Goal: Task Accomplishment & Management: Use online tool/utility

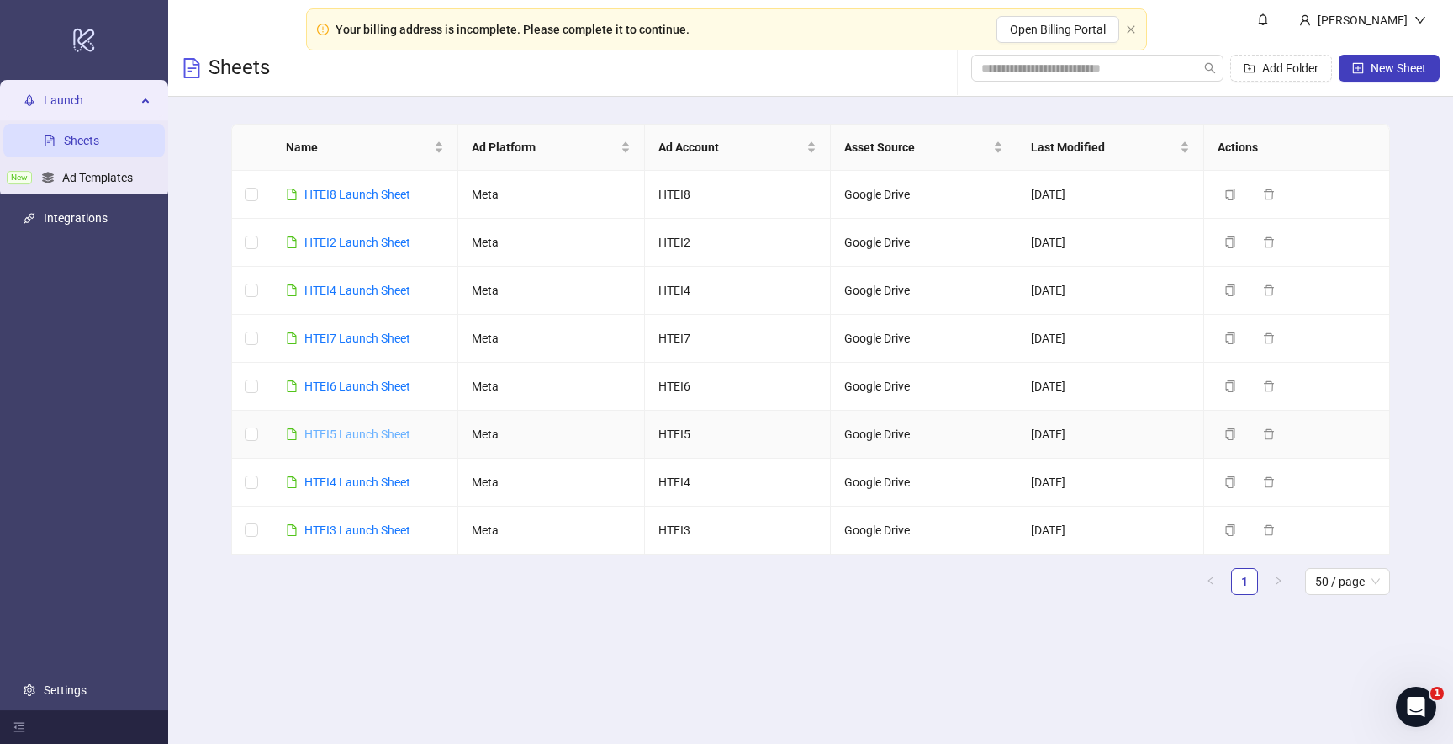
click at [379, 430] on link "HTEI5 Launch Sheet" at bounding box center [357, 433] width 106 height 13
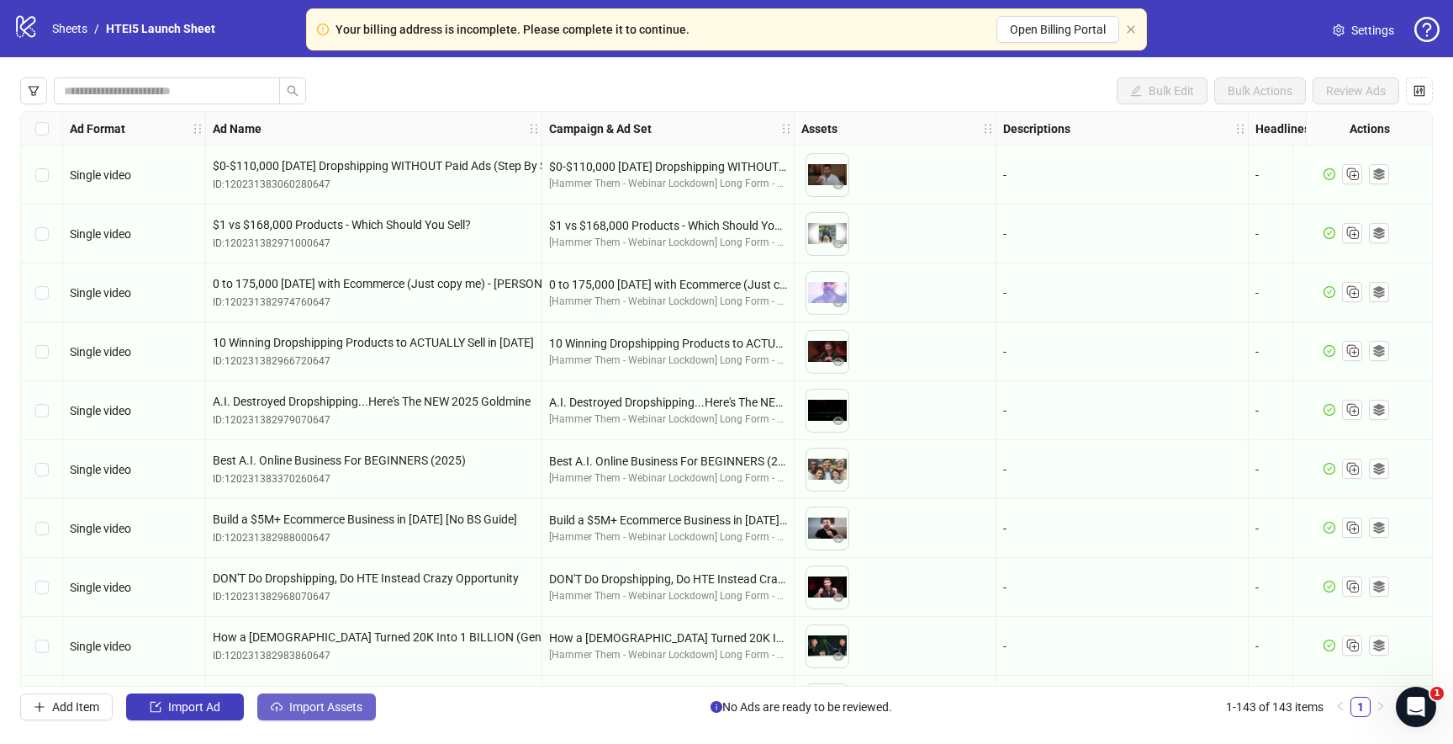
click at [336, 717] on button "Import Assets" at bounding box center [316, 706] width 119 height 27
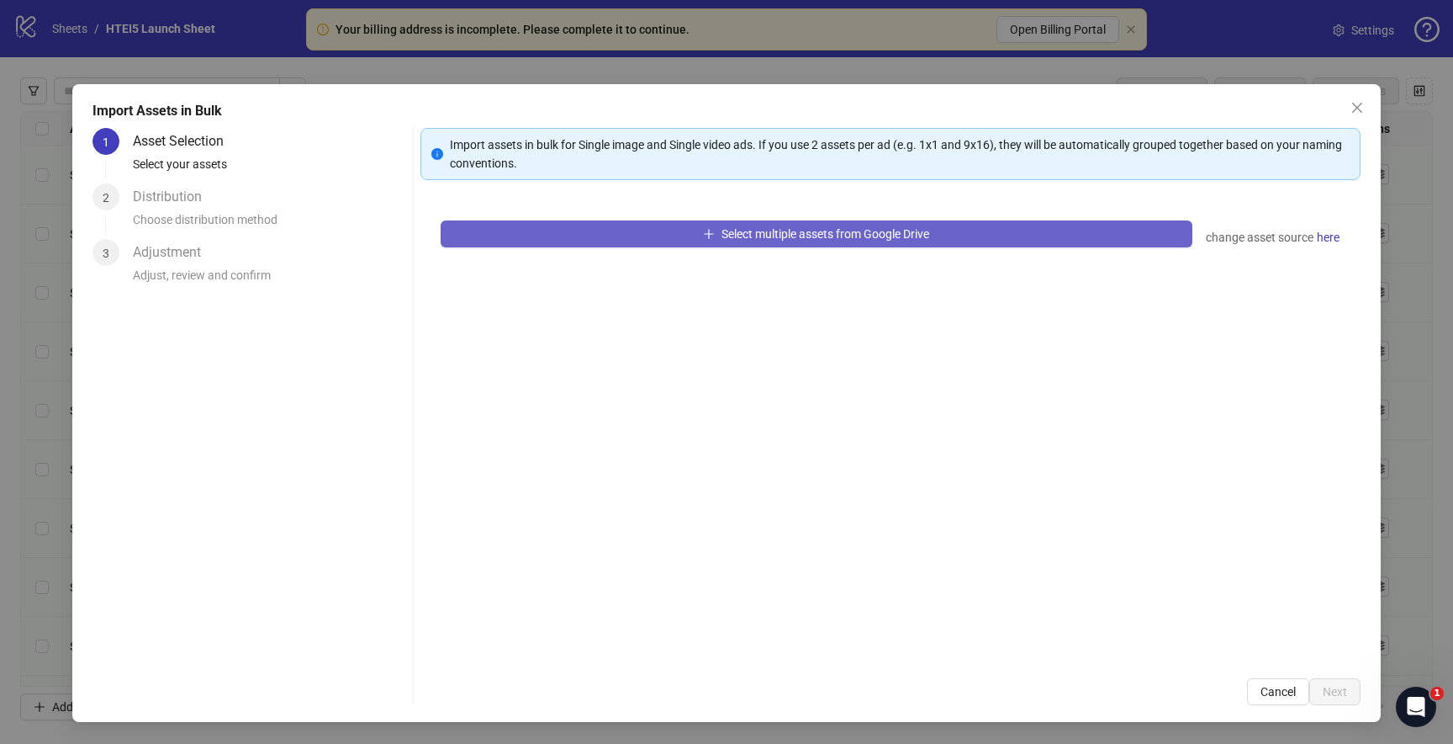
click at [720, 245] on button "Select multiple assets from Google Drive" at bounding box center [817, 233] width 752 height 27
click at [686, 225] on button "Select multiple assets from Google Drive" at bounding box center [817, 233] width 752 height 27
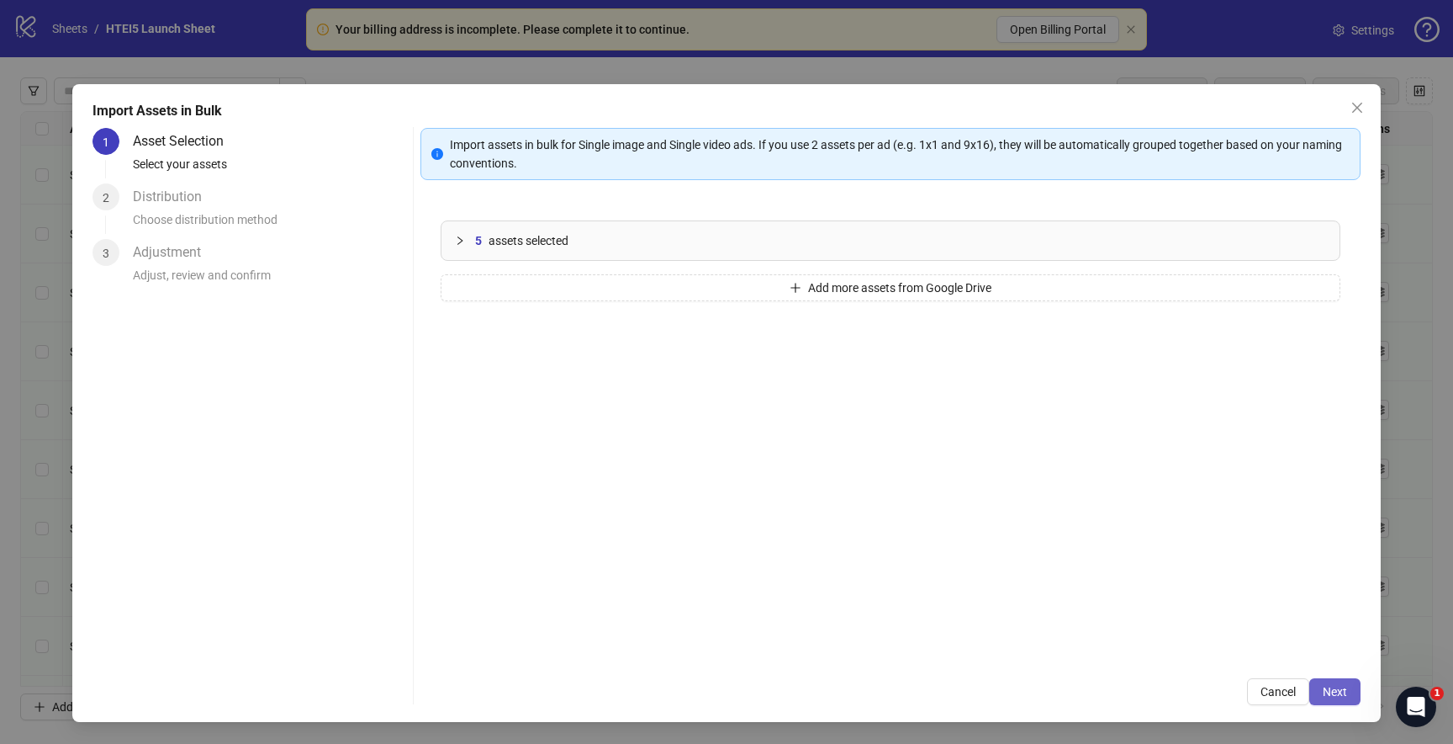
click at [1343, 701] on button "Next" at bounding box center [1335, 691] width 51 height 27
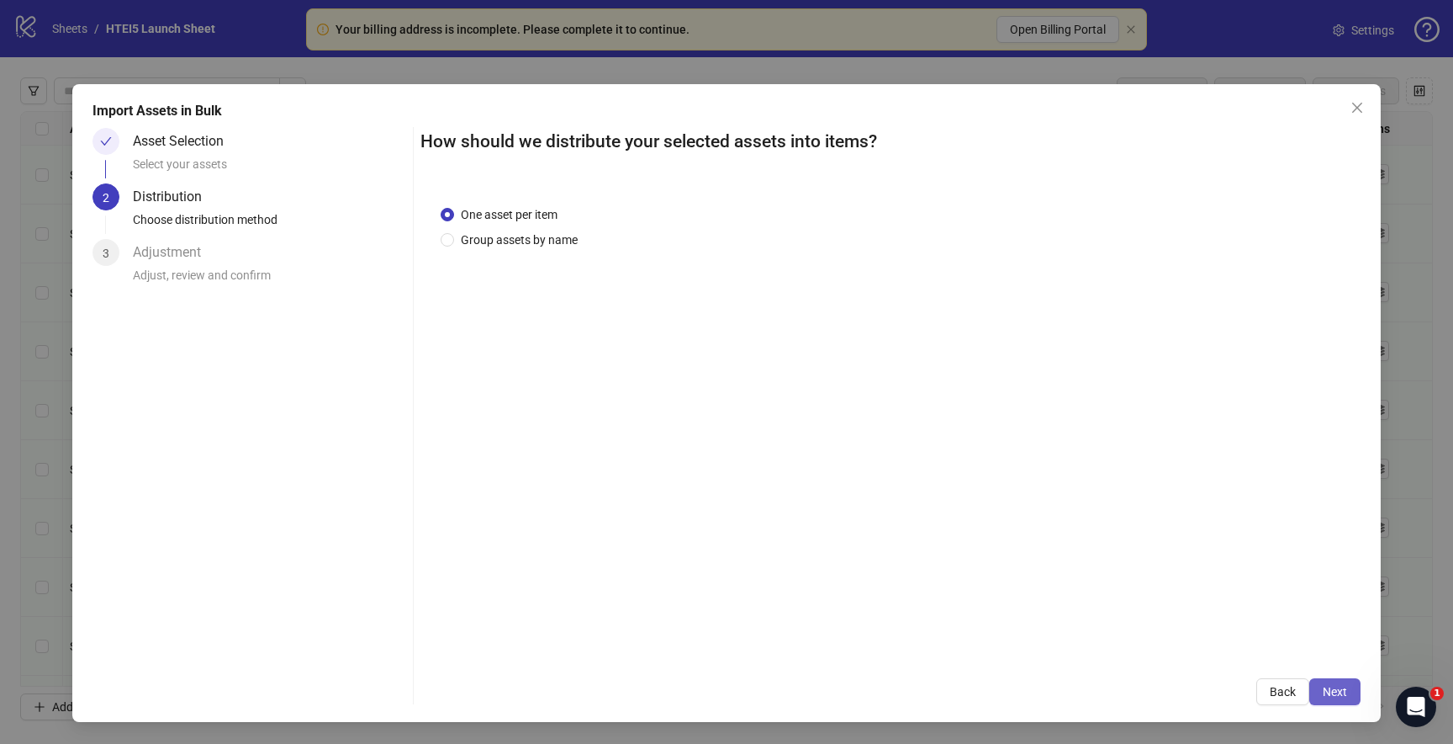
click at [1331, 698] on button "Next" at bounding box center [1335, 691] width 51 height 27
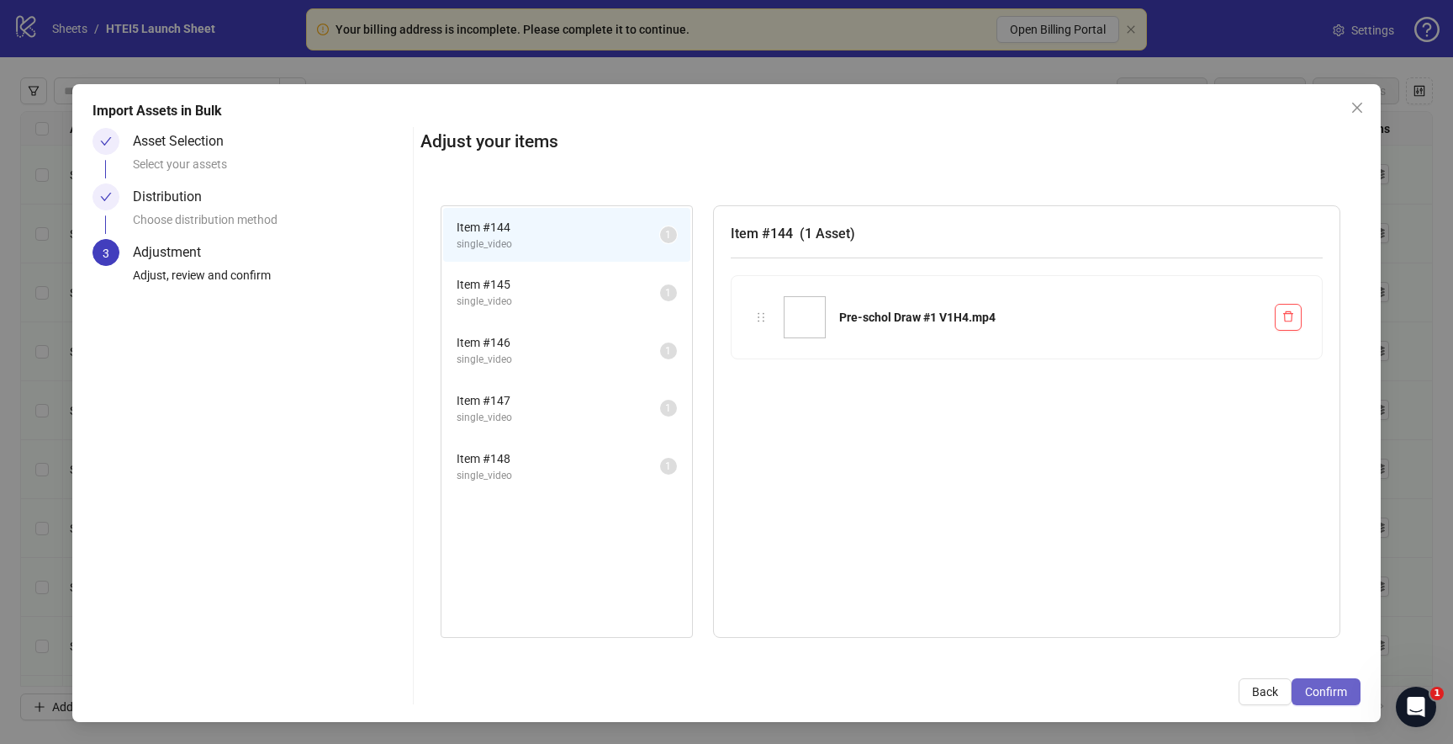
click at [1331, 691] on span "Confirm" at bounding box center [1326, 691] width 42 height 13
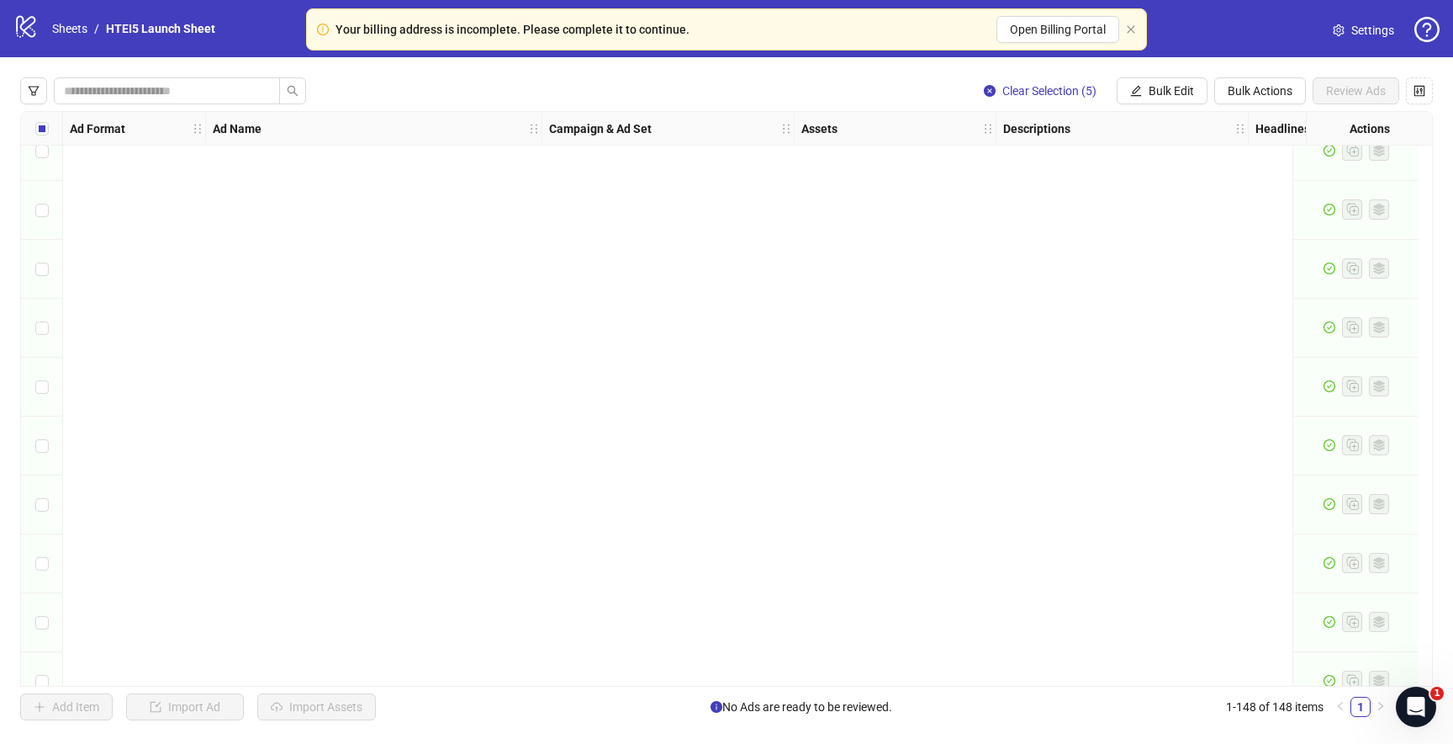
scroll to position [8181, 0]
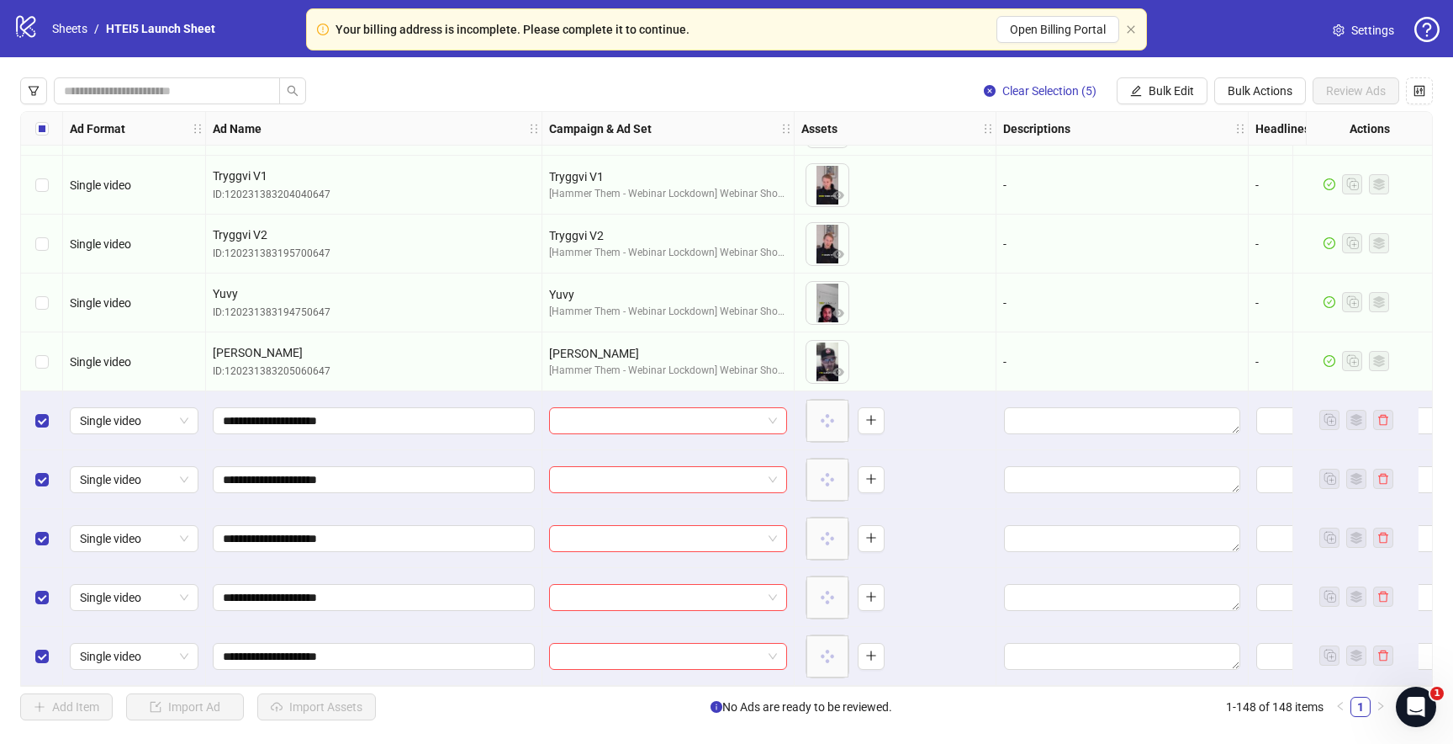
click at [674, 428] on div at bounding box center [669, 420] width 252 height 59
click at [674, 422] on input "search" at bounding box center [660, 420] width 203 height 25
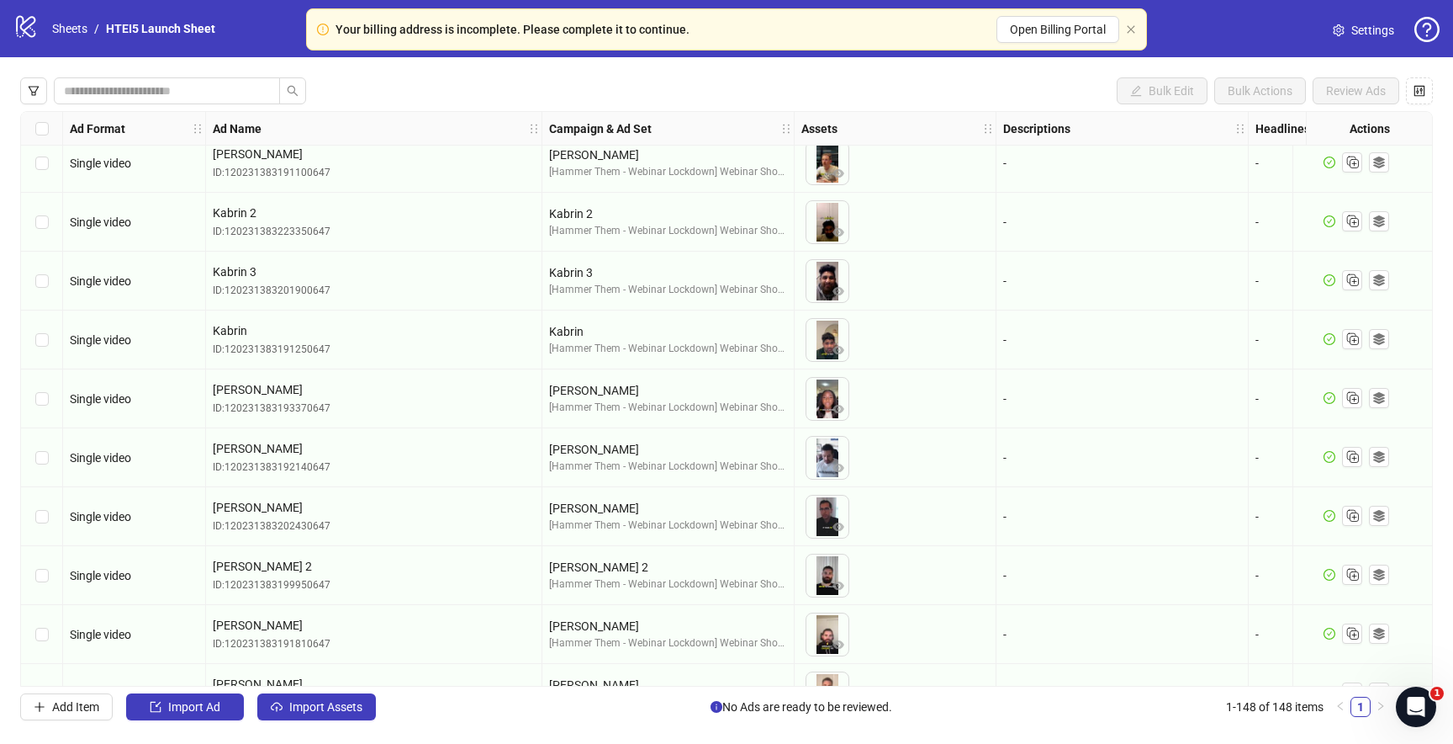
scroll to position [8181, 0]
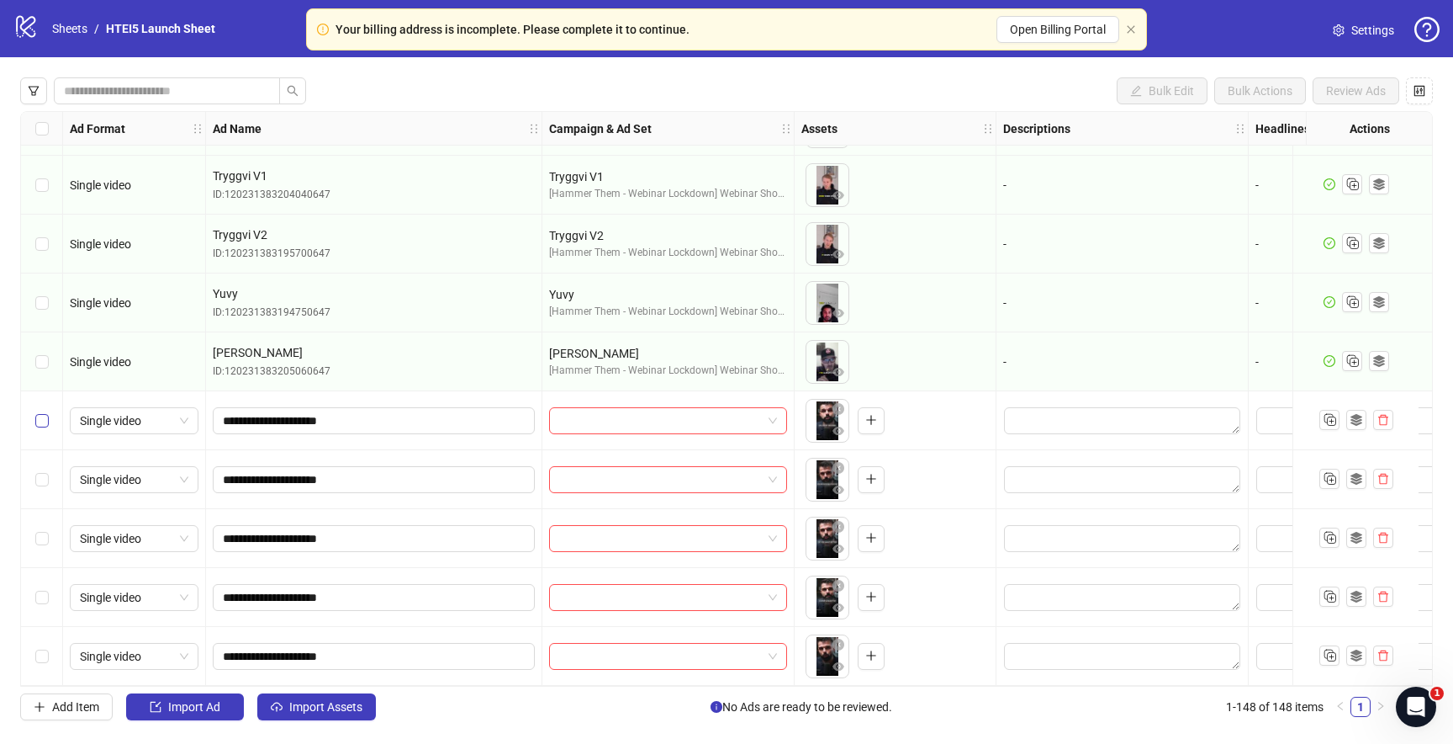
click at [43, 422] on label "Select row 144" at bounding box center [41, 420] width 13 height 19
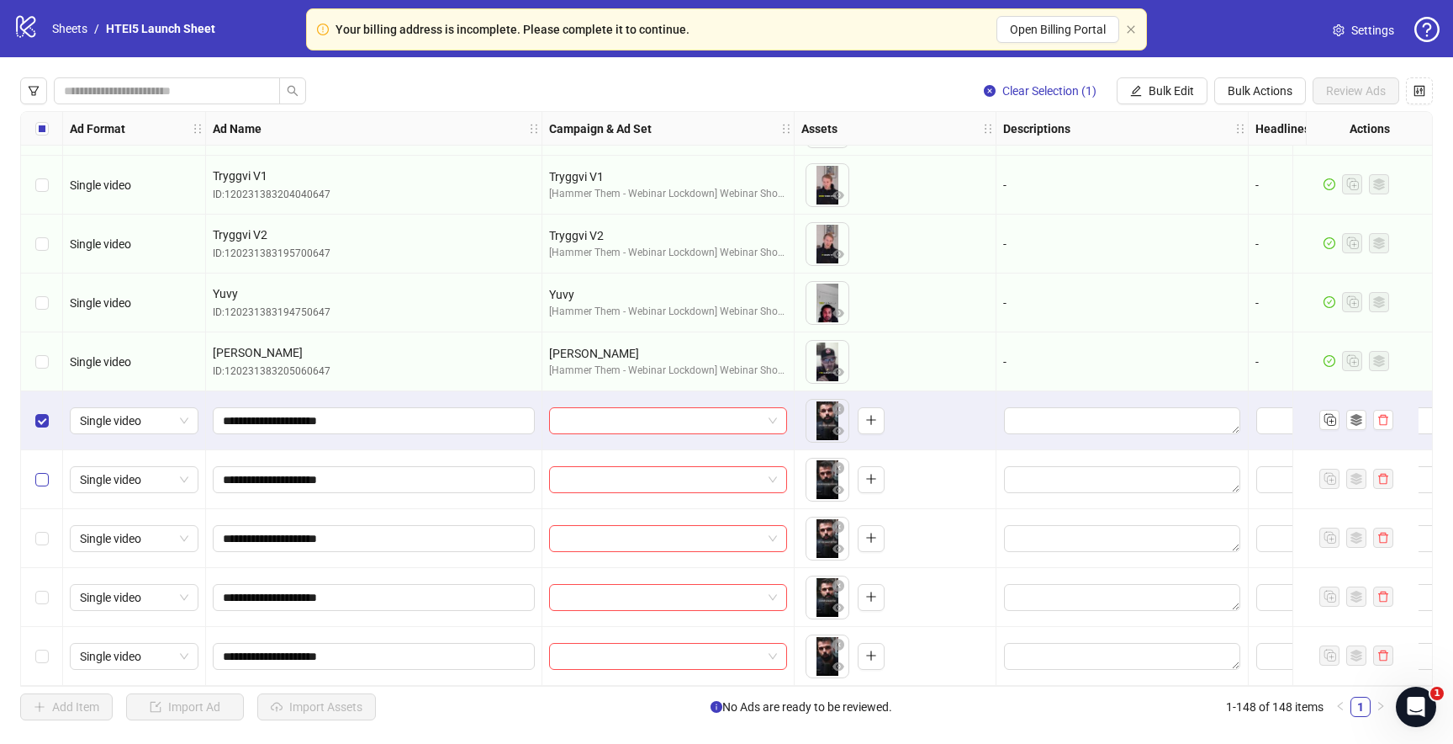
click at [39, 470] on label "Select row 145" at bounding box center [41, 479] width 13 height 19
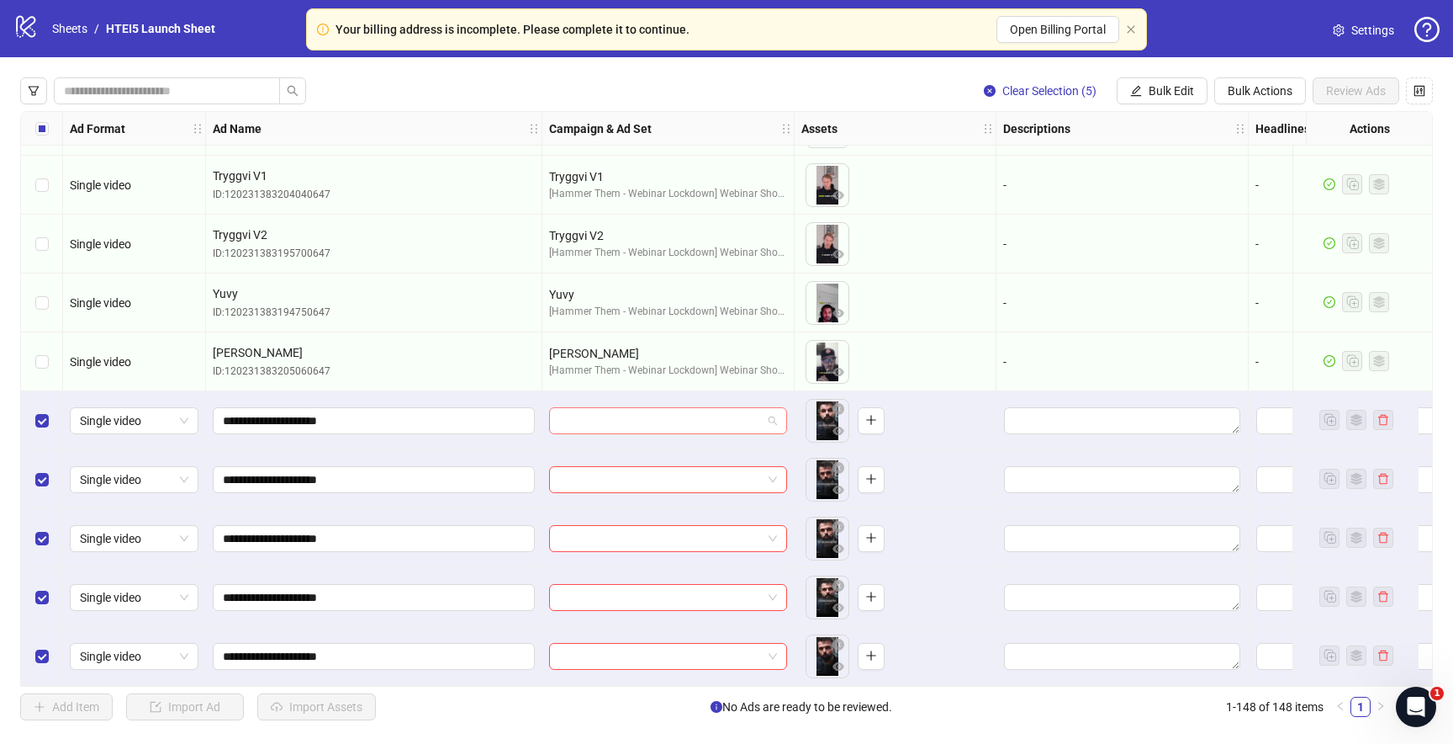
click at [699, 421] on input "search" at bounding box center [660, 420] width 203 height 25
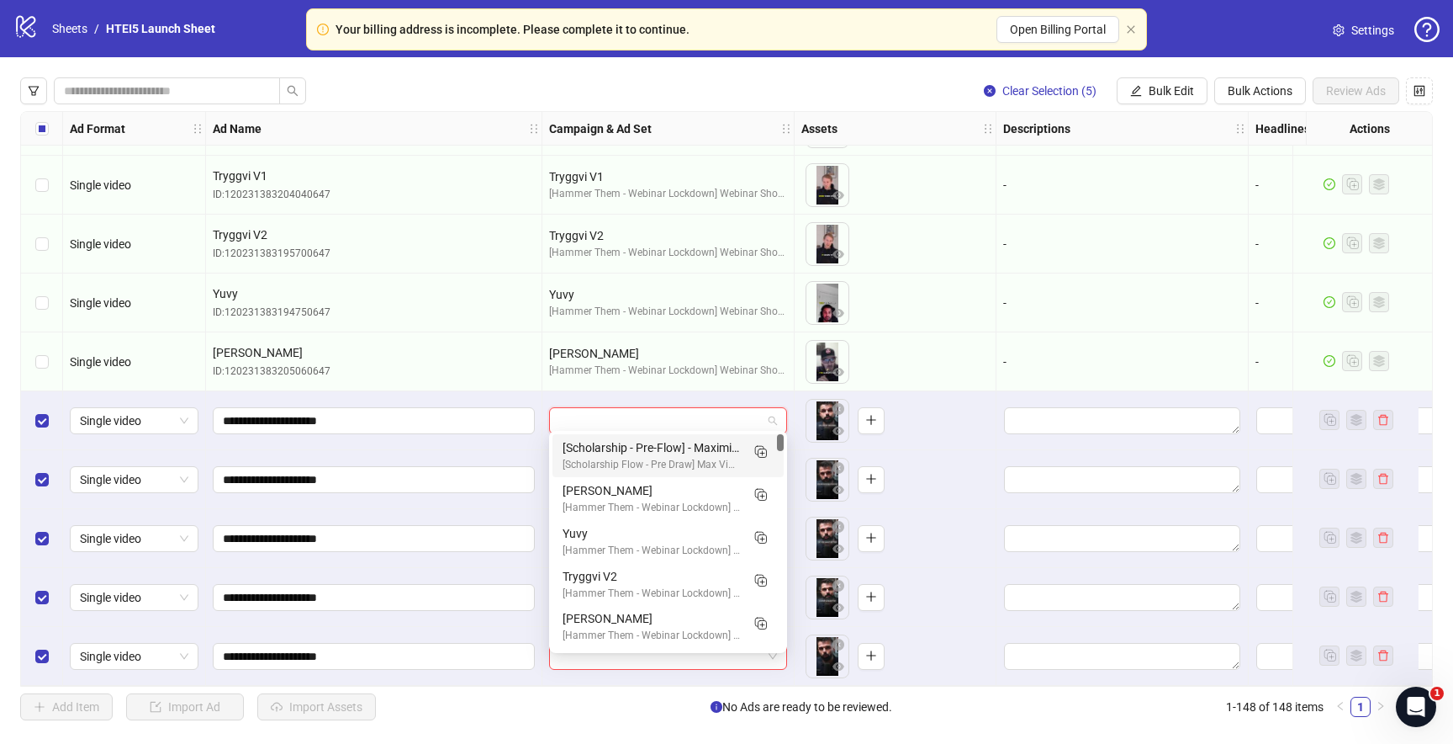
click at [659, 454] on div "[Scholarship - Pre-Flow] - Maximize Video View" at bounding box center [651, 447] width 177 height 19
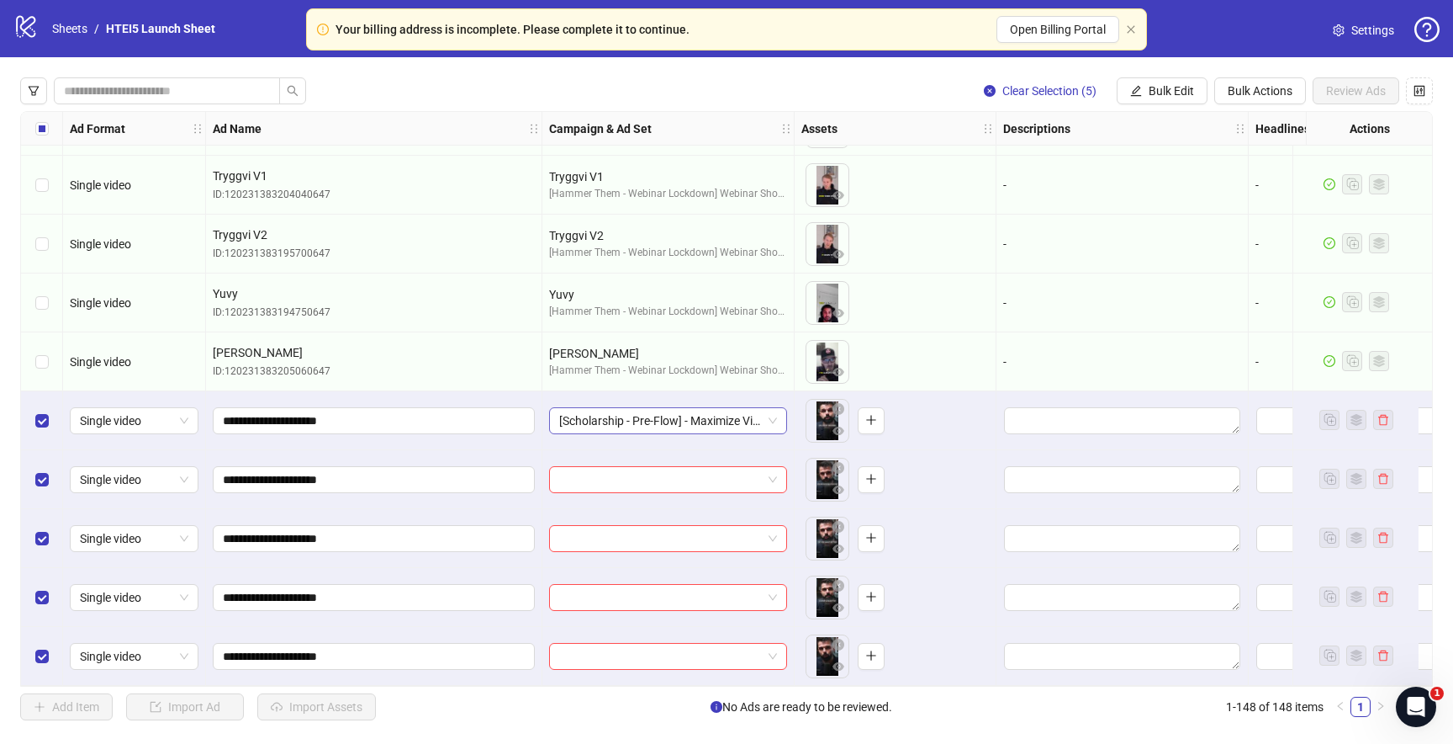
click at [751, 422] on span "[Scholarship - Pre-Flow] - Maximize Video View" at bounding box center [668, 420] width 218 height 25
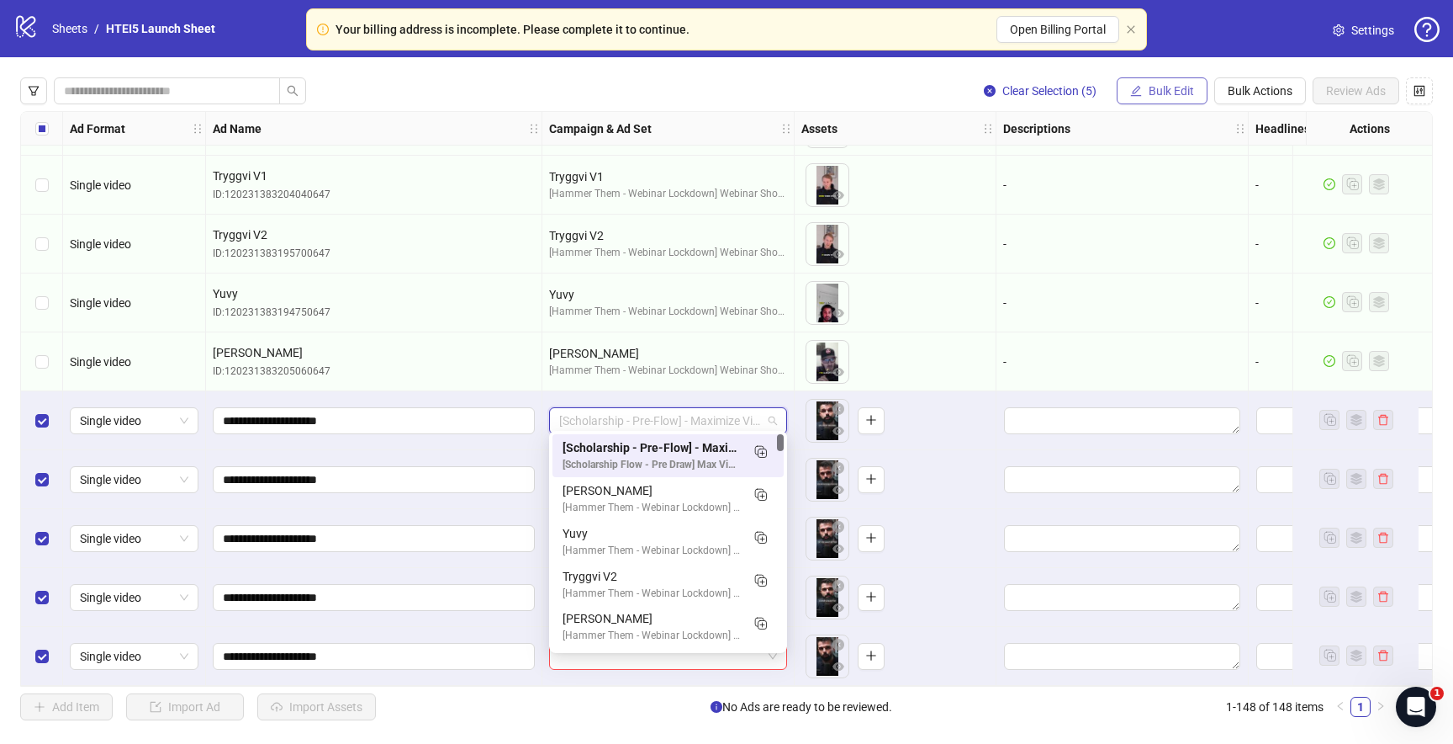
click at [1151, 87] on span "Bulk Edit" at bounding box center [1171, 90] width 45 height 13
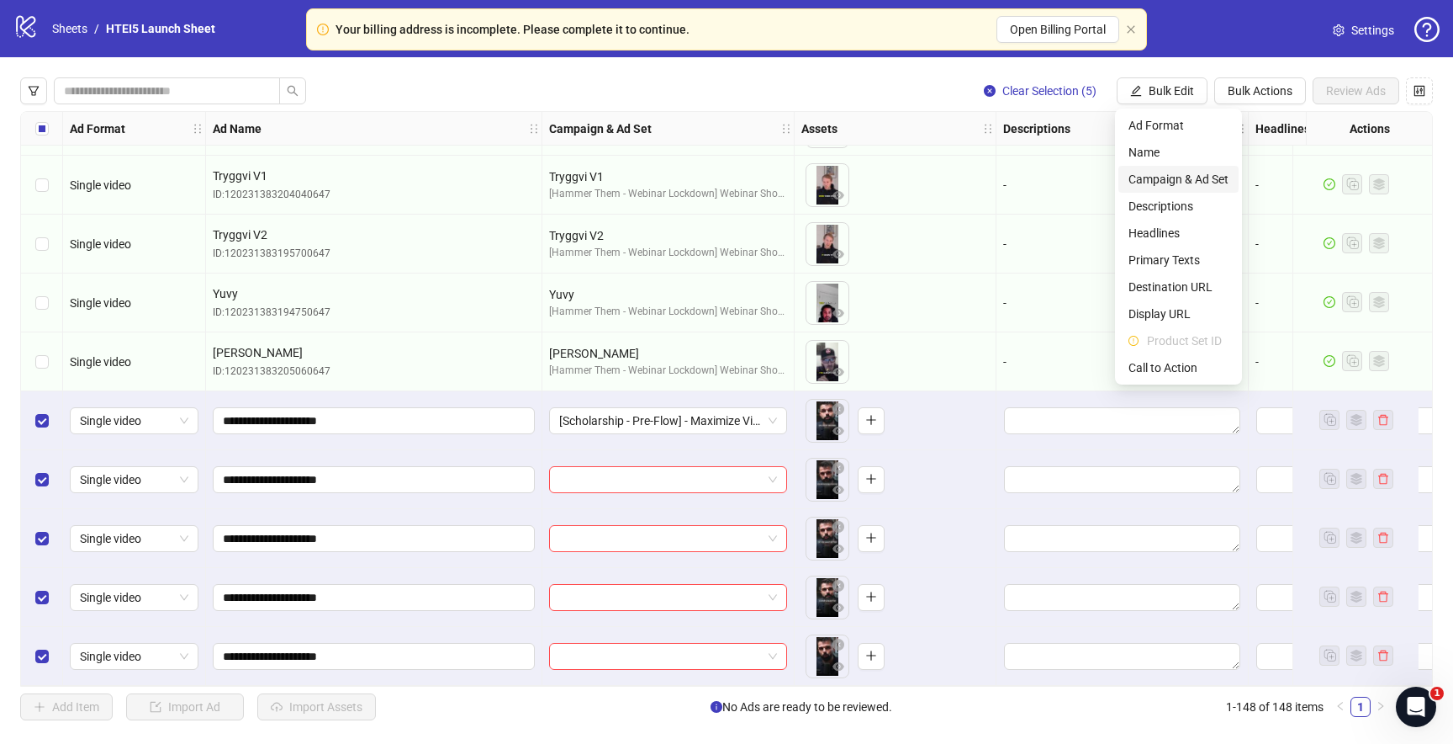
click at [1149, 175] on span "Campaign & Ad Set" at bounding box center [1179, 179] width 100 height 19
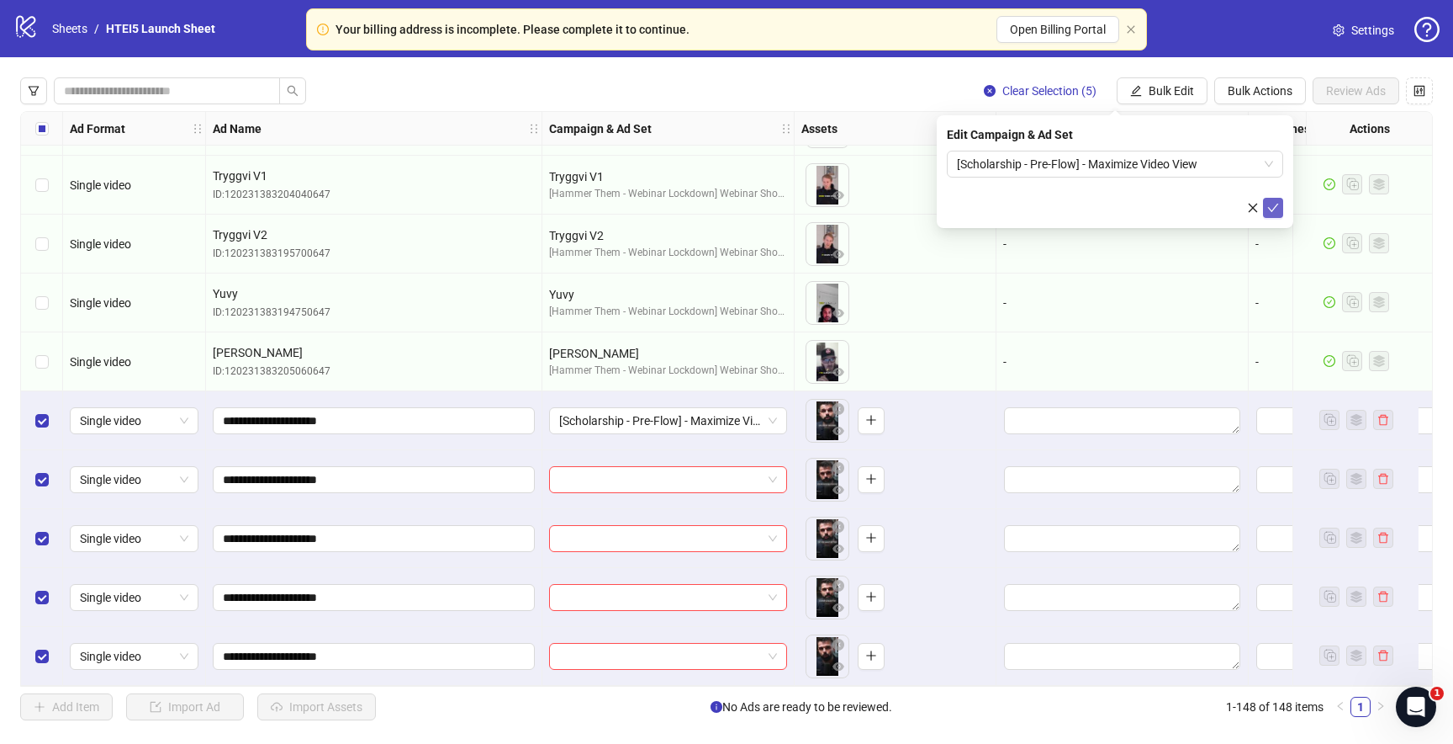
click at [1268, 209] on icon "check" at bounding box center [1274, 208] width 12 height 12
click at [1157, 87] on span "Bulk Edit" at bounding box center [1171, 90] width 45 height 13
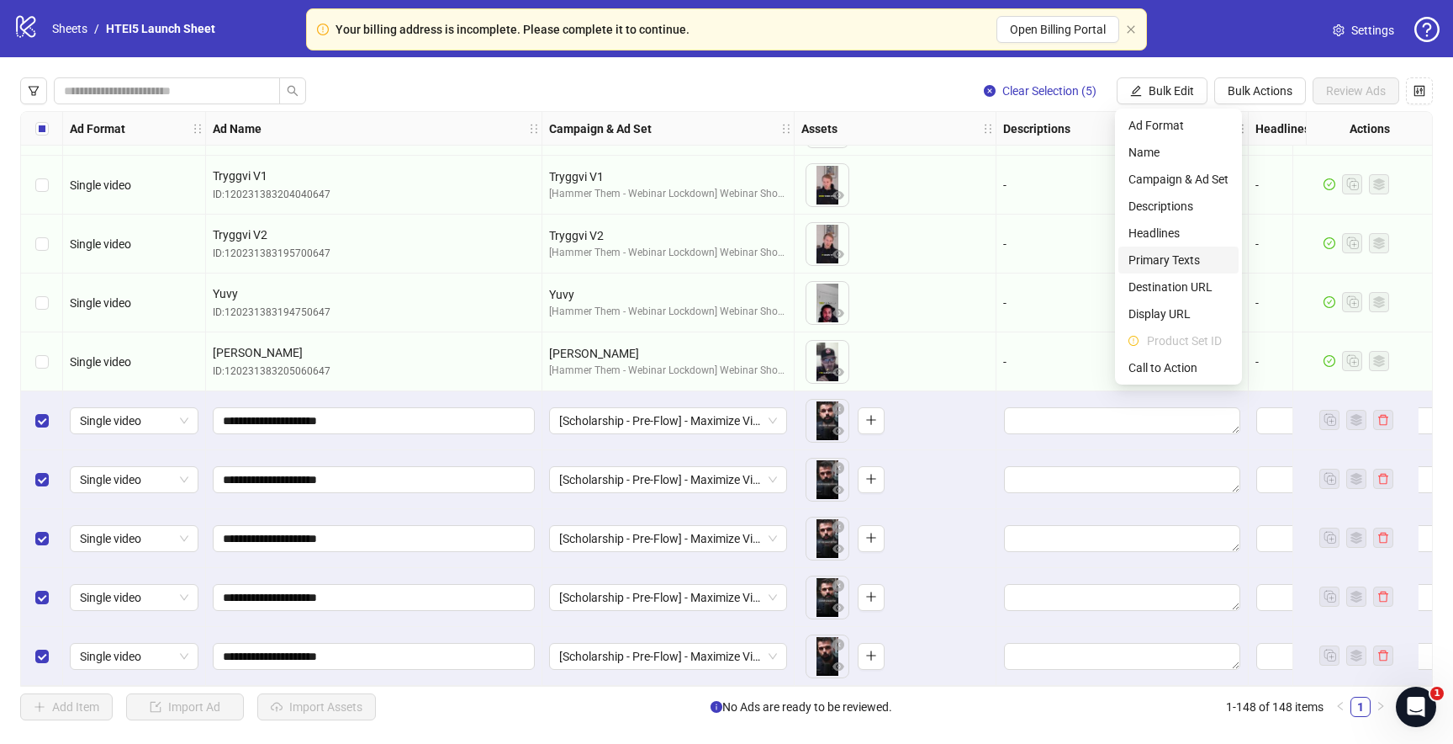
click at [1166, 255] on span "Primary Texts" at bounding box center [1179, 260] width 100 height 19
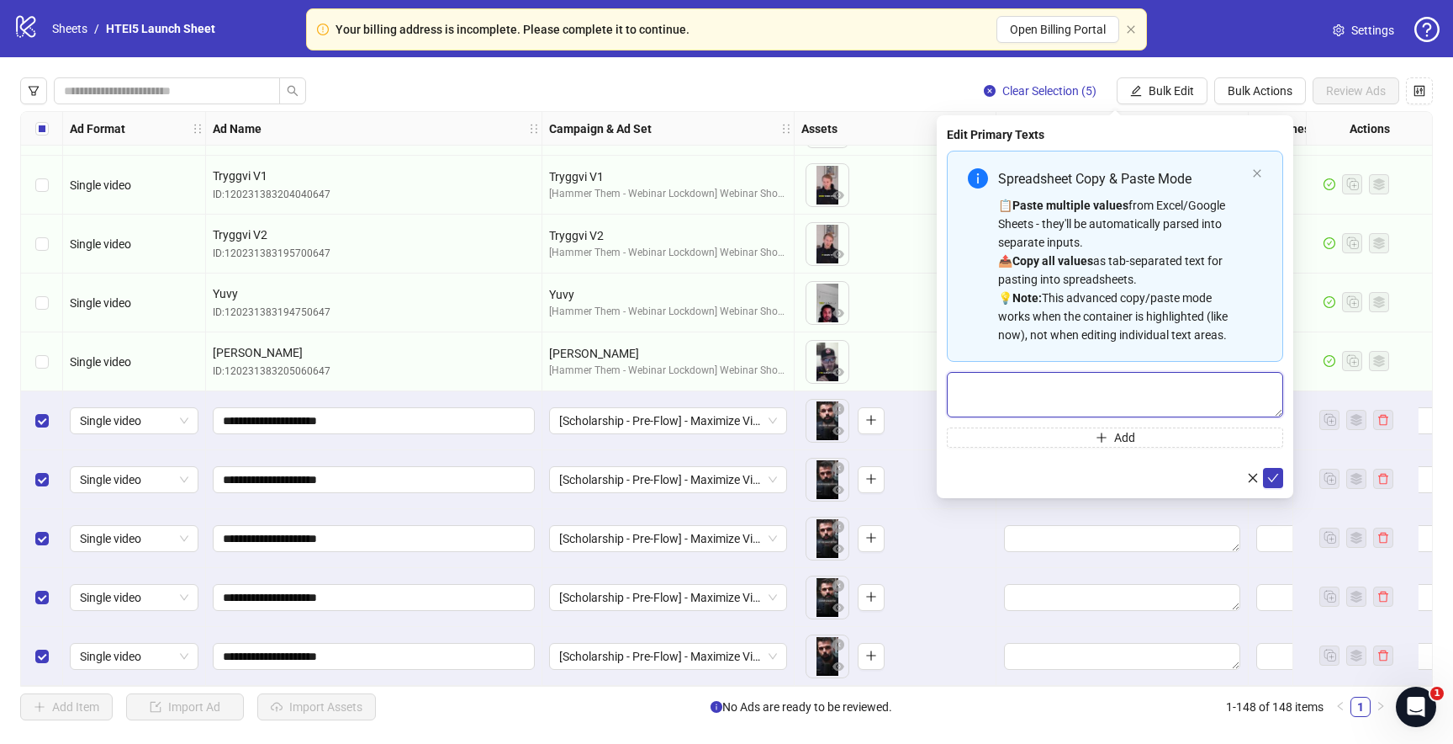
click at [1055, 380] on textarea "Multi-text input container - paste or copy values" at bounding box center [1115, 394] width 336 height 45
paste textarea "**********"
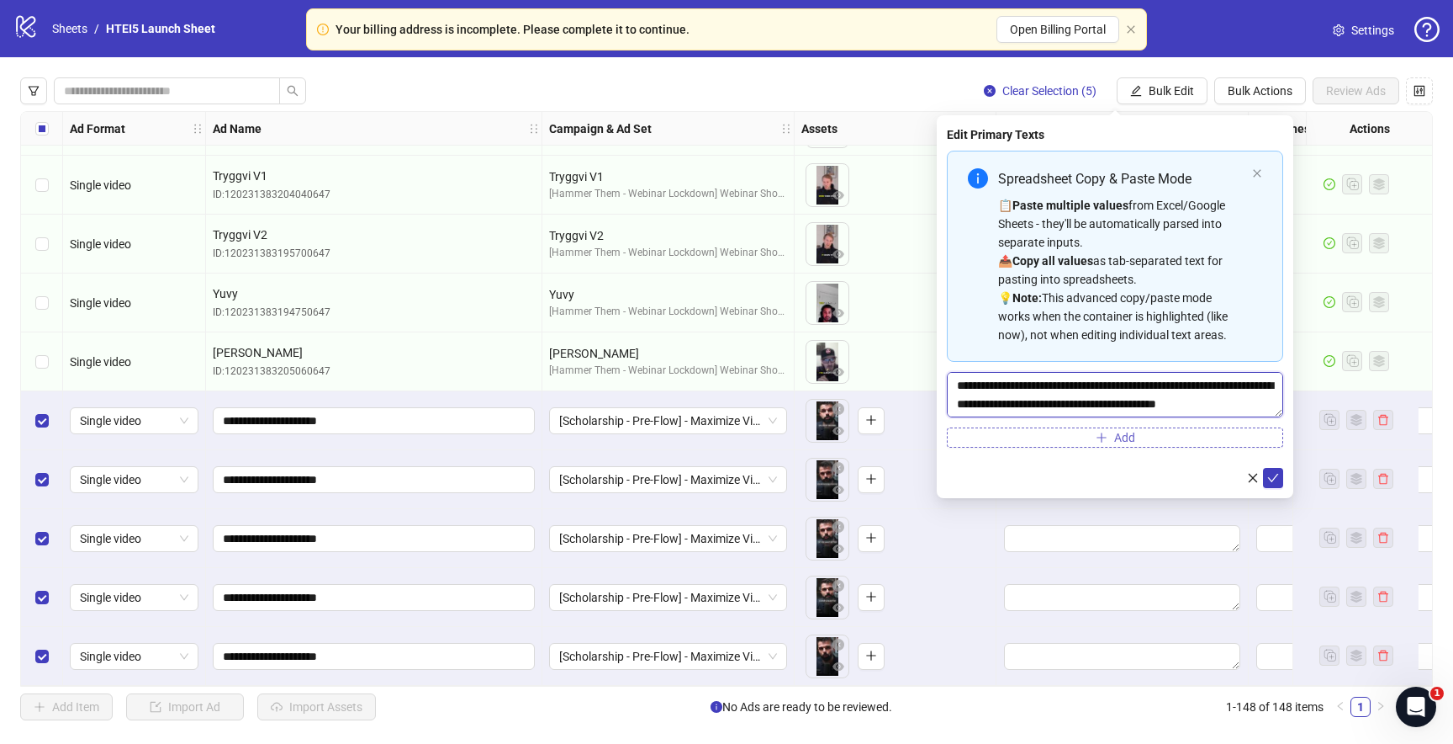
scroll to position [3380, 0]
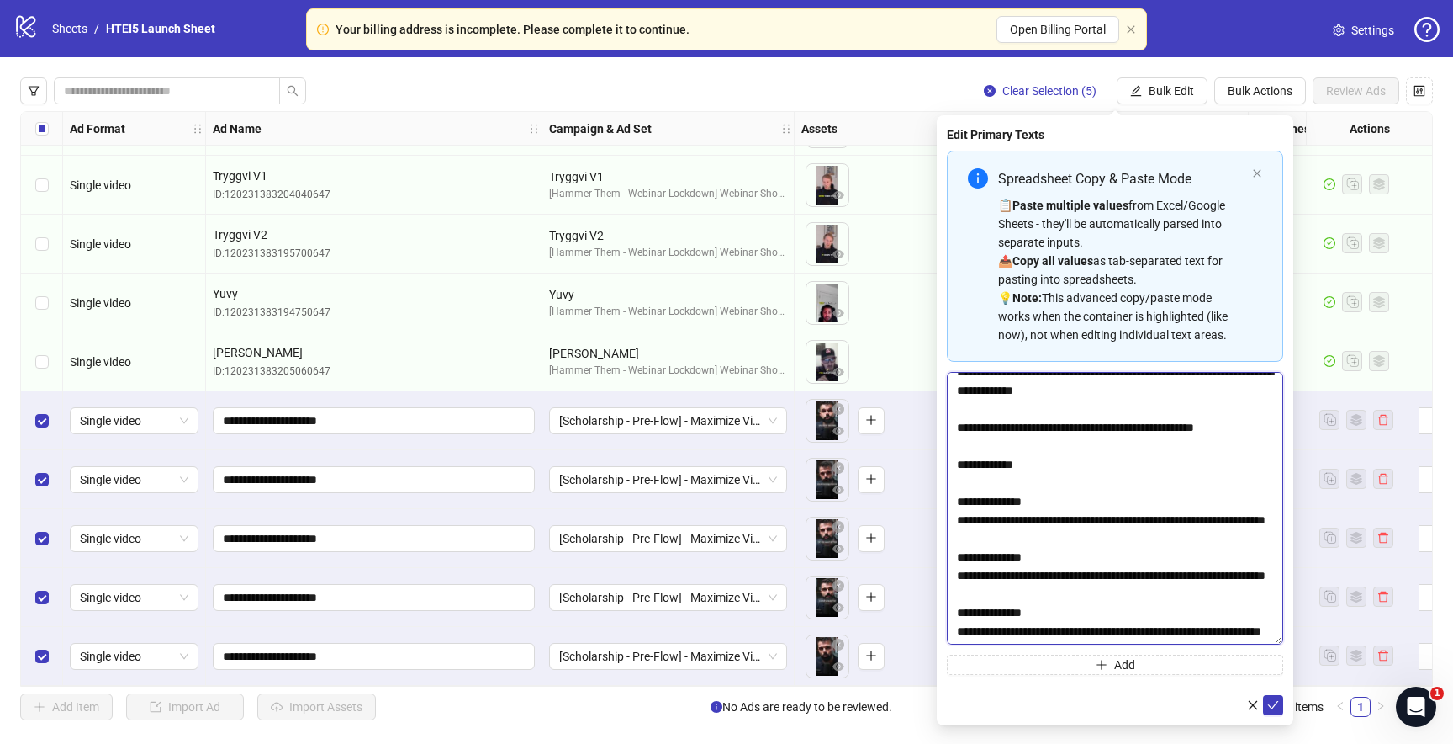
drag, startPoint x: 1276, startPoint y: 414, endPoint x: 1301, endPoint y: 710, distance: 297.1
click at [1300, 709] on body "Your billing address is incomplete. Please complete it to continue. Open Billin…" at bounding box center [726, 372] width 1453 height 744
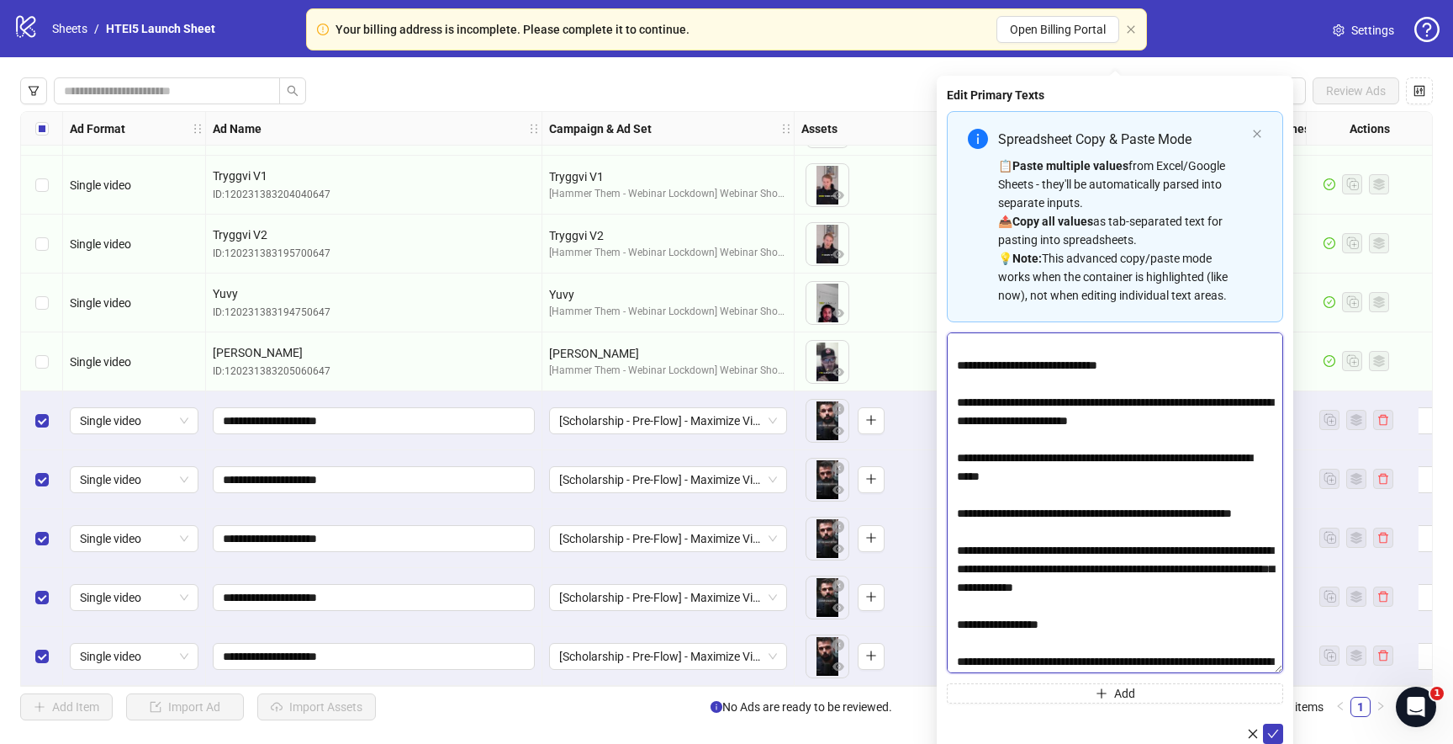
scroll to position [0, 0]
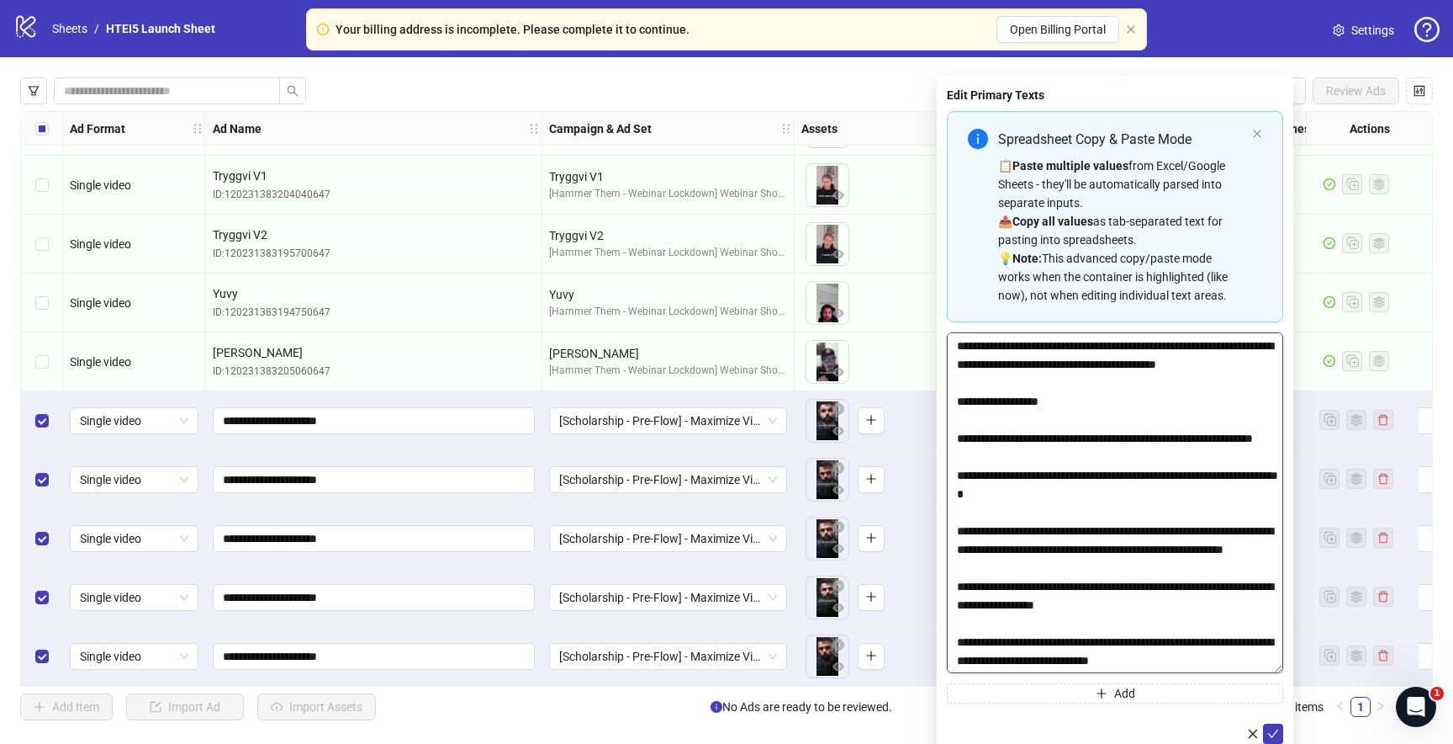
drag, startPoint x: 957, startPoint y: 459, endPoint x: 947, endPoint y: 301, distance: 158.5
click at [947, 301] on div "Spreadsheet Copy & Paste Mode 📋 Paste multiple values from Excel/Google Sheets …" at bounding box center [1115, 407] width 336 height 592
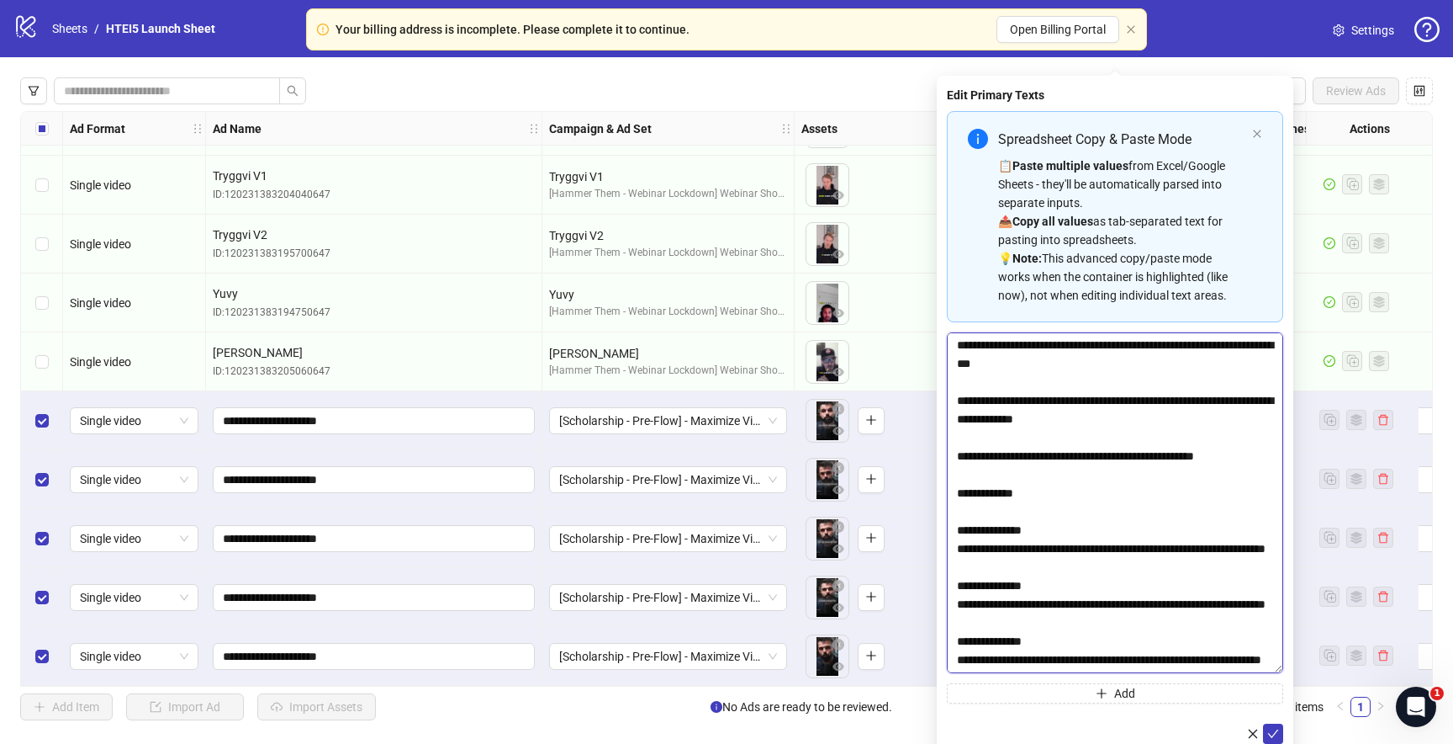
scroll to position [2980, 0]
drag, startPoint x: 958, startPoint y: 415, endPoint x: 1101, endPoint y: 690, distance: 310.0
click at [1101, 690] on div "Spreadsheet Copy & Paste Mode 📋 Paste multiple values from Excel/Google Sheets …" at bounding box center [1115, 407] width 336 height 592
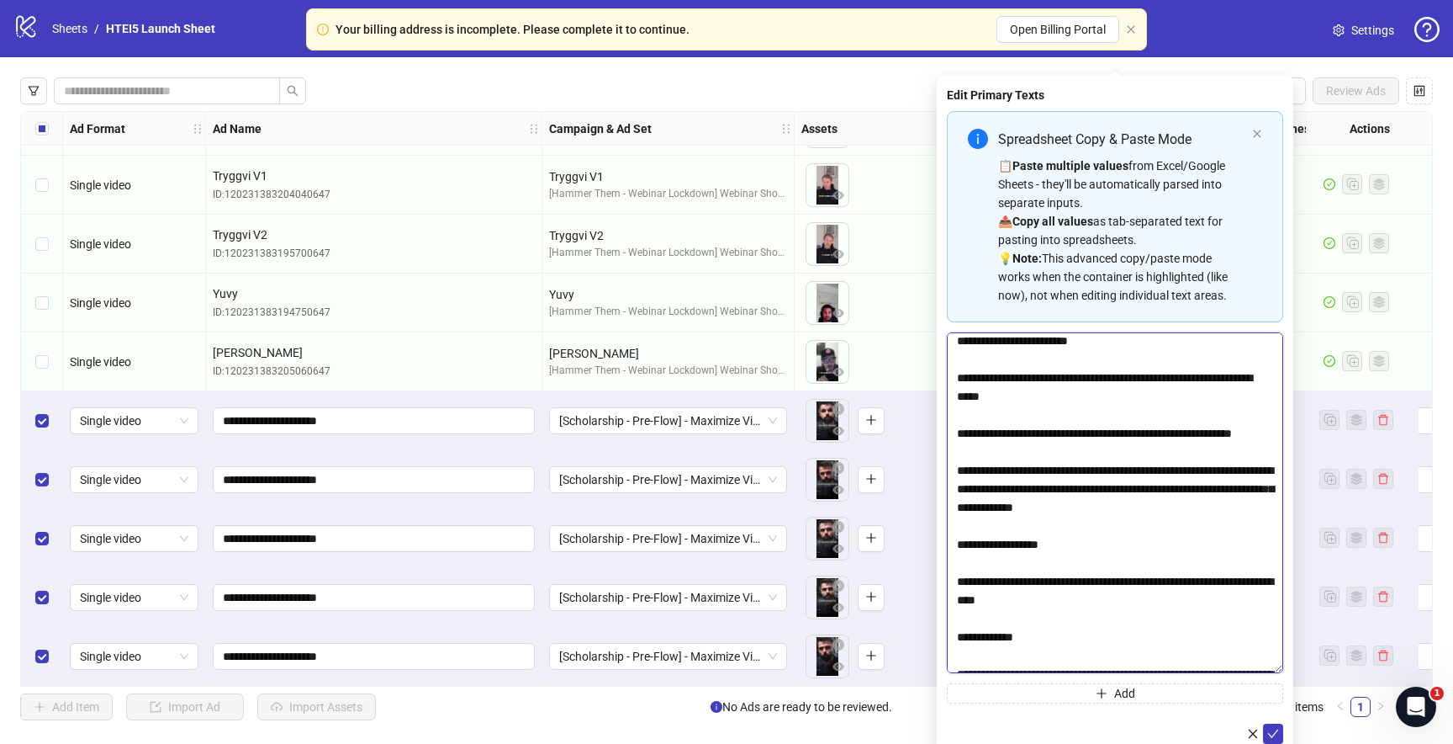
scroll to position [687, 0]
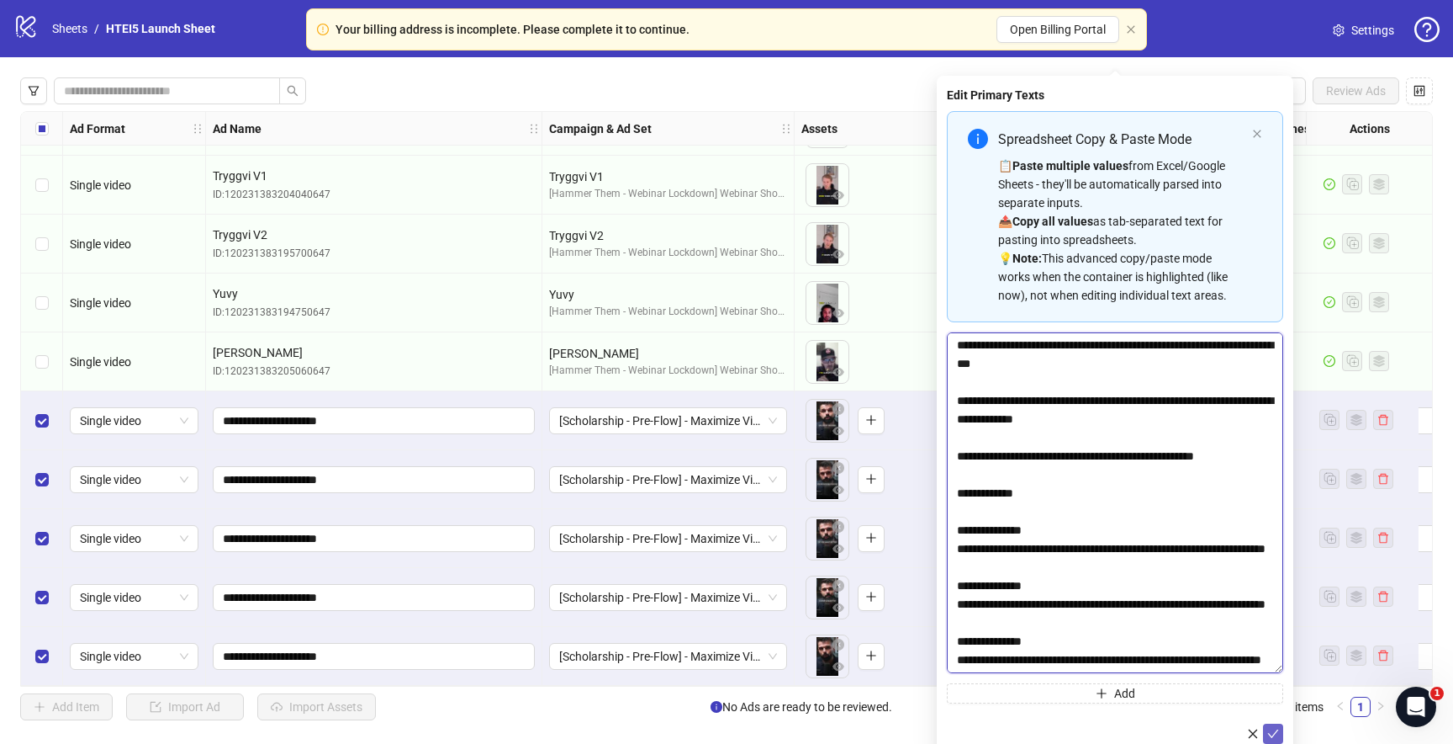
drag, startPoint x: 1242, startPoint y: 541, endPoint x: 1276, endPoint y: 734, distance: 196.4
click at [1276, 734] on form "Spreadsheet Copy & Paste Mode 📋 Paste multiple values from Excel/Google Sheets …" at bounding box center [1115, 427] width 336 height 633
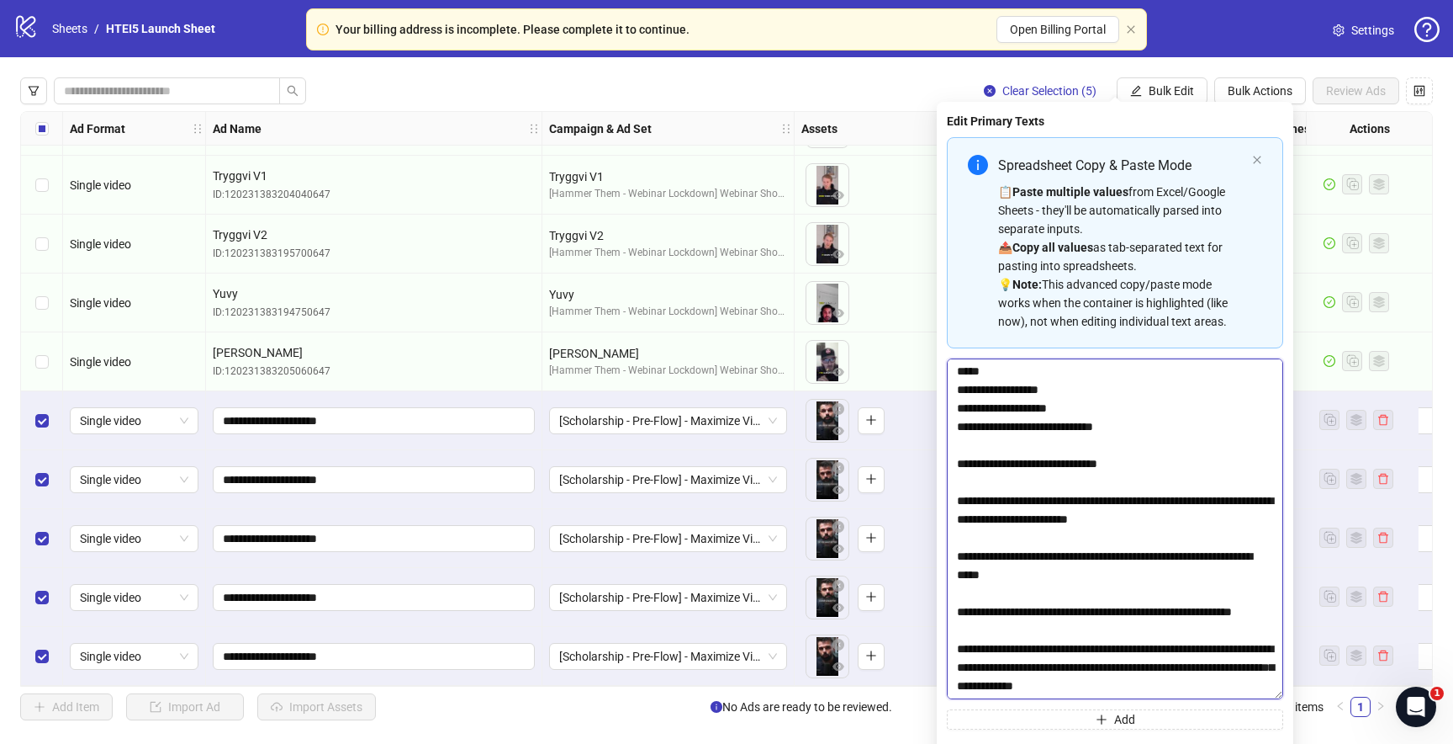
scroll to position [50, 0]
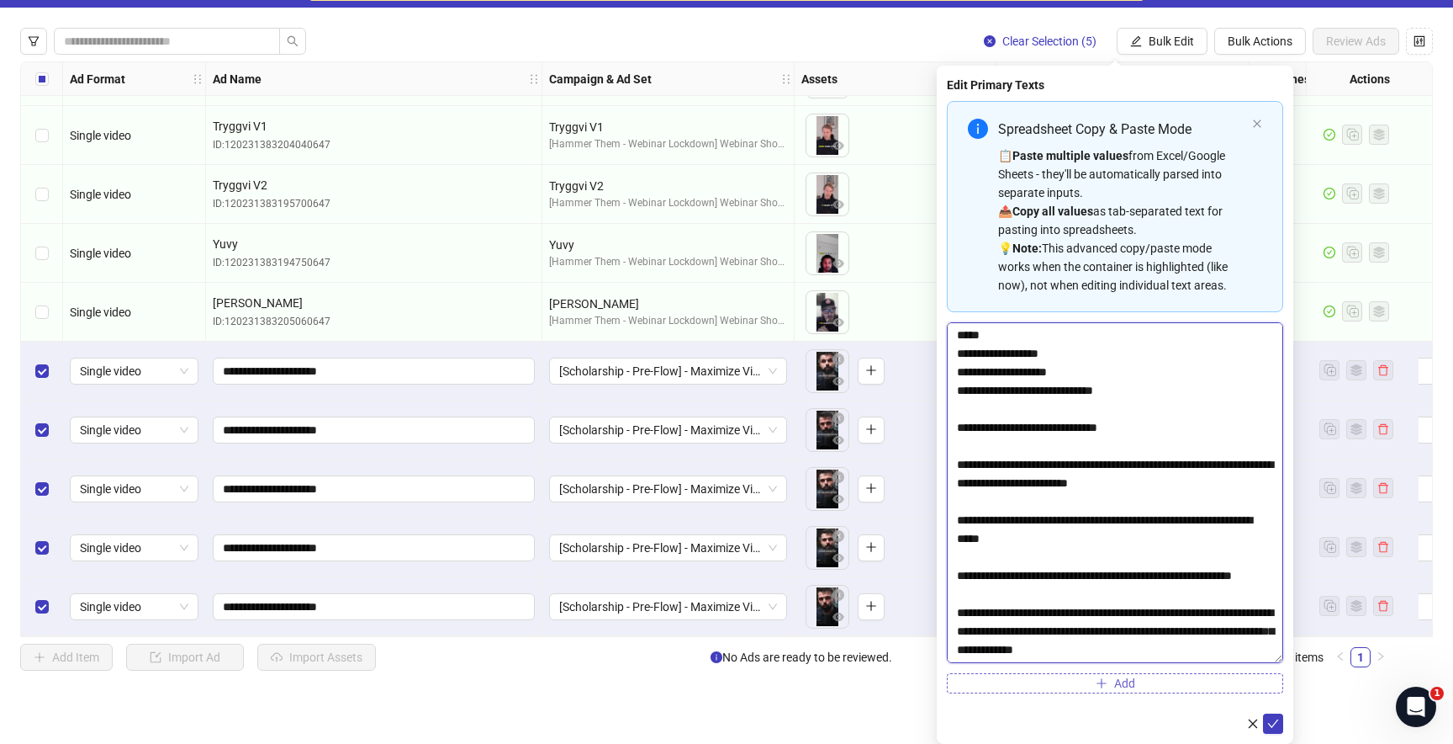
type textarea "**********"
click at [1125, 678] on span "Add" at bounding box center [1124, 682] width 21 height 13
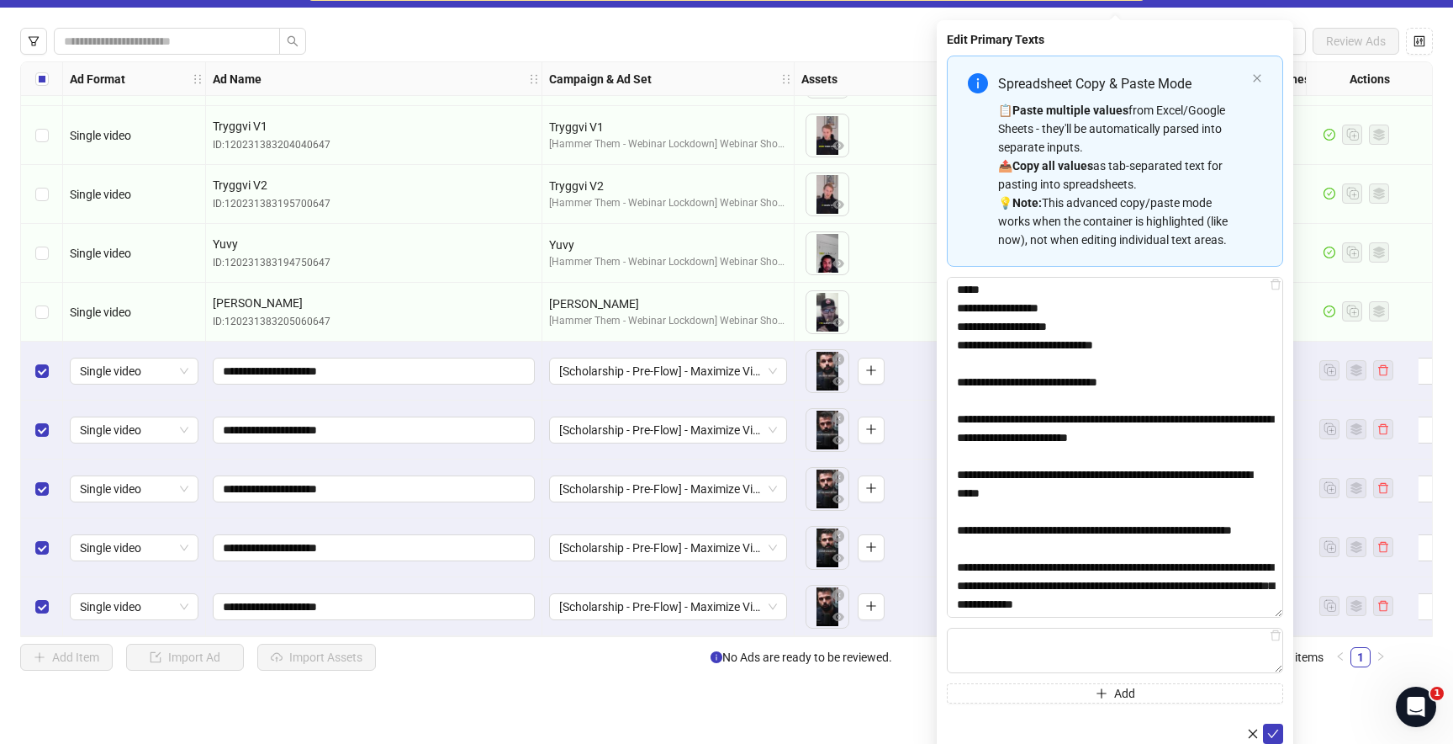
drag, startPoint x: 1278, startPoint y: 666, endPoint x: 1300, endPoint y: 805, distance: 140.4
click at [1300, 694] on html "Your billing address is incomplete. Please complete it to continue. Open Billin…" at bounding box center [726, 322] width 1453 height 744
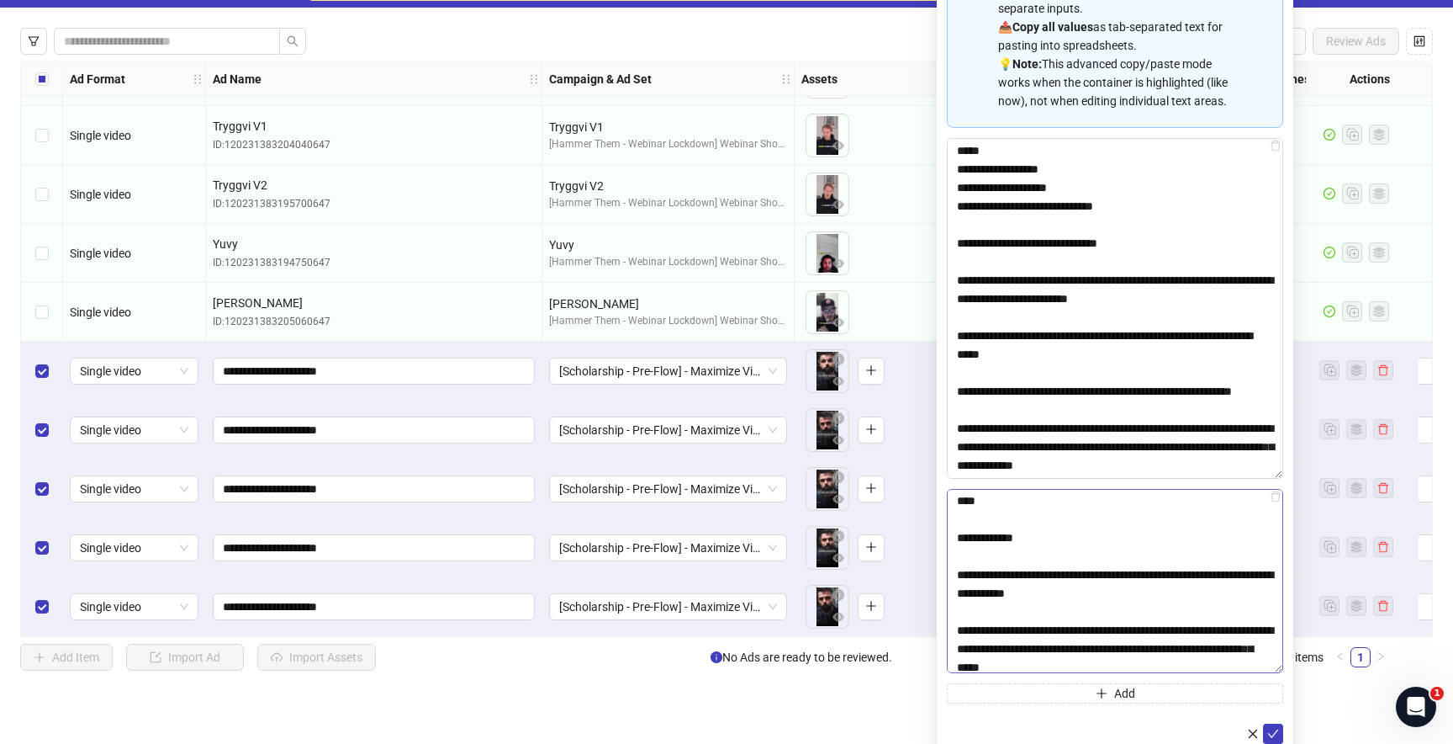
scroll to position [0, 0]
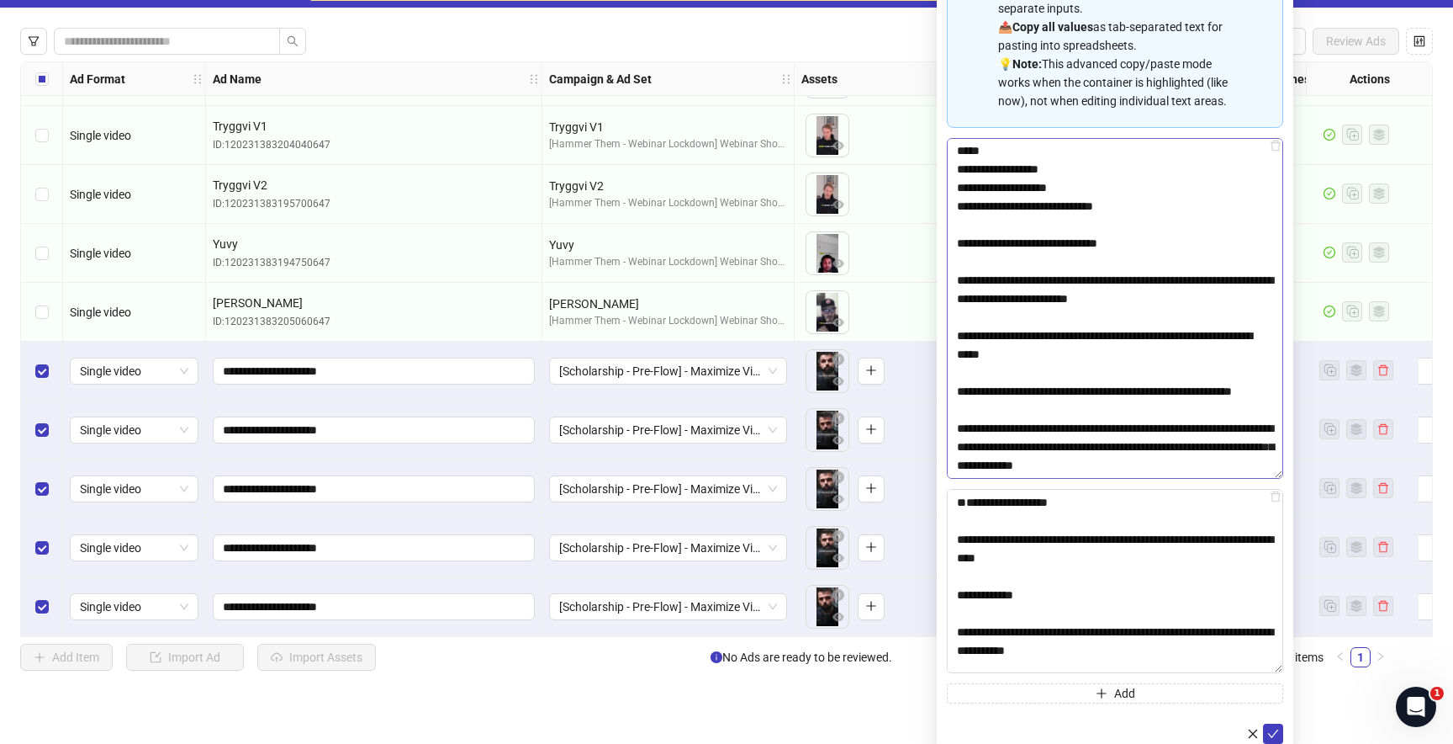
drag, startPoint x: 958, startPoint y: 562, endPoint x: 952, endPoint y: 447, distance: 114.5
click at [950, 445] on div "Spreadsheet Copy & Paste Mode 📋 Paste multiple values from Excel/Google Sheets …" at bounding box center [1115, 310] width 336 height 786
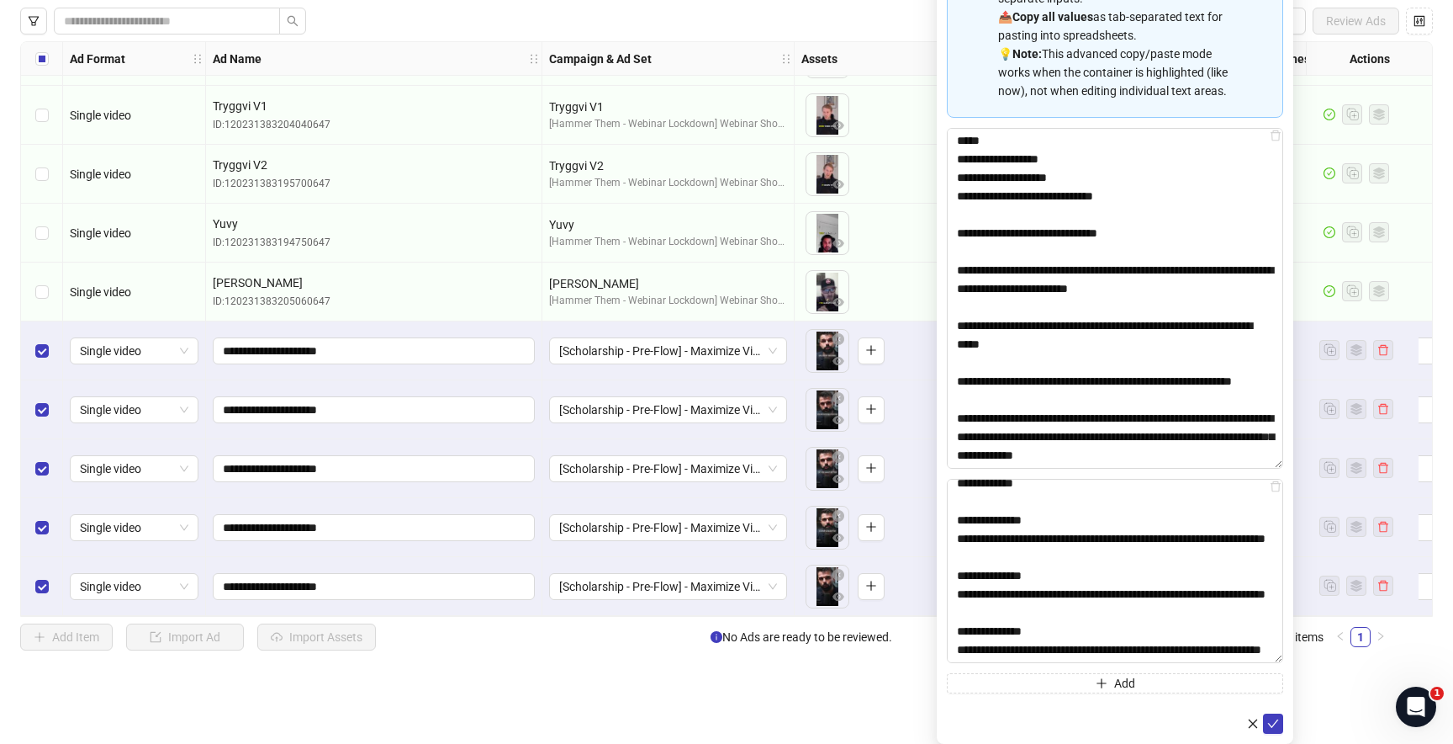
scroll to position [244, 0]
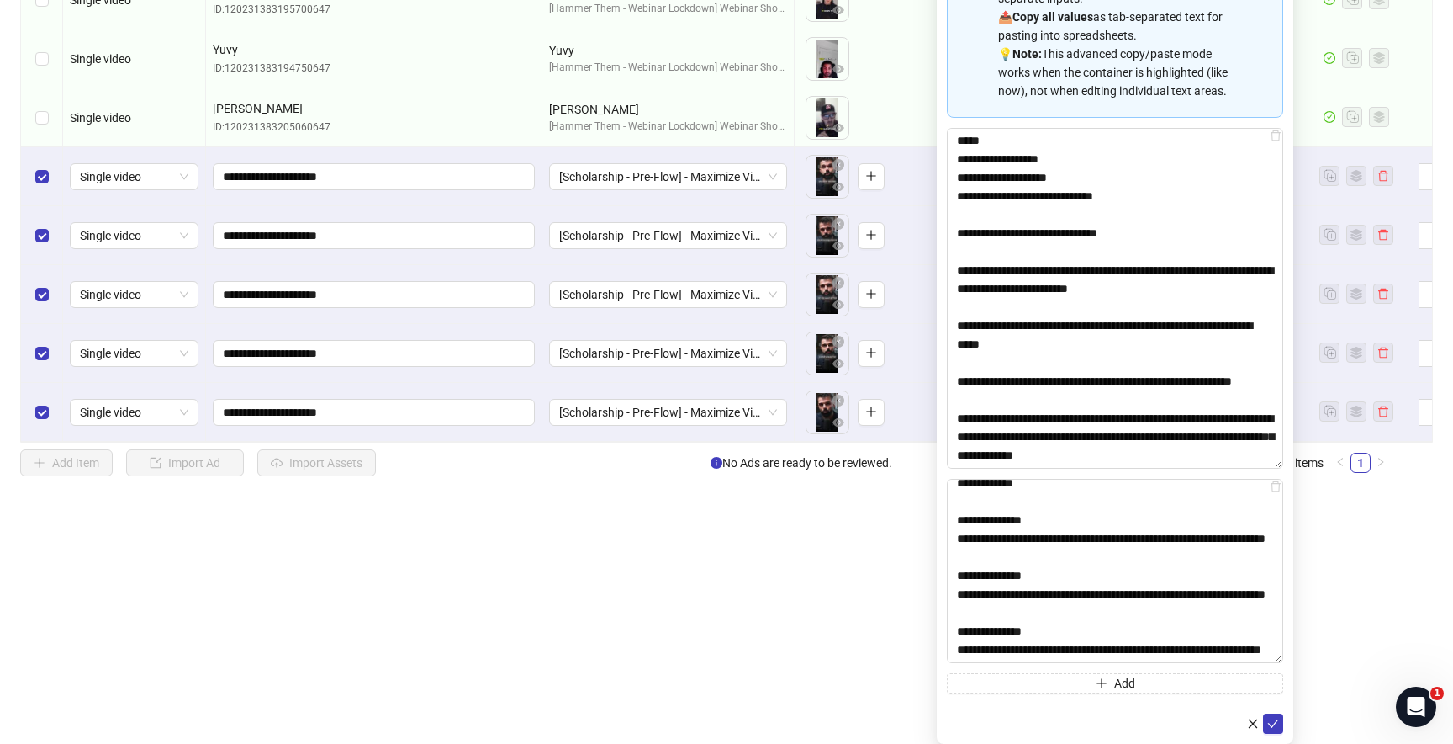
drag, startPoint x: 1078, startPoint y: 538, endPoint x: 1143, endPoint y: 763, distance: 233.7
click at [1143, 500] on html "Your billing address is incomplete. Please complete it to continue. Open Billin…" at bounding box center [726, 128] width 1453 height 744
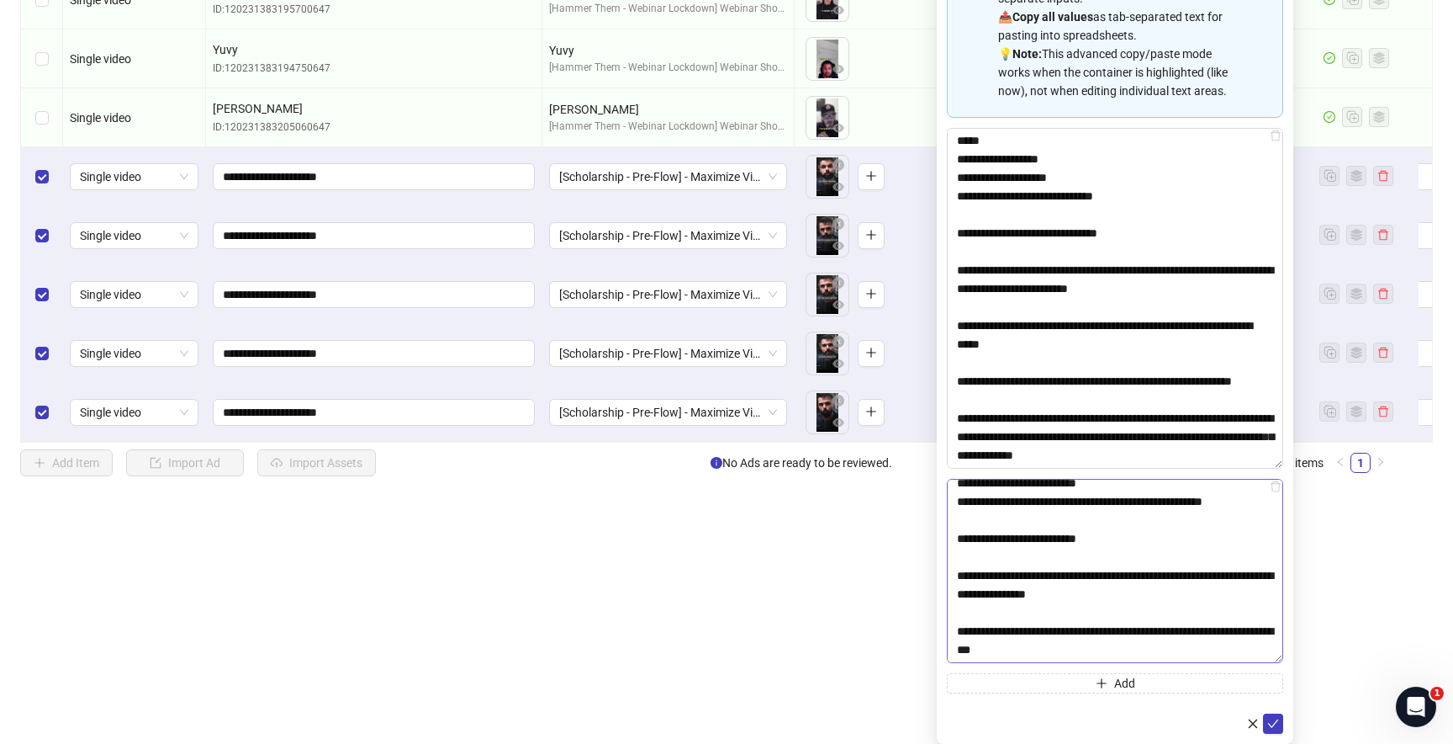
scroll to position [823, 0]
type textarea "**********"
click at [1080, 679] on button "Add" at bounding box center [1115, 683] width 336 height 20
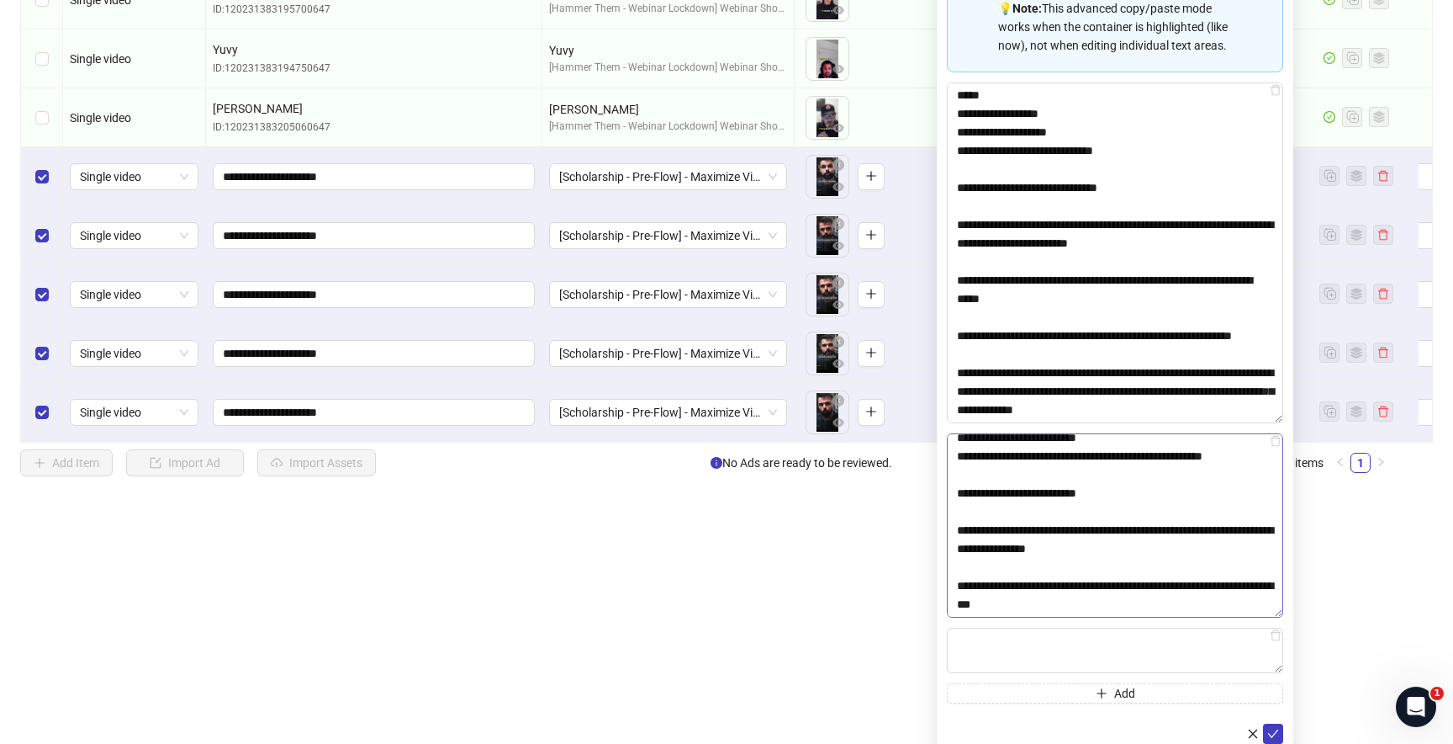
scroll to position [299, 0]
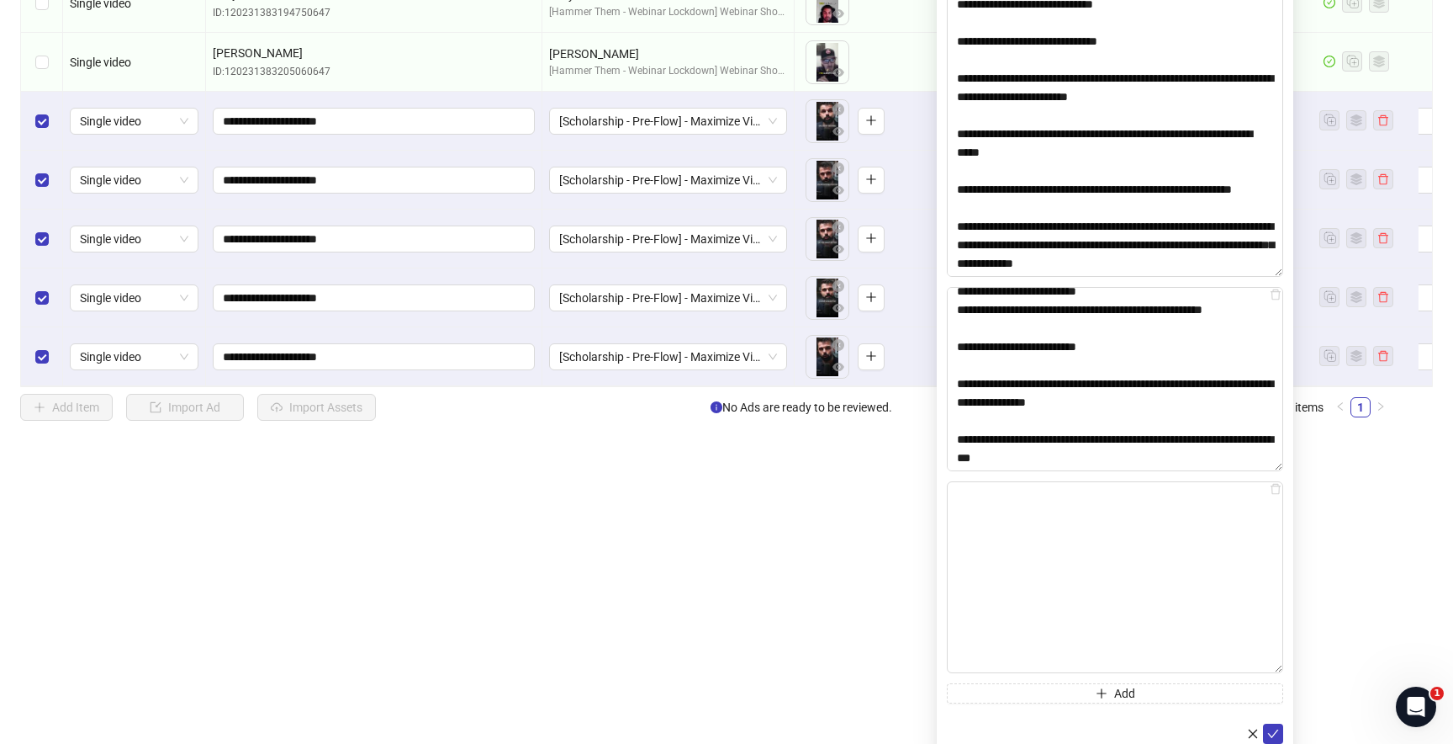
drag, startPoint x: 1278, startPoint y: 659, endPoint x: 1283, endPoint y: 805, distance: 146.4
click at [1283, 444] on html "Your billing address is incomplete. Please complete it to continue. Open Billin…" at bounding box center [726, 73] width 1453 height 744
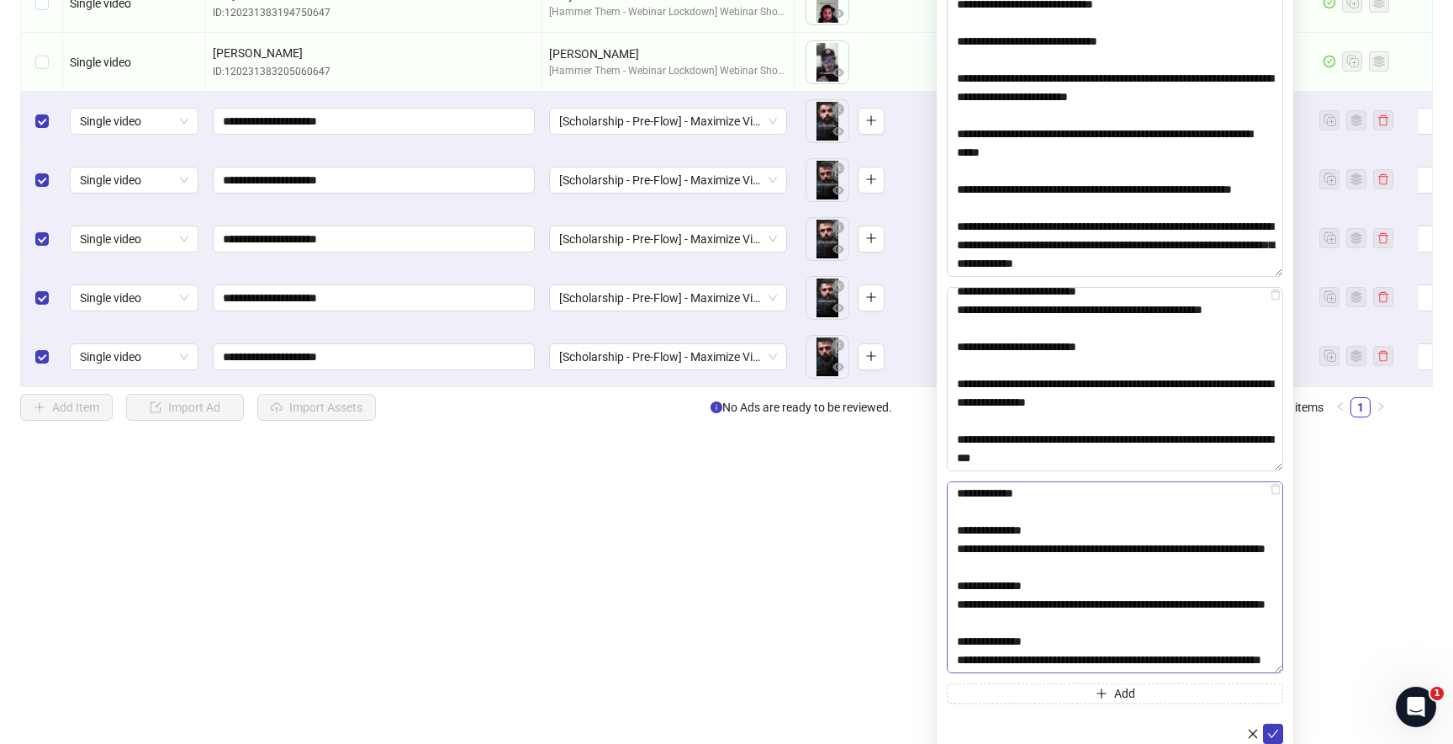
scroll to position [0, 0]
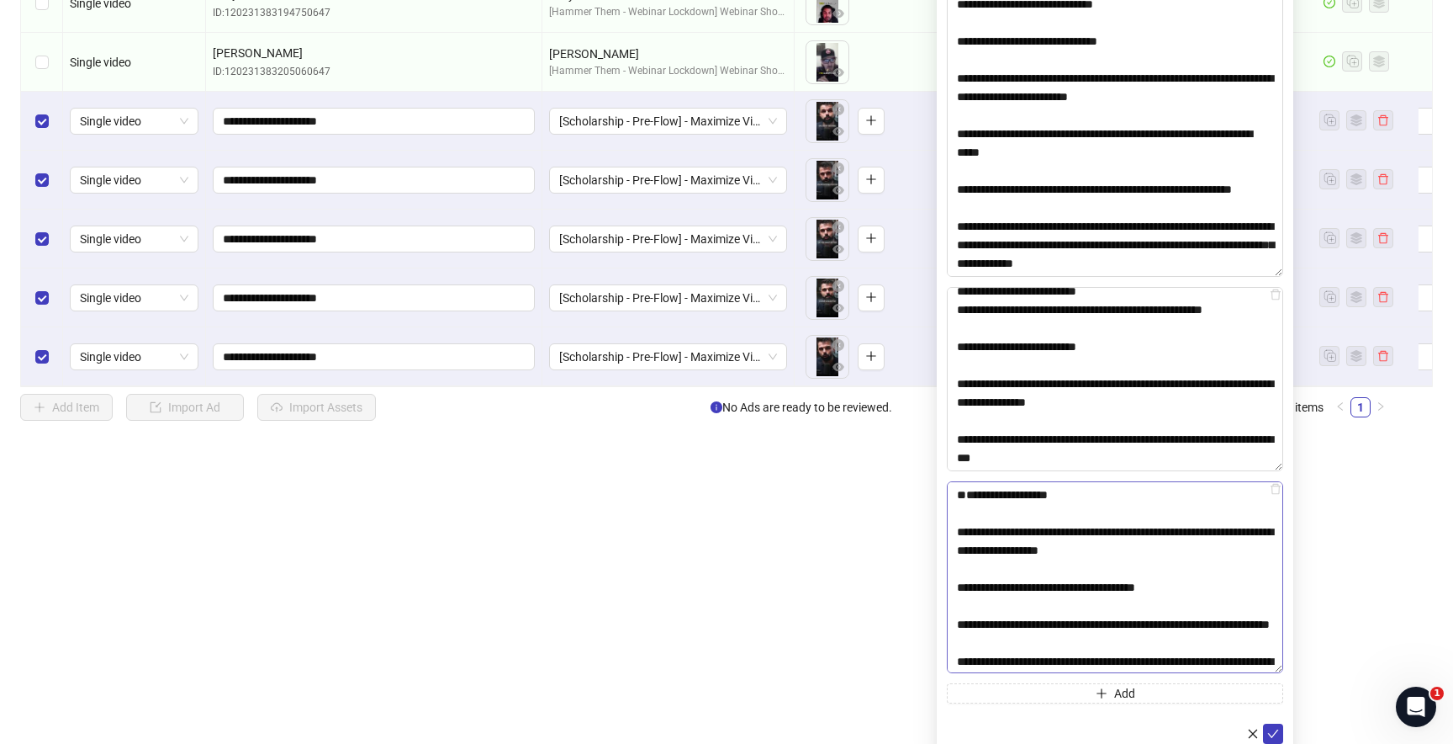
drag, startPoint x: 959, startPoint y: 566, endPoint x: 960, endPoint y: 489, distance: 77.4
click at [959, 486] on textarea "Multi-text input container - paste or copy values" at bounding box center [1115, 577] width 336 height 192
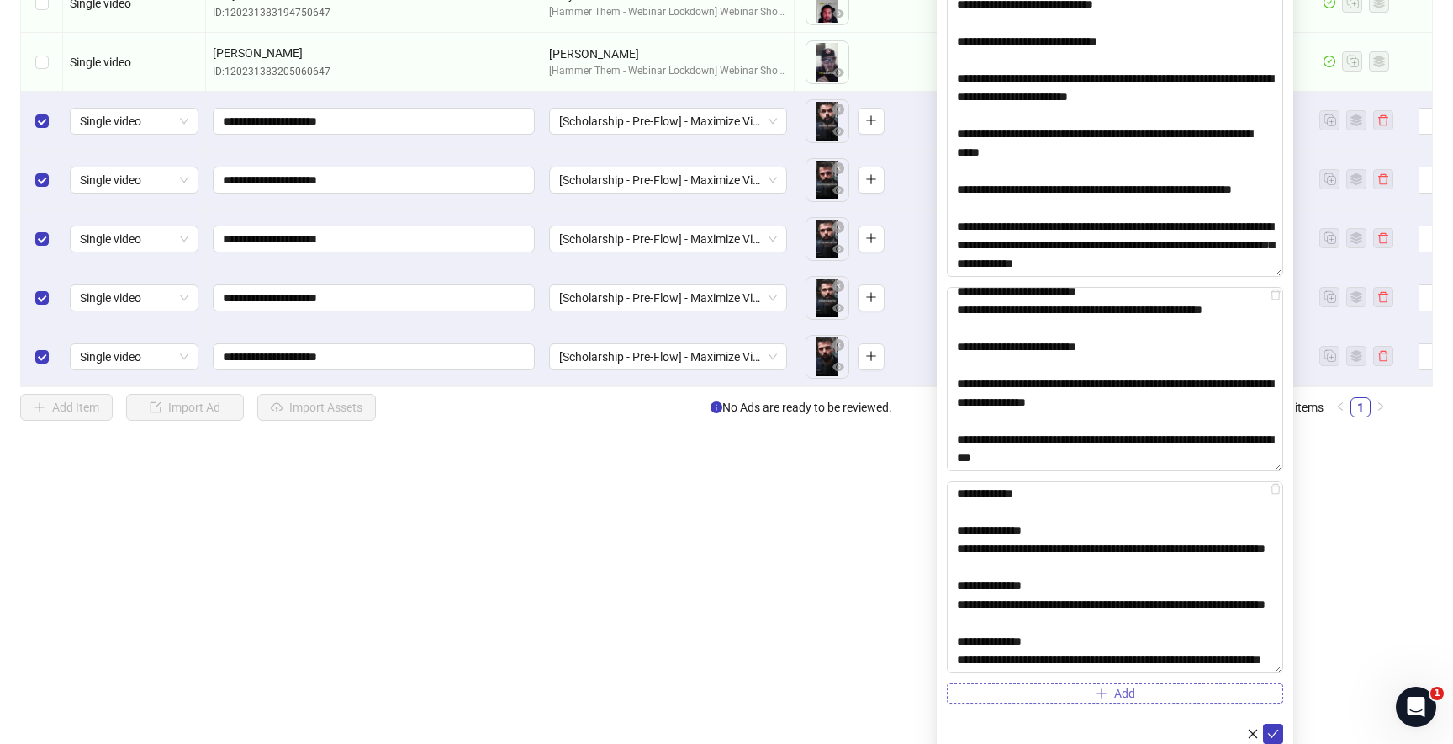
drag, startPoint x: 1246, startPoint y: 514, endPoint x: 1251, endPoint y: 698, distance: 184.3
click at [1251, 698] on div "Spreadsheet Copy & Paste Mode 📋 Paste multiple values from Excel/Google Sheets …" at bounding box center [1115, 209] width 336 height 988
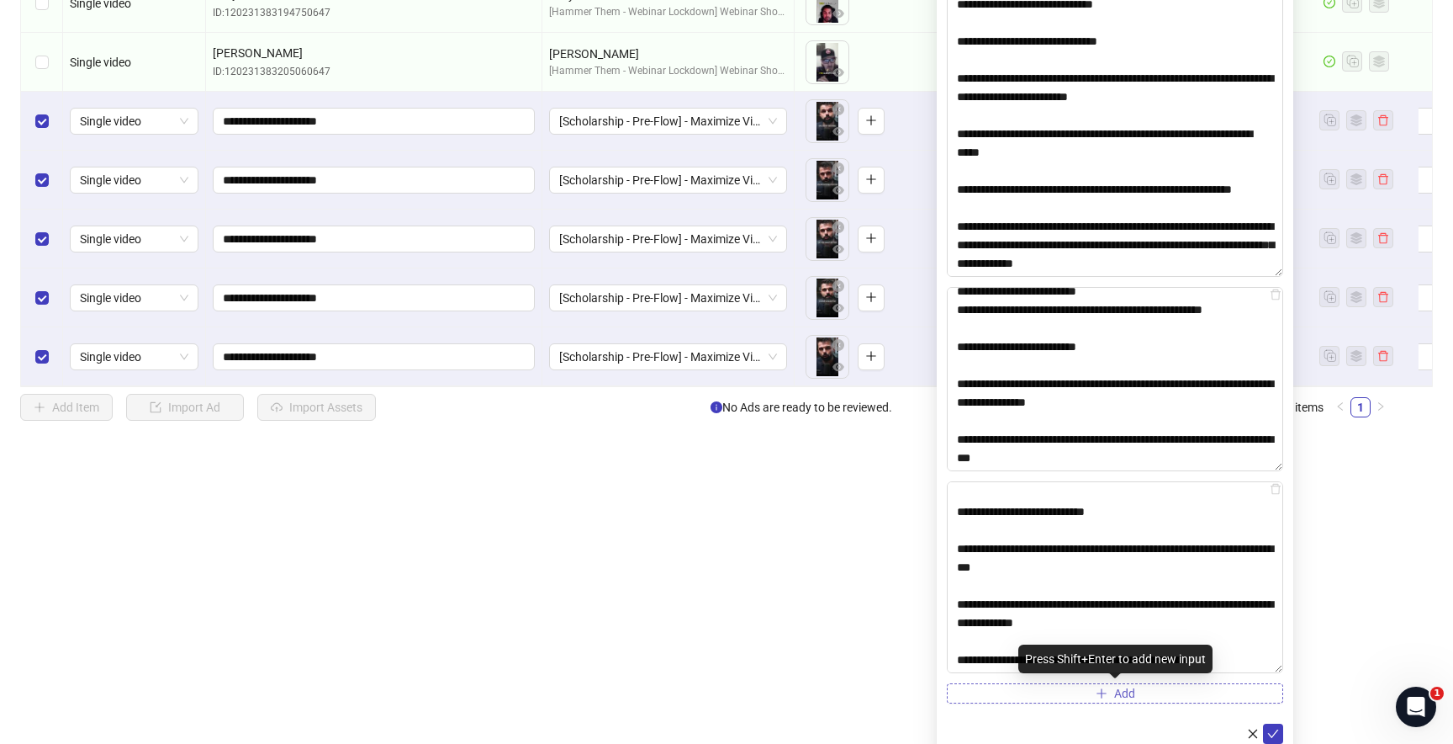
scroll to position [908, 0]
type textarea "**********"
click at [1278, 731] on icon "check" at bounding box center [1274, 734] width 12 height 12
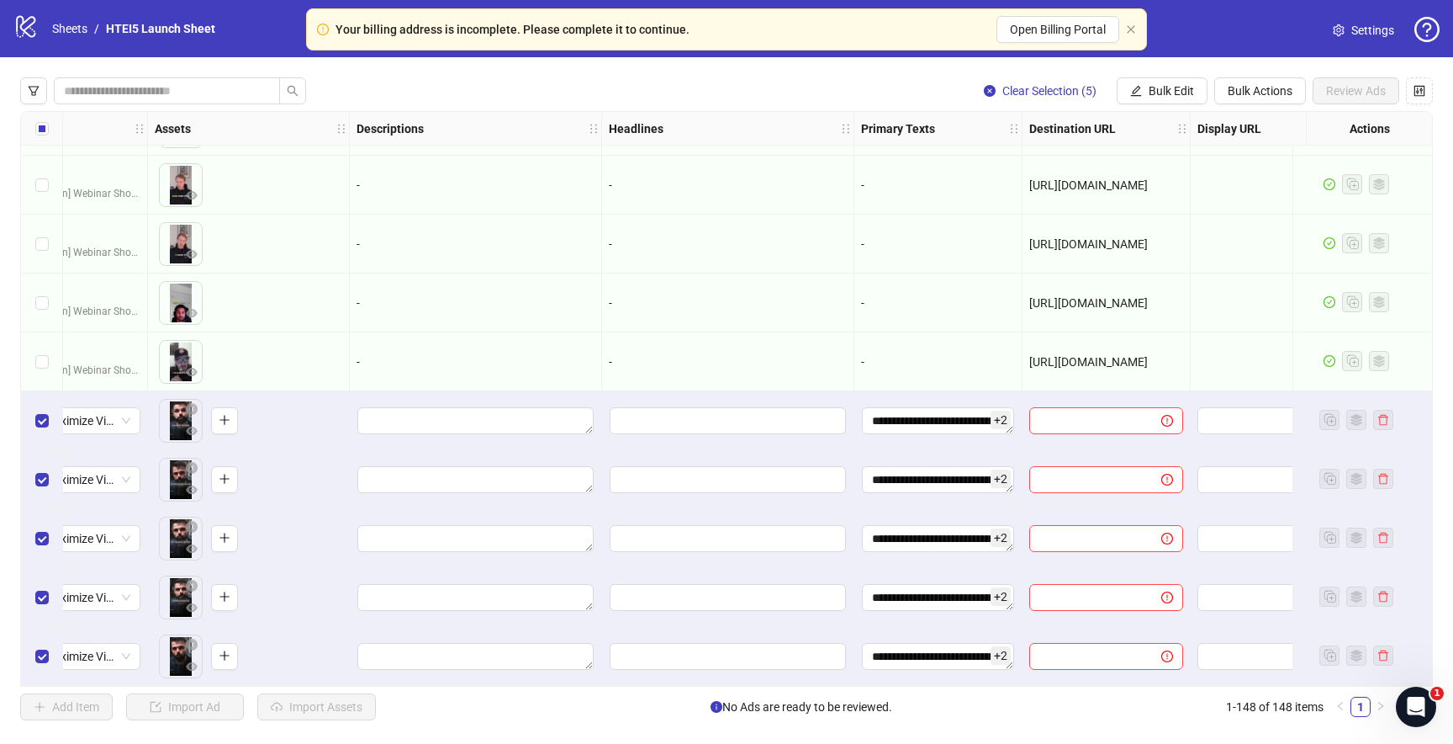
scroll to position [8181, 713]
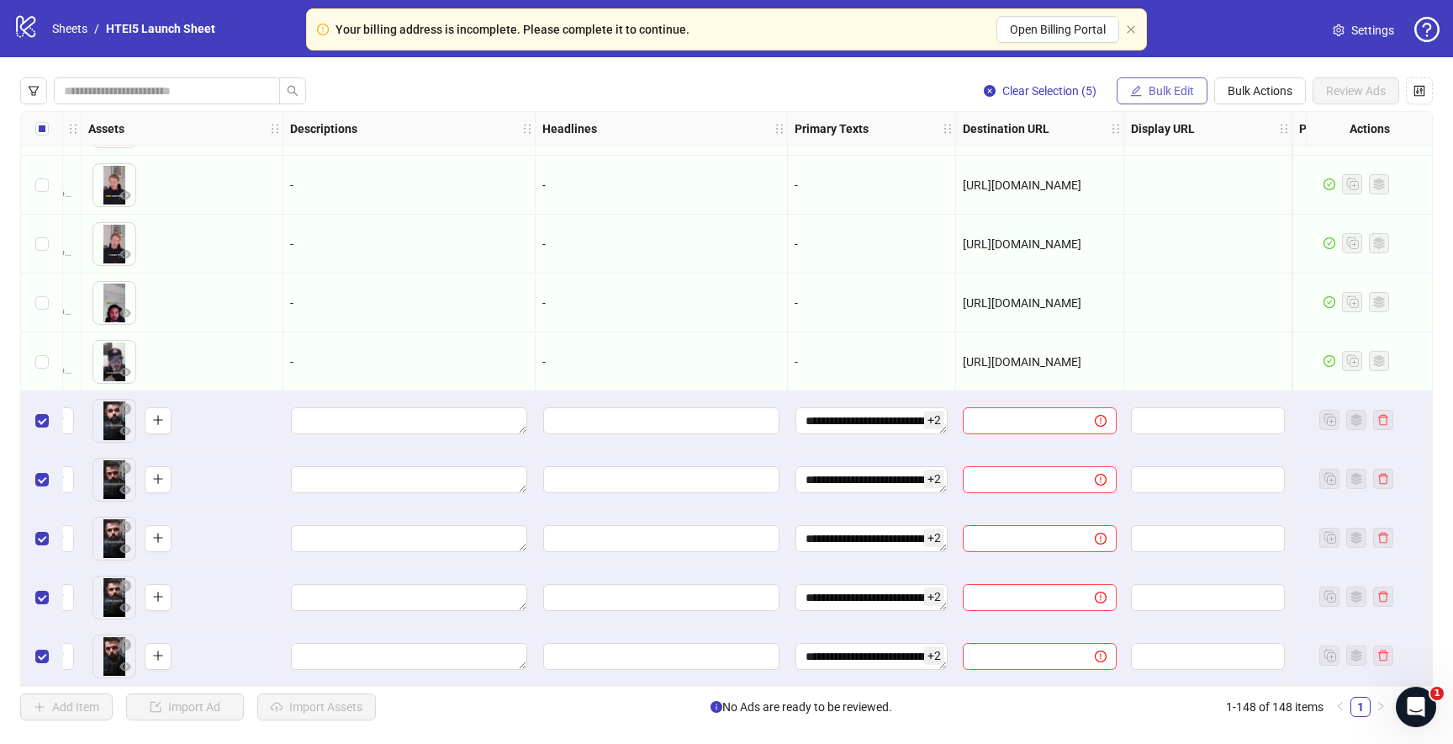
click at [1148, 99] on button "Bulk Edit" at bounding box center [1162, 90] width 91 height 27
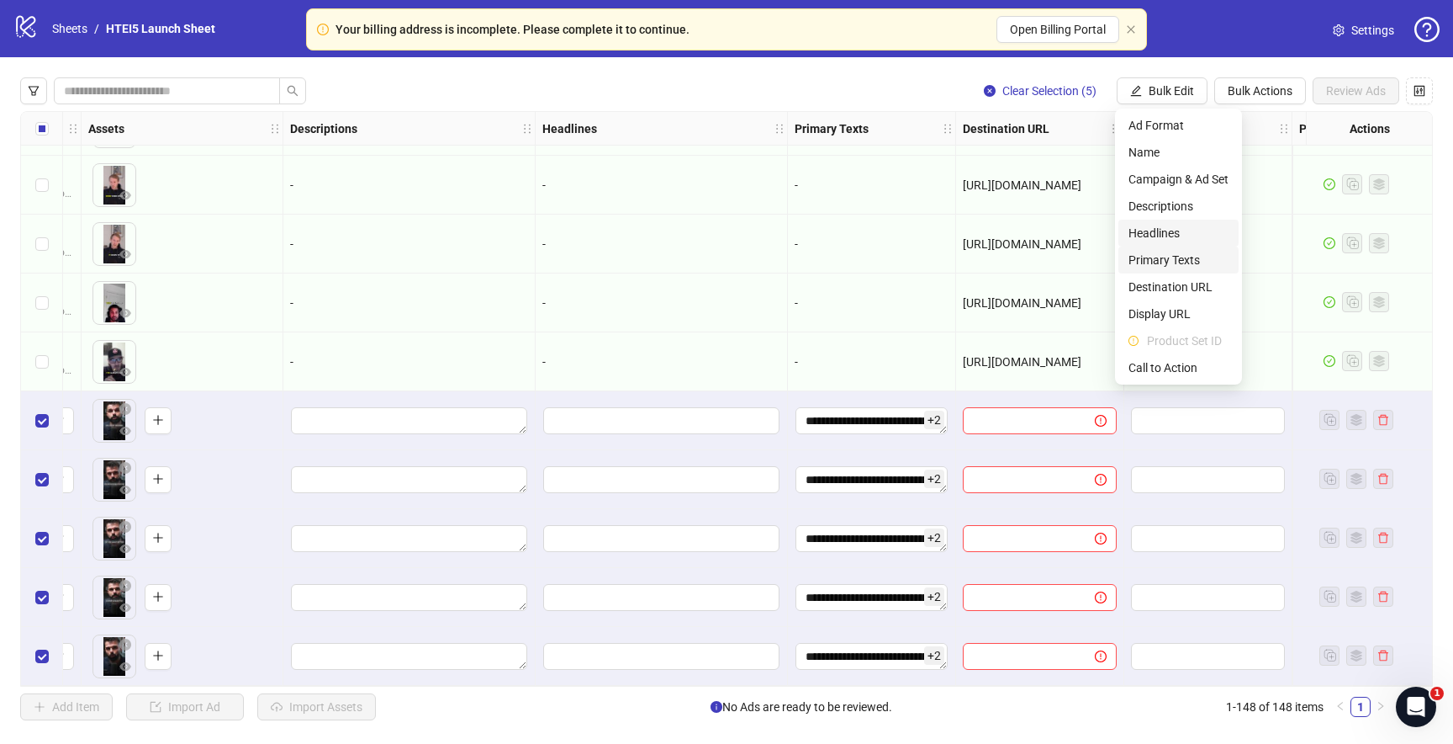
click at [1164, 229] on span "Headlines" at bounding box center [1179, 233] width 100 height 19
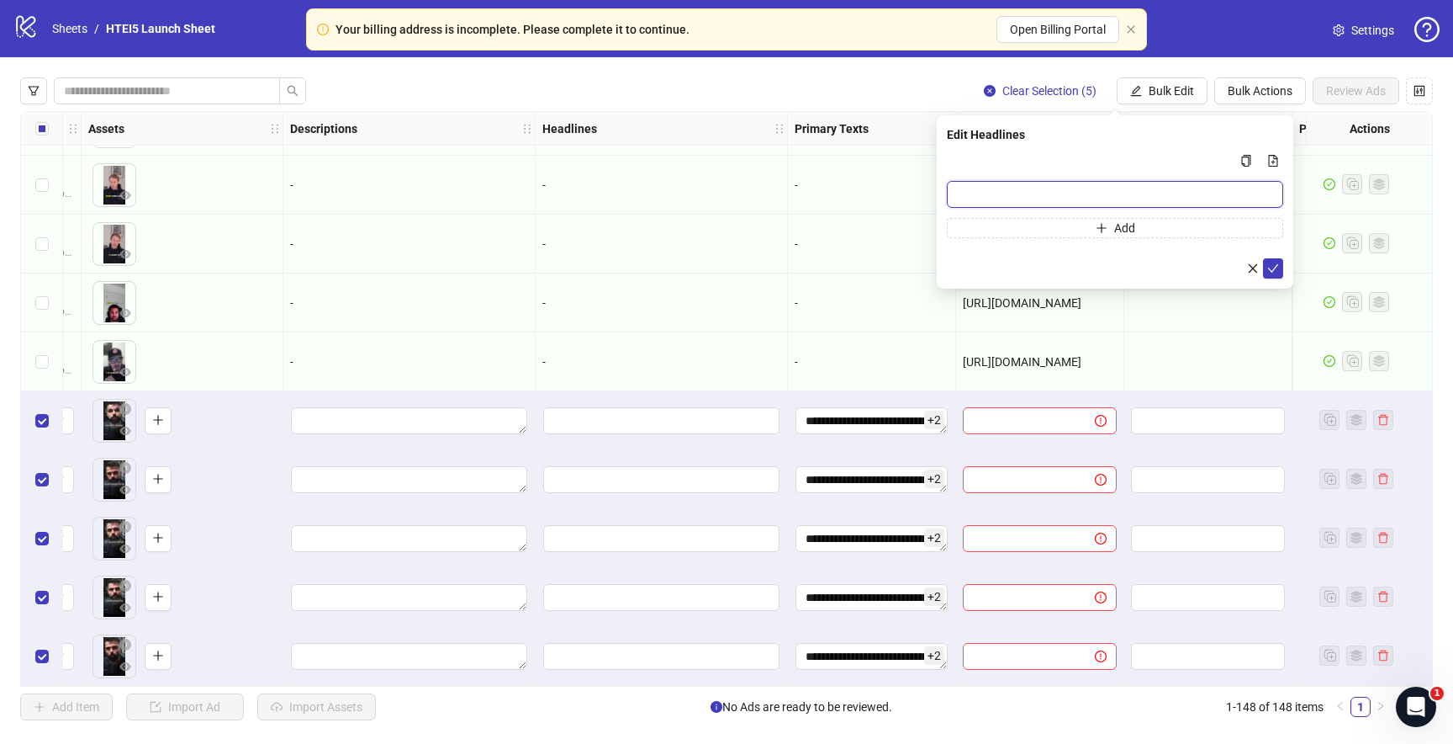
click at [1034, 191] on input "Multi-input container - paste or copy values" at bounding box center [1115, 194] width 336 height 27
paste input "**********"
type input "**********"
click at [1019, 219] on button "Add" at bounding box center [1115, 228] width 336 height 20
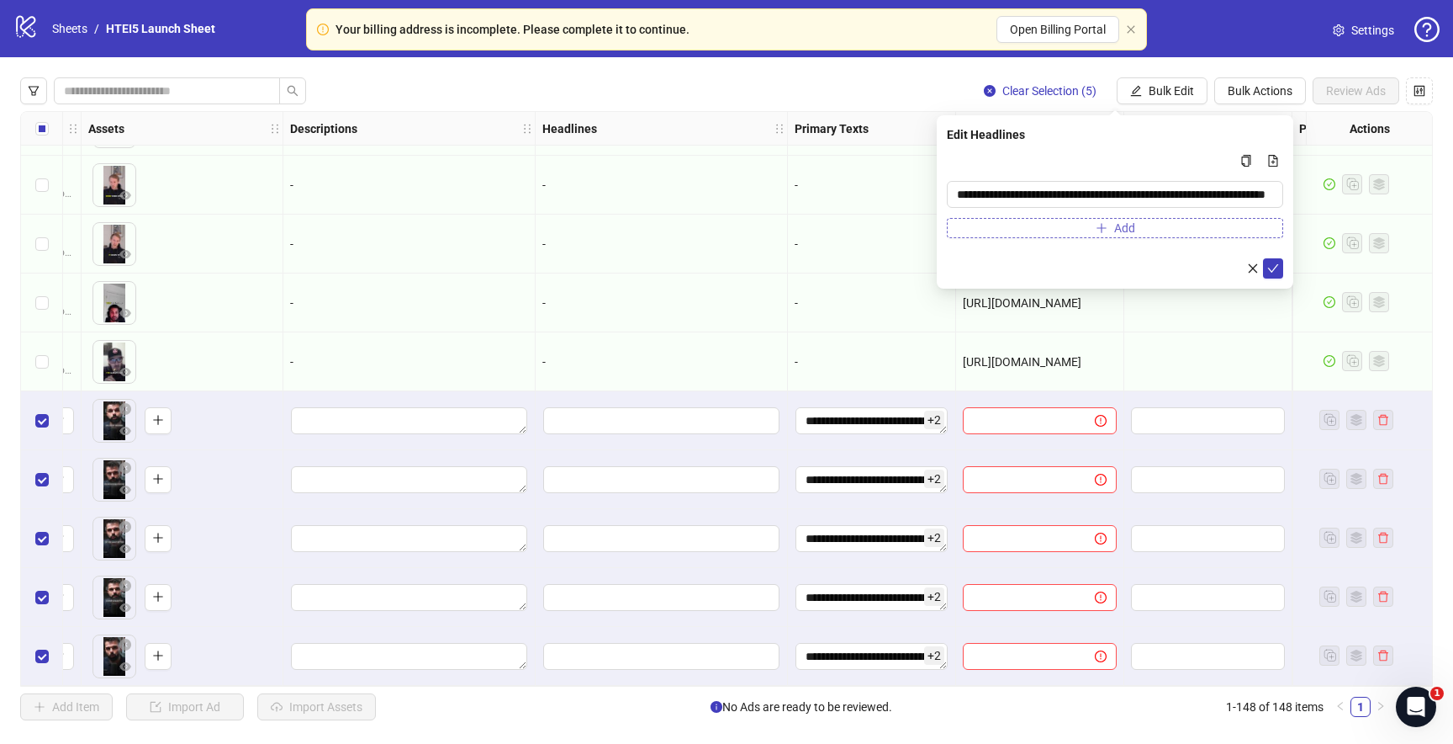
scroll to position [0, 0]
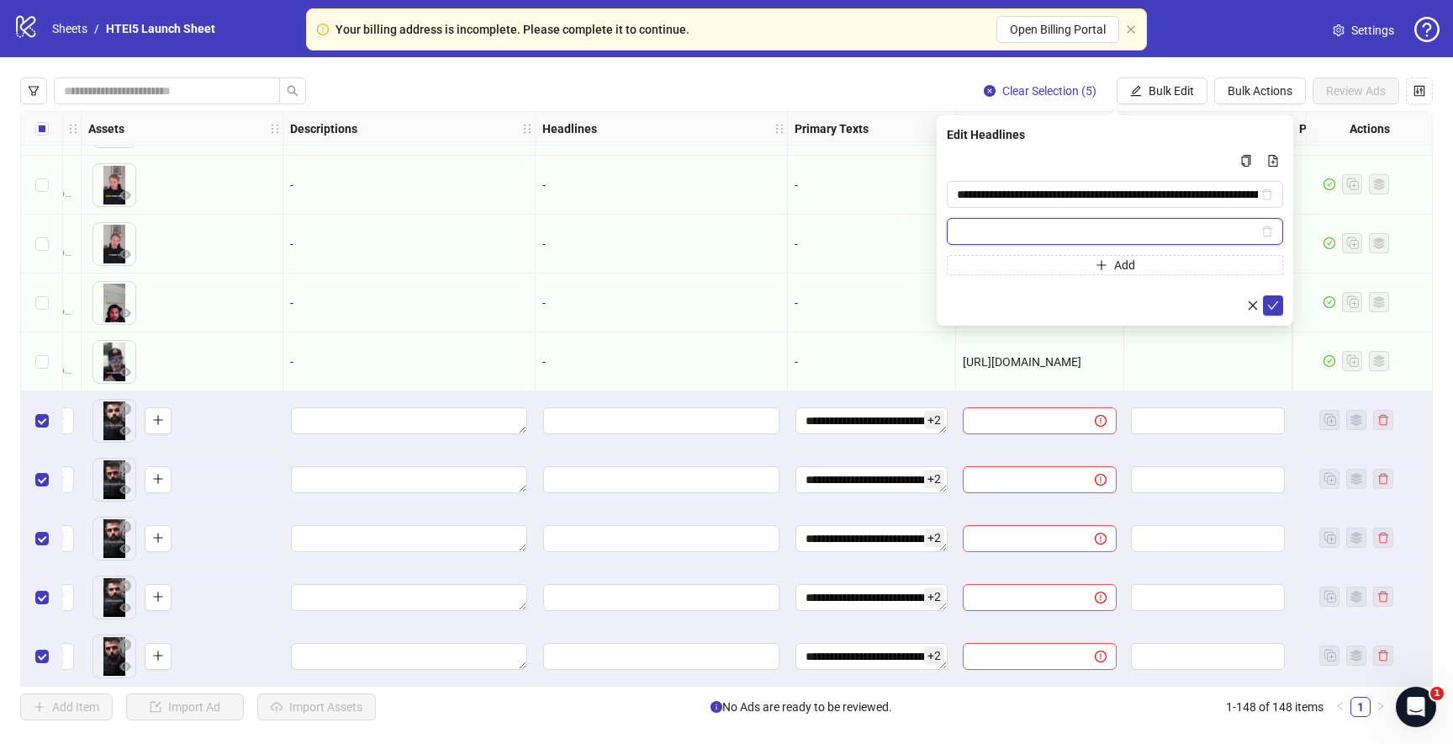
click at [1031, 225] on input "Multi-input container - paste or copy values" at bounding box center [1107, 231] width 301 height 19
paste input "**********"
type input "**********"
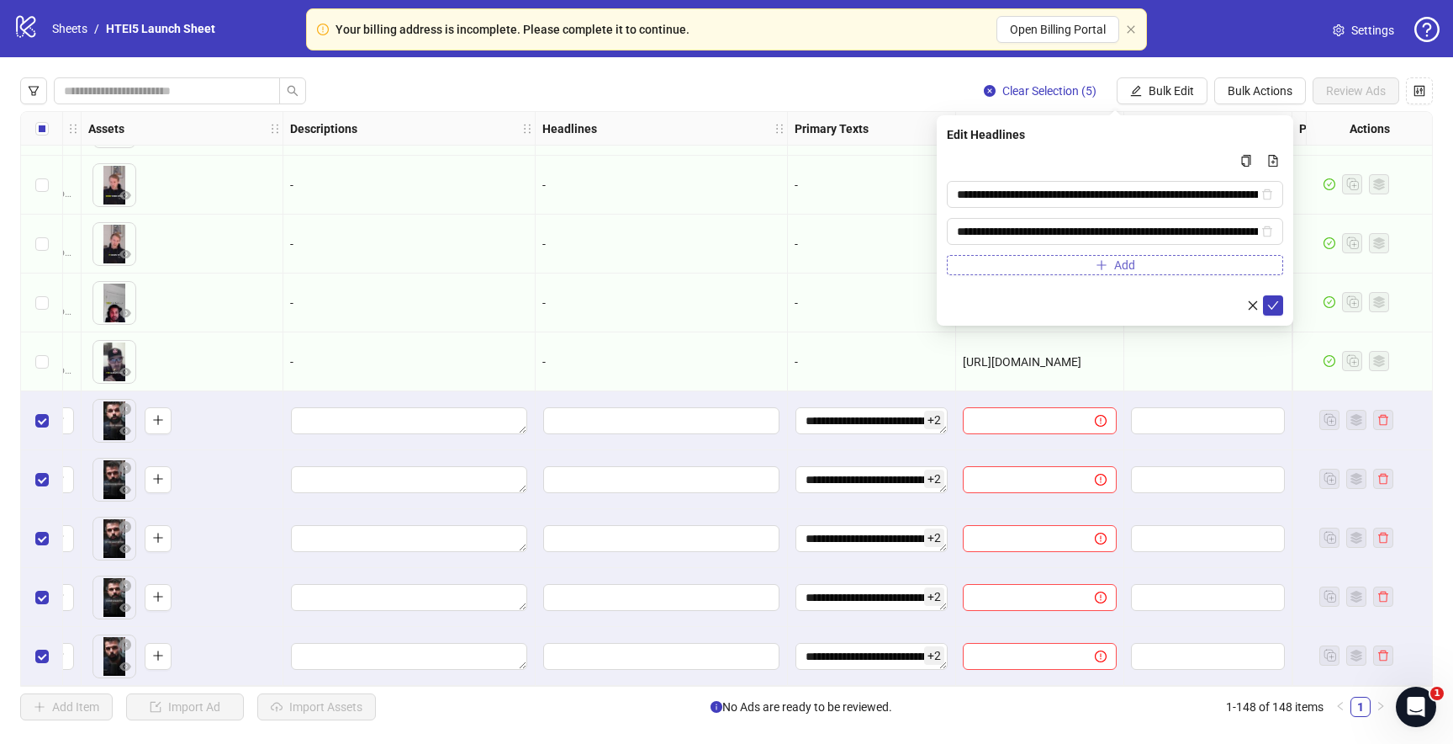
click at [1006, 267] on button "Add" at bounding box center [1115, 265] width 336 height 20
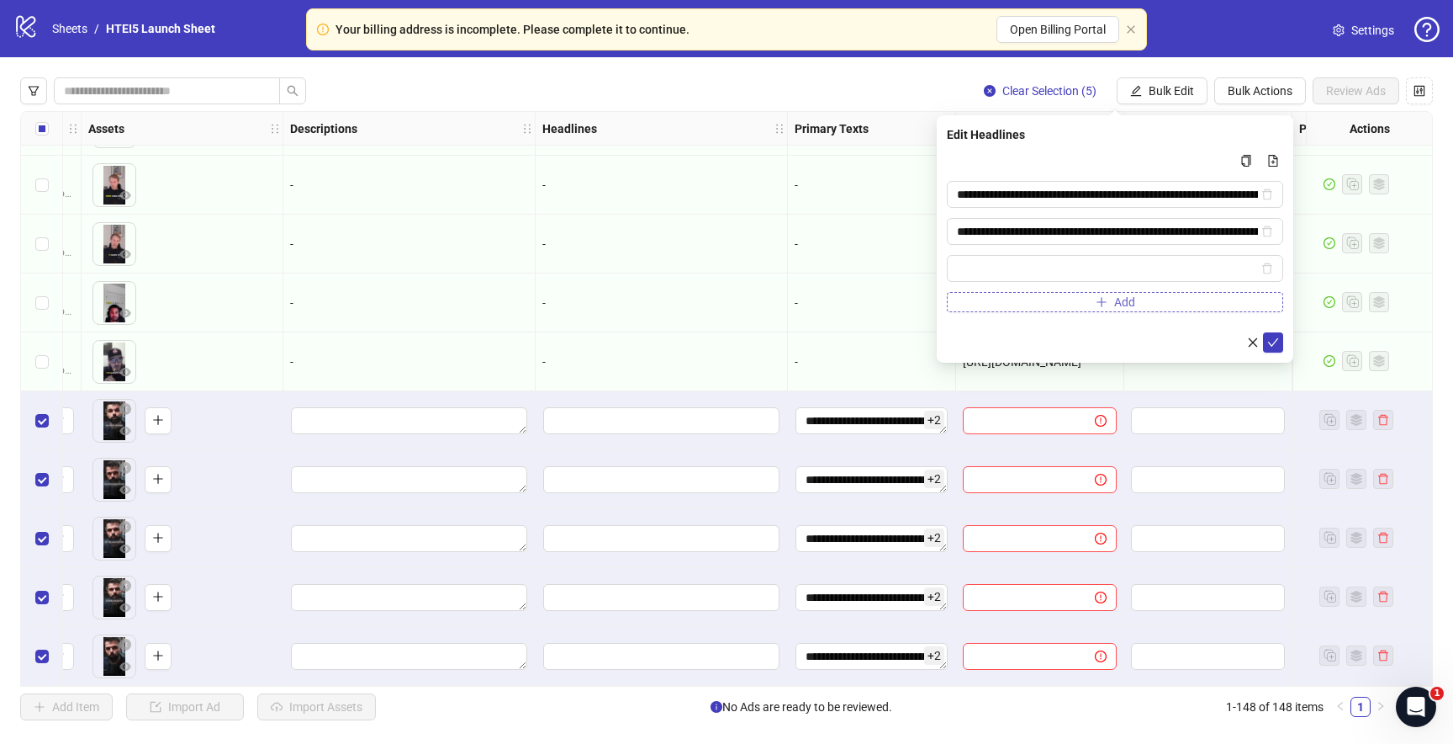
click at [1006, 267] on input "Multi-input container - paste or copy values" at bounding box center [1107, 268] width 301 height 19
type input "**********"
click at [1270, 346] on icon "check" at bounding box center [1274, 342] width 12 height 12
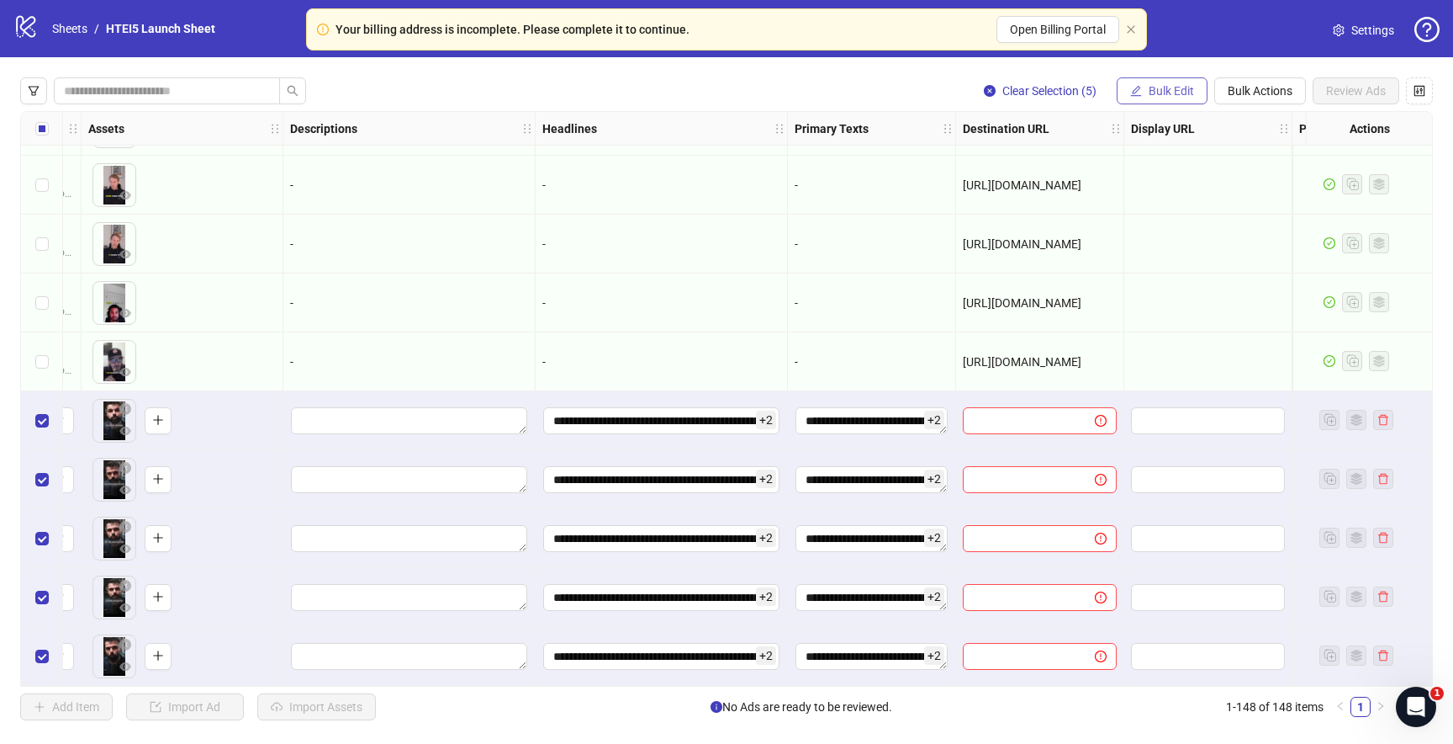
click at [1162, 99] on button "Bulk Edit" at bounding box center [1162, 90] width 91 height 27
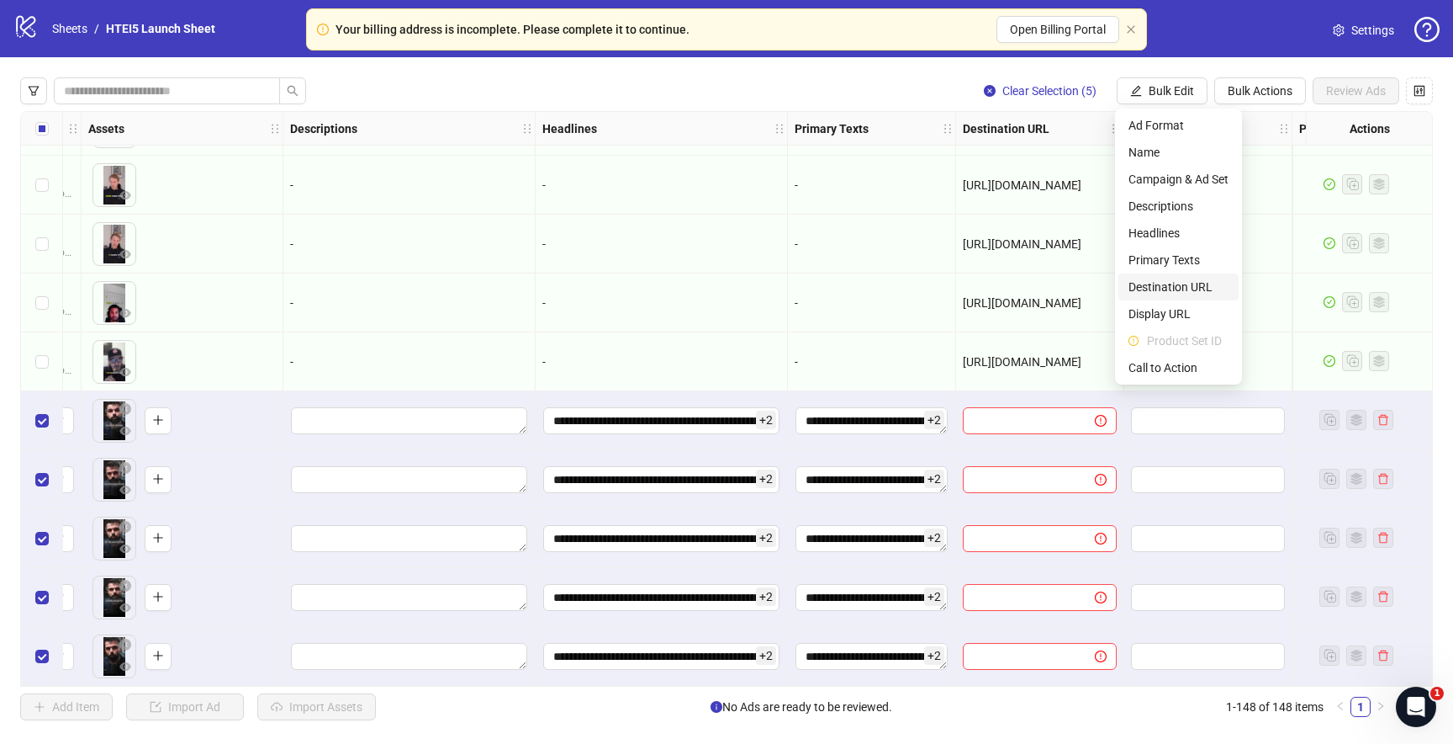
click at [1173, 292] on span "Destination URL" at bounding box center [1179, 287] width 100 height 19
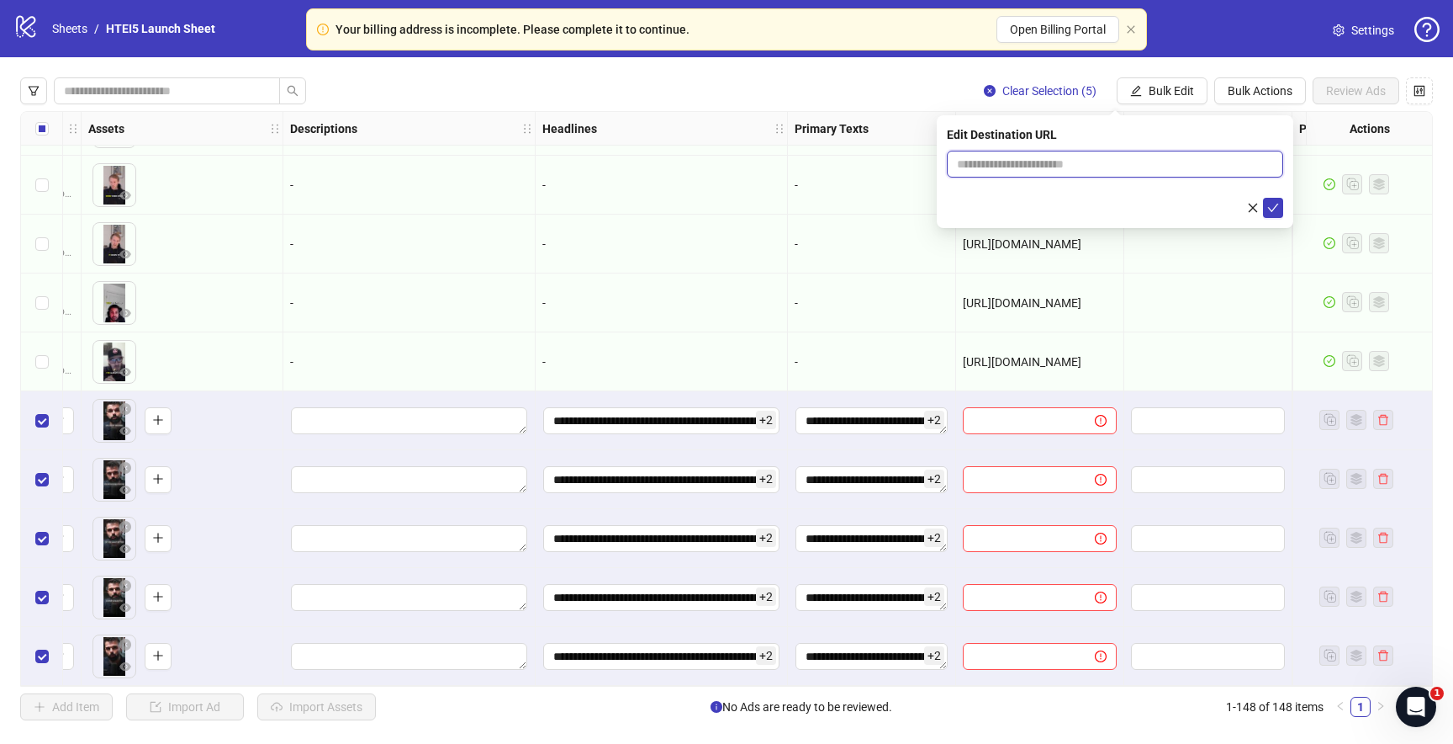
click at [1016, 155] on span at bounding box center [1115, 164] width 336 height 27
paste input "**********"
type input "**********"
click at [1278, 205] on icon "check" at bounding box center [1274, 208] width 12 height 12
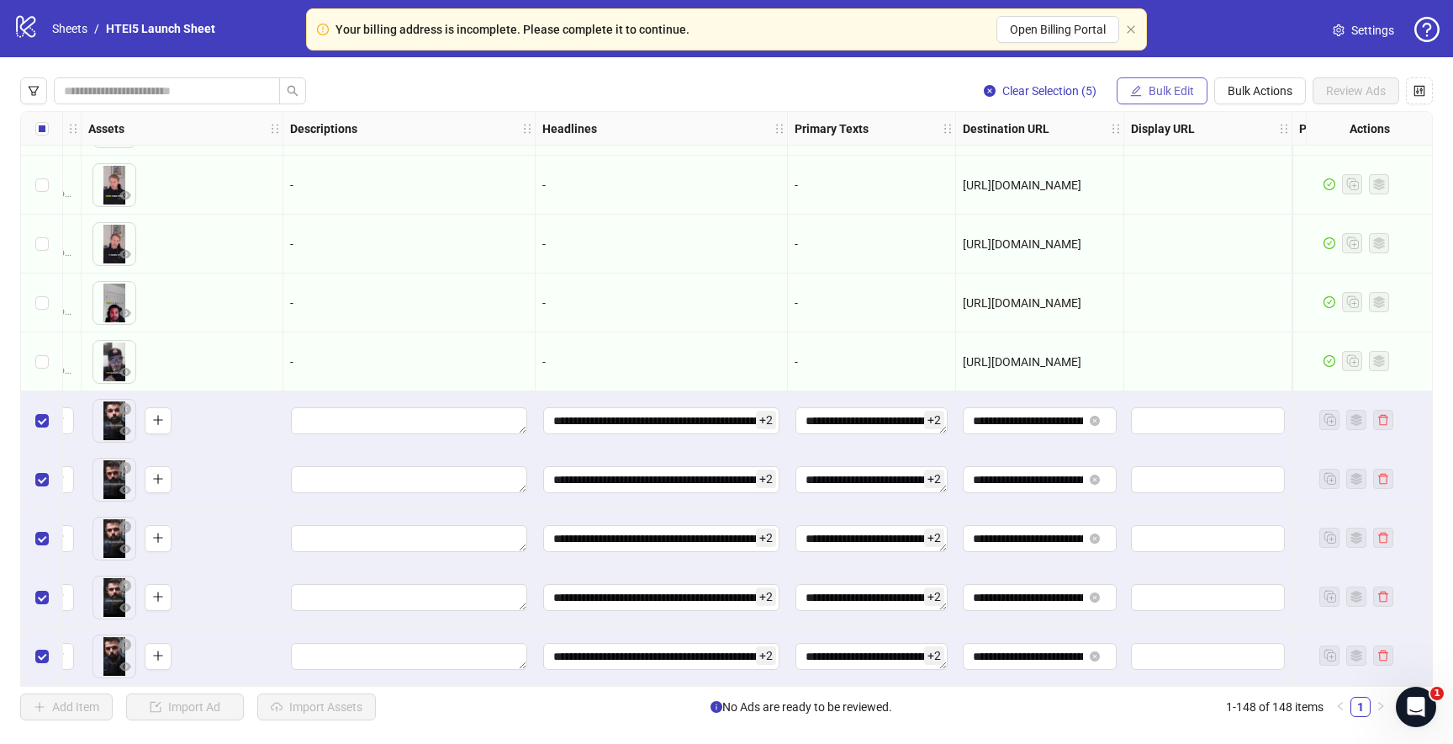
click at [1176, 77] on button "Bulk Edit" at bounding box center [1162, 90] width 91 height 27
click at [1176, 89] on span "Bulk Edit" at bounding box center [1171, 90] width 45 height 13
click at [1175, 89] on span "Bulk Edit" at bounding box center [1171, 90] width 45 height 13
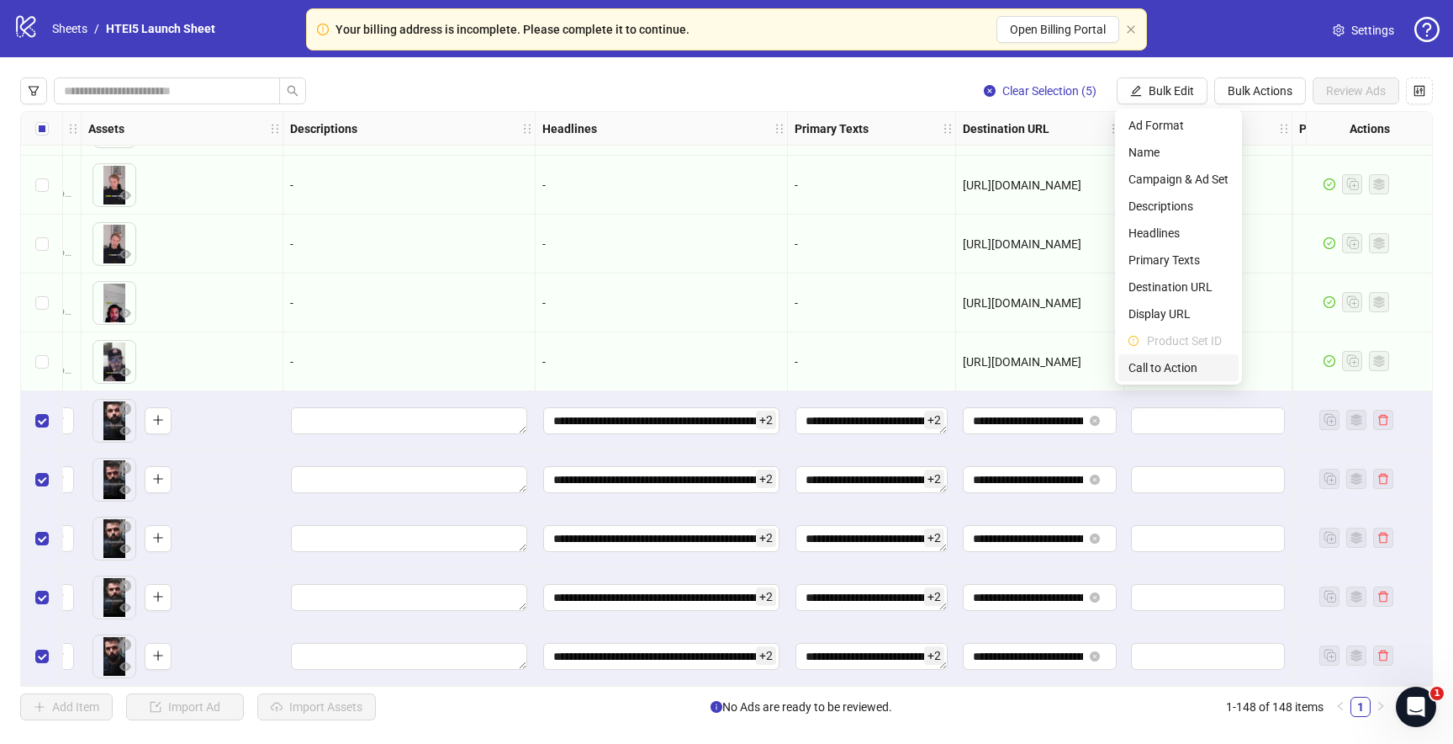
click at [1164, 363] on span "Call to Action" at bounding box center [1179, 367] width 100 height 19
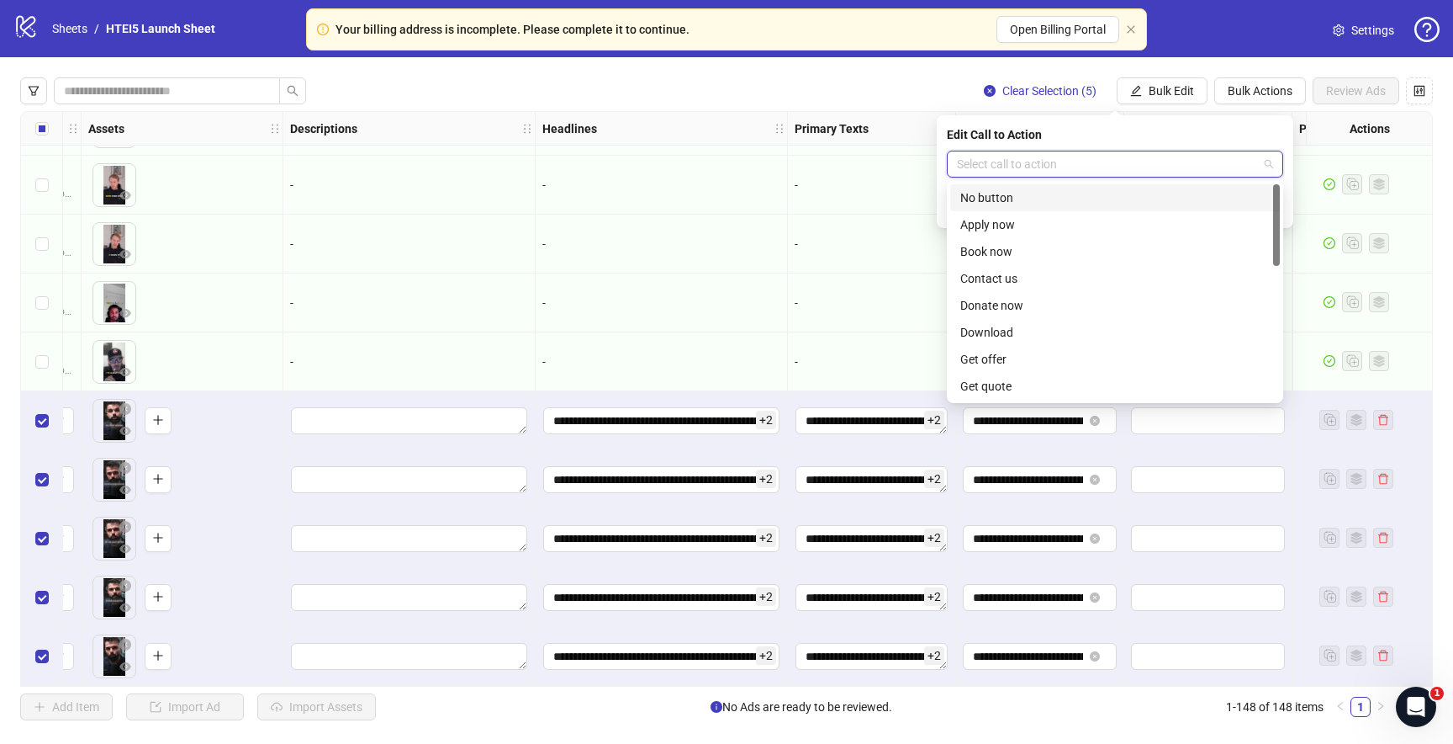
click at [1077, 157] on input "search" at bounding box center [1107, 163] width 301 height 25
click at [1002, 266] on div "Learn more" at bounding box center [1116, 270] width 310 height 19
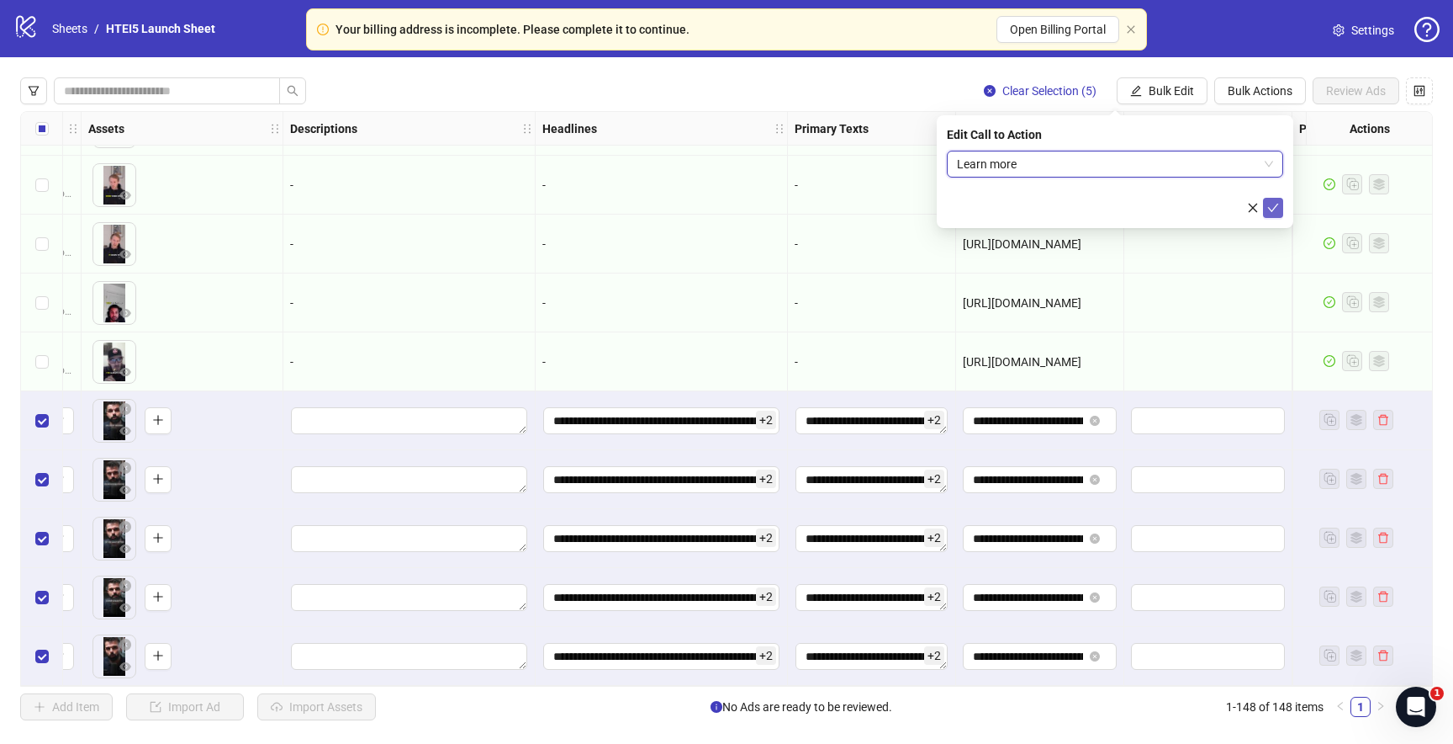
click at [1271, 207] on icon "check" at bounding box center [1274, 208] width 12 height 12
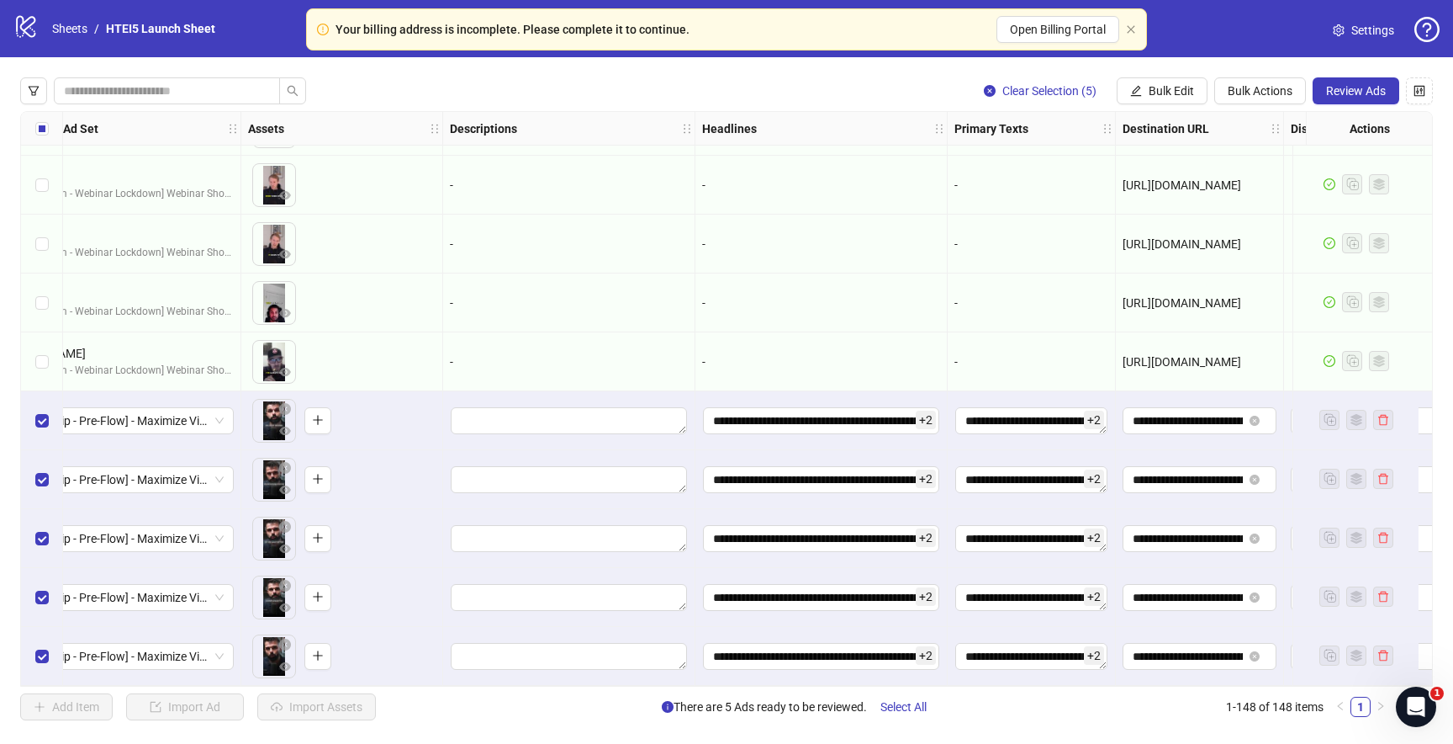
scroll to position [8181, 0]
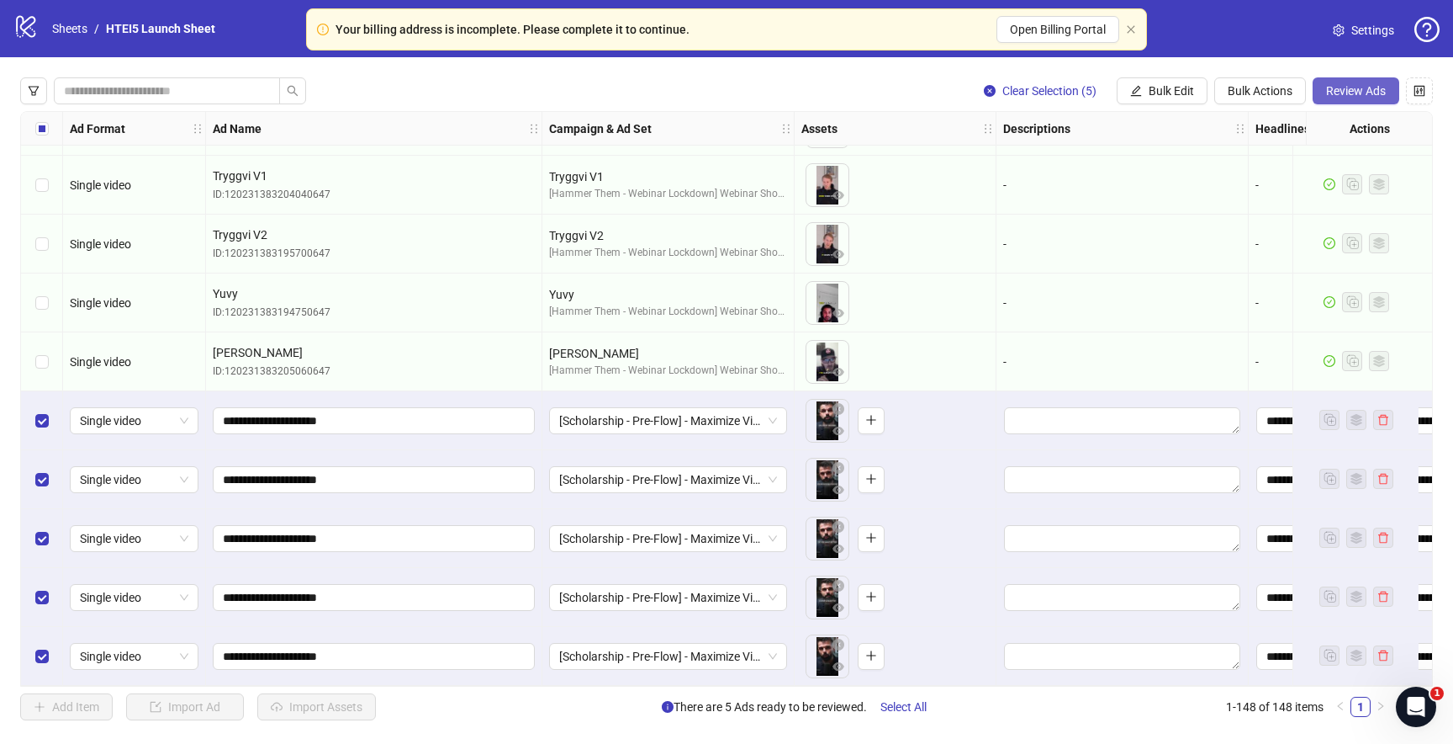
click at [1362, 87] on span "Review Ads" at bounding box center [1356, 90] width 60 height 13
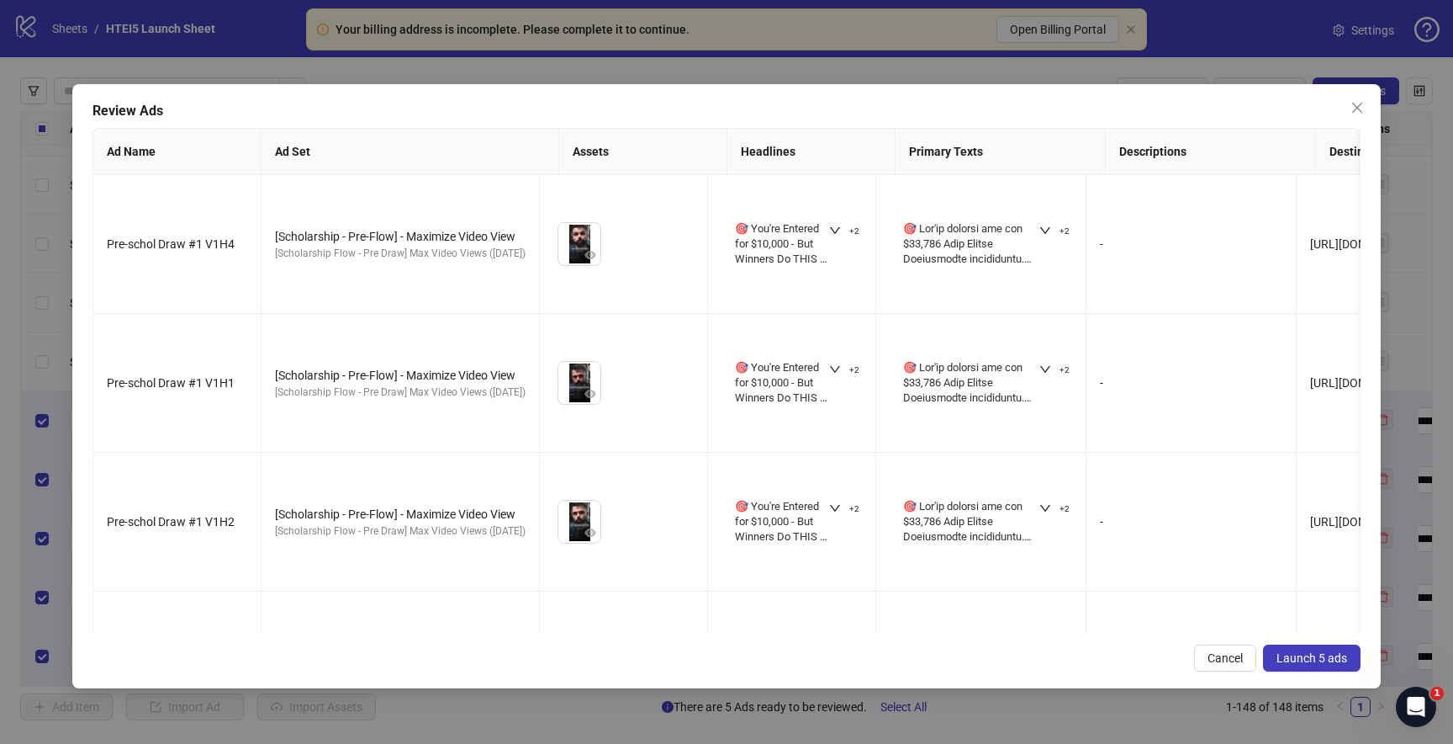
click at [1302, 659] on span "Launch 5 ads" at bounding box center [1312, 657] width 71 height 13
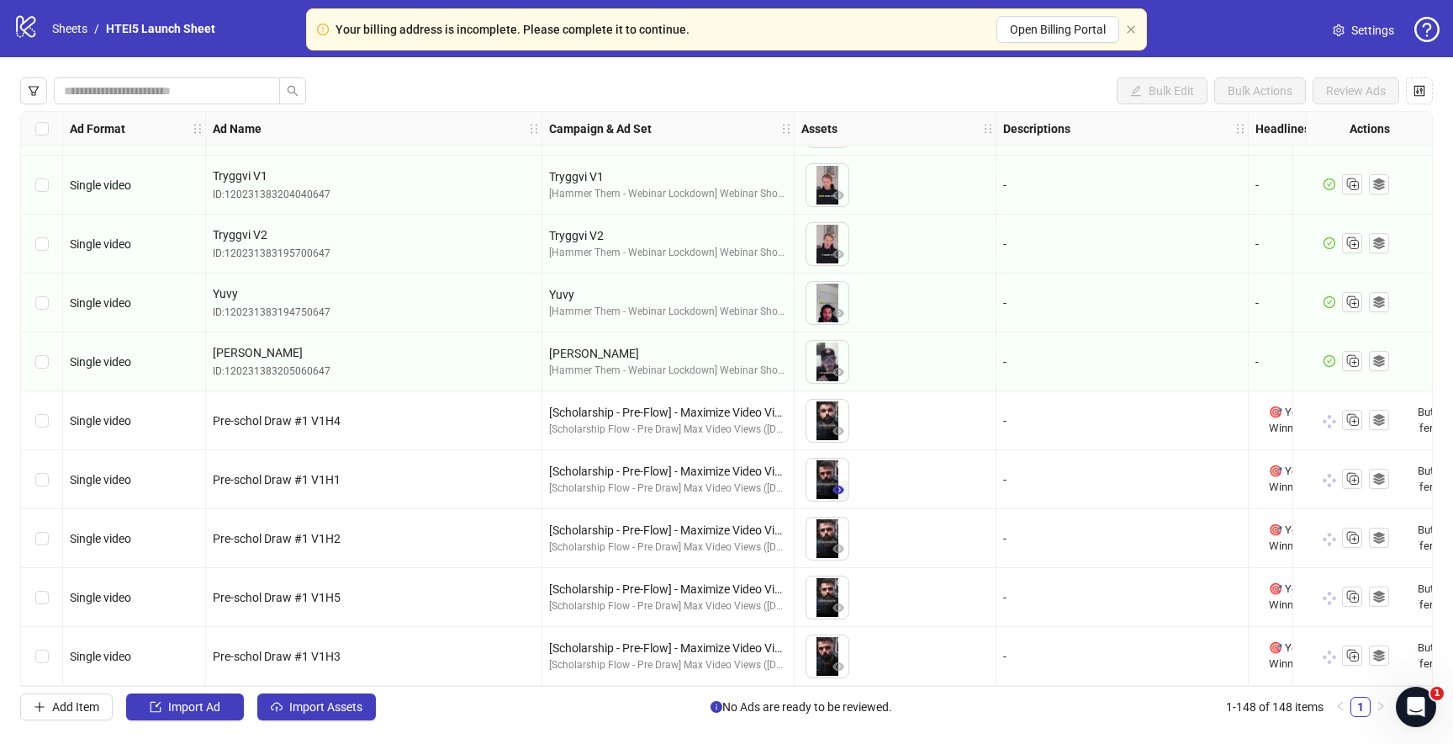
click at [832, 480] on button "button" at bounding box center [838, 490] width 20 height 20
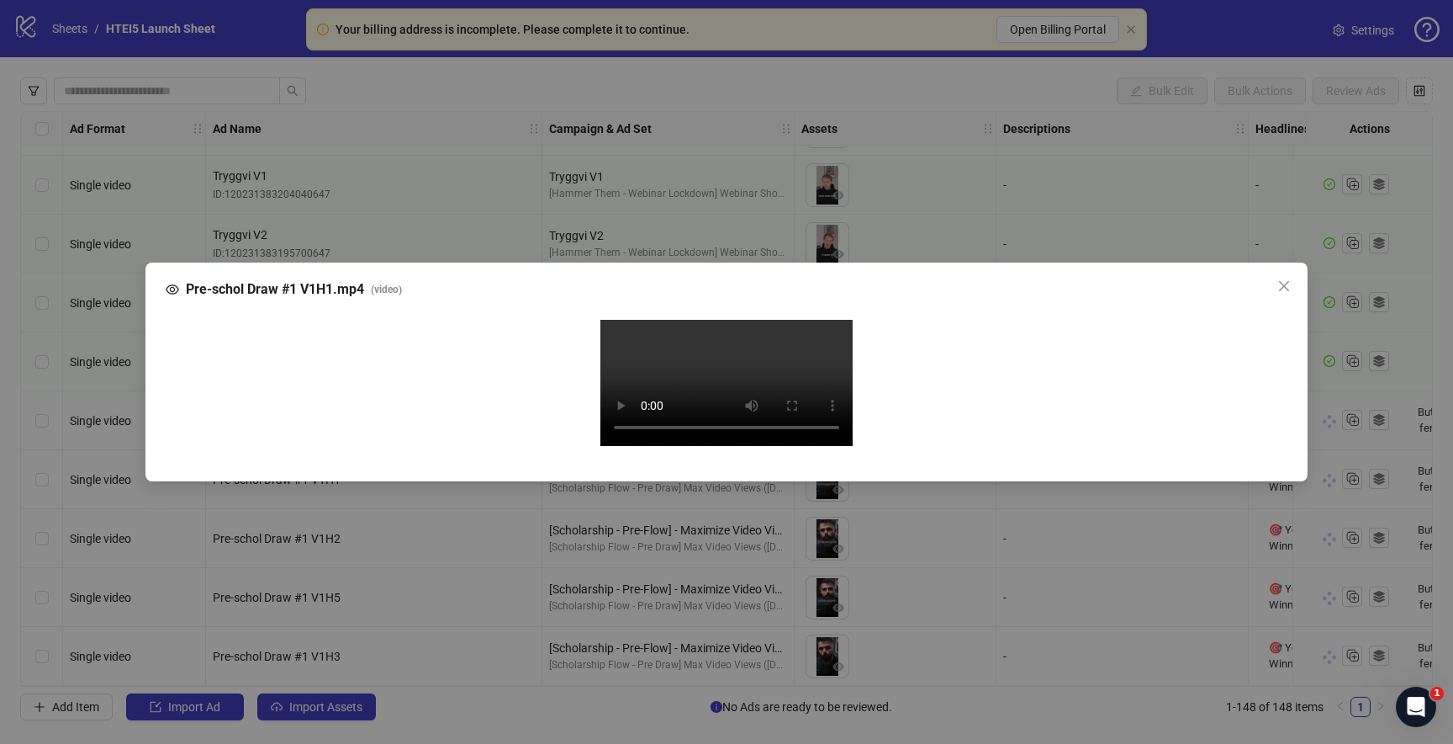
click at [619, 415] on video "Your browser does not support the video tag." at bounding box center [727, 383] width 252 height 126
click at [1280, 279] on icon "close" at bounding box center [1284, 285] width 13 height 13
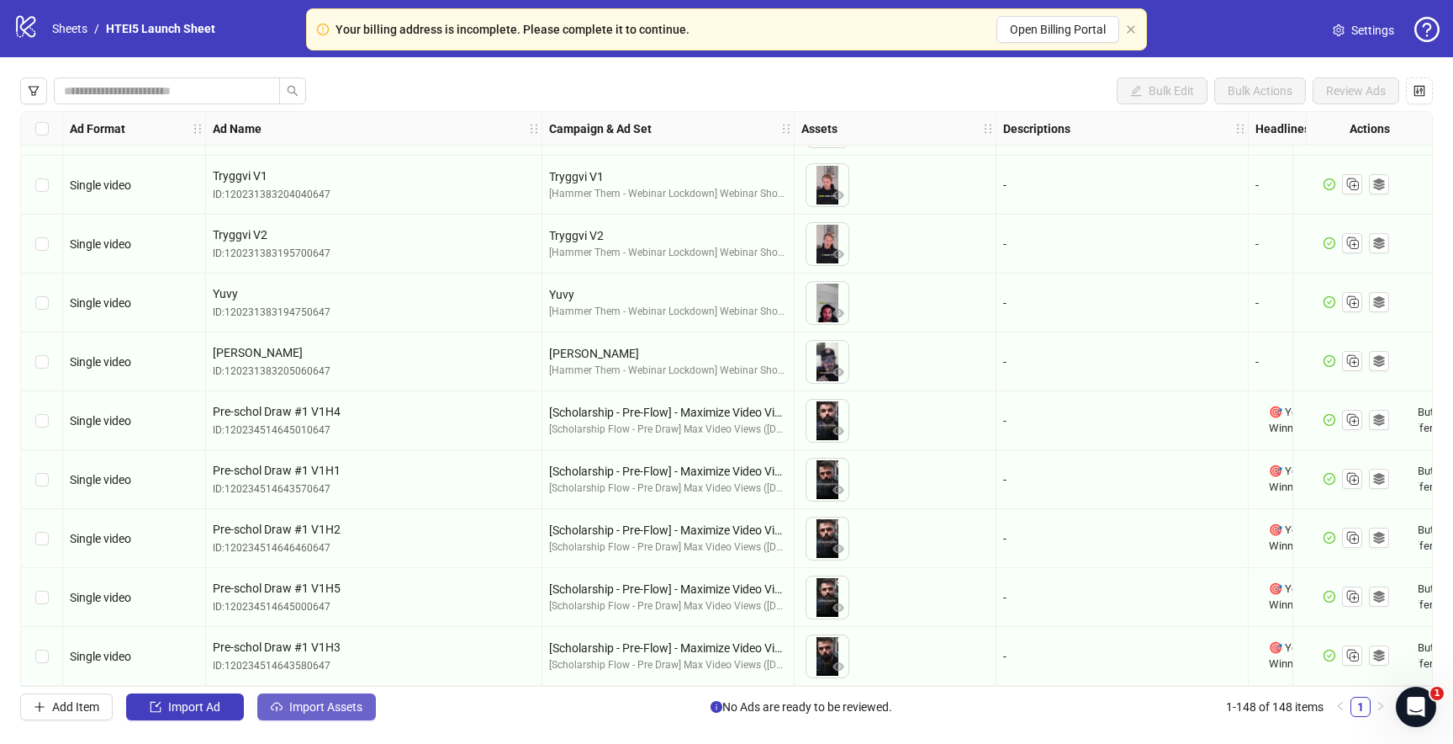
click at [350, 707] on span "Import Assets" at bounding box center [325, 706] width 73 height 13
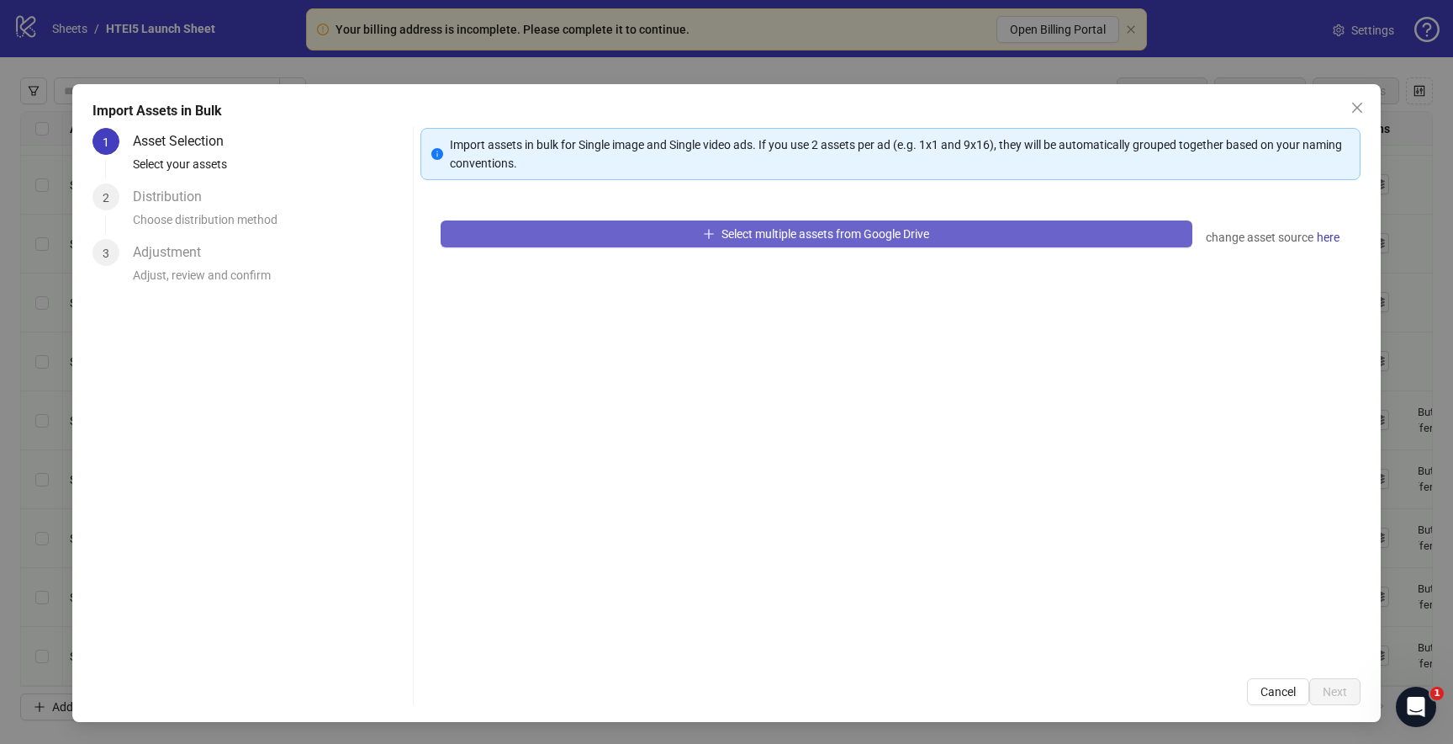
drag, startPoint x: 661, startPoint y: 220, endPoint x: 661, endPoint y: 230, distance: 10.1
click at [661, 220] on div "Select multiple assets from Google Drive change asset source here" at bounding box center [891, 429] width 940 height 458
click at [661, 231] on button "Select multiple assets from Google Drive" at bounding box center [817, 233] width 752 height 27
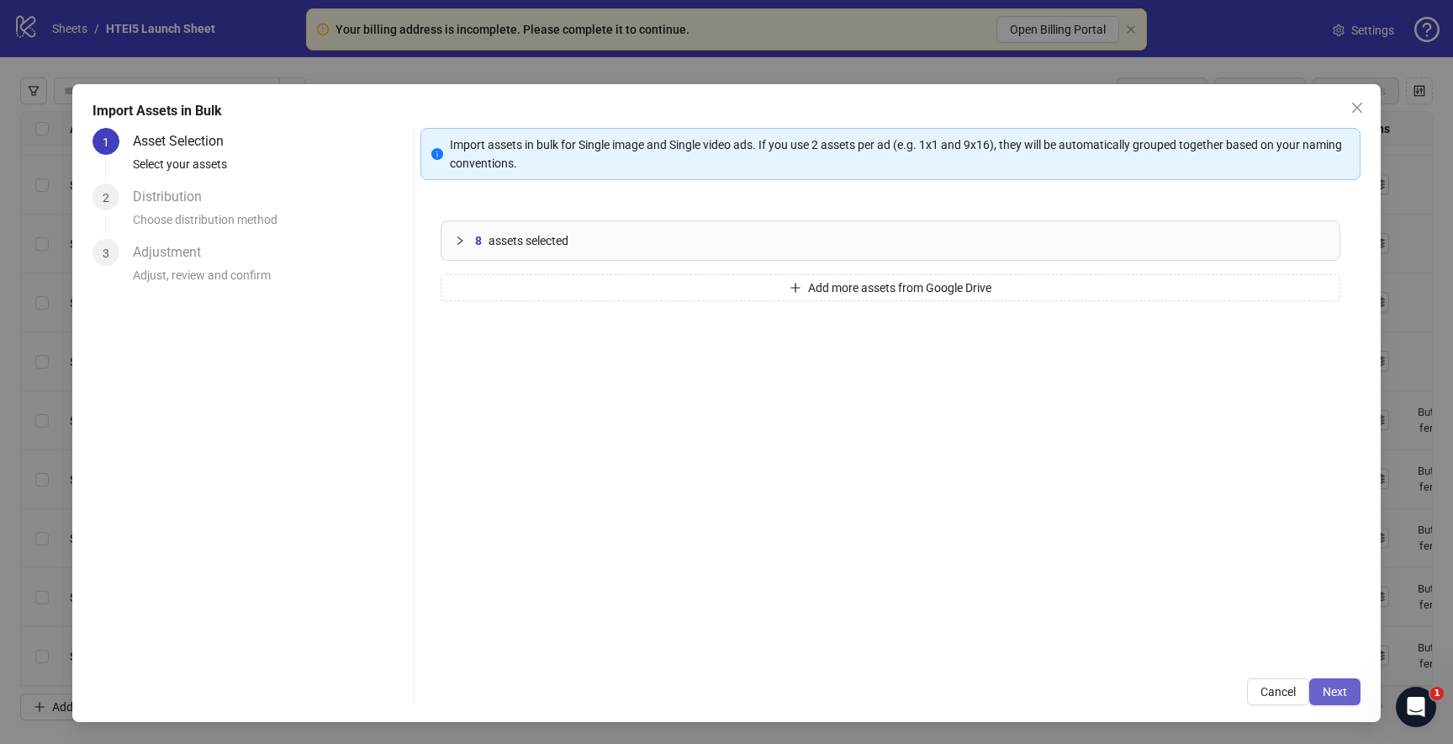
click at [1337, 691] on span "Next" at bounding box center [1335, 691] width 24 height 13
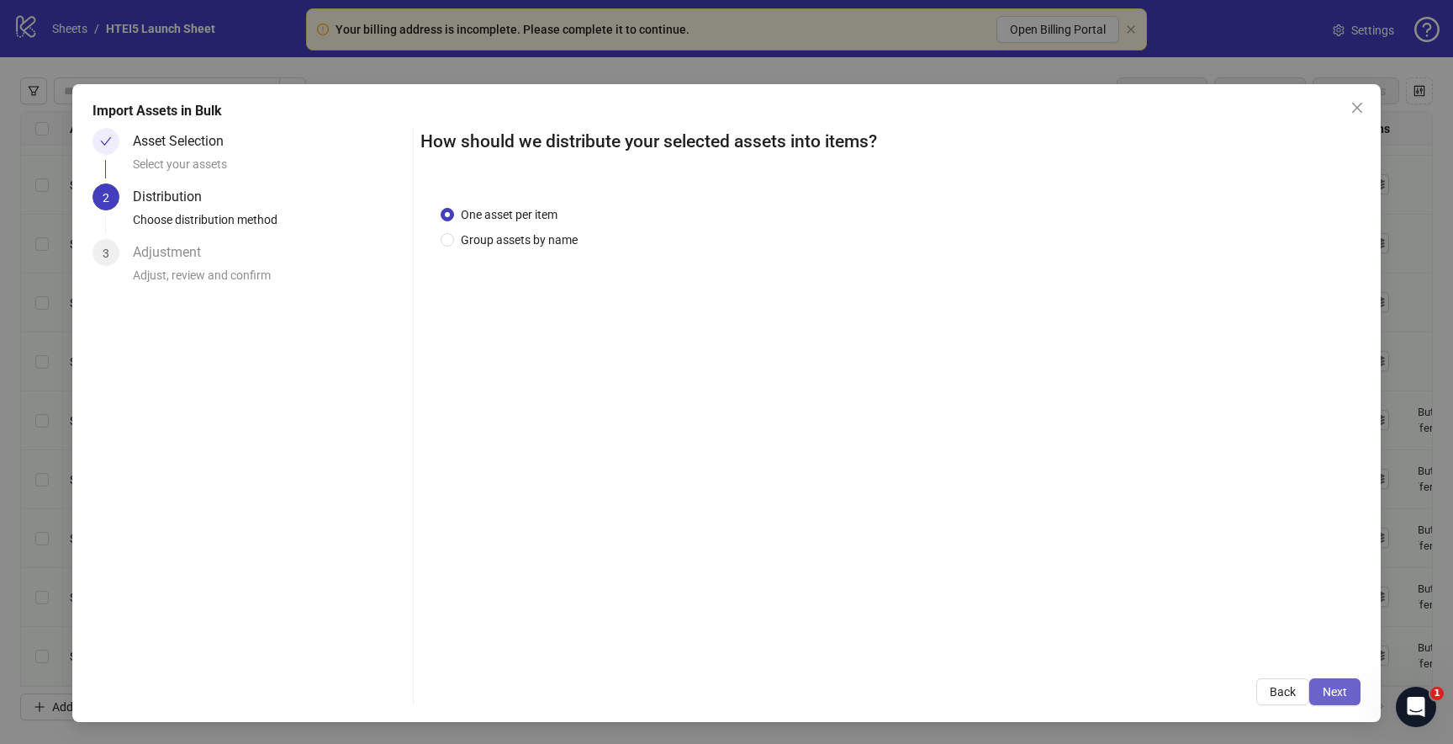
click at [1342, 680] on button "Next" at bounding box center [1335, 691] width 51 height 27
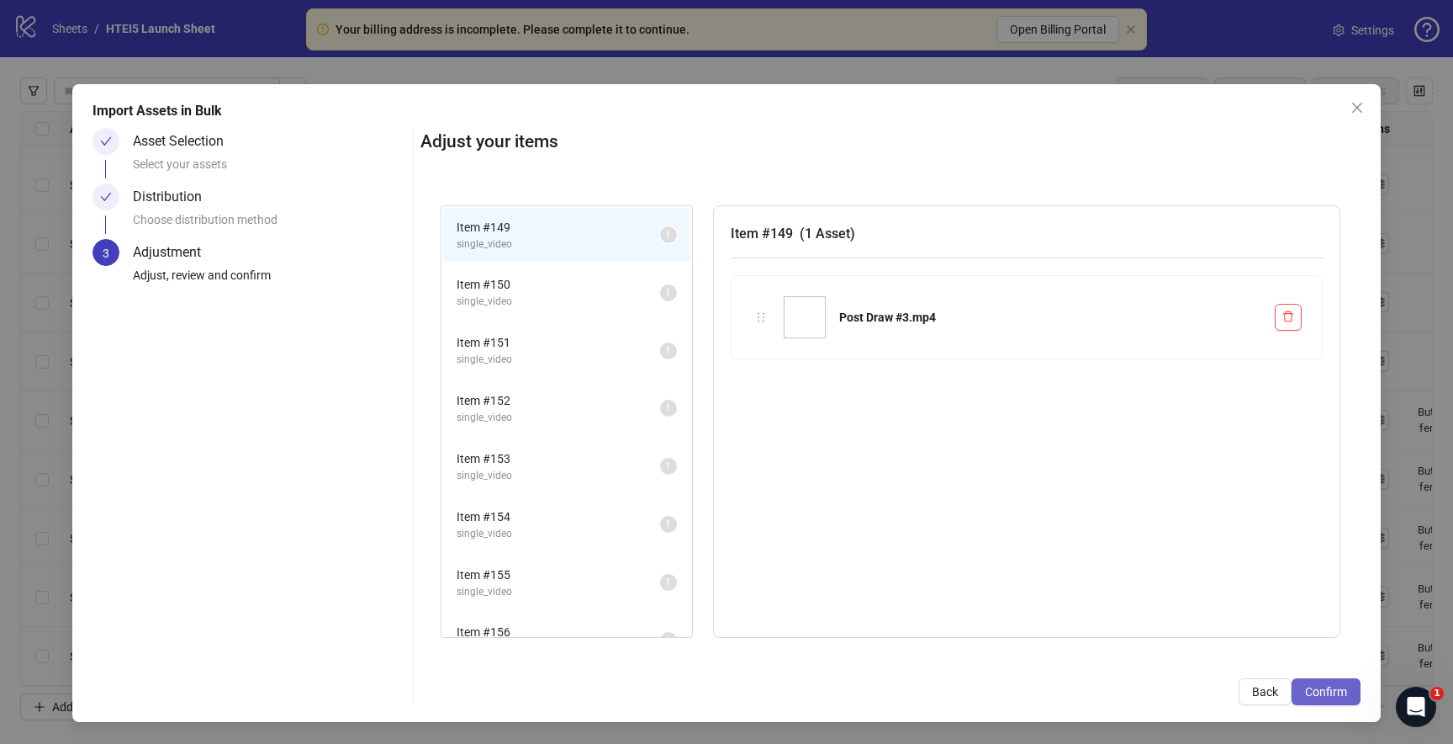
click at [1338, 689] on span "Confirm" at bounding box center [1326, 691] width 42 height 13
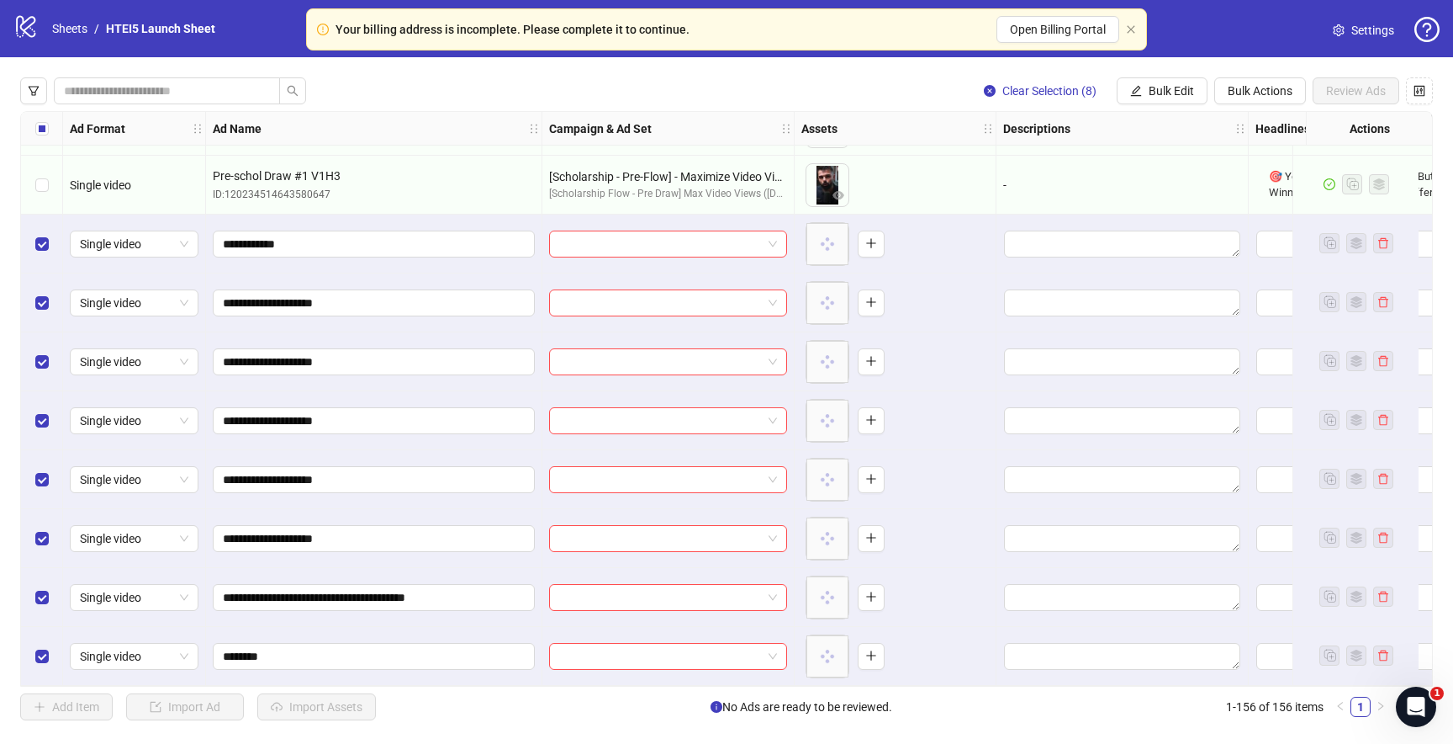
scroll to position [8652, 0]
click at [1126, 97] on button "Bulk Edit" at bounding box center [1162, 90] width 91 height 27
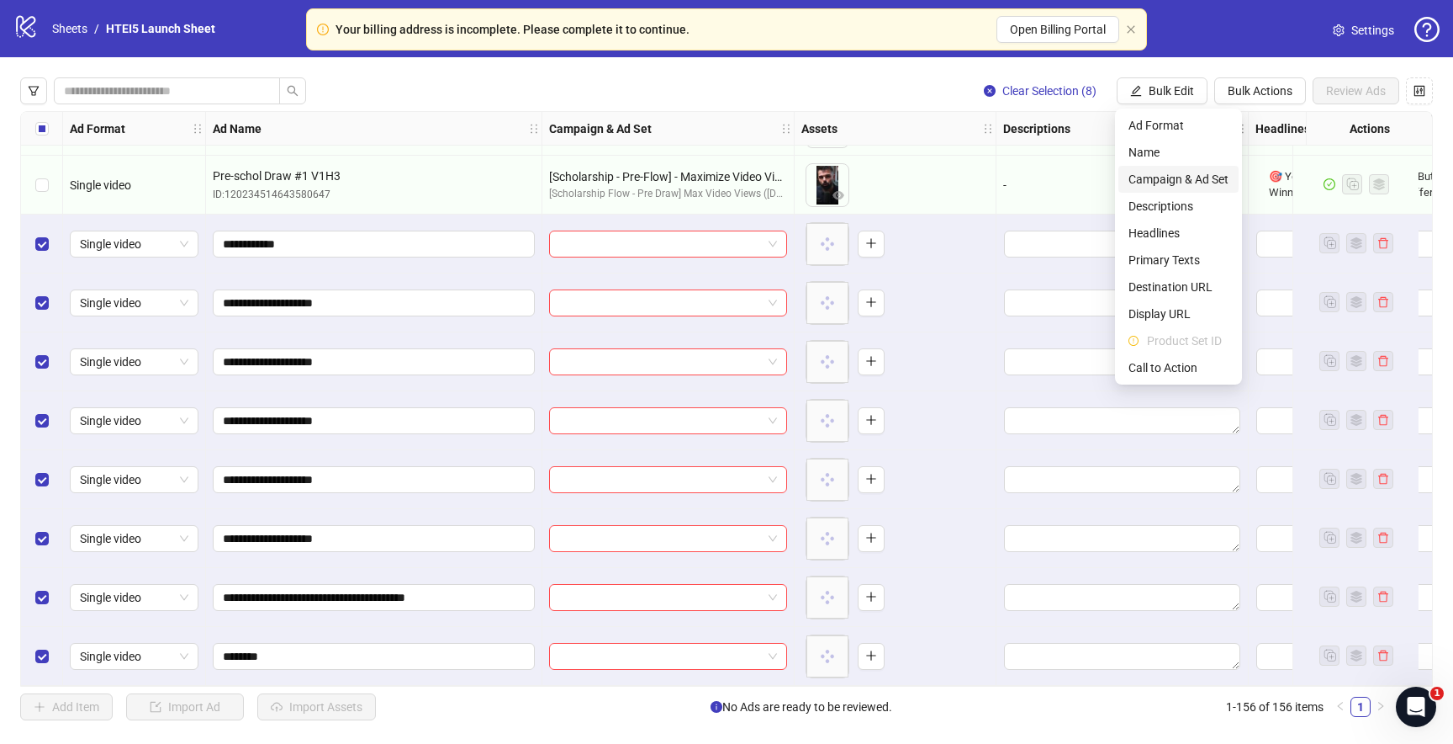
click at [1144, 176] on span "Campaign & Ad Set" at bounding box center [1179, 179] width 100 height 19
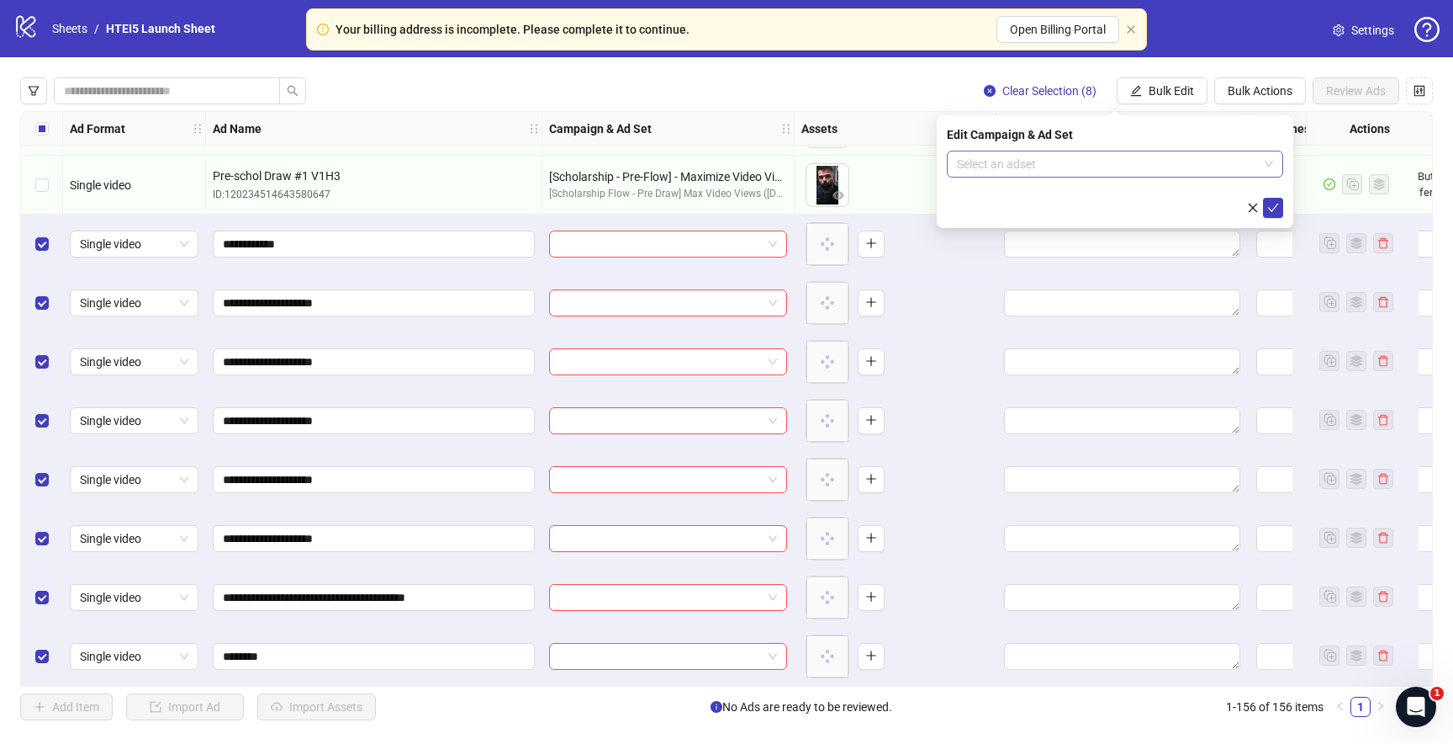
click at [987, 176] on input "search" at bounding box center [1107, 163] width 301 height 25
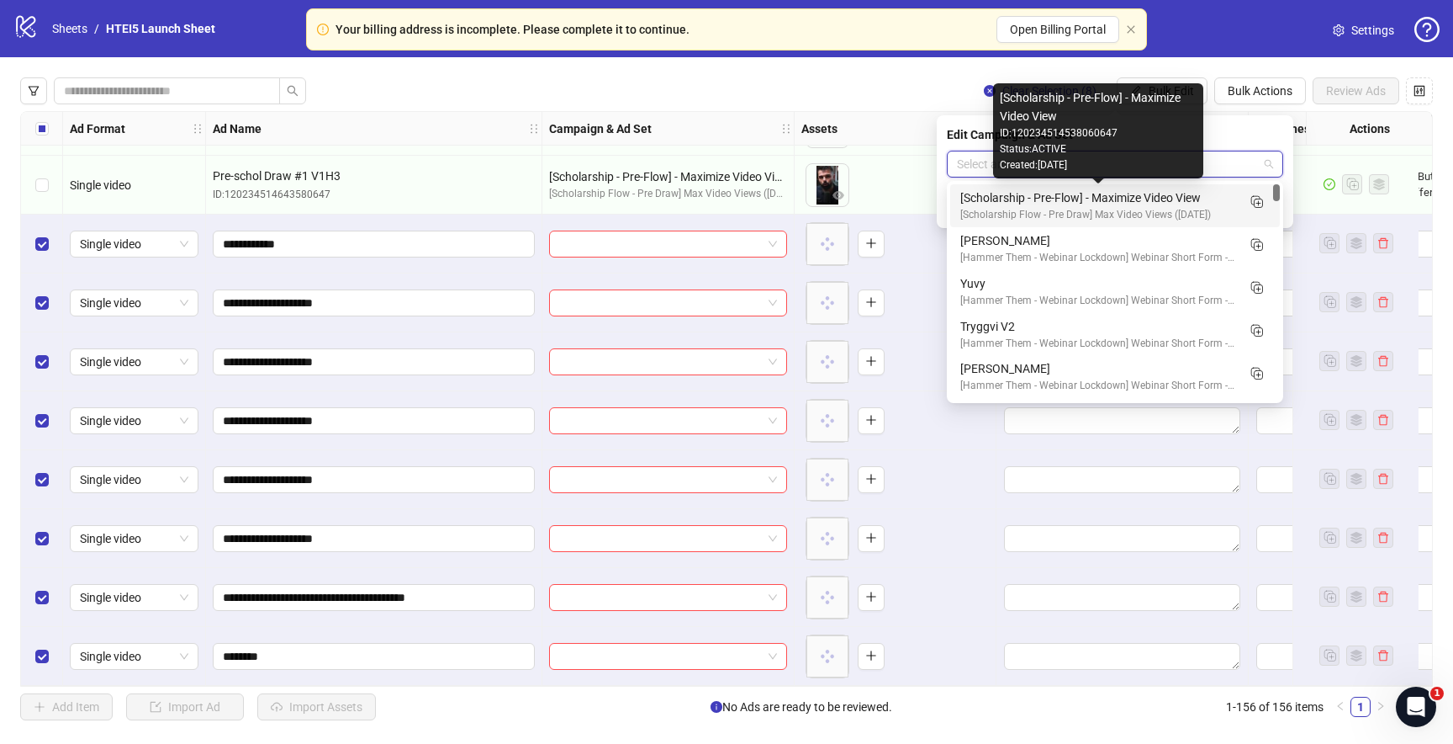
click at [1027, 191] on div "[Scholarship - Pre-Flow] - Maximize Video View" at bounding box center [1099, 197] width 276 height 19
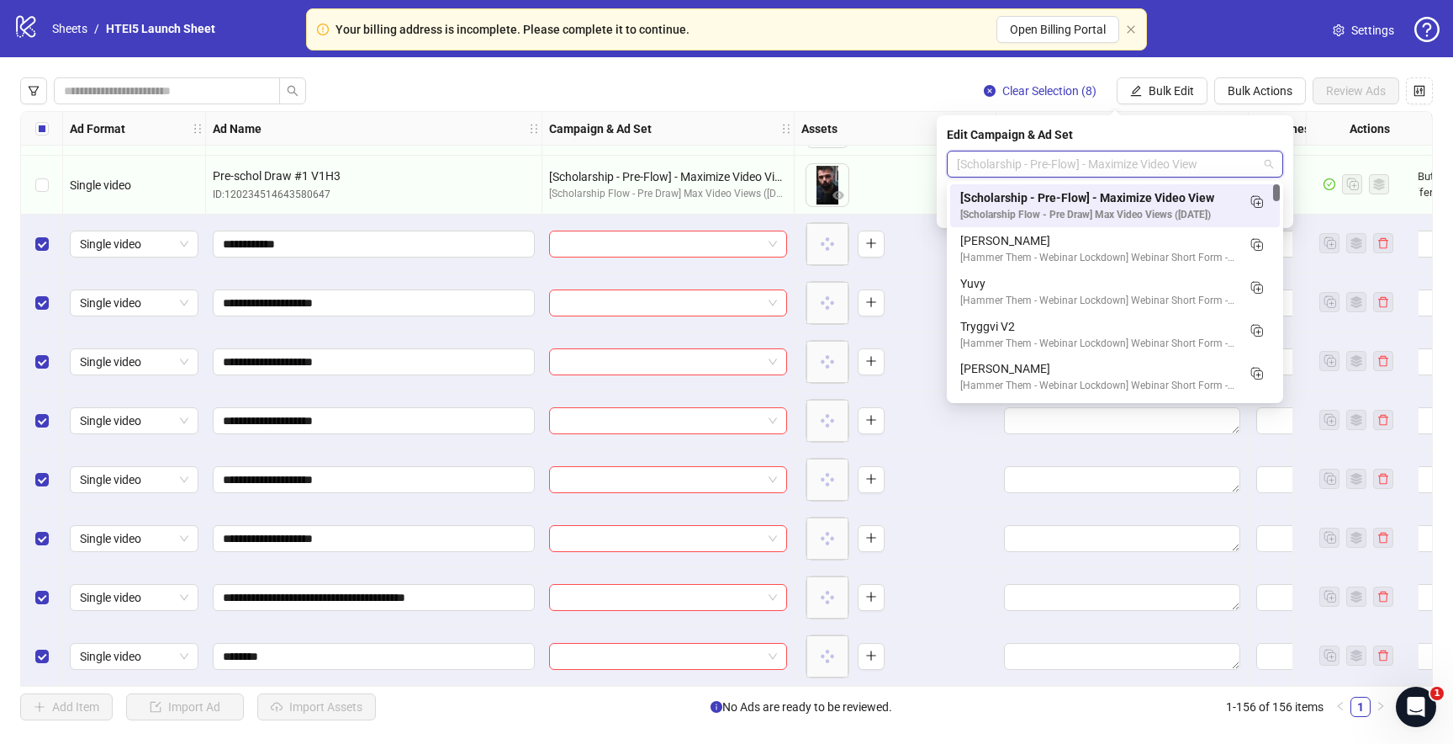
click at [1110, 173] on span "[Scholarship - Pre-Flow] - Maximize Video View" at bounding box center [1115, 163] width 316 height 25
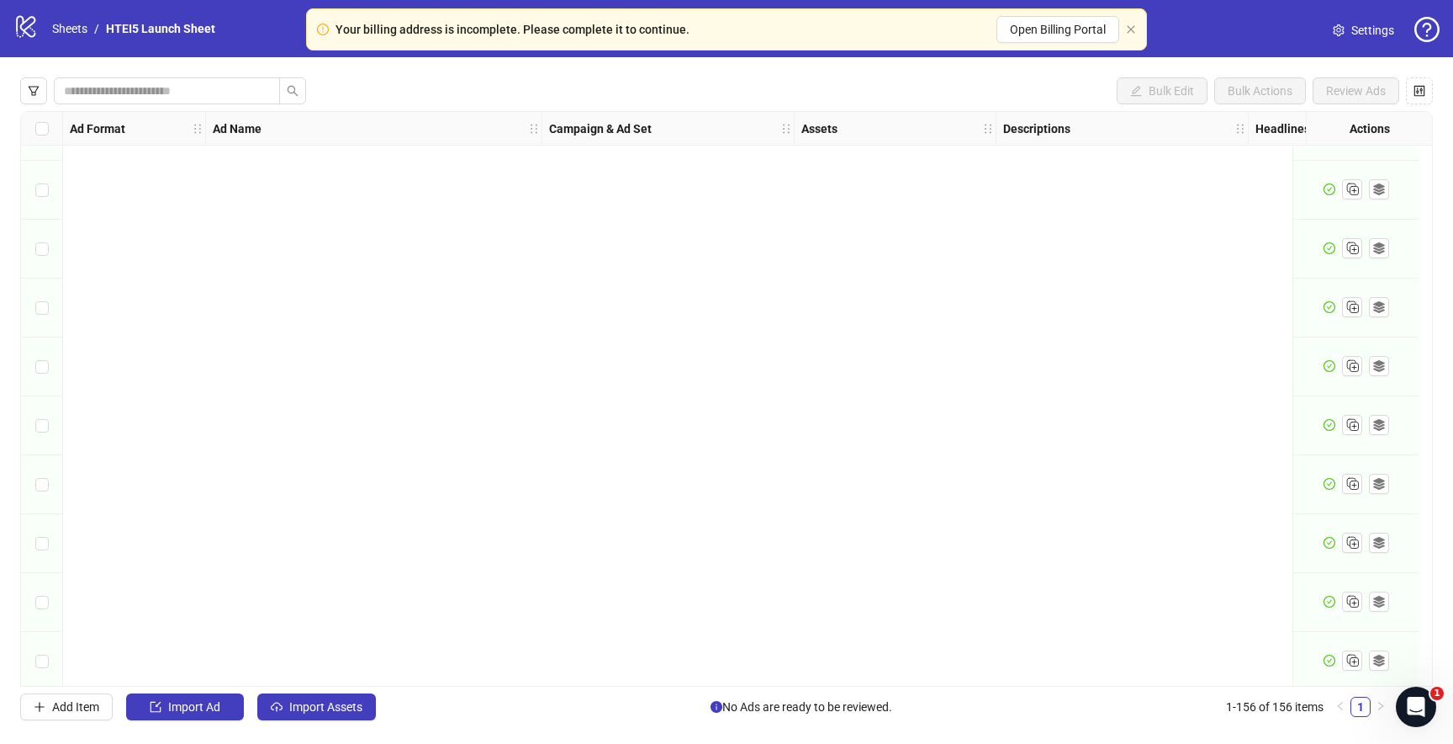
scroll to position [8652, 0]
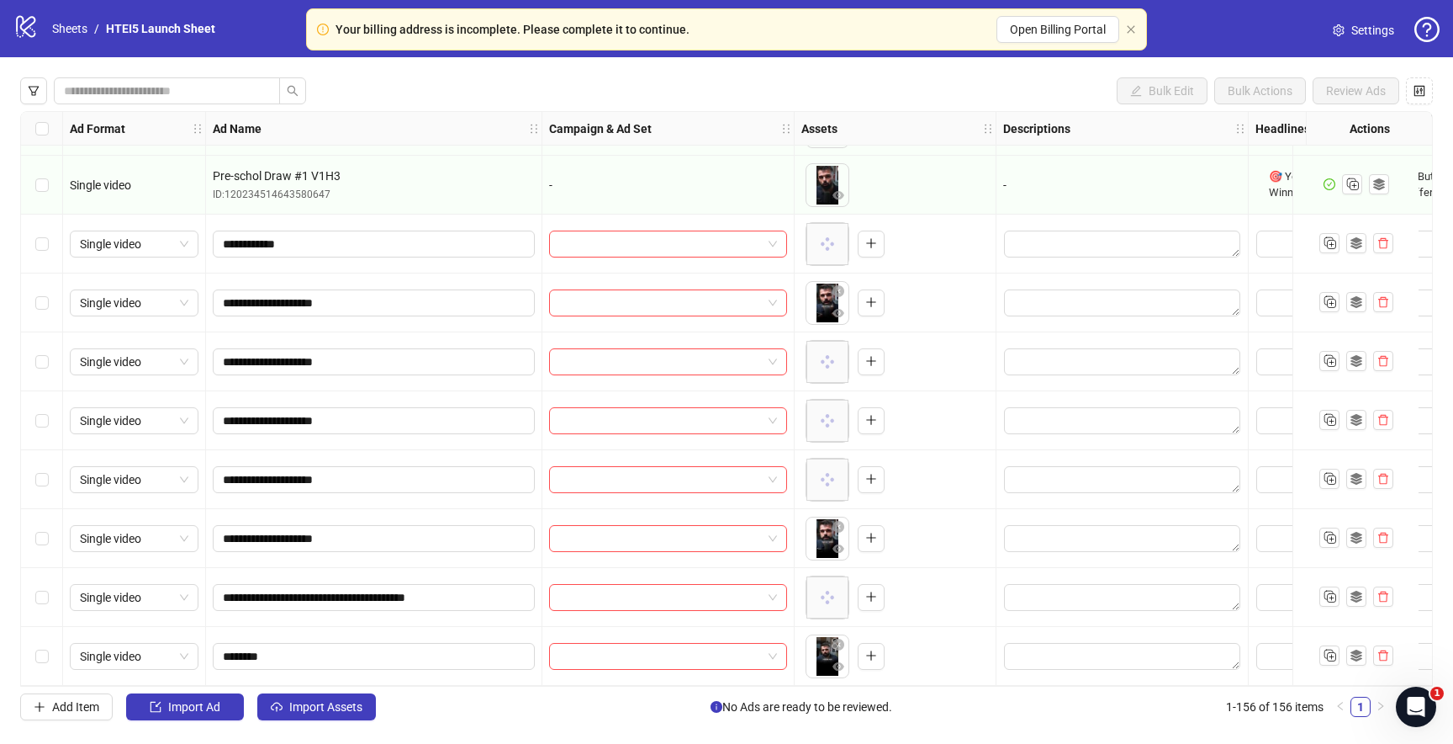
click at [34, 648] on div "Select row 156" at bounding box center [42, 656] width 42 height 59
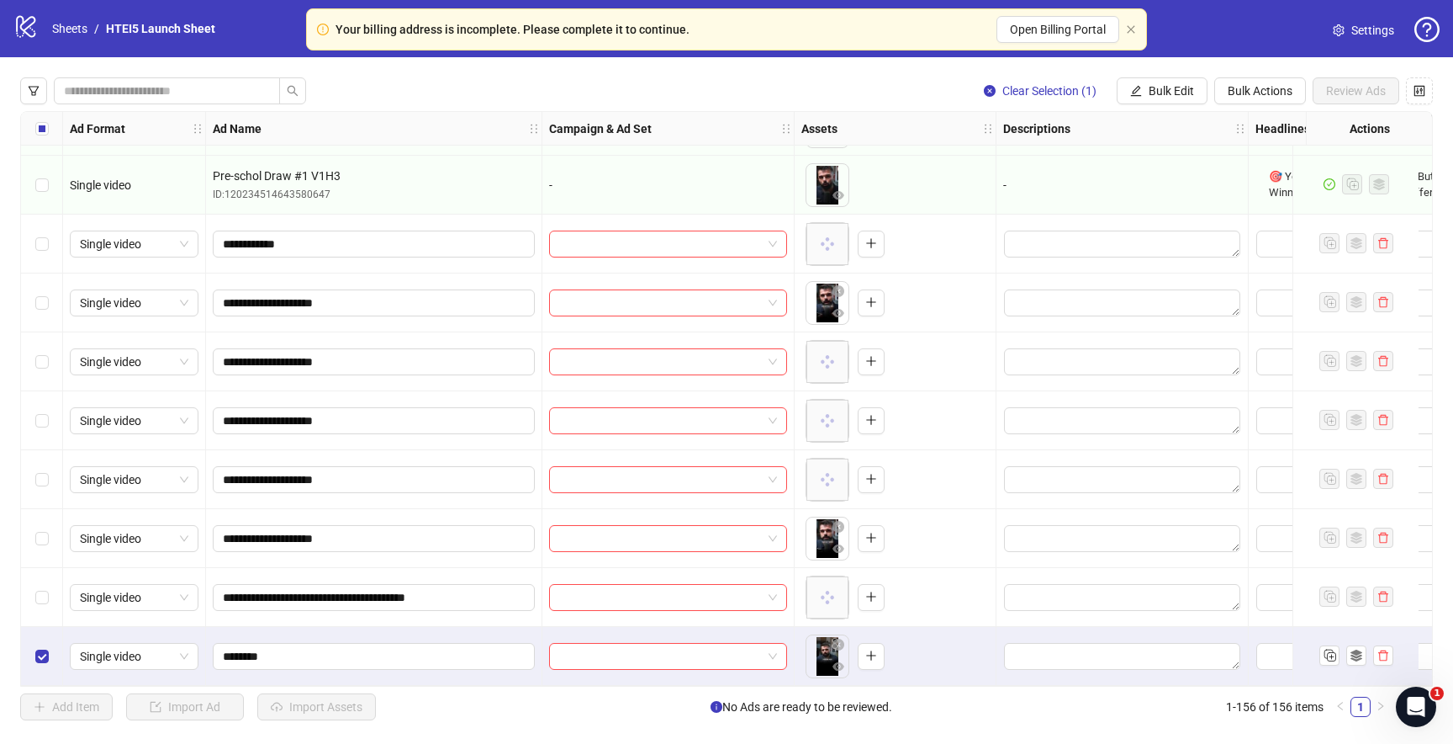
click at [36, 575] on div "Select row 155" at bounding box center [42, 597] width 42 height 59
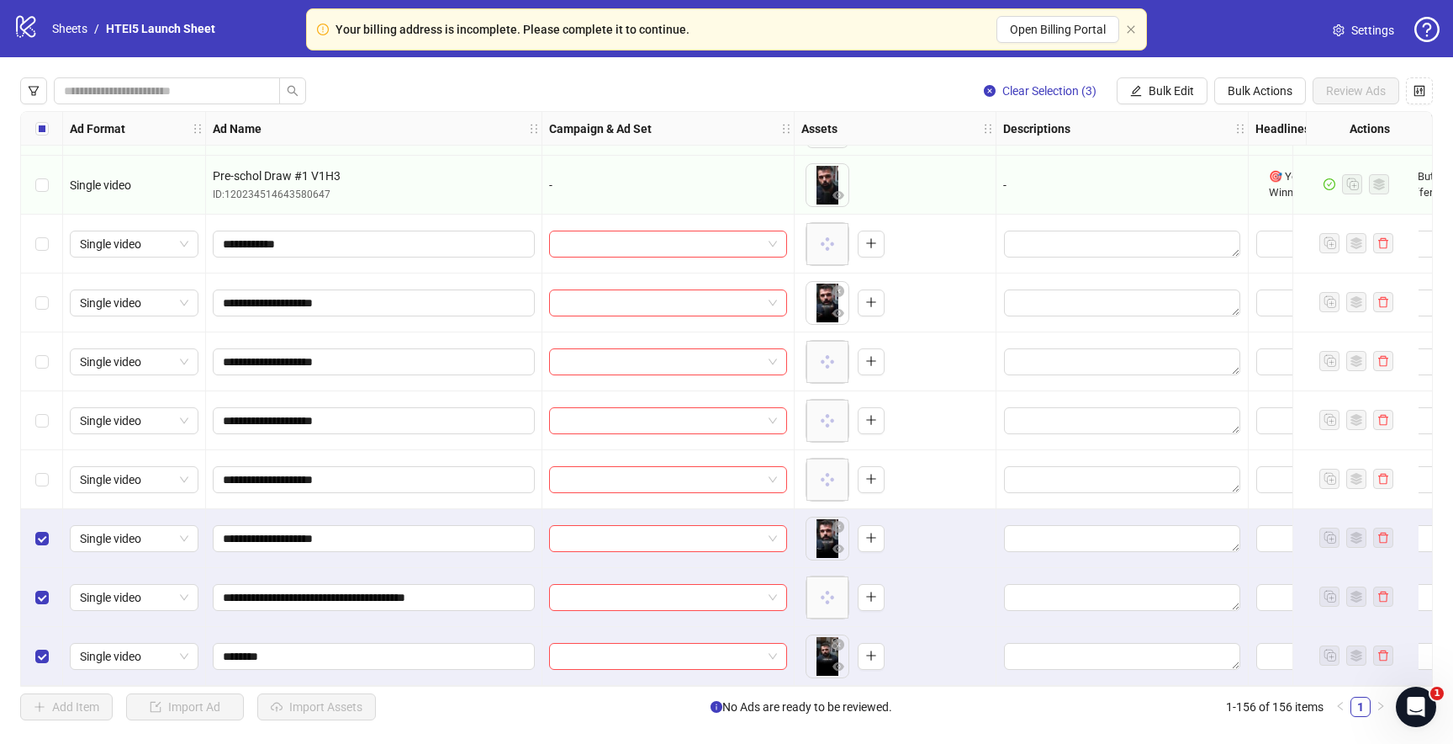
click at [42, 483] on div "Select row 153" at bounding box center [42, 479] width 42 height 59
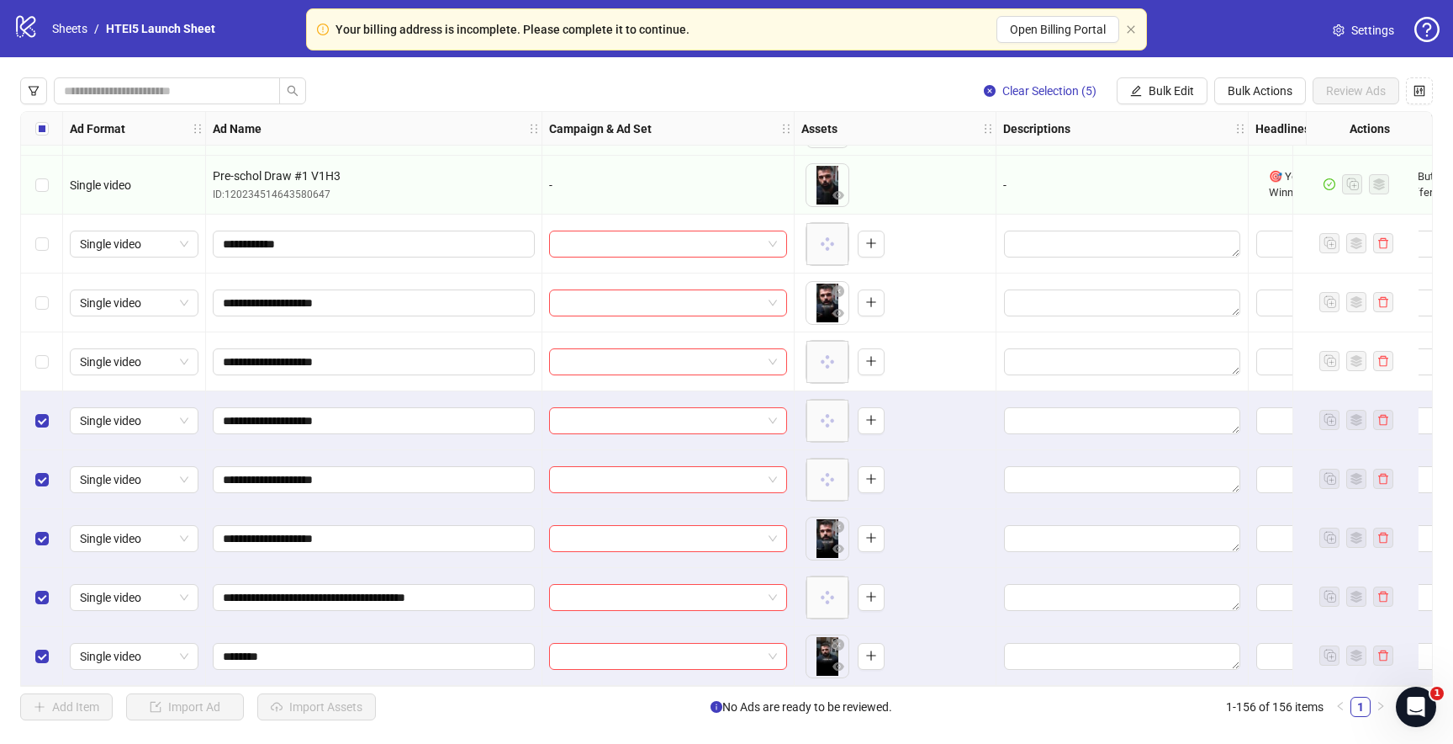
click at [44, 341] on div "Select row 151" at bounding box center [42, 361] width 42 height 59
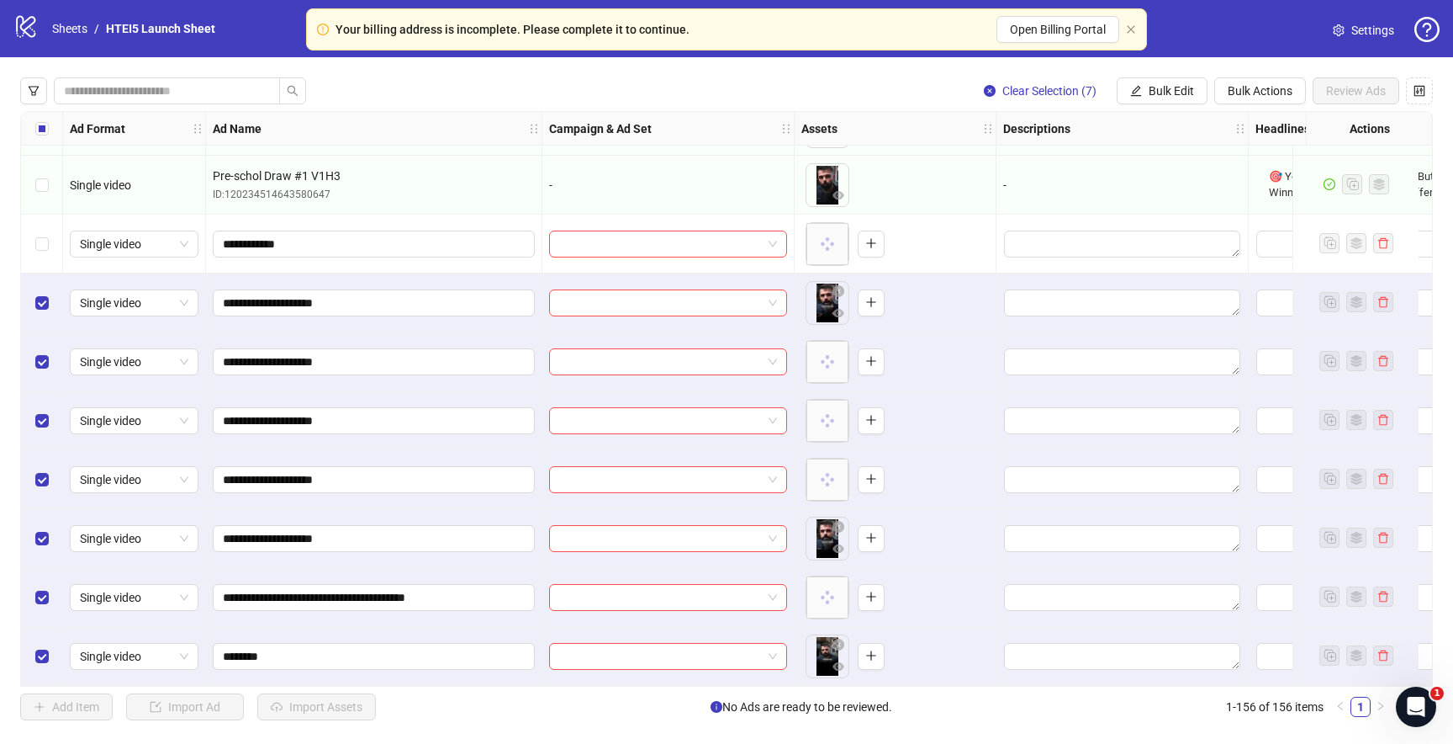
click at [49, 244] on div "Select row 149" at bounding box center [42, 243] width 42 height 59
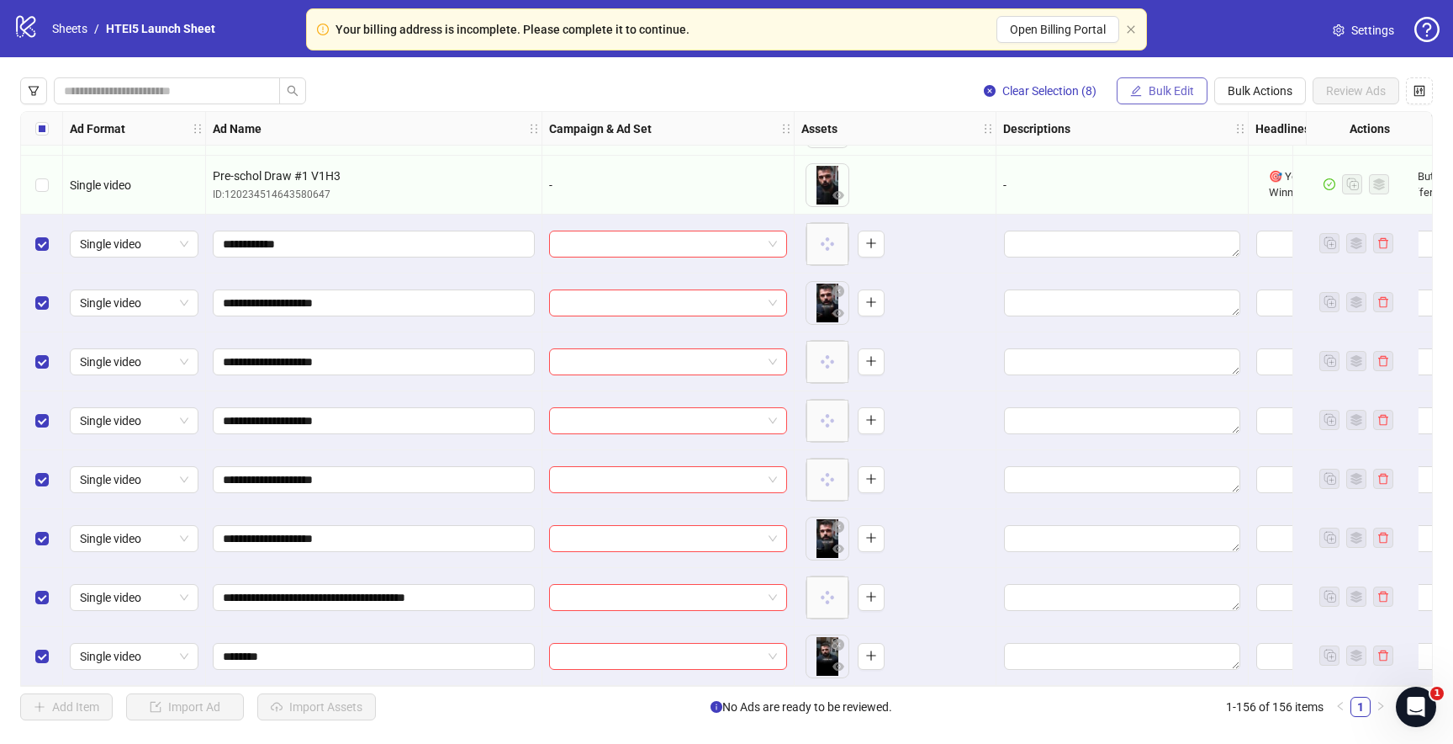
click at [1173, 100] on button "Bulk Edit" at bounding box center [1162, 90] width 91 height 27
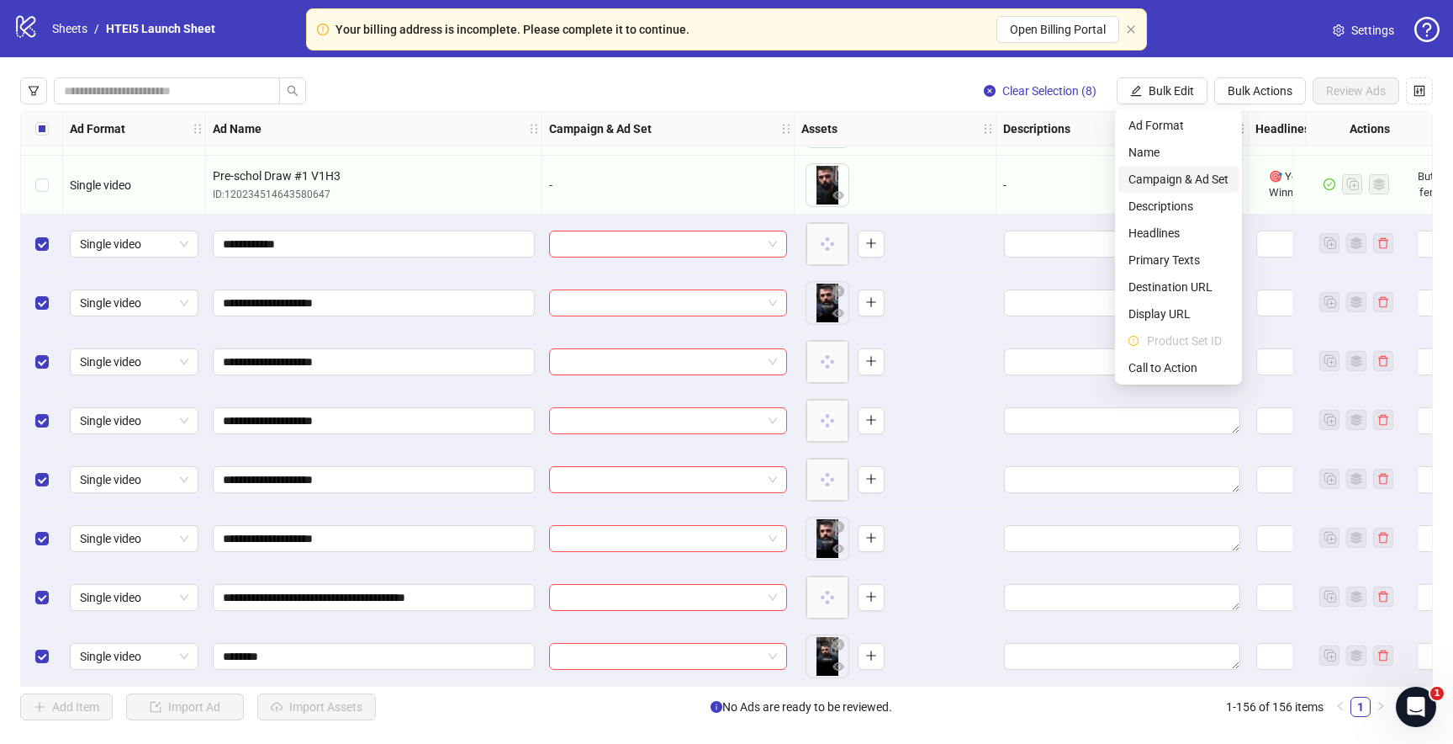
click at [1167, 173] on span "Campaign & Ad Set" at bounding box center [1179, 179] width 100 height 19
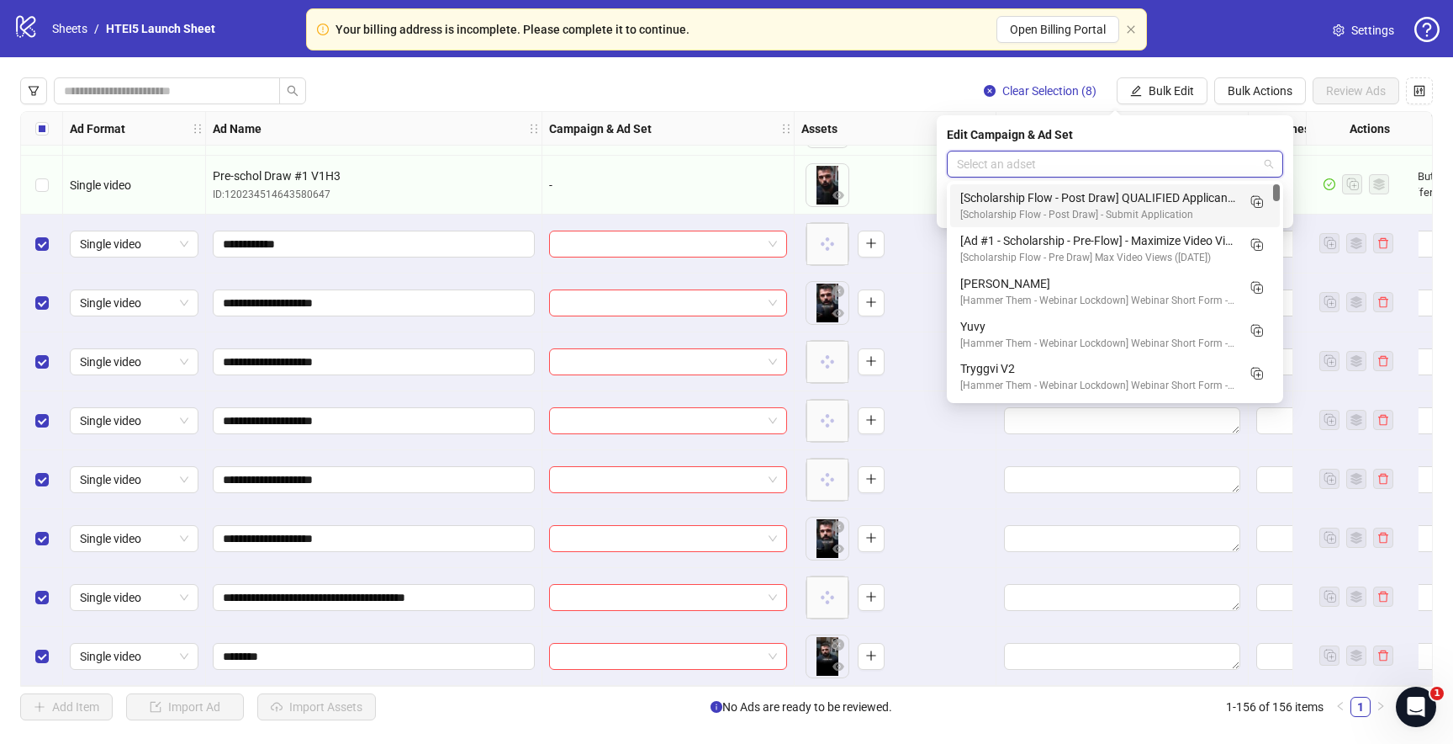
click at [997, 168] on input "search" at bounding box center [1107, 163] width 301 height 25
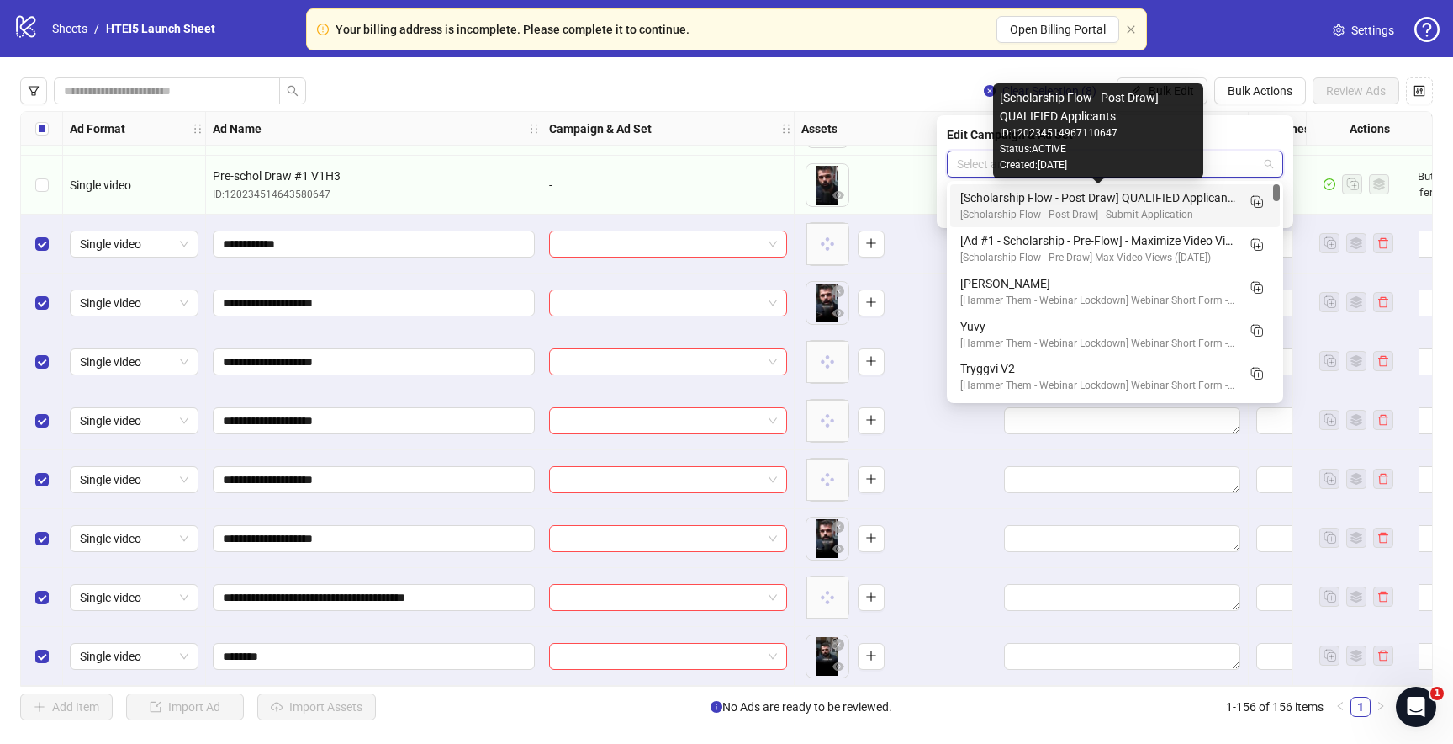
click at [1048, 199] on div "[Scholarship Flow - Post Draw] QUALIFIED Applicants" at bounding box center [1099, 197] width 276 height 19
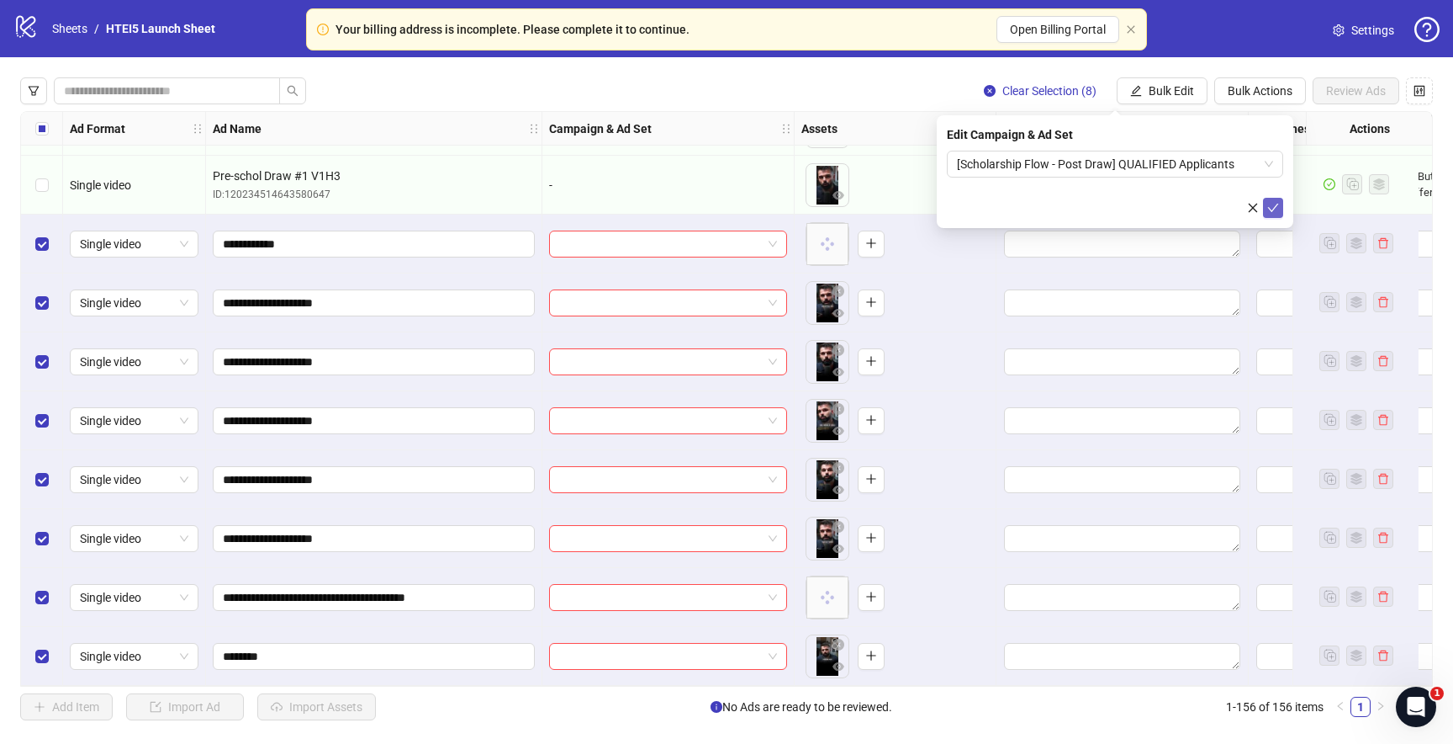
click at [1271, 202] on icon "check" at bounding box center [1274, 208] width 12 height 12
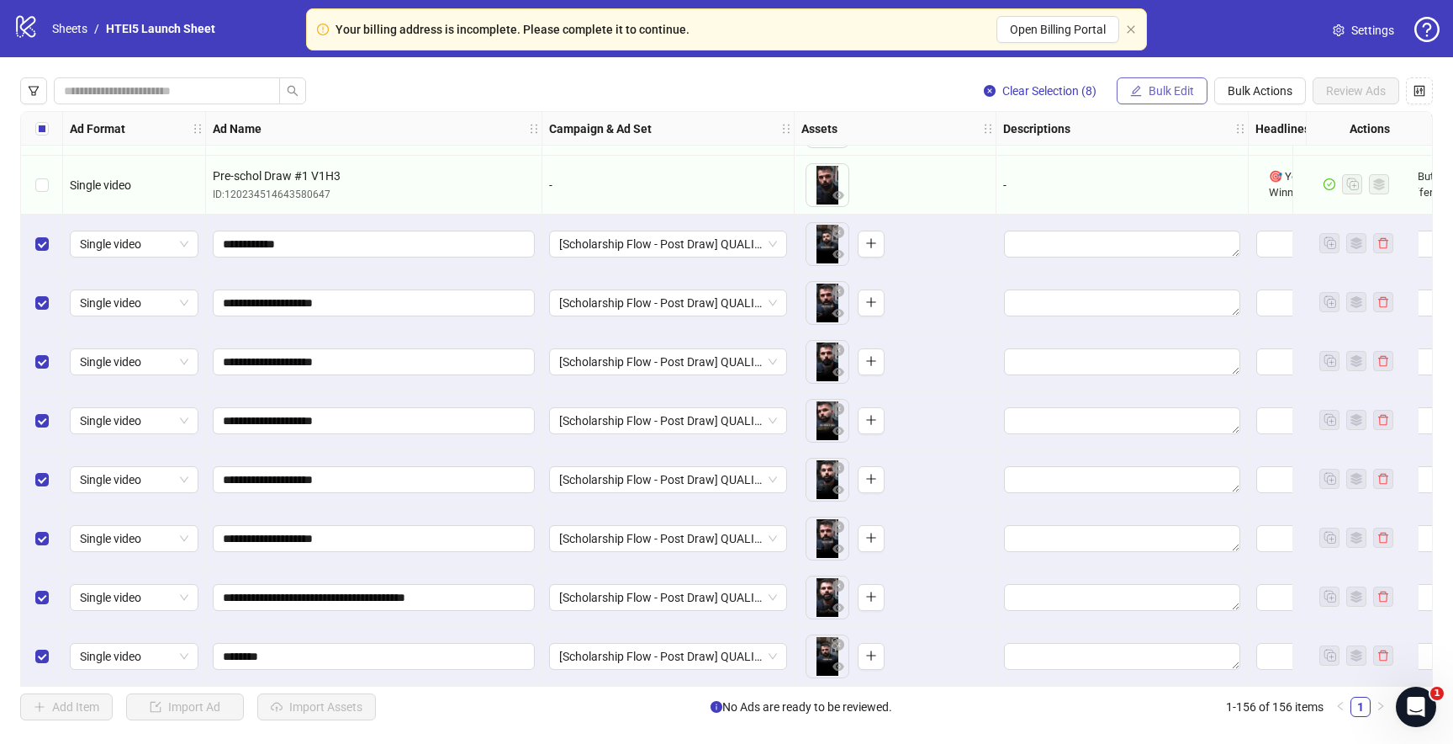
click at [1161, 84] on span "Bulk Edit" at bounding box center [1171, 90] width 45 height 13
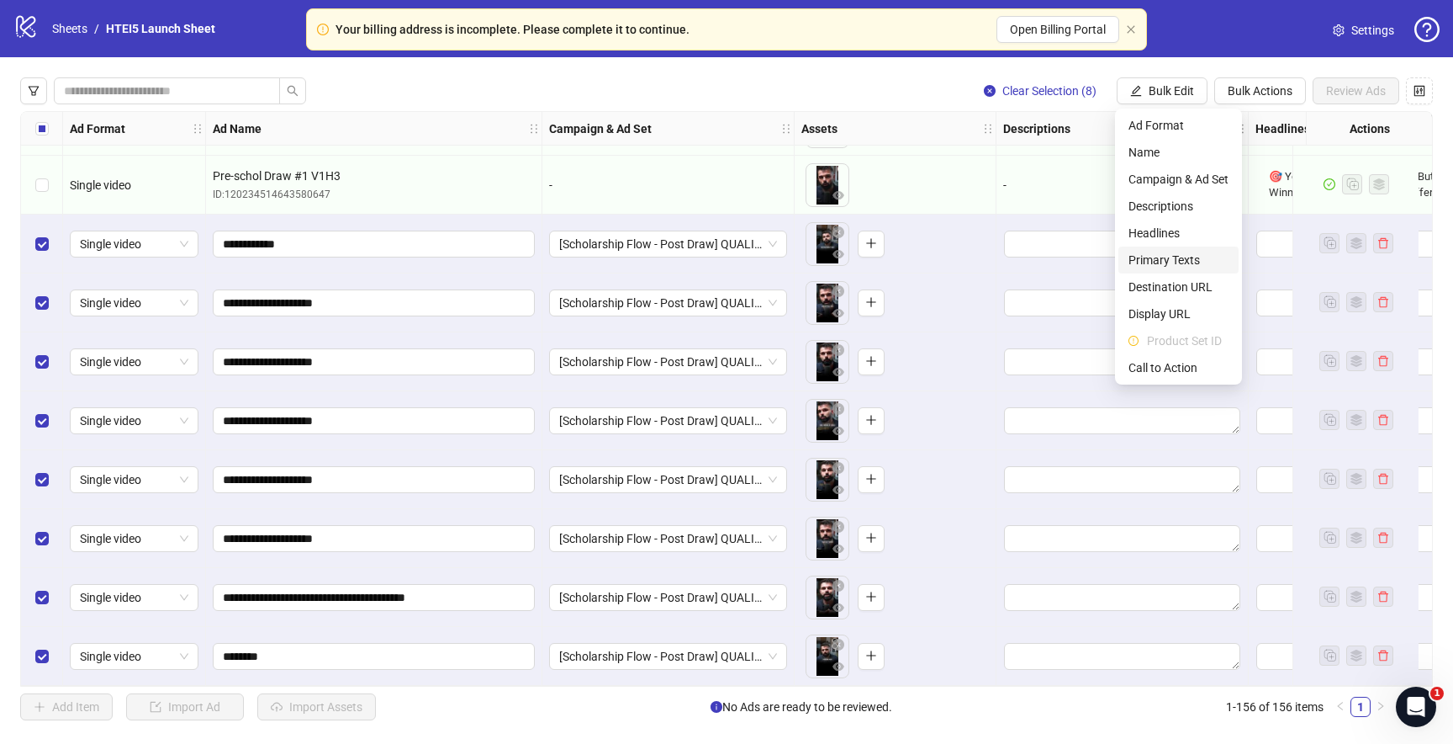
click at [1157, 253] on span "Primary Texts" at bounding box center [1179, 260] width 100 height 19
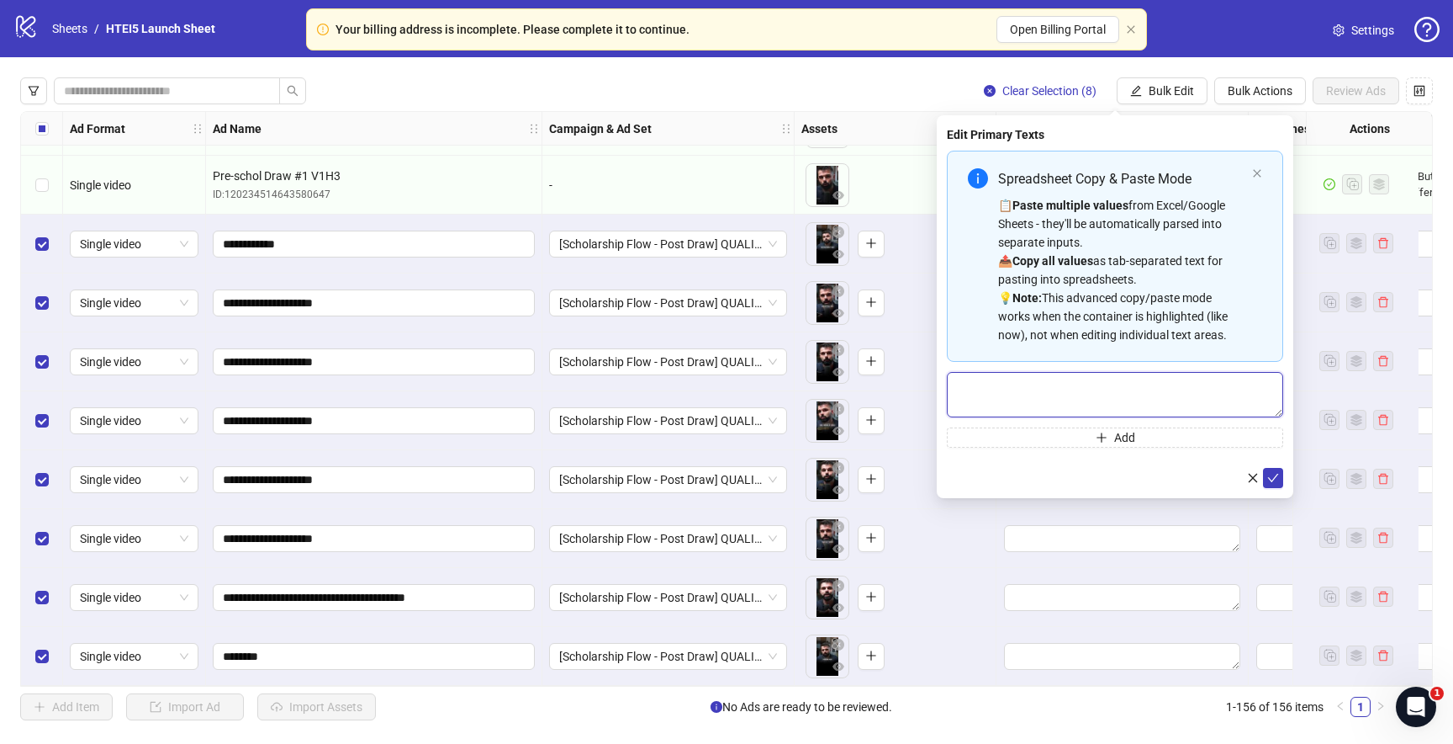
click at [1066, 387] on textarea "Multi-text input container - paste or copy values" at bounding box center [1115, 394] width 336 height 45
paste textarea "**********"
drag, startPoint x: 1276, startPoint y: 411, endPoint x: 1326, endPoint y: 782, distance: 374.2
click at [1326, 743] on html "Your billing address is incomplete. Please complete it to continue. Open Billin…" at bounding box center [726, 372] width 1453 height 744
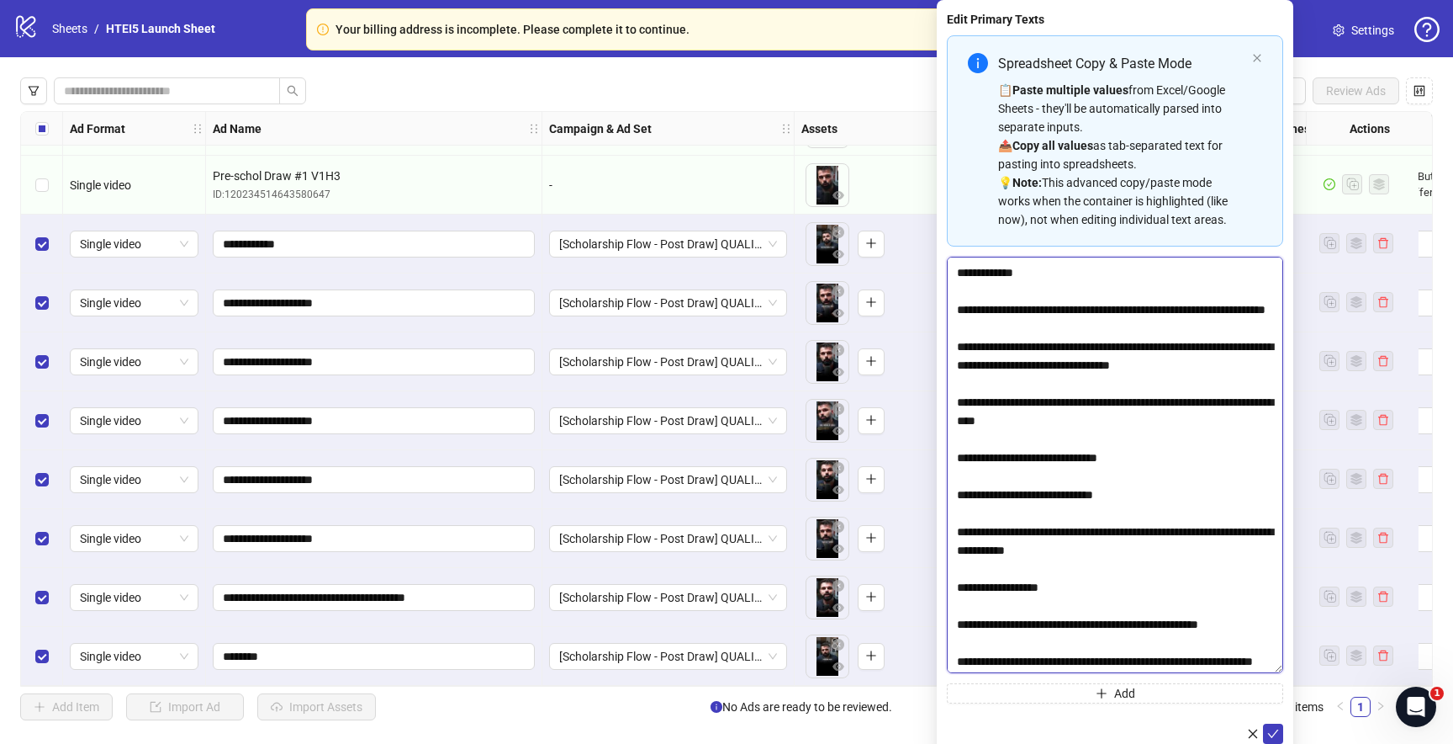
scroll to position [0, 0]
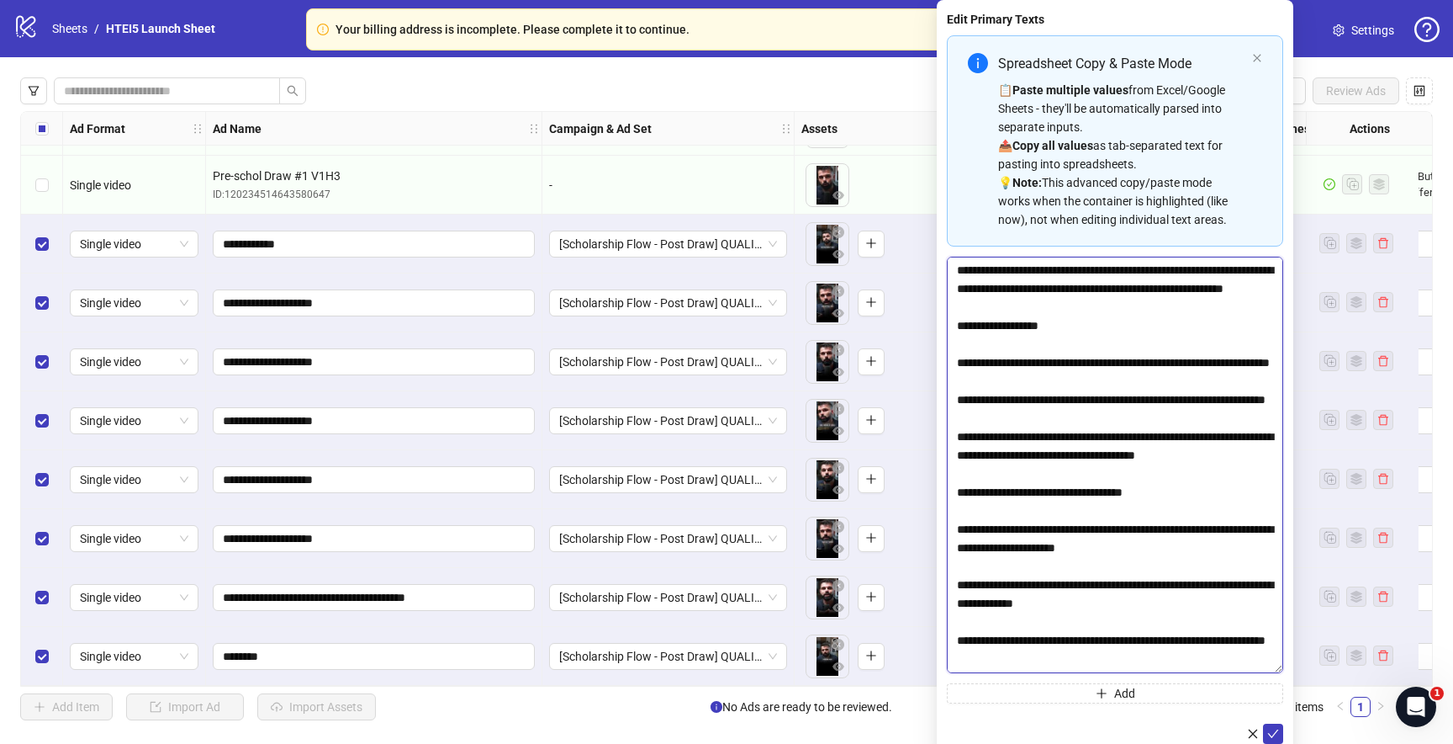
drag, startPoint x: 961, startPoint y: 380, endPoint x: 959, endPoint y: 199, distance: 181.7
click at [959, 199] on div "Spreadsheet Copy & Paste Mode 📋 Paste multiple values from Excel/Google Sheets …" at bounding box center [1115, 369] width 336 height 668
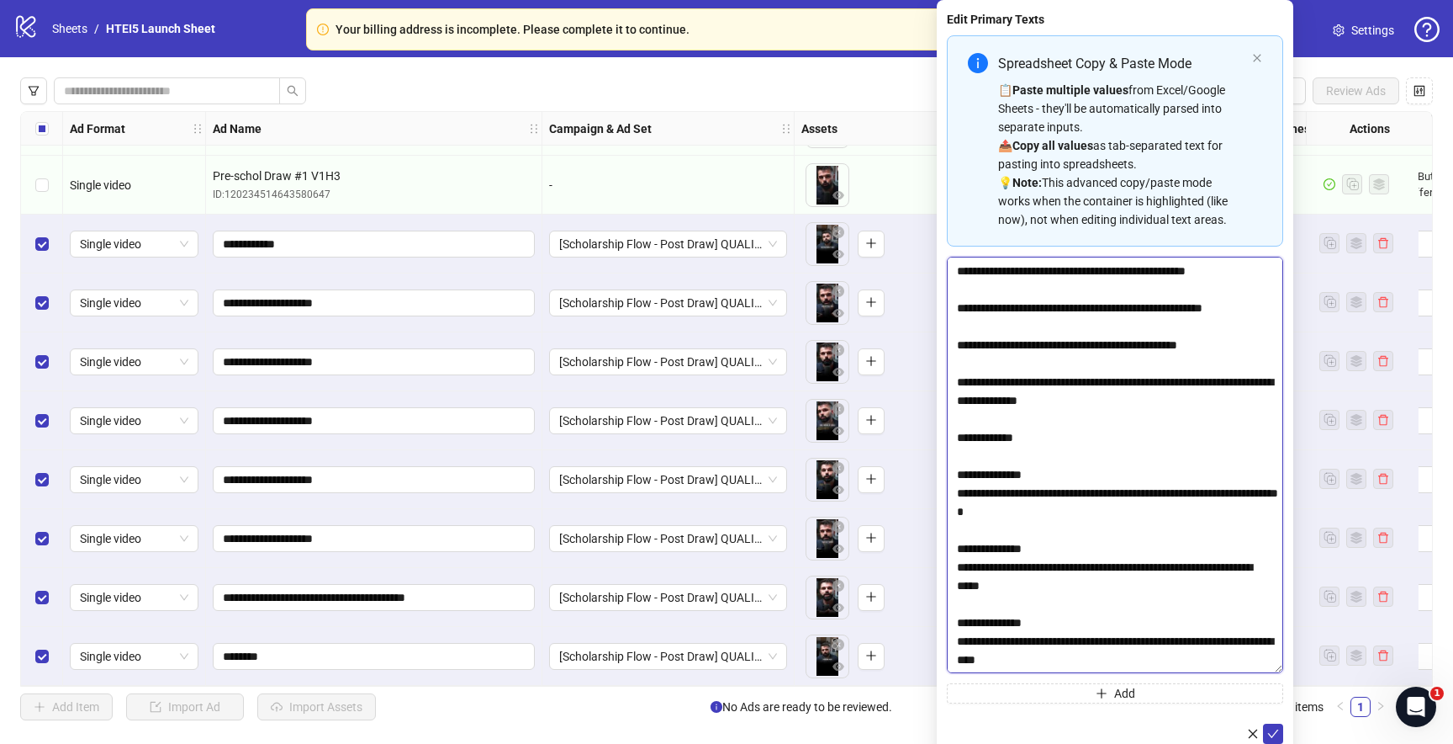
drag, startPoint x: 1092, startPoint y: 327, endPoint x: 1157, endPoint y: 680, distance: 358.3
click at [1157, 680] on div "Spreadsheet Copy & Paste Mode 📋 Paste multiple values from Excel/Google Sheets …" at bounding box center [1115, 369] width 336 height 668
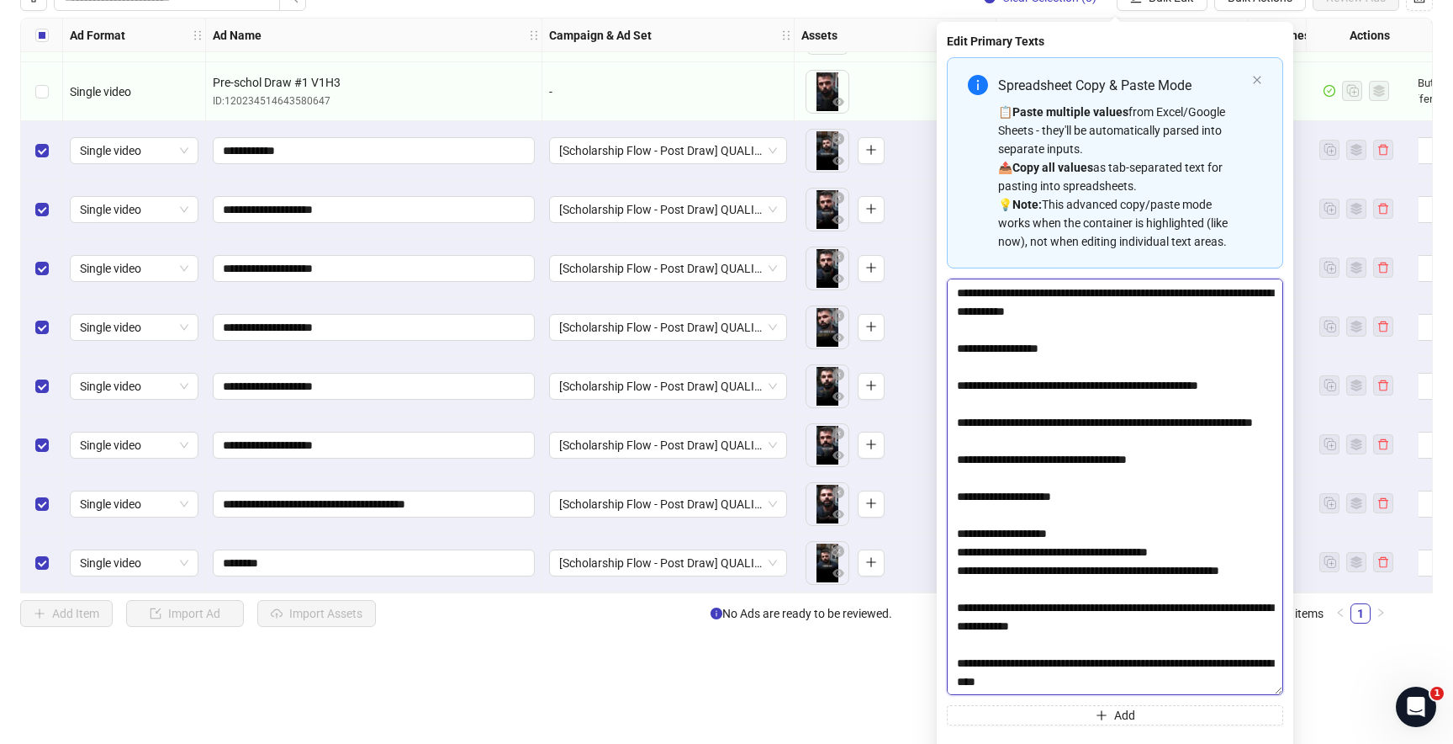
scroll to position [125, 0]
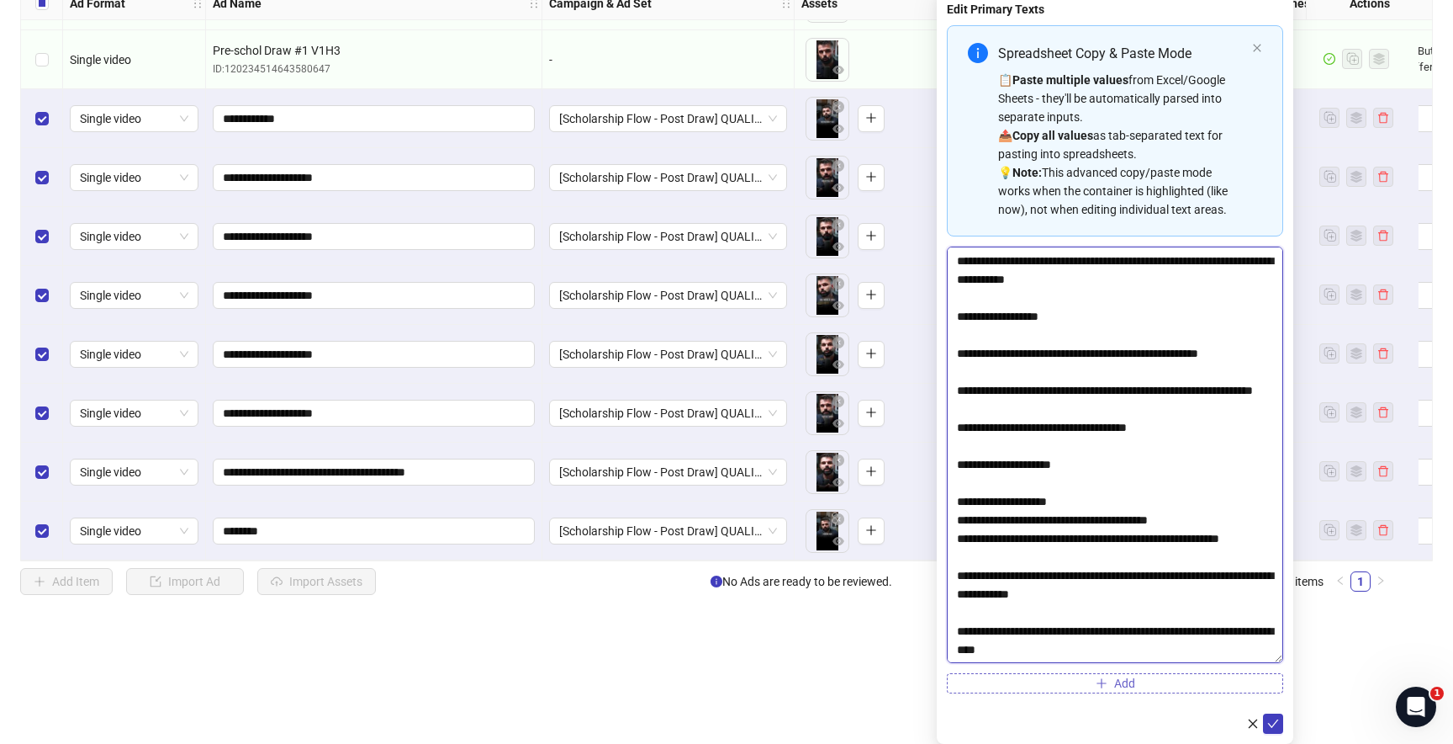
type textarea "**********"
click at [1118, 685] on span "Add" at bounding box center [1124, 682] width 21 height 13
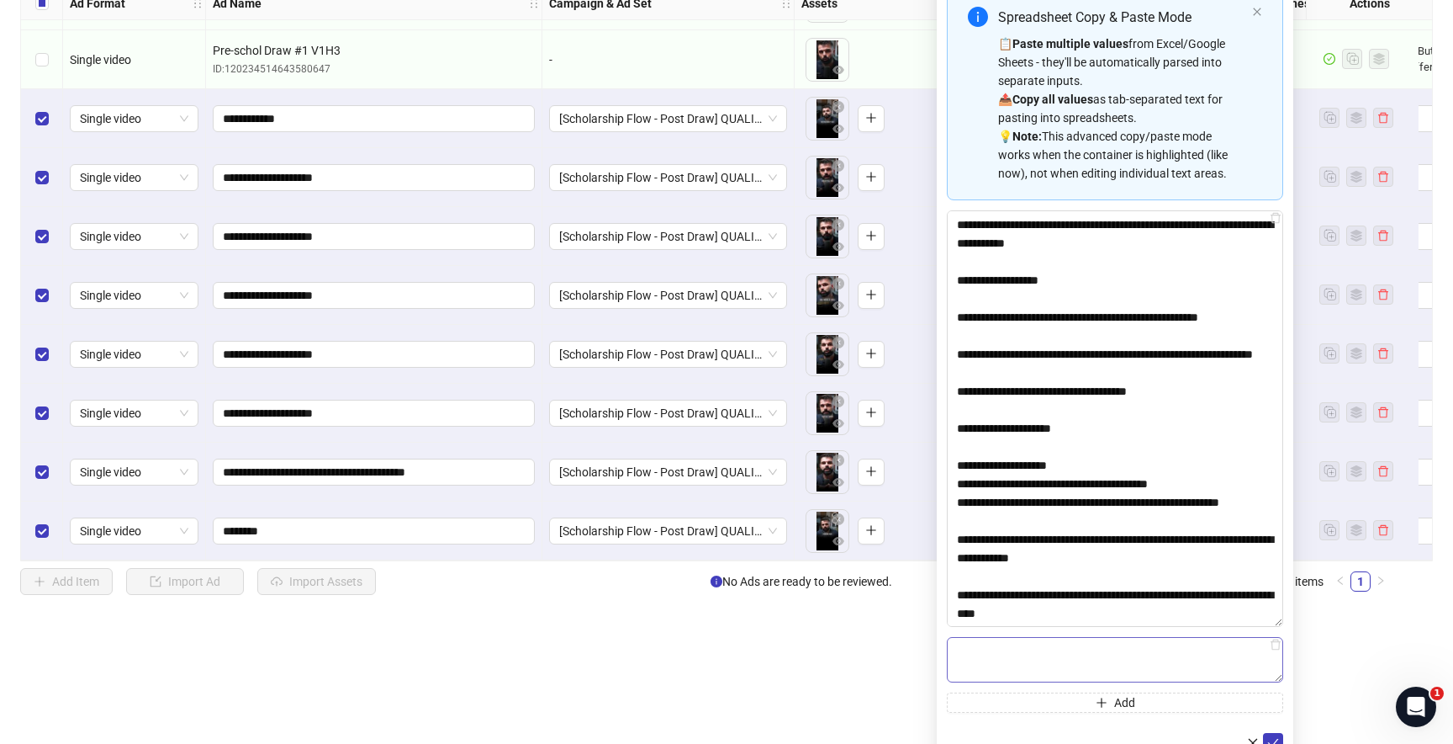
scroll to position [181, 0]
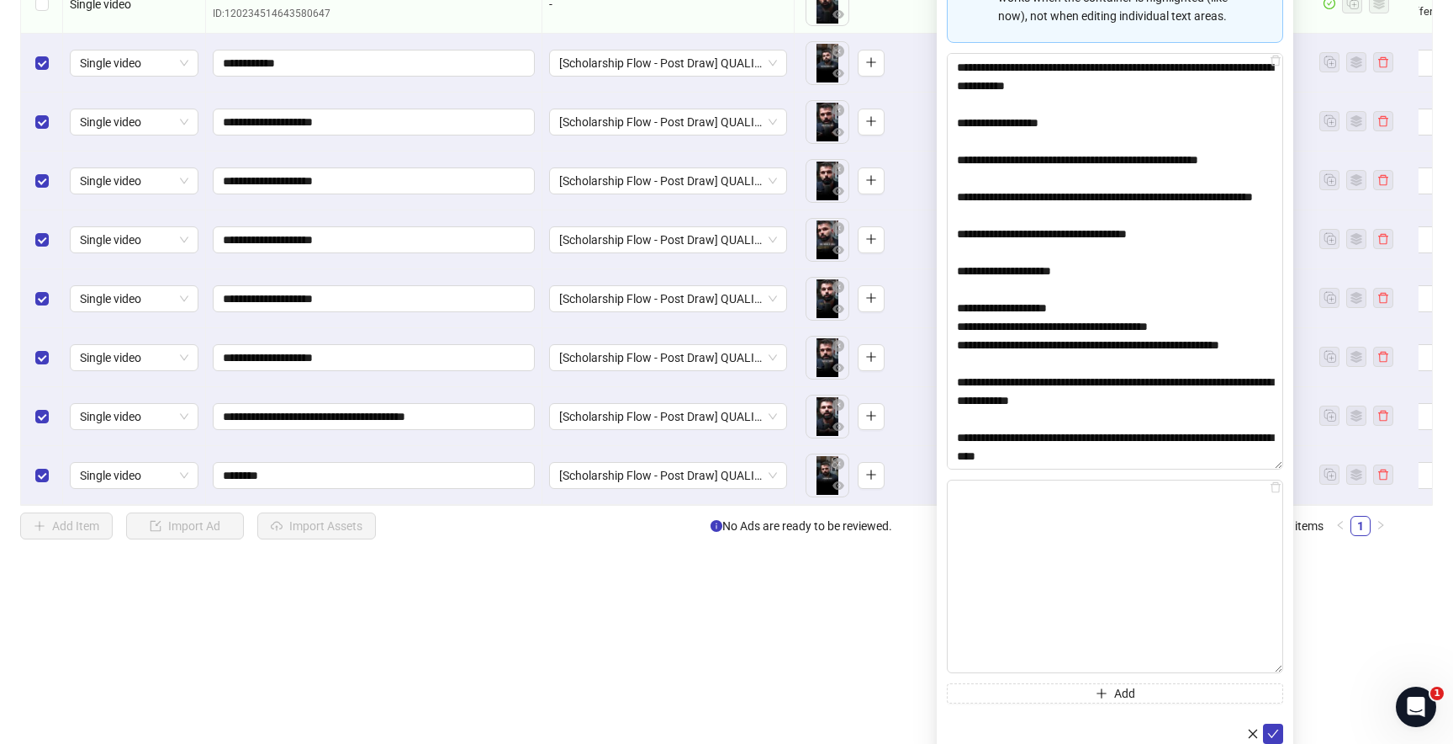
drag, startPoint x: 1278, startPoint y: 657, endPoint x: 1326, endPoint y: 805, distance: 155.6
click at [1326, 563] on html "Your billing address is incomplete. Please complete it to continue. Open Billin…" at bounding box center [726, 191] width 1453 height 744
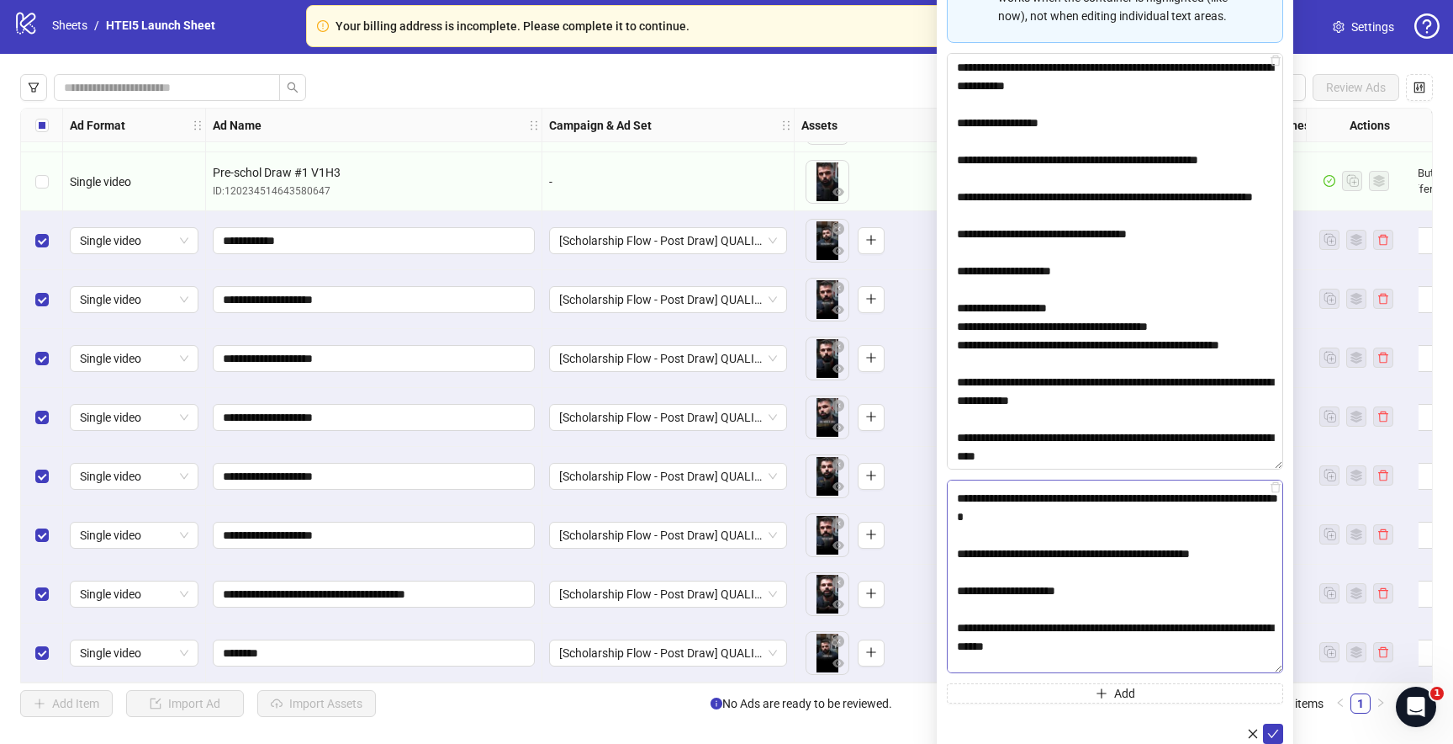
scroll to position [0, 0]
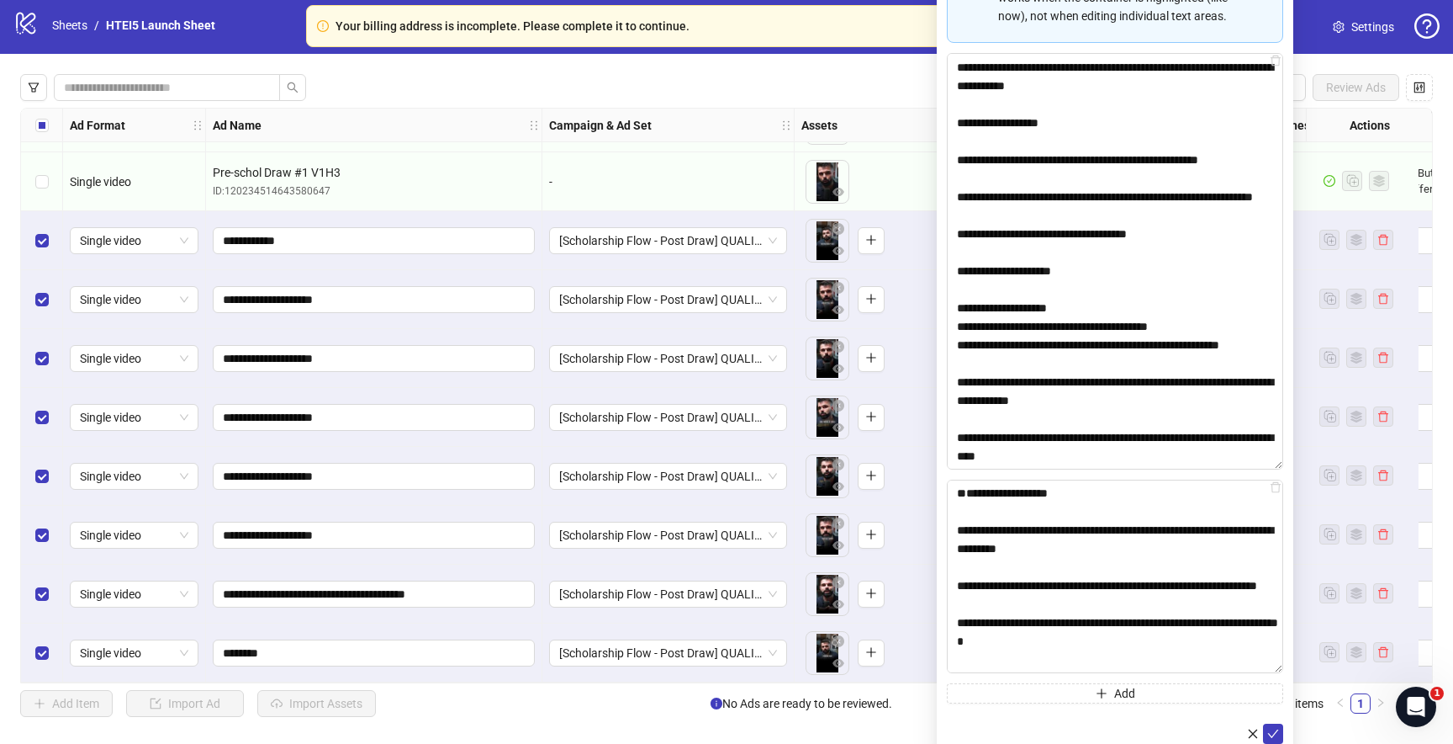
drag, startPoint x: 961, startPoint y: 570, endPoint x: 939, endPoint y: 393, distance: 178.8
click at [937, 393] on div "Edit Primary Texts Spreadsheet Copy & Paste Mode 📋 Paste multiple values from E…" at bounding box center [1115, 274] width 357 height 957
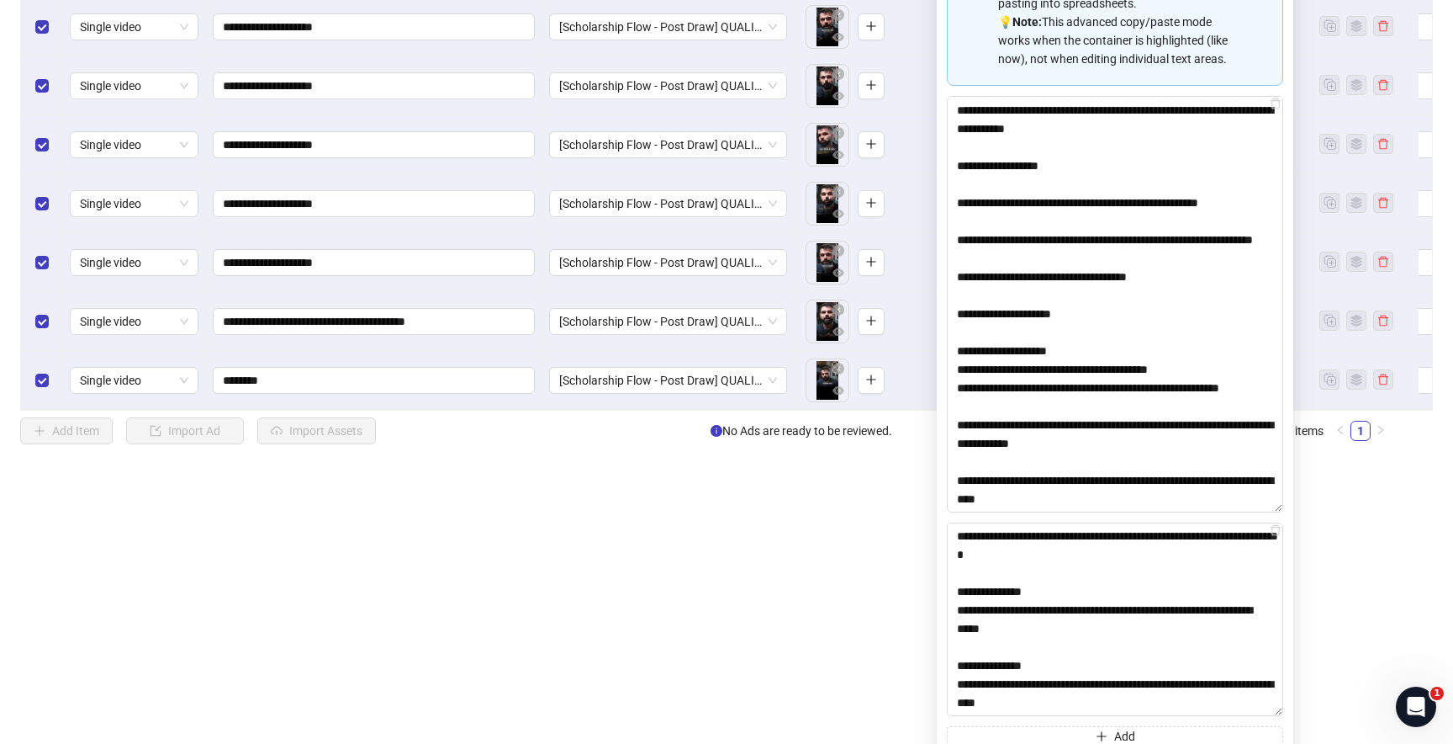
scroll to position [329, 0]
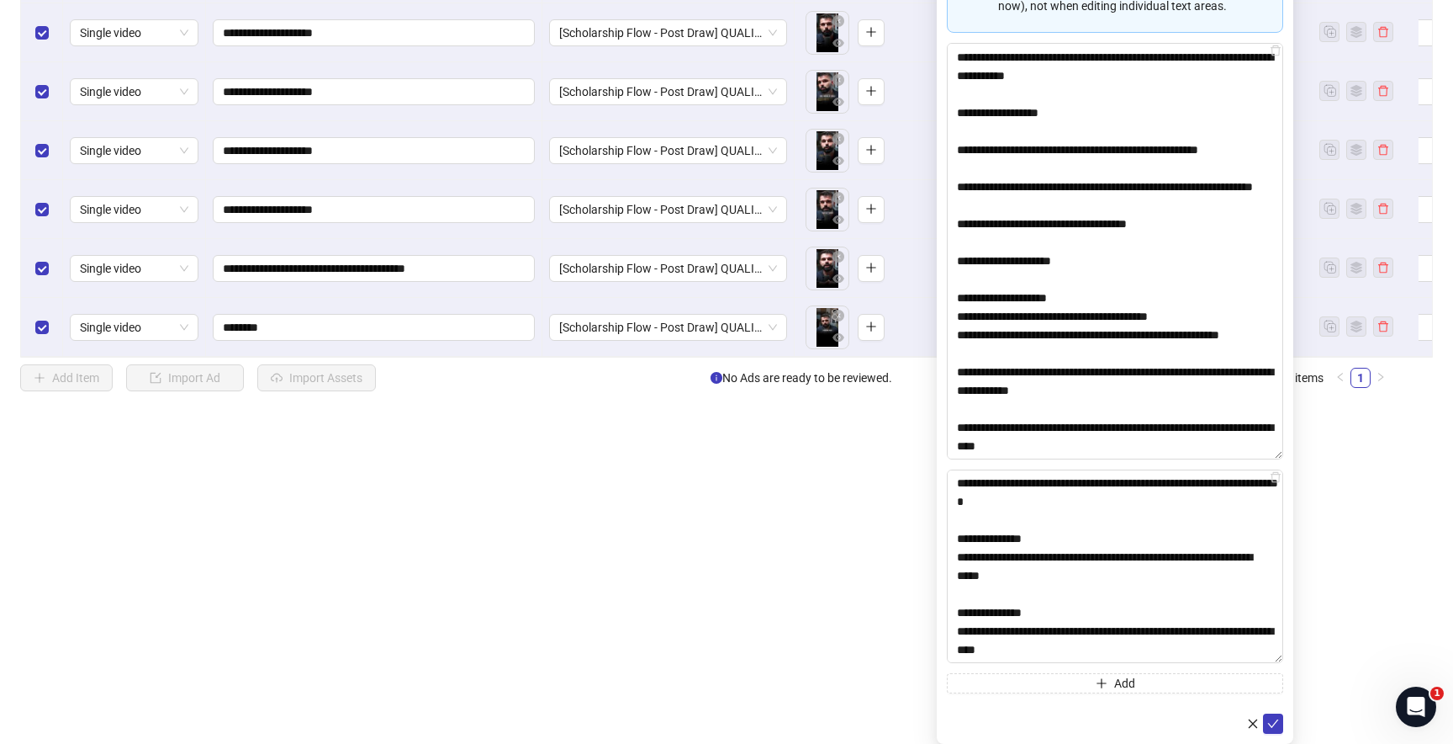
drag, startPoint x: 1124, startPoint y: 537, endPoint x: 1202, endPoint y: 765, distance: 241.0
click at [1202, 415] on html "Your billing address is incomplete. Please complete it to continue. Open Billin…" at bounding box center [726, 43] width 1453 height 744
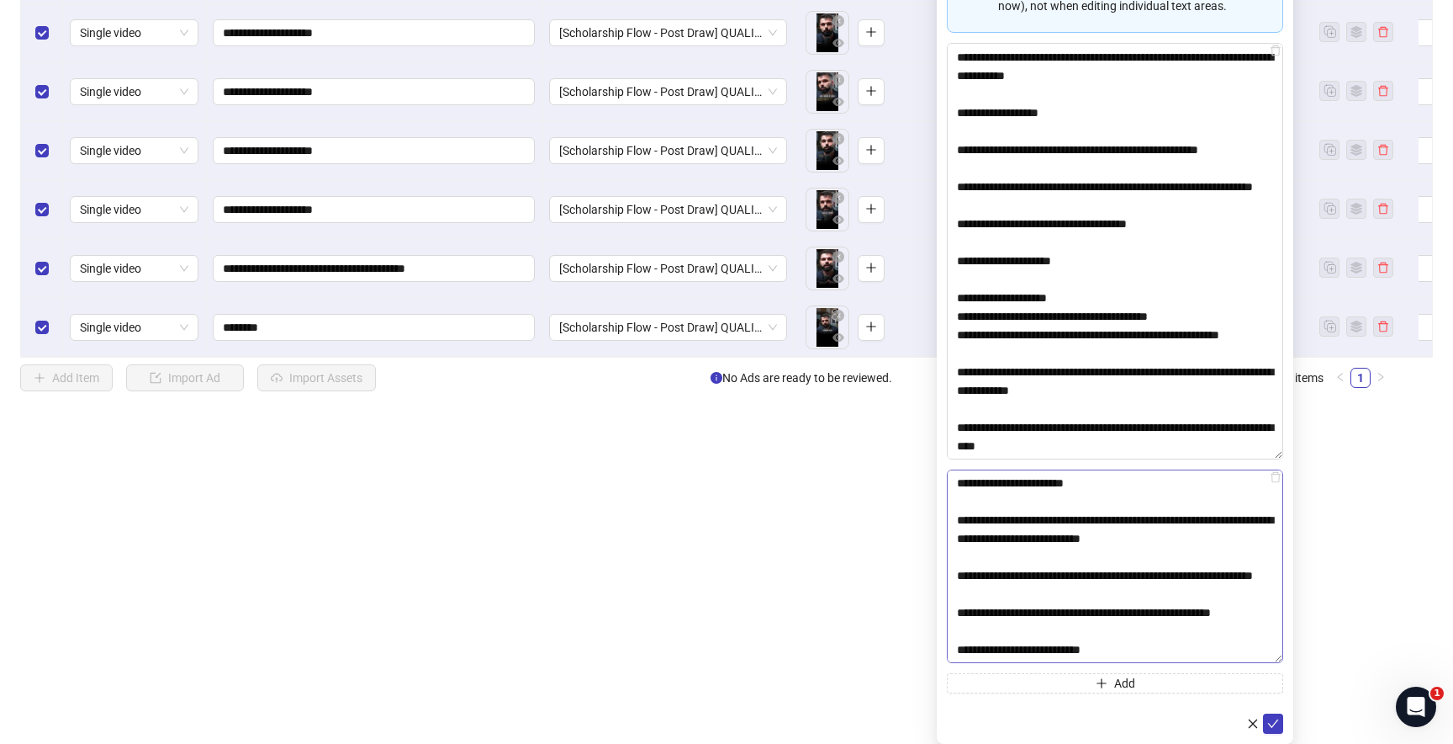
scroll to position [777, 0]
type textarea "**********"
drag, startPoint x: 1143, startPoint y: 685, endPoint x: 1161, endPoint y: 685, distance: 17.7
click at [1143, 685] on button "Add" at bounding box center [1115, 683] width 336 height 20
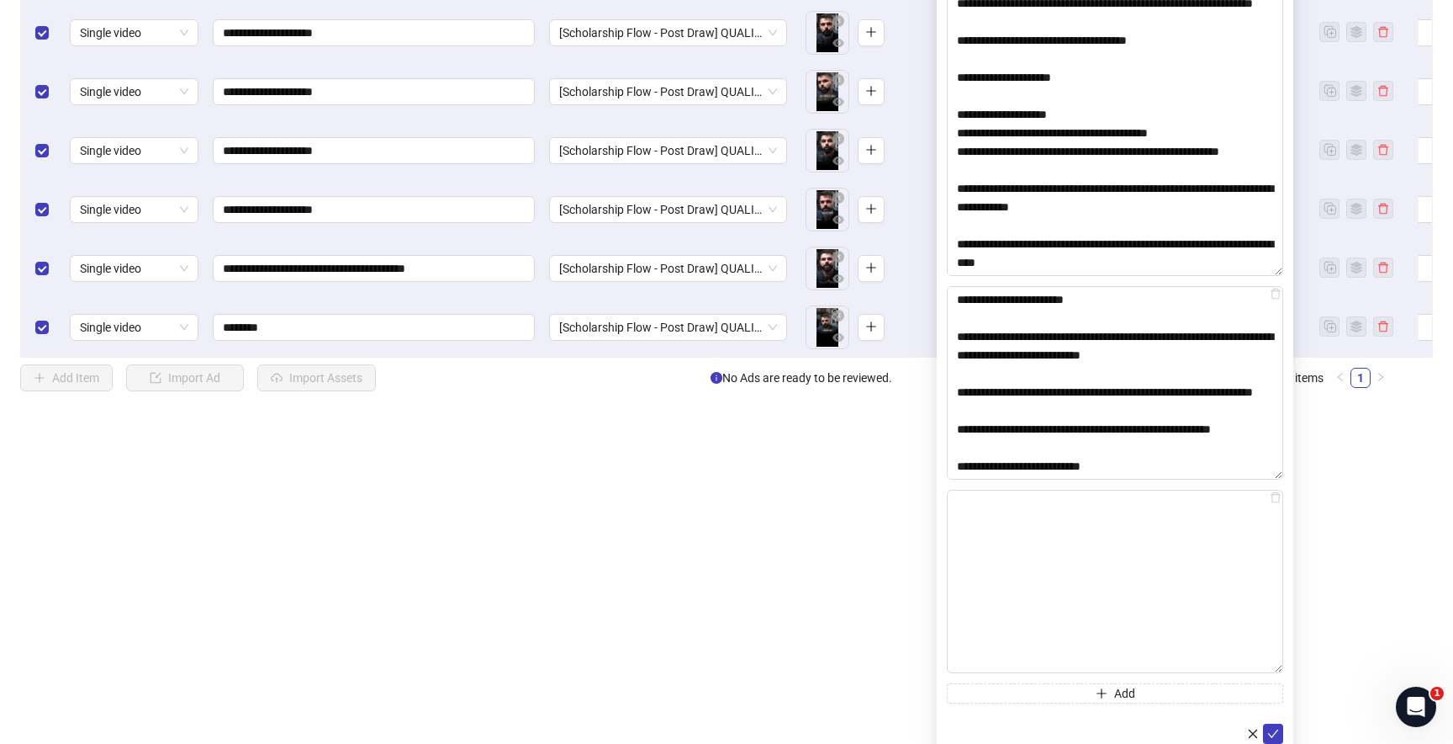
drag, startPoint x: 1278, startPoint y: 667, endPoint x: 1315, endPoint y: 805, distance: 143.0
click at [1315, 415] on html "Your billing address is incomplete. Please complete it to continue. Open Billin…" at bounding box center [726, 43] width 1453 height 744
click at [1073, 543] on textarea "Multi-text input container - paste or copy values" at bounding box center [1115, 581] width 336 height 183
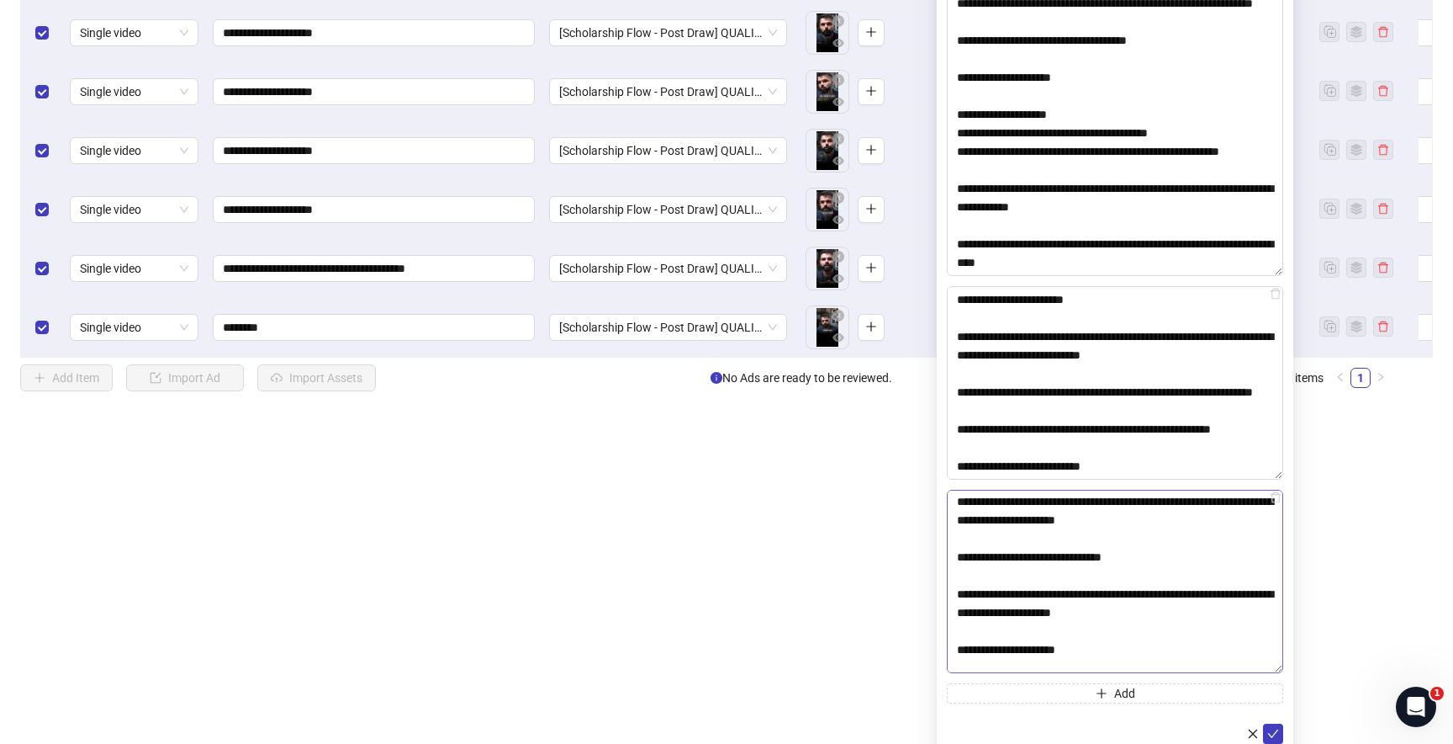
scroll to position [0, 0]
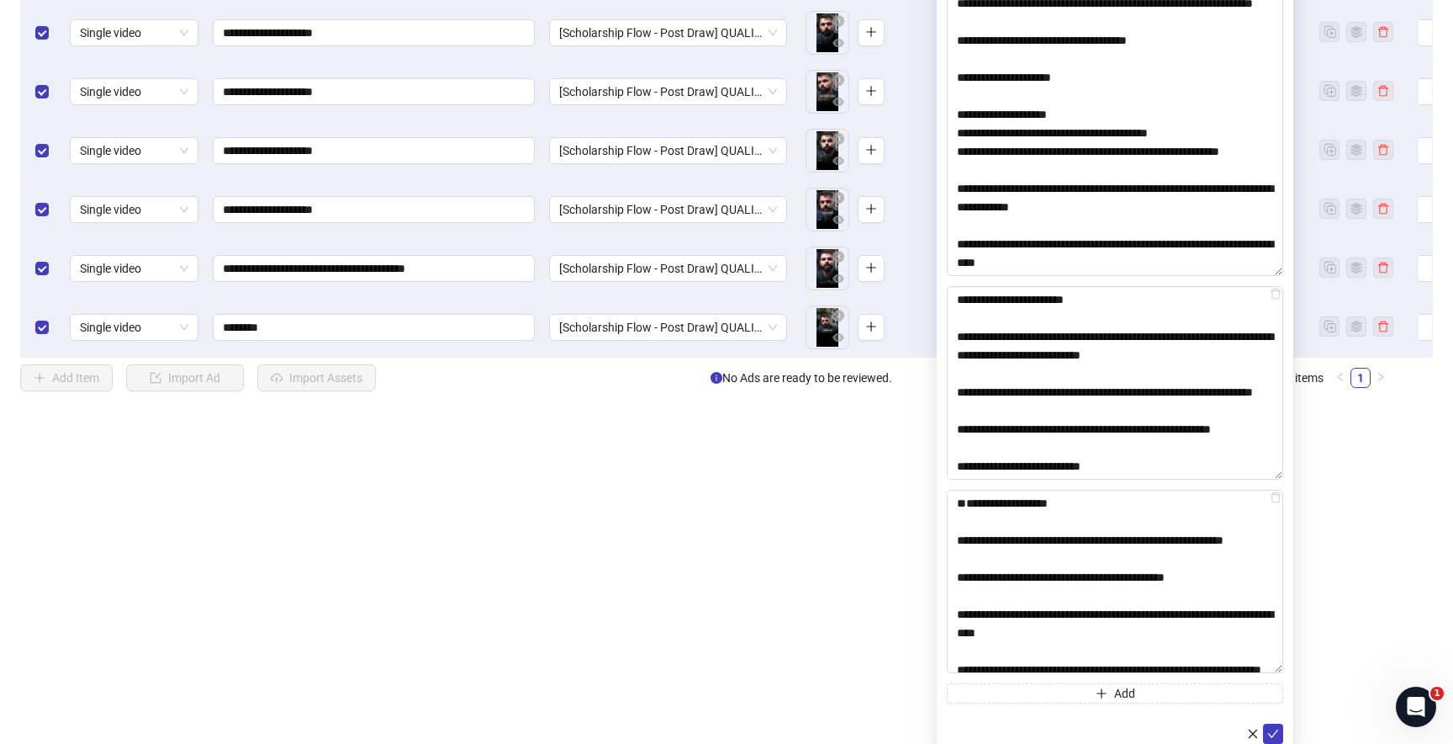
drag, startPoint x: 959, startPoint y: 579, endPoint x: 946, endPoint y: 410, distance: 168.7
click at [946, 410] on div "Edit Primary Texts Spreadsheet Copy & Paste Mode 📋 Paste multiple values from E…" at bounding box center [1115, 178] width 357 height 1151
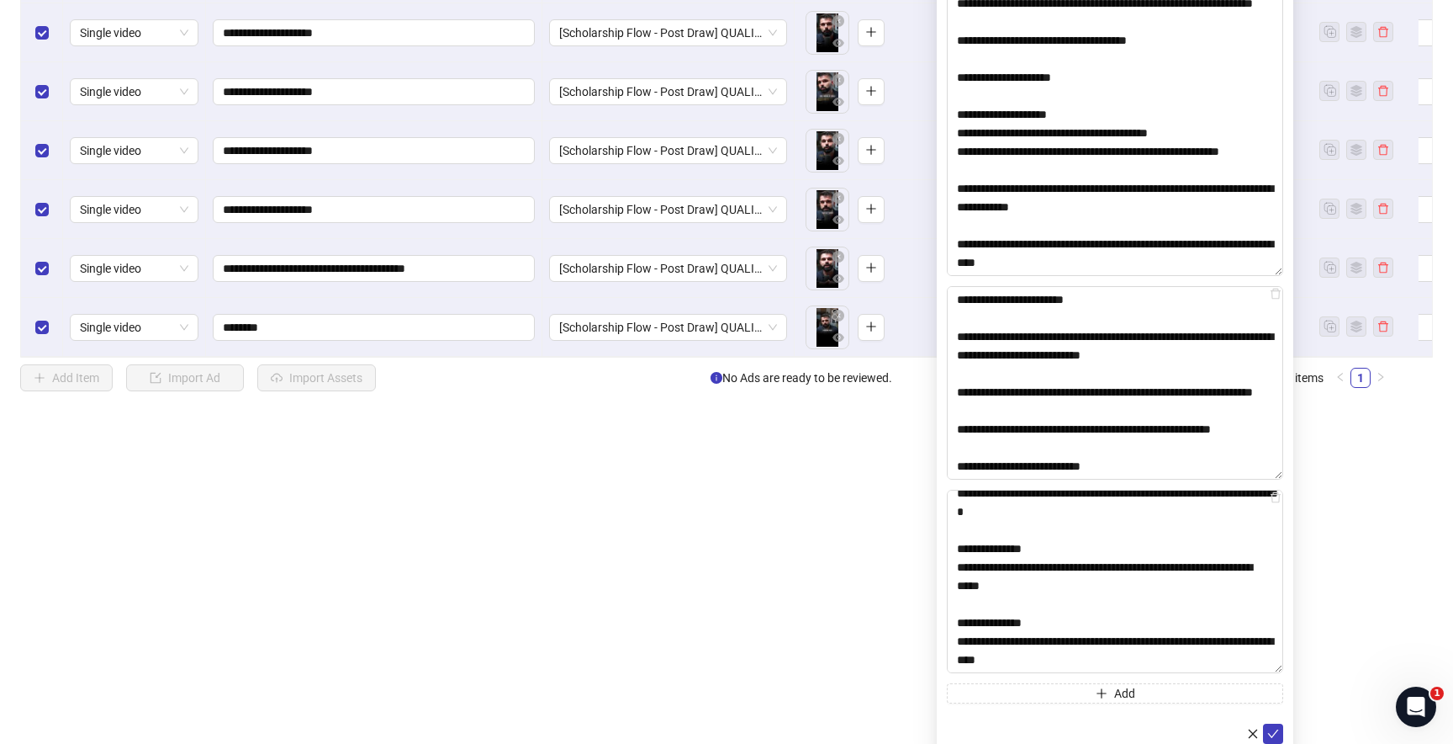
drag, startPoint x: 1171, startPoint y: 579, endPoint x: 1216, endPoint y: 712, distance: 141.2
click at [1216, 712] on form "Spreadsheet Copy & Paste Mode 📋 Paste multiple values from Excel/Google Sheets …" at bounding box center [1115, 190] width 336 height 1105
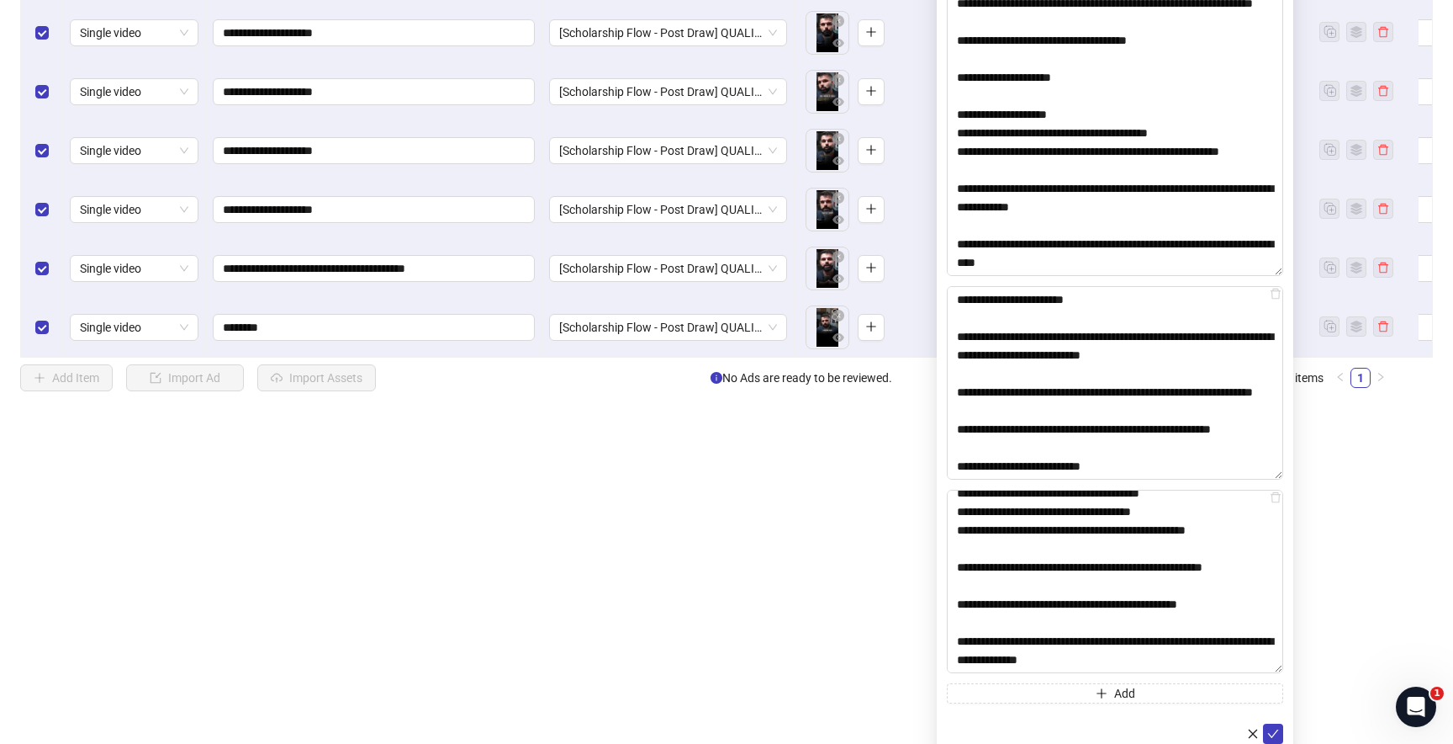
scroll to position [880, 0]
type textarea "**********"
click at [1269, 731] on icon "check" at bounding box center [1274, 734] width 12 height 12
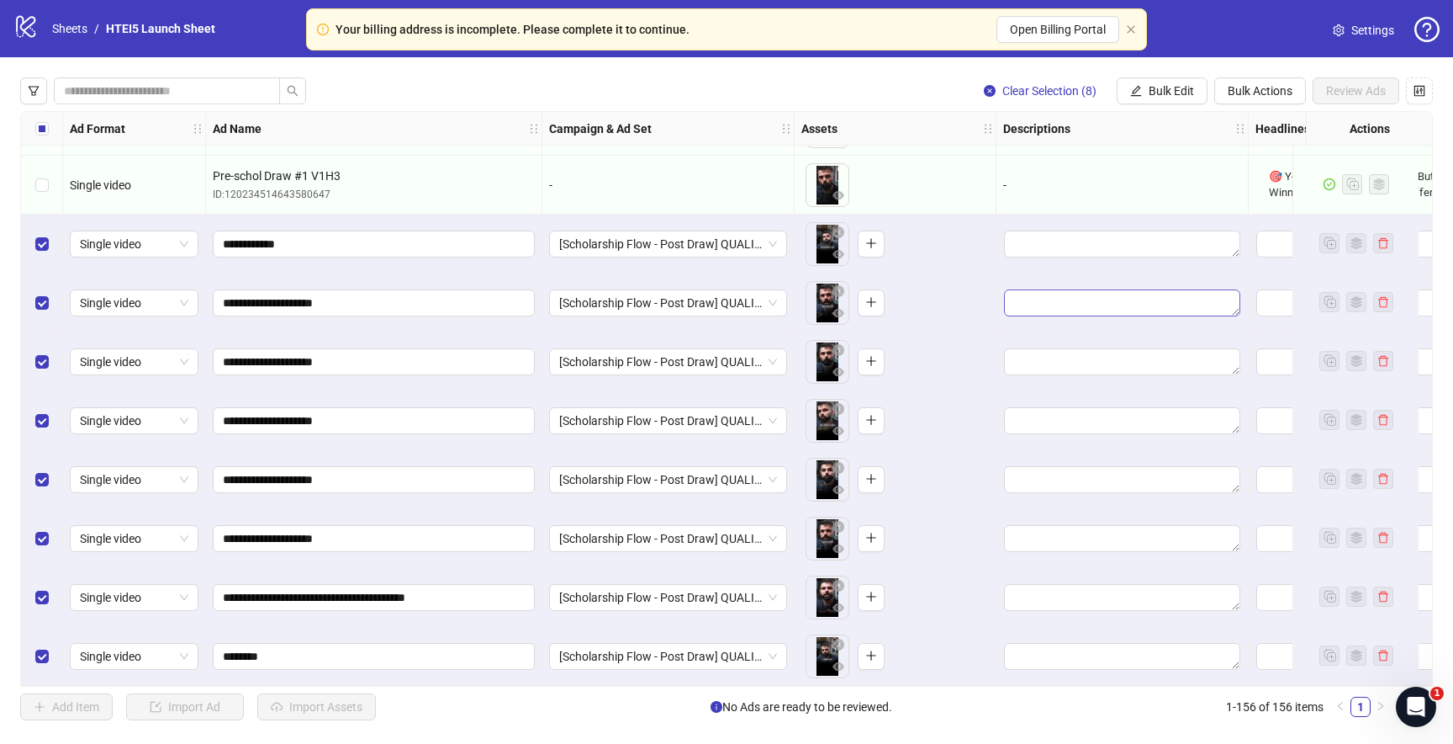
scroll to position [8652, 538]
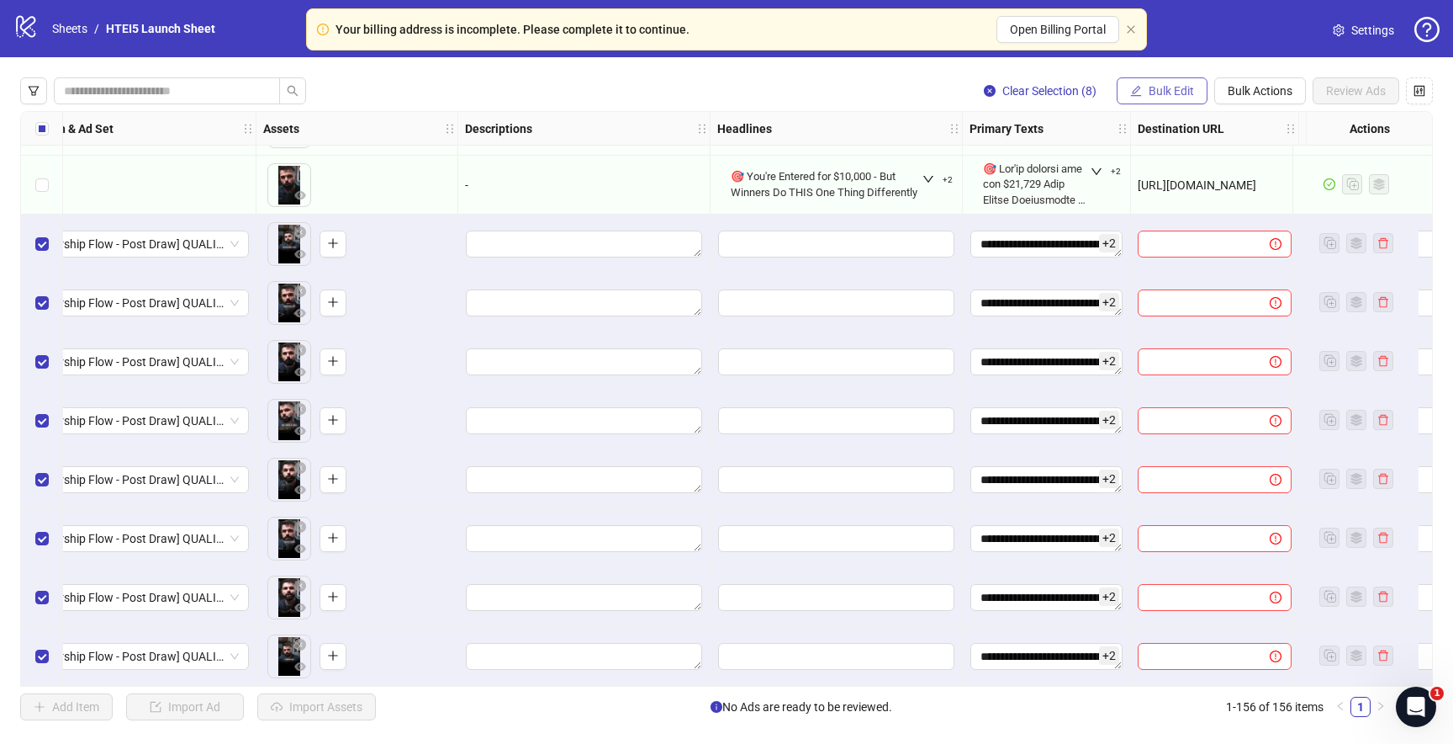
click at [1155, 82] on button "Bulk Edit" at bounding box center [1162, 90] width 91 height 27
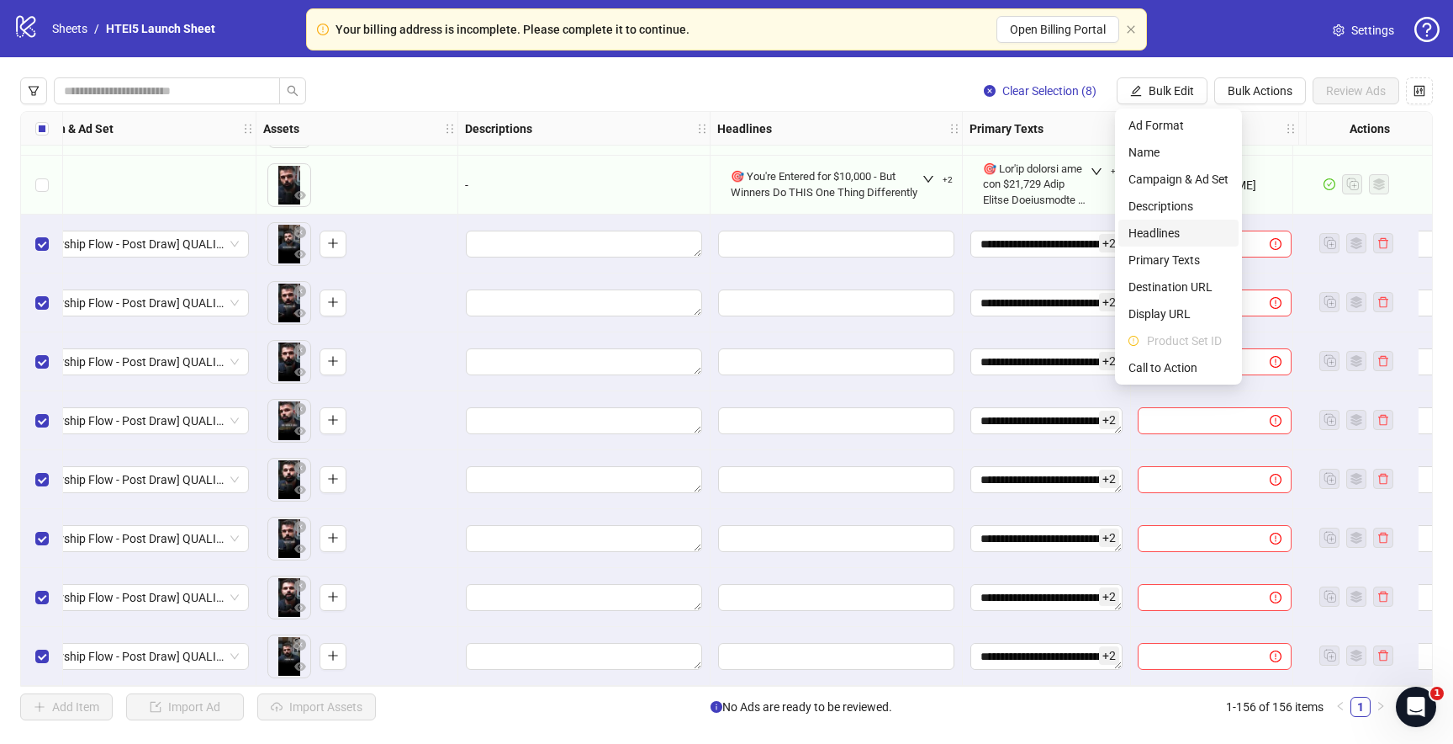
click at [1160, 230] on span "Headlines" at bounding box center [1179, 233] width 100 height 19
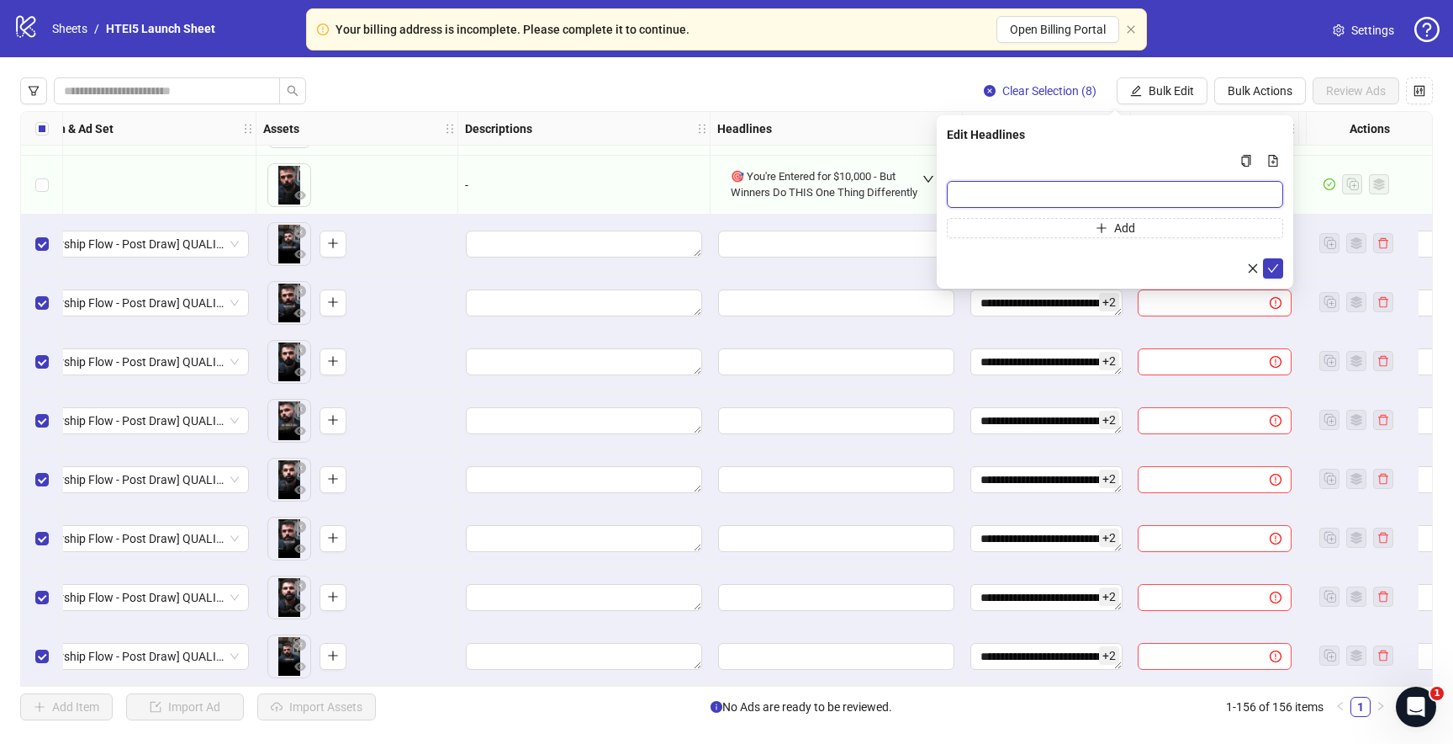
click at [1115, 199] on input "Multi-input container - paste or copy values" at bounding box center [1115, 194] width 336 height 27
paste input "**********"
type input "**********"
click at [1018, 241] on form "**********" at bounding box center [1115, 215] width 336 height 128
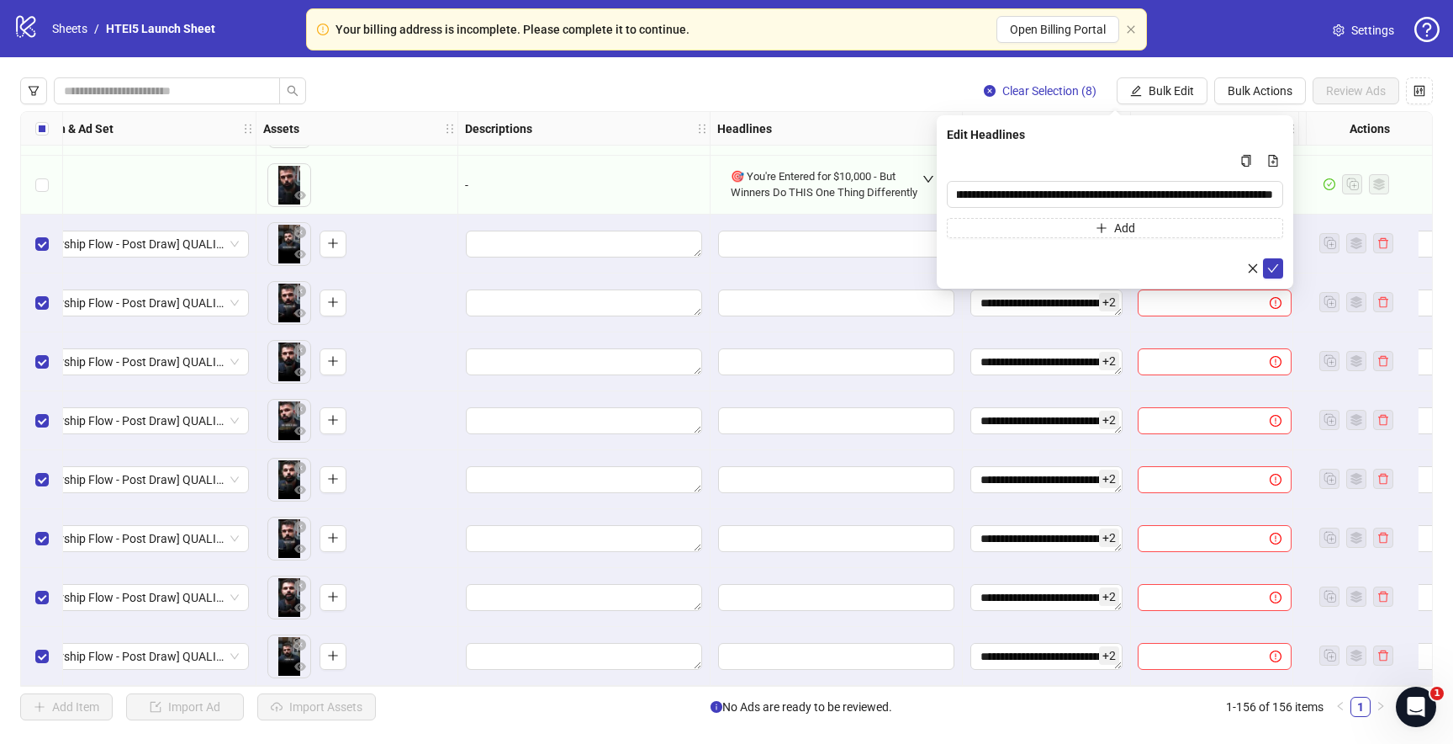
scroll to position [0, 0]
click at [1016, 233] on button "Add" at bounding box center [1115, 228] width 336 height 20
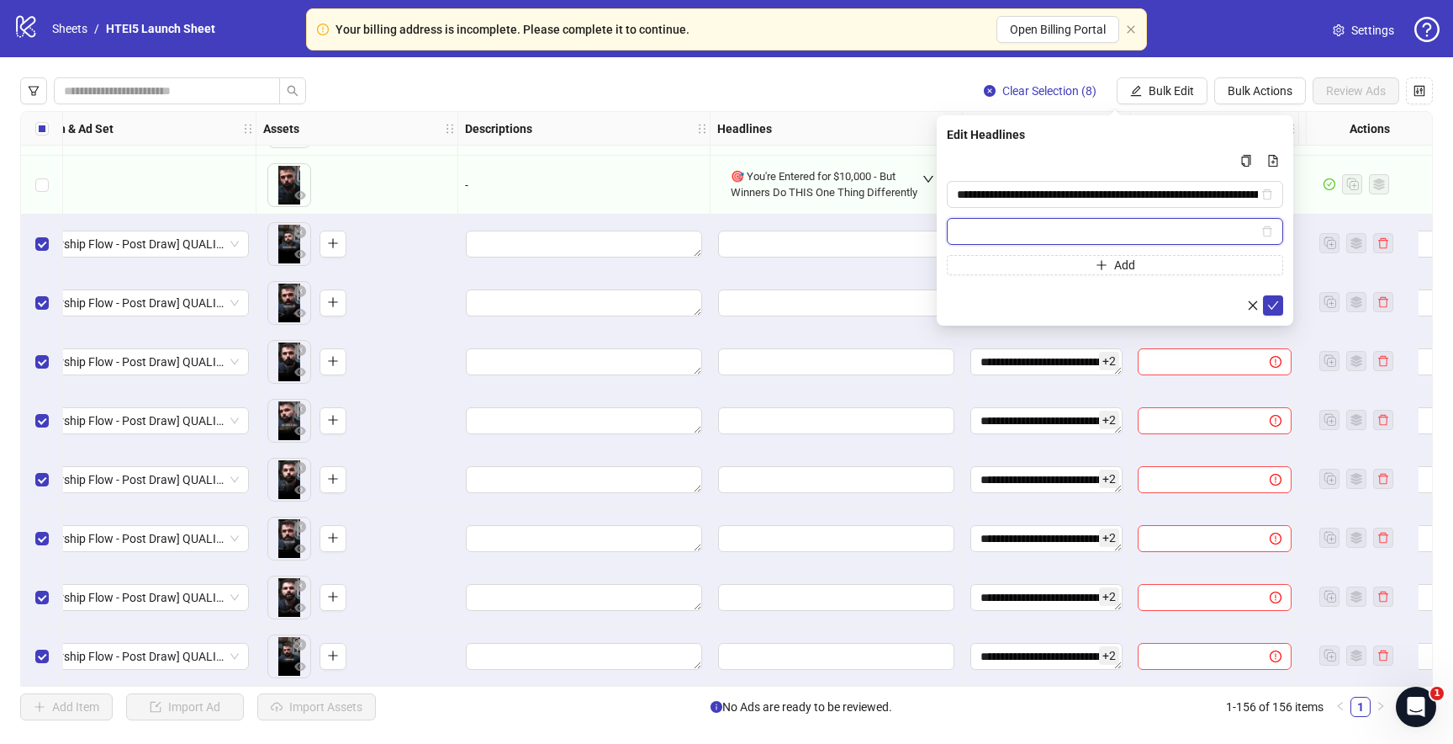
click at [1059, 223] on input "Multi-input container - paste or copy values" at bounding box center [1107, 231] width 301 height 19
paste input "**********"
type input "**********"
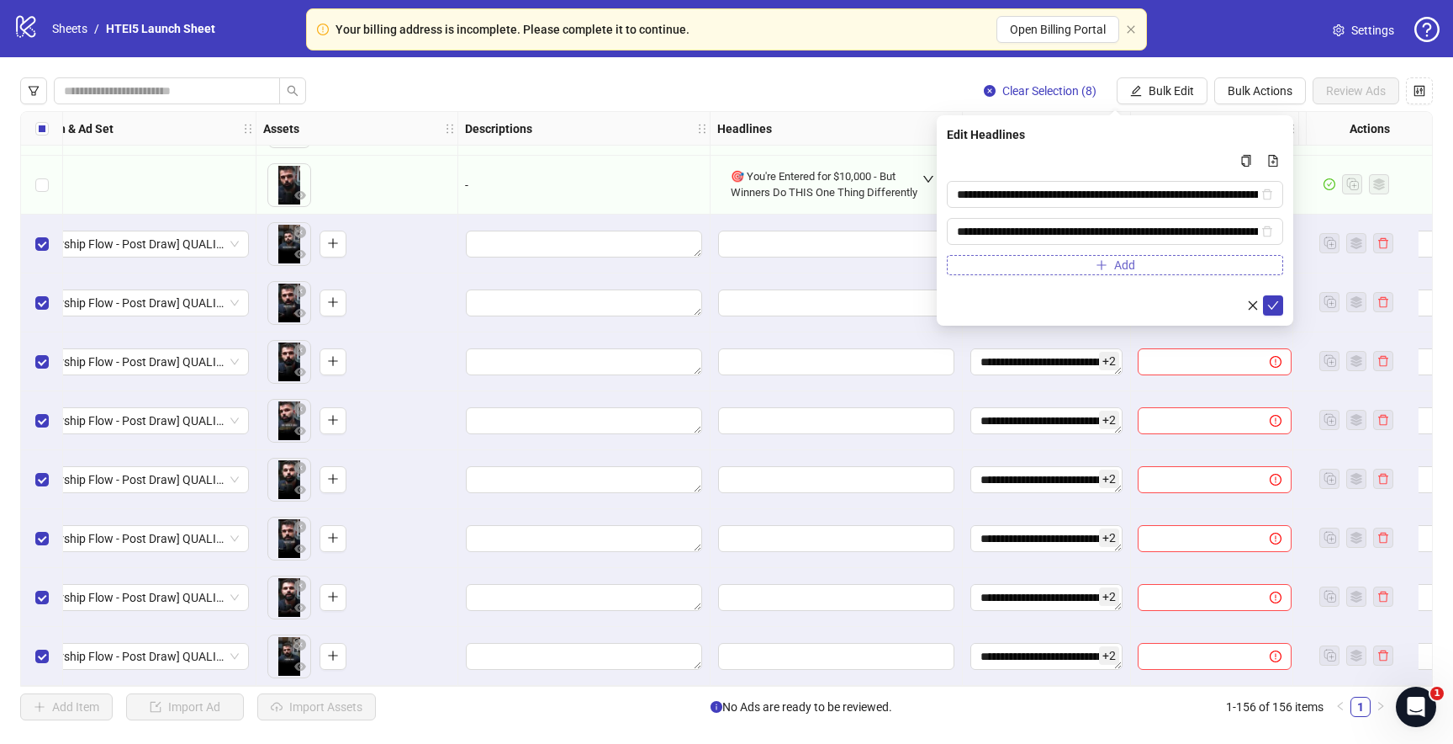
click at [1072, 257] on button "Add" at bounding box center [1115, 265] width 336 height 20
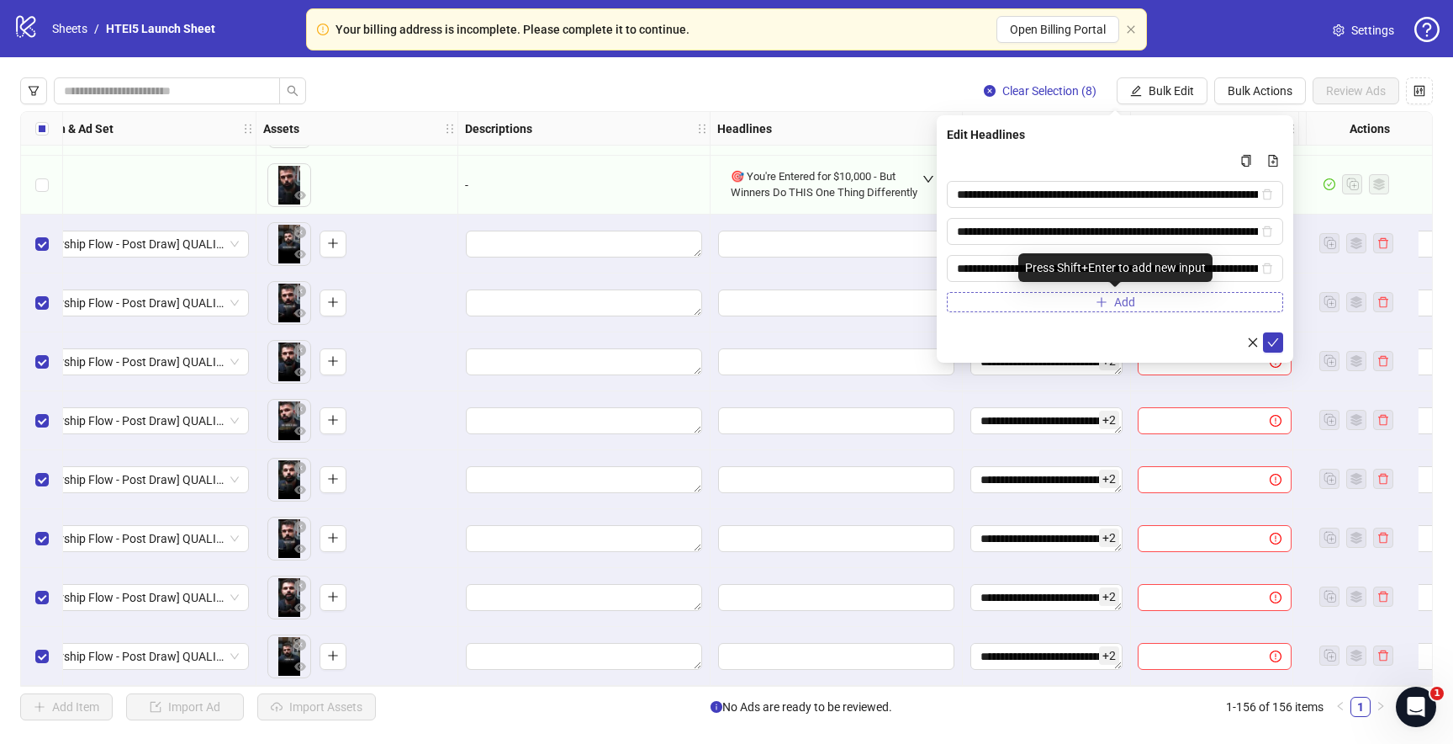
scroll to position [0, 118]
click at [976, 270] on input "**********" at bounding box center [1107, 268] width 301 height 19
type input "**********"
click at [1269, 341] on icon "check" at bounding box center [1274, 342] width 12 height 12
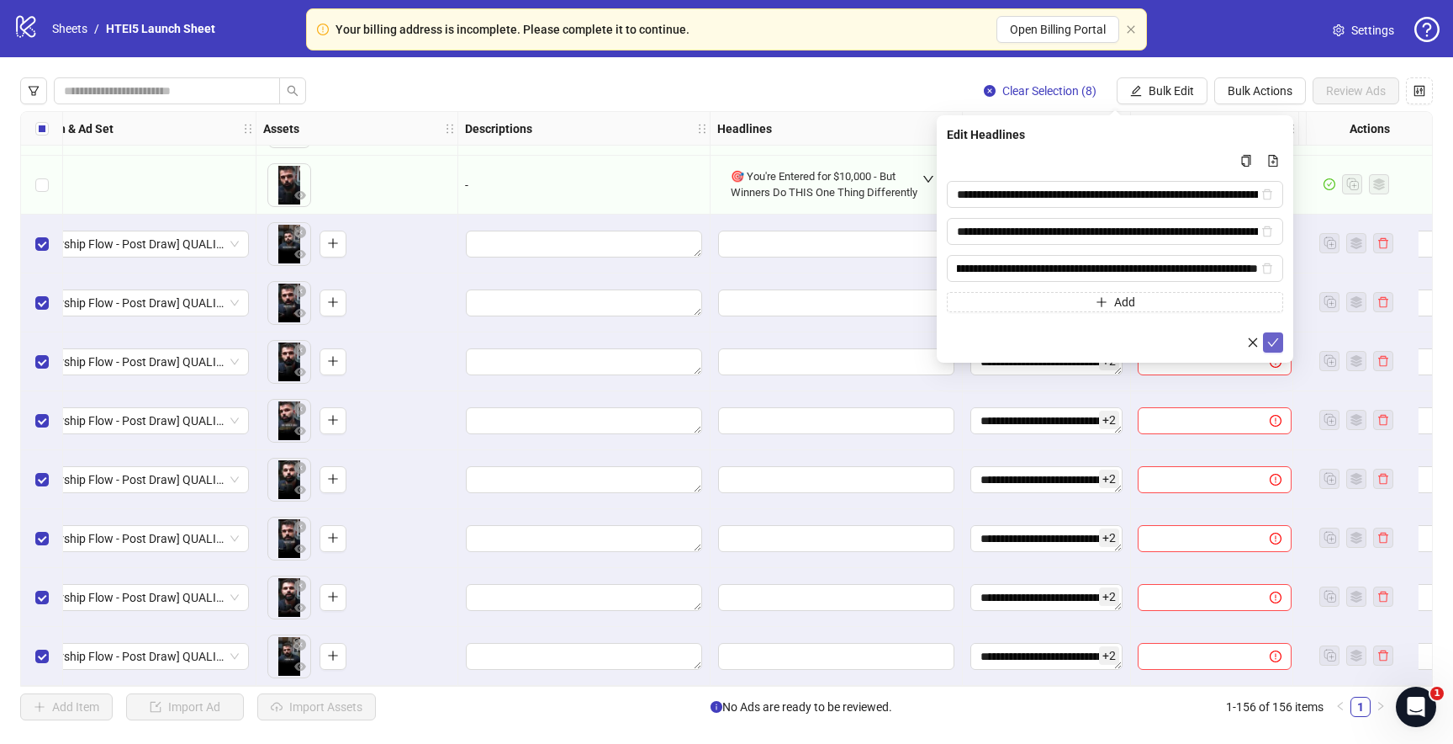
scroll to position [0, 0]
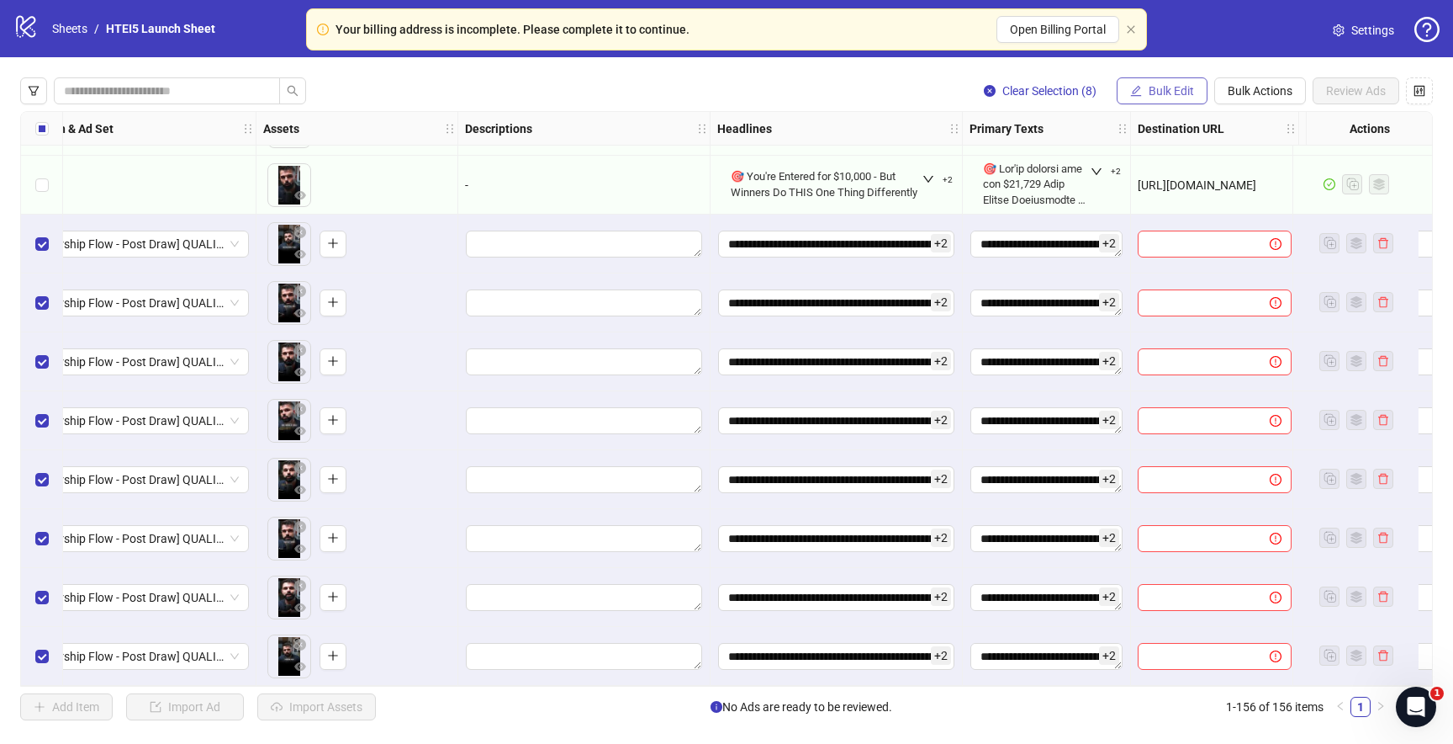
click at [1193, 99] on button "Bulk Edit" at bounding box center [1162, 90] width 91 height 27
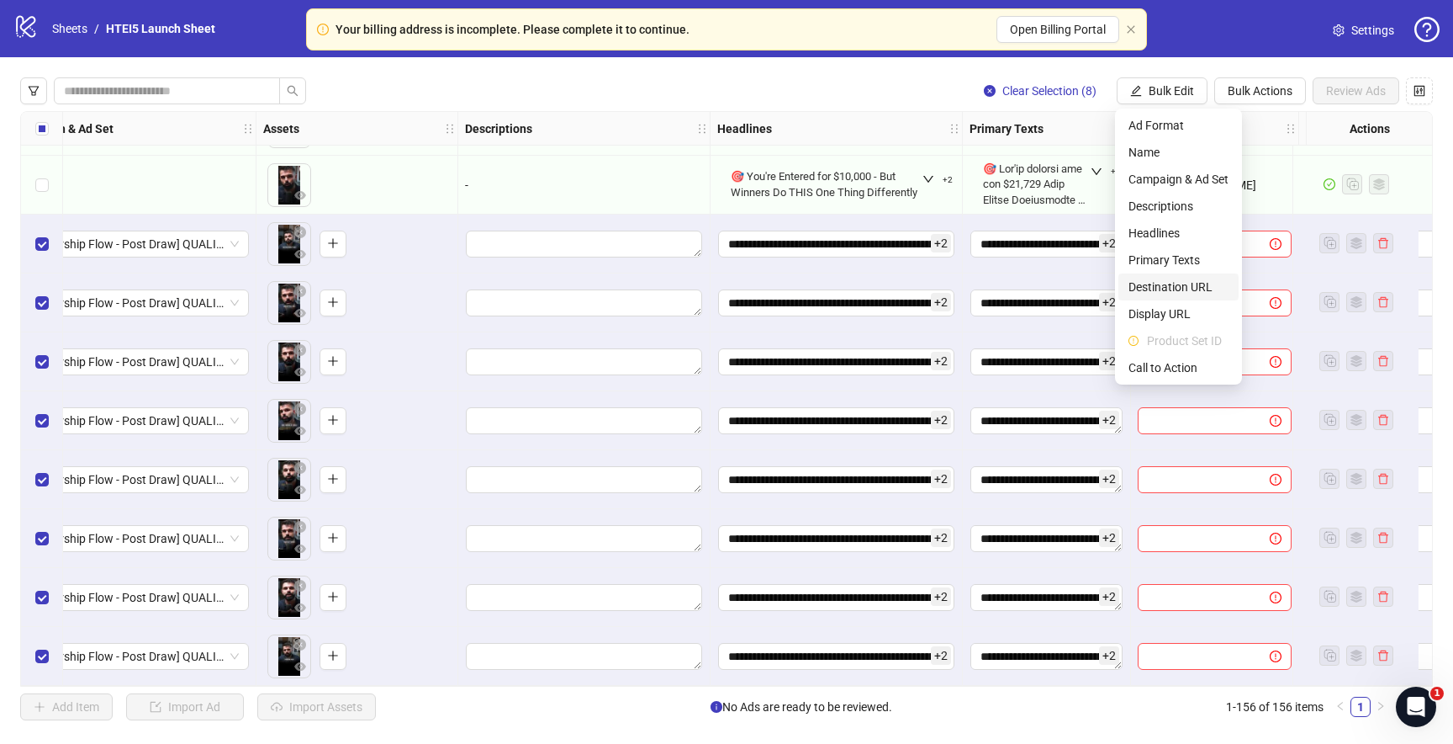
click at [1176, 288] on span "Destination URL" at bounding box center [1179, 287] width 100 height 19
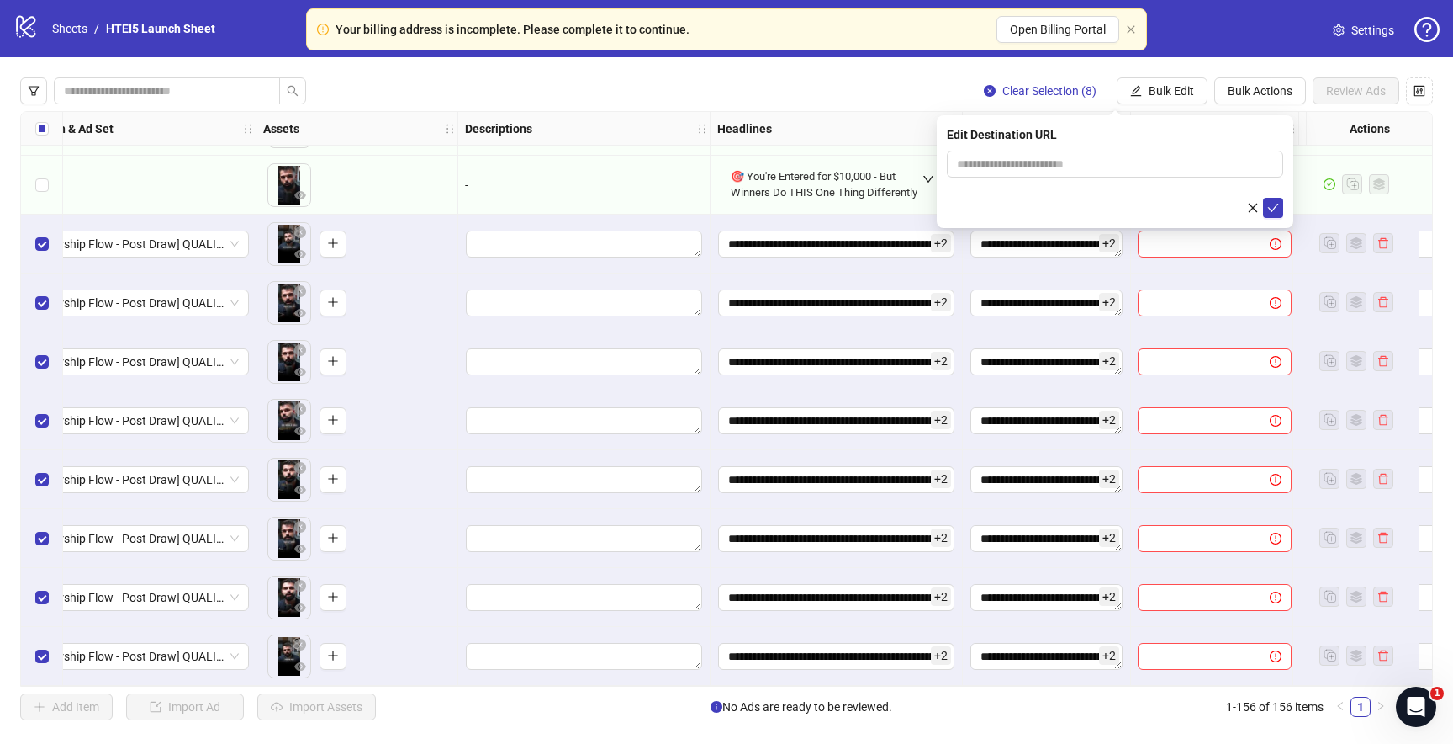
click at [1002, 182] on form at bounding box center [1115, 184] width 336 height 67
click at [1002, 168] on input "text" at bounding box center [1108, 164] width 303 height 19
paste input "**********"
type input "**********"
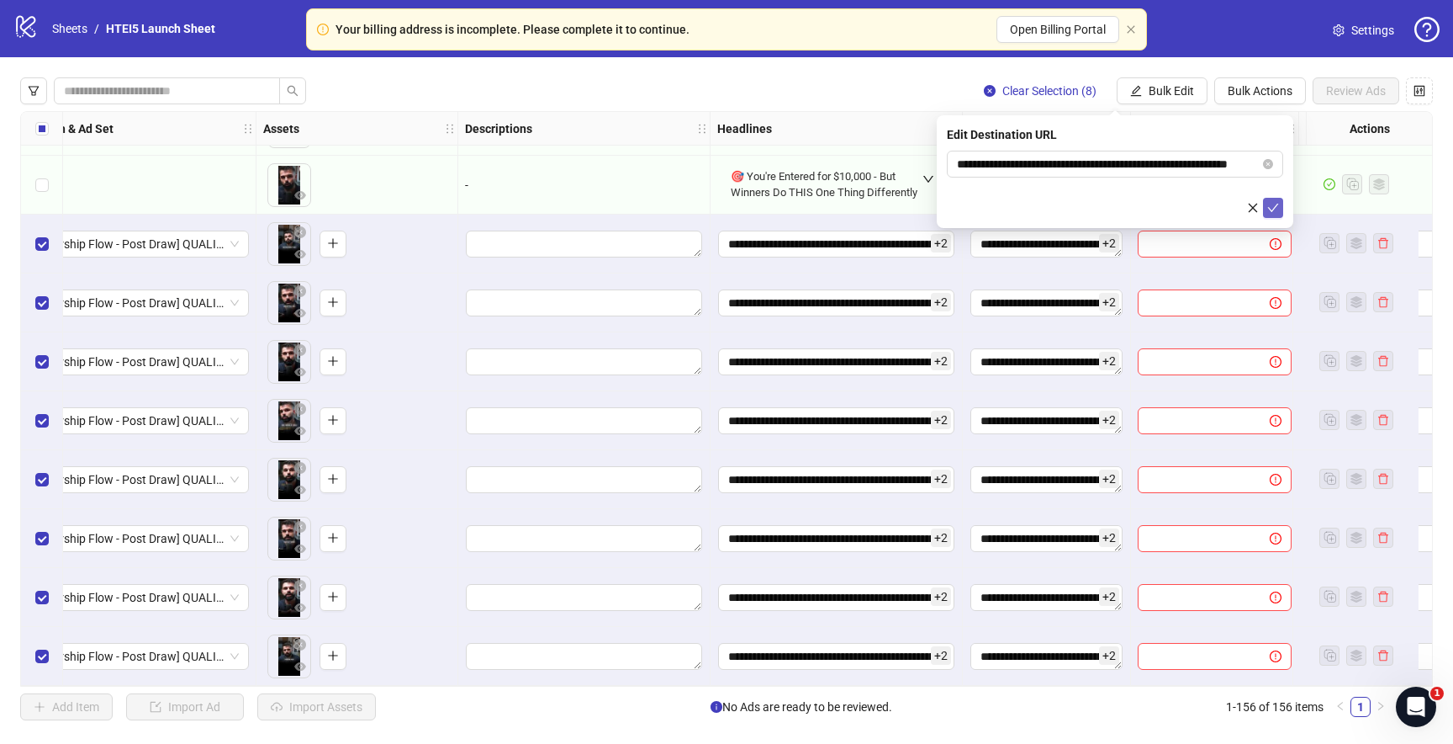
scroll to position [0, 0]
click at [1277, 199] on button "submit" at bounding box center [1273, 208] width 20 height 20
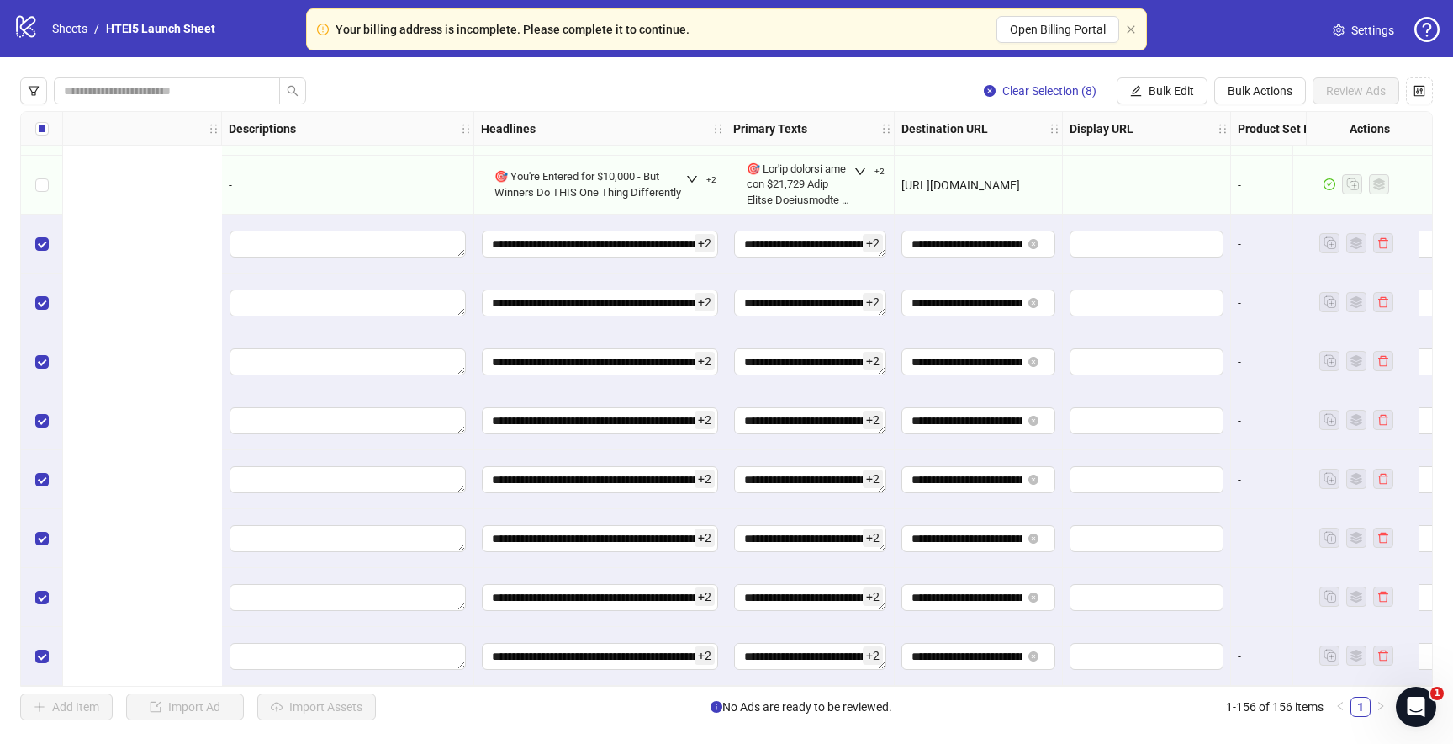
scroll to position [8652, 1353]
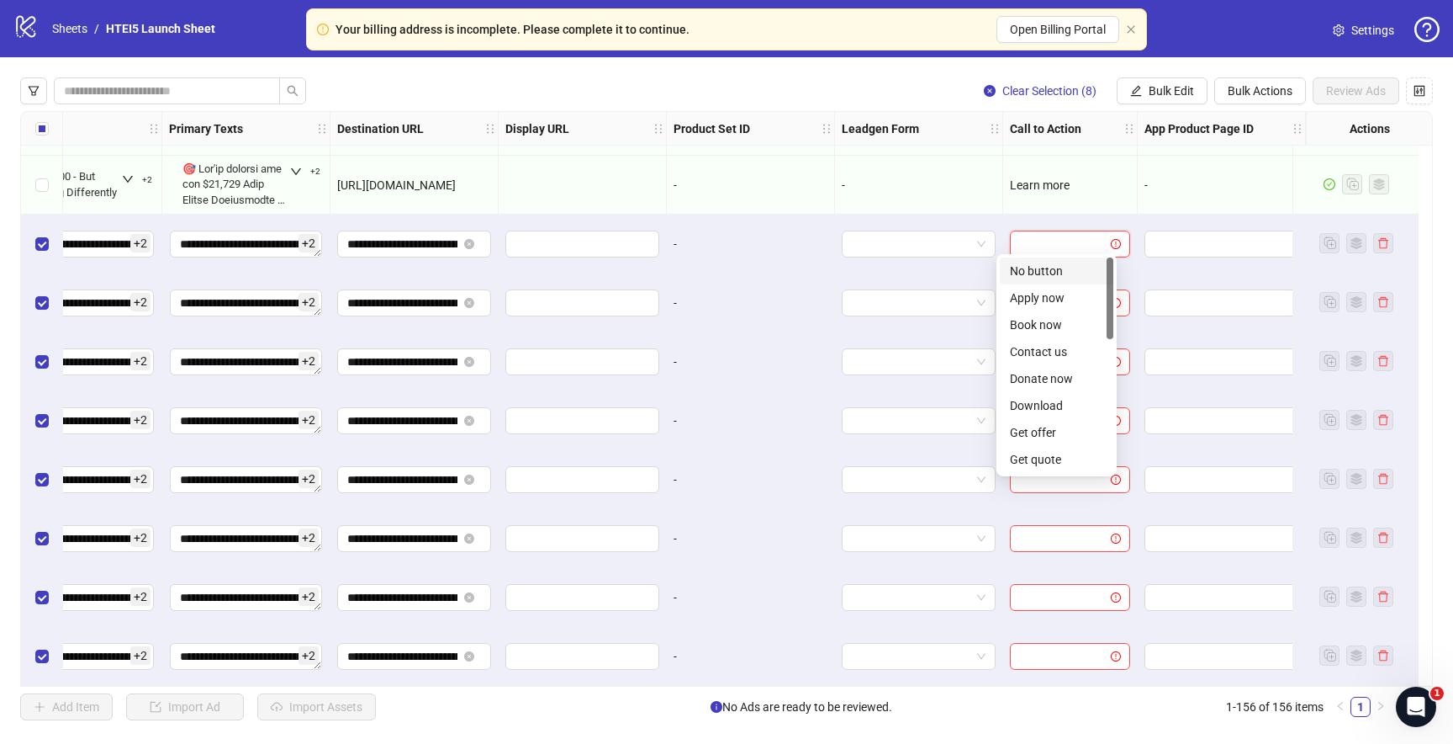
click at [1070, 236] on input "search" at bounding box center [1062, 243] width 85 height 25
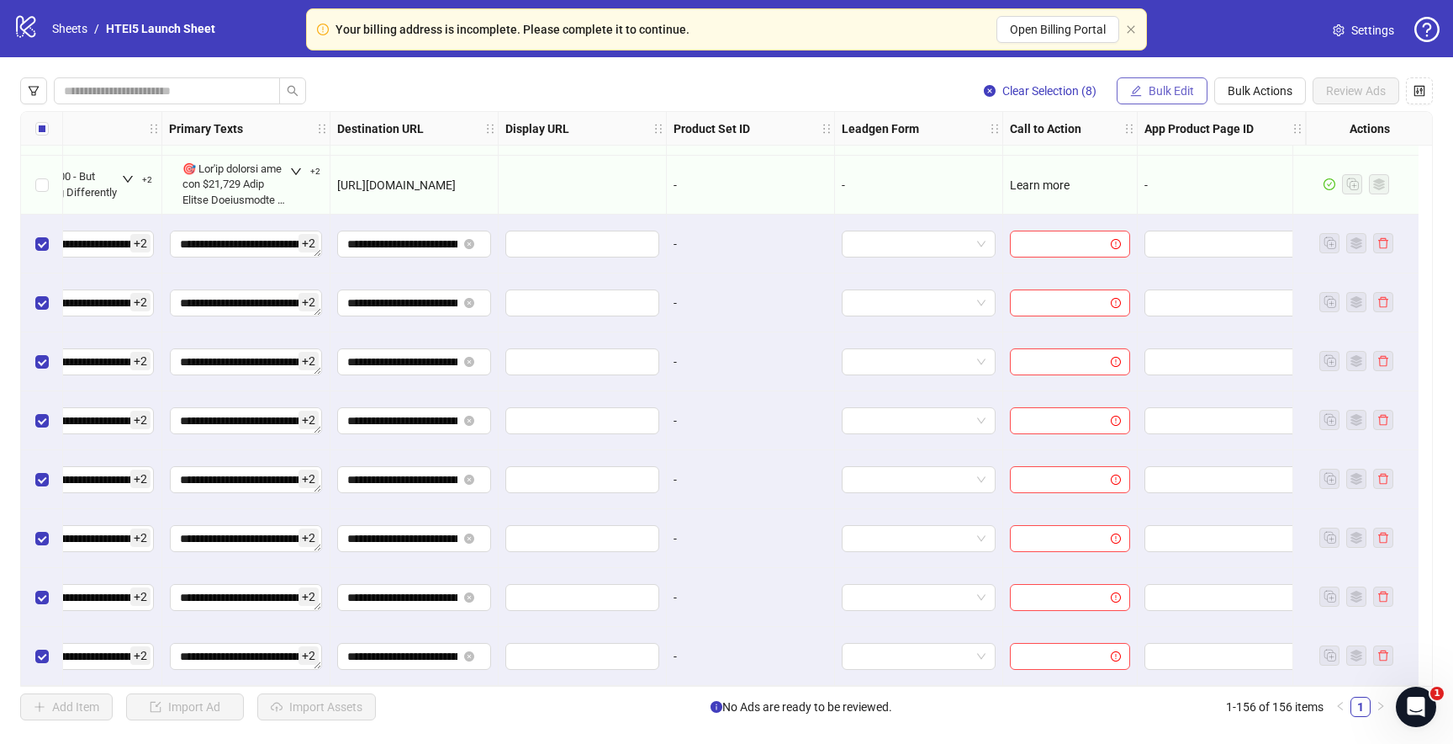
click at [1196, 85] on button "Bulk Edit" at bounding box center [1162, 90] width 91 height 27
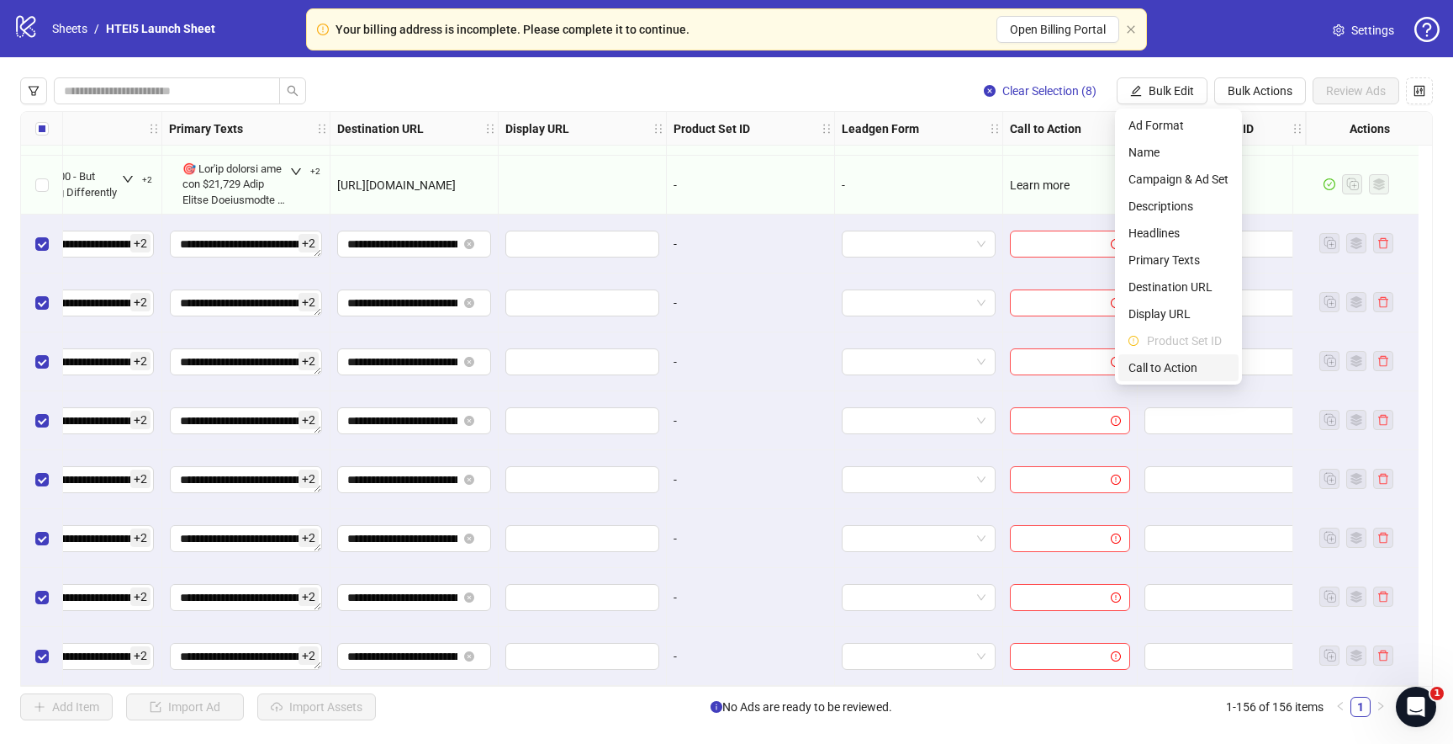
click at [1173, 358] on span "Call to Action" at bounding box center [1179, 367] width 100 height 19
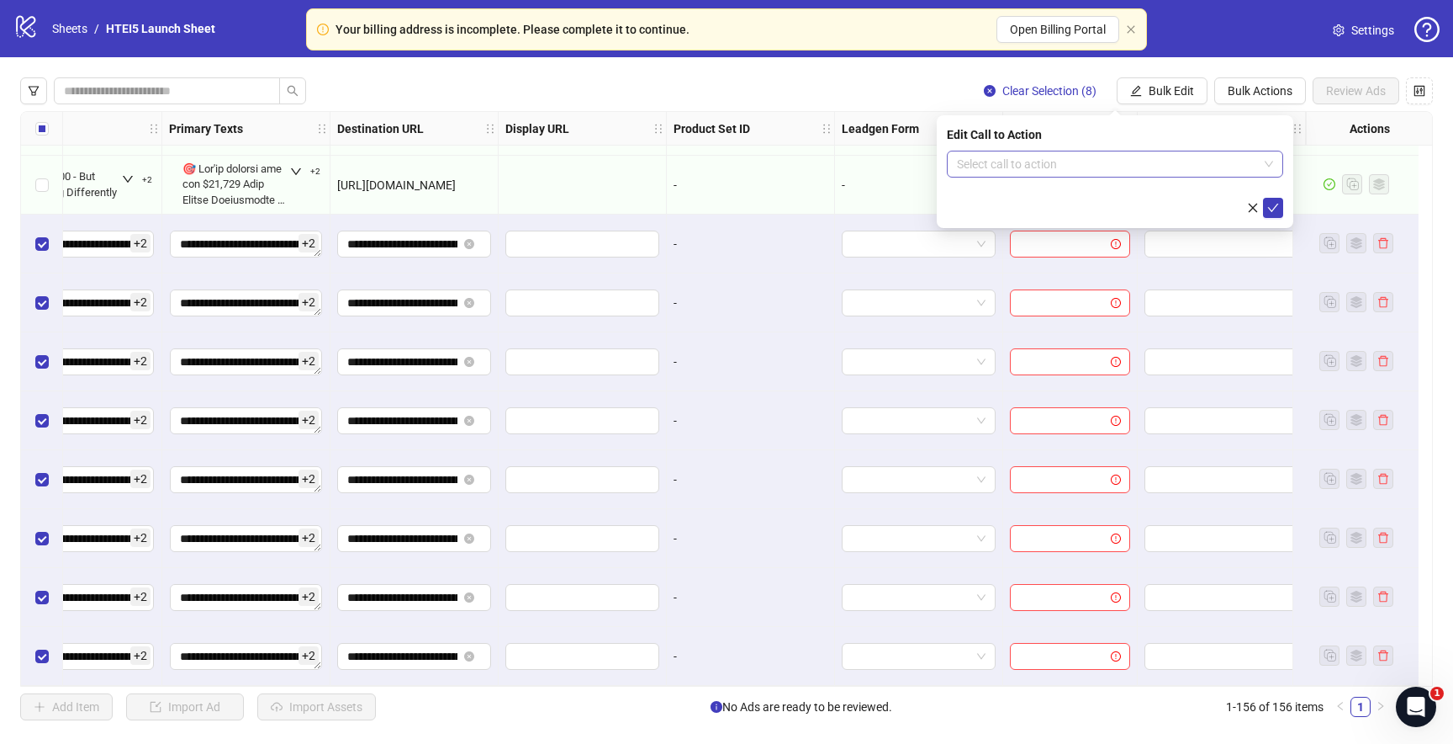
click at [1045, 161] on input "search" at bounding box center [1107, 163] width 301 height 25
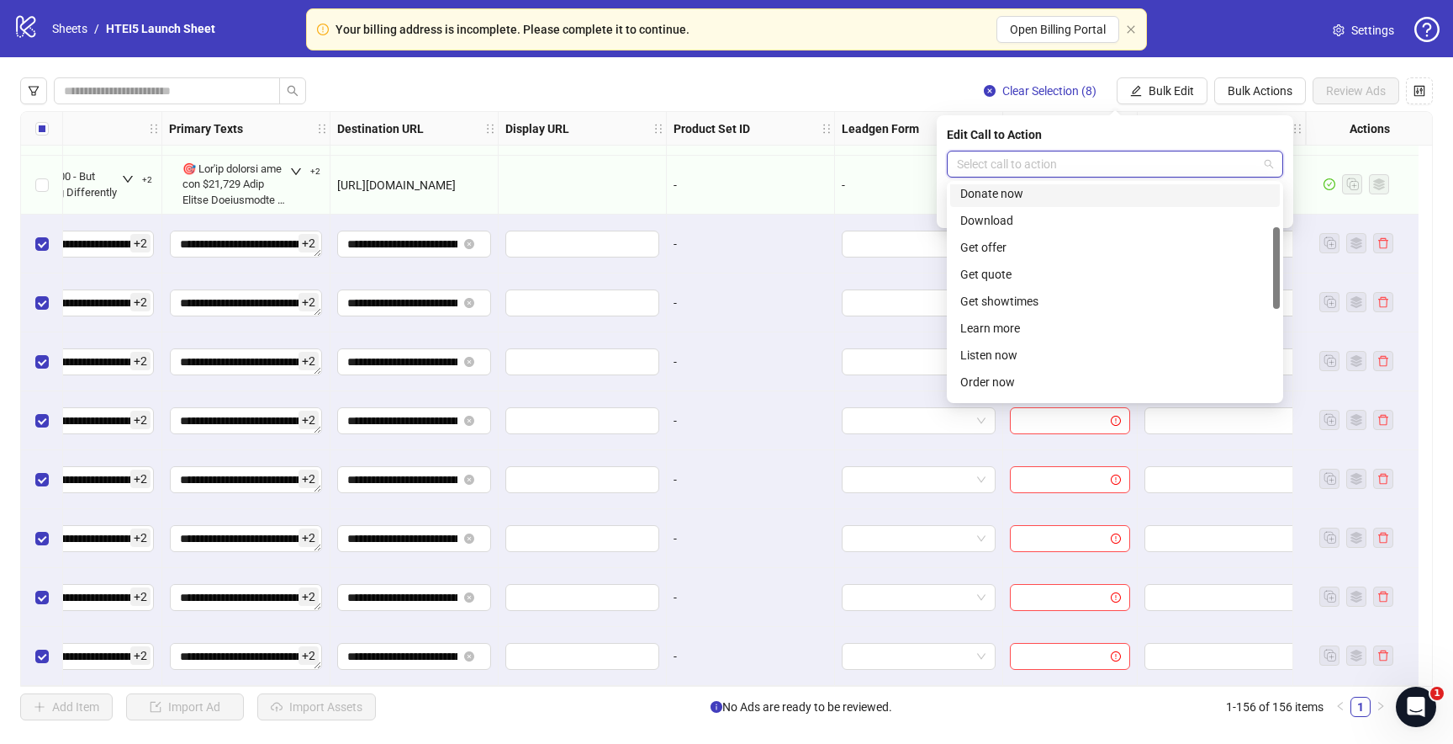
scroll to position [116, 0]
click at [1024, 235] on div "Donate now Download Get offer Get quote Get showtimes Learn more Listen now Ord…" at bounding box center [1115, 310] width 330 height 269
click at [1024, 249] on div "Get offer" at bounding box center [1116, 243] width 310 height 19
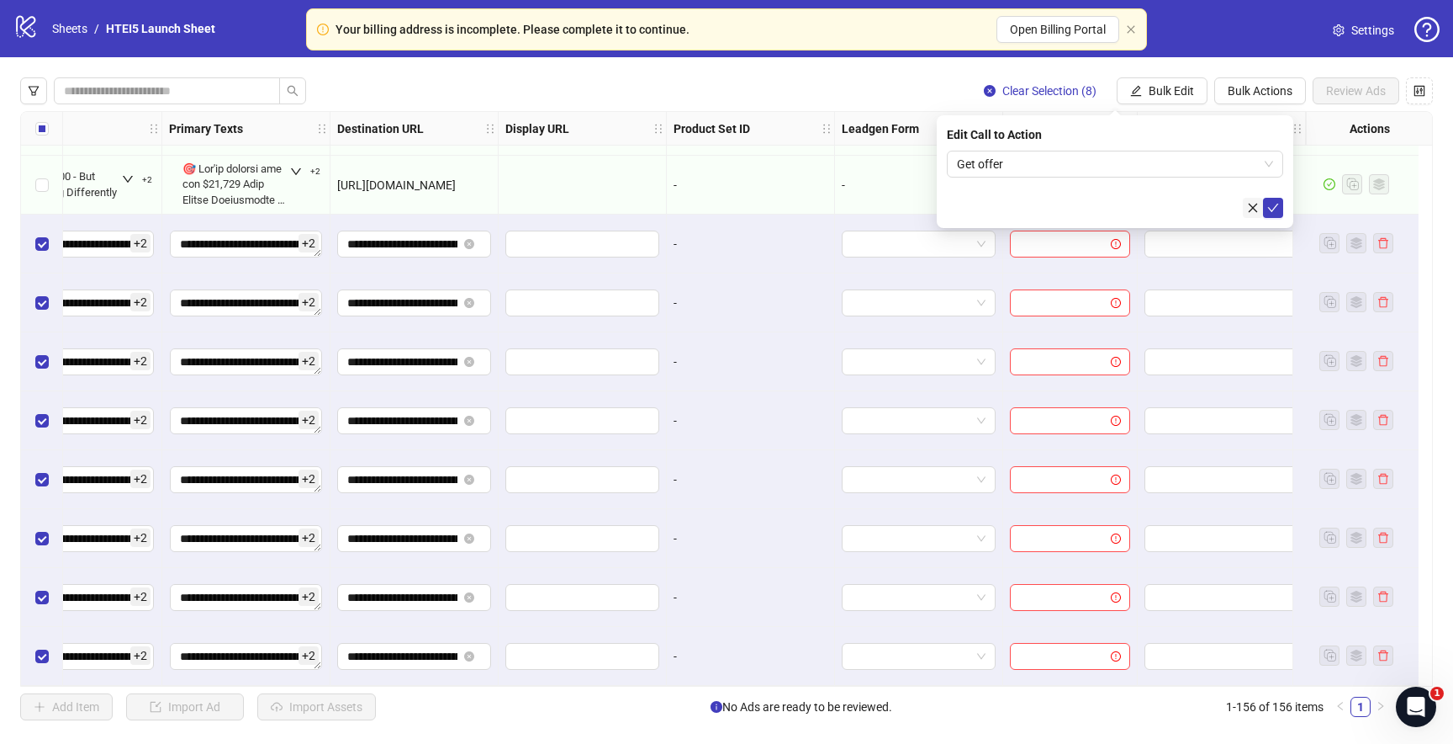
click at [1262, 205] on button "button" at bounding box center [1253, 208] width 20 height 20
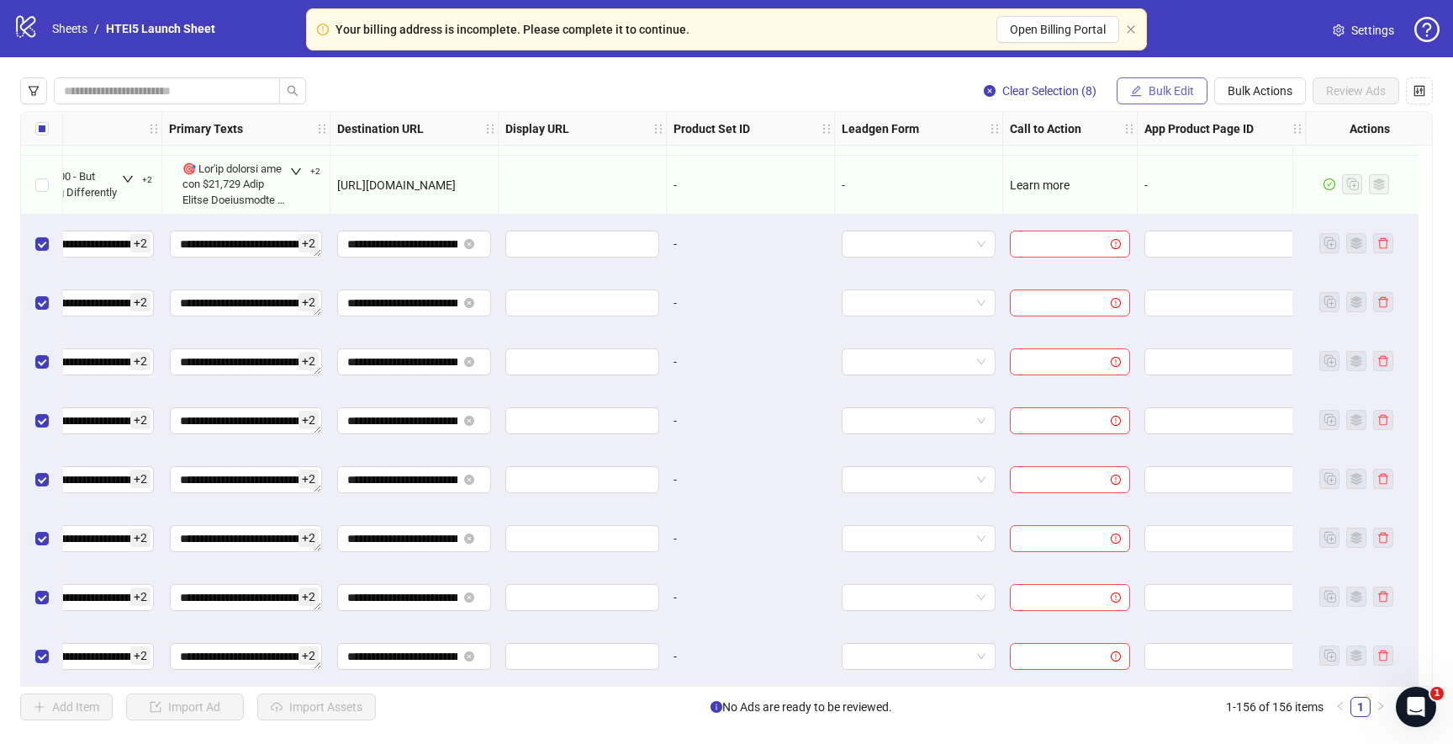
click at [1184, 98] on button "Bulk Edit" at bounding box center [1162, 90] width 91 height 27
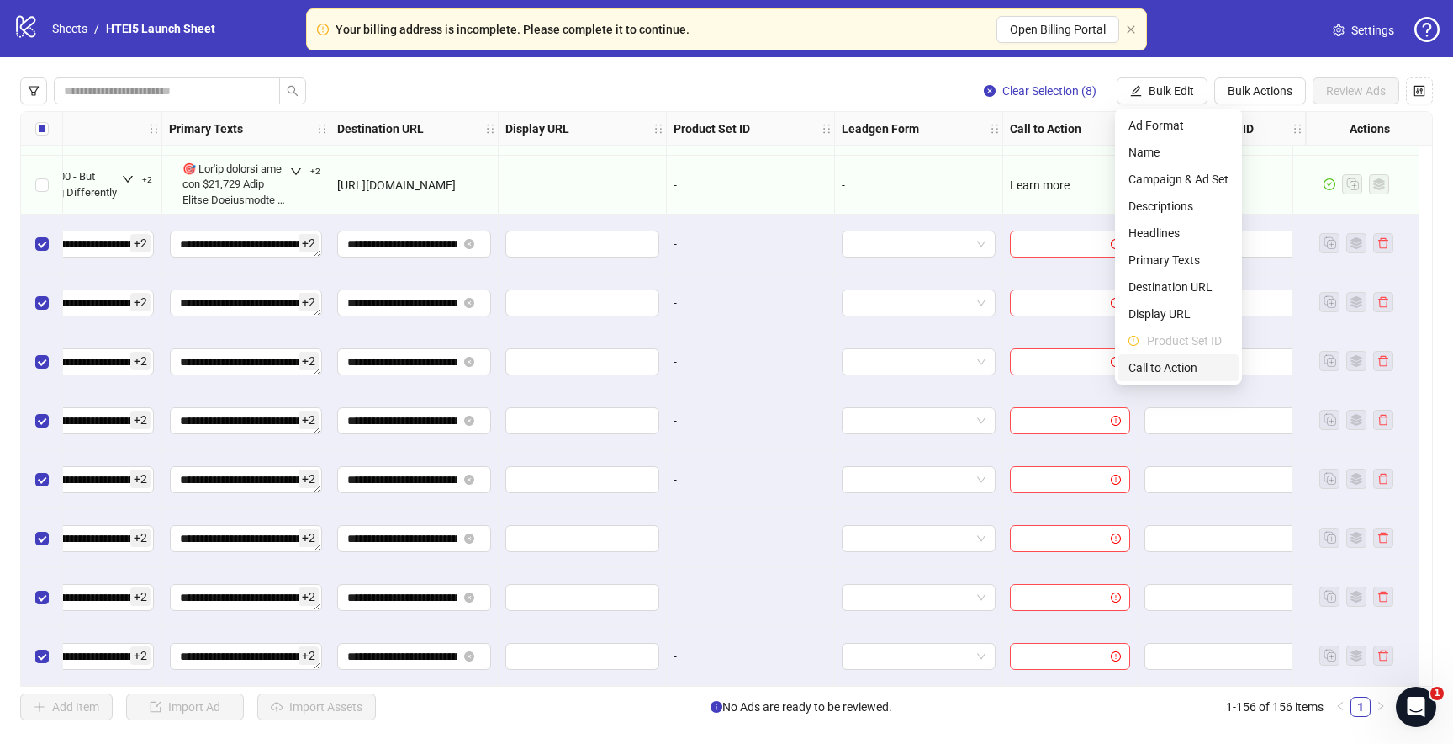
click at [1175, 368] on span "Call to Action" at bounding box center [1179, 367] width 100 height 19
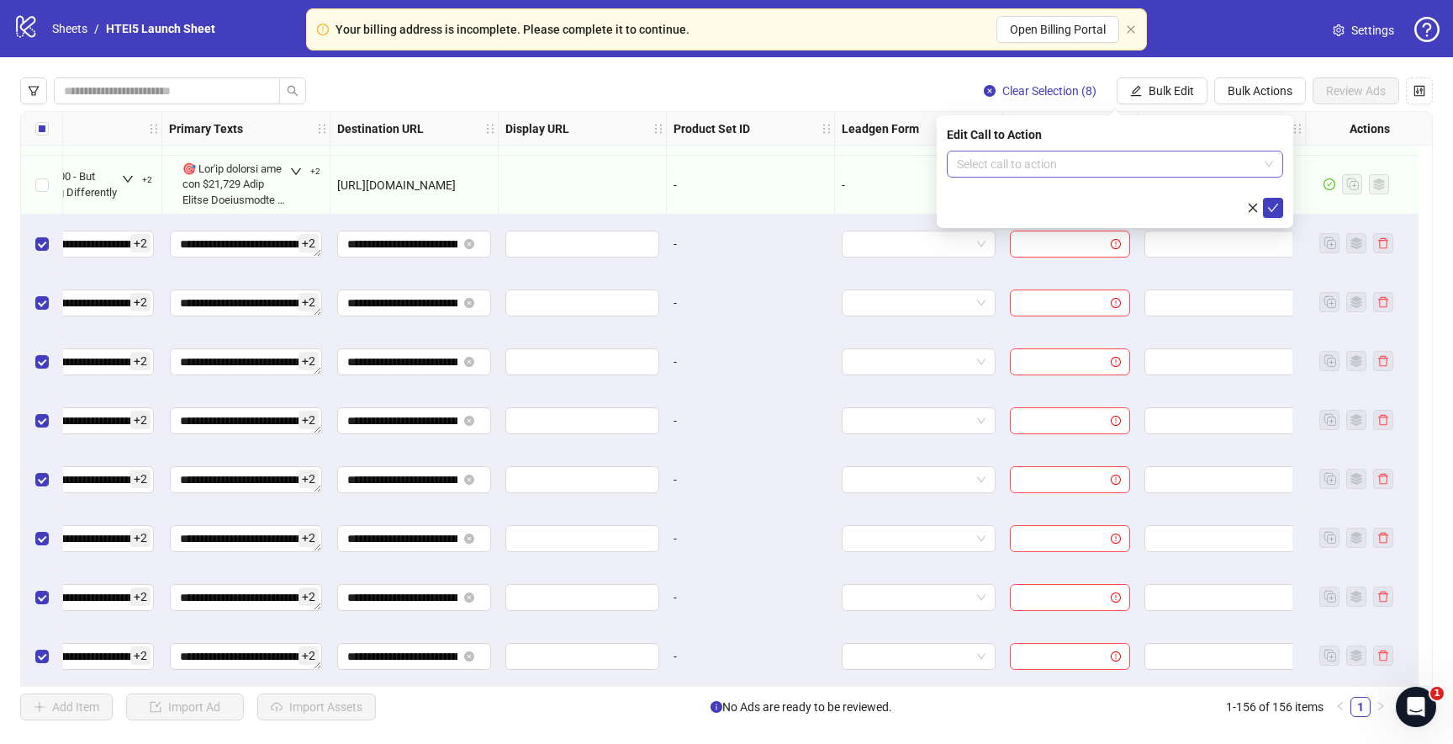
click at [1098, 167] on input "search" at bounding box center [1107, 163] width 301 height 25
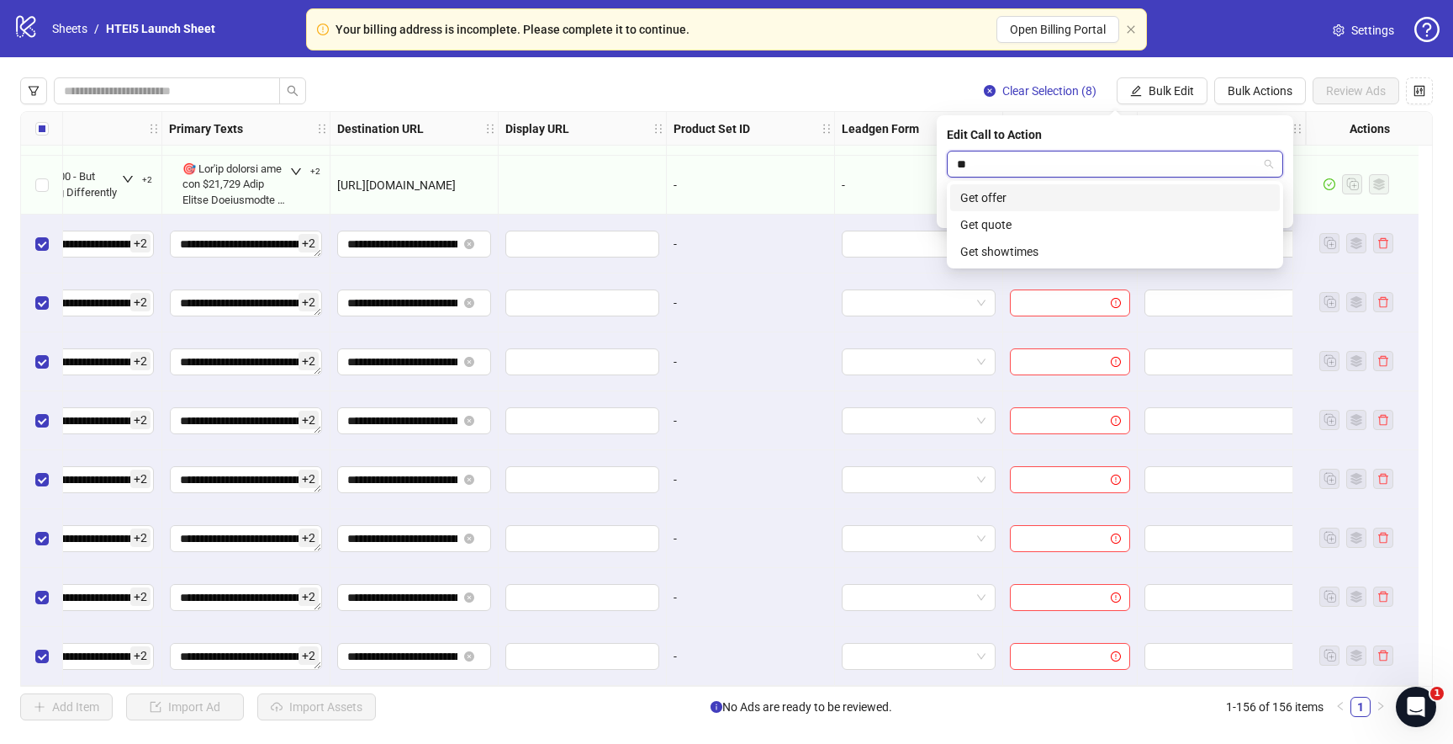
type input "***"
click at [1056, 194] on div "Get offer" at bounding box center [1116, 197] width 310 height 19
click at [1276, 211] on icon "check" at bounding box center [1274, 208] width 12 height 12
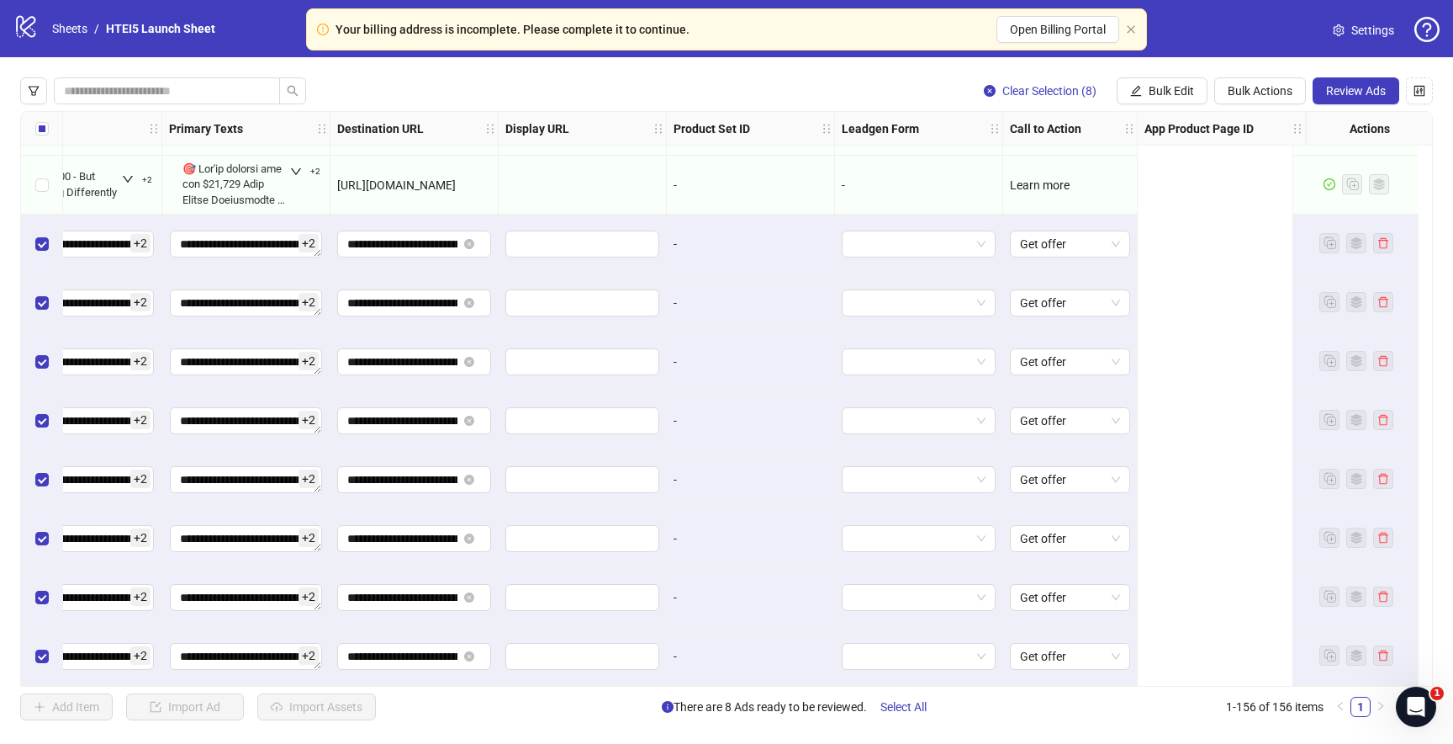
scroll to position [8652, 0]
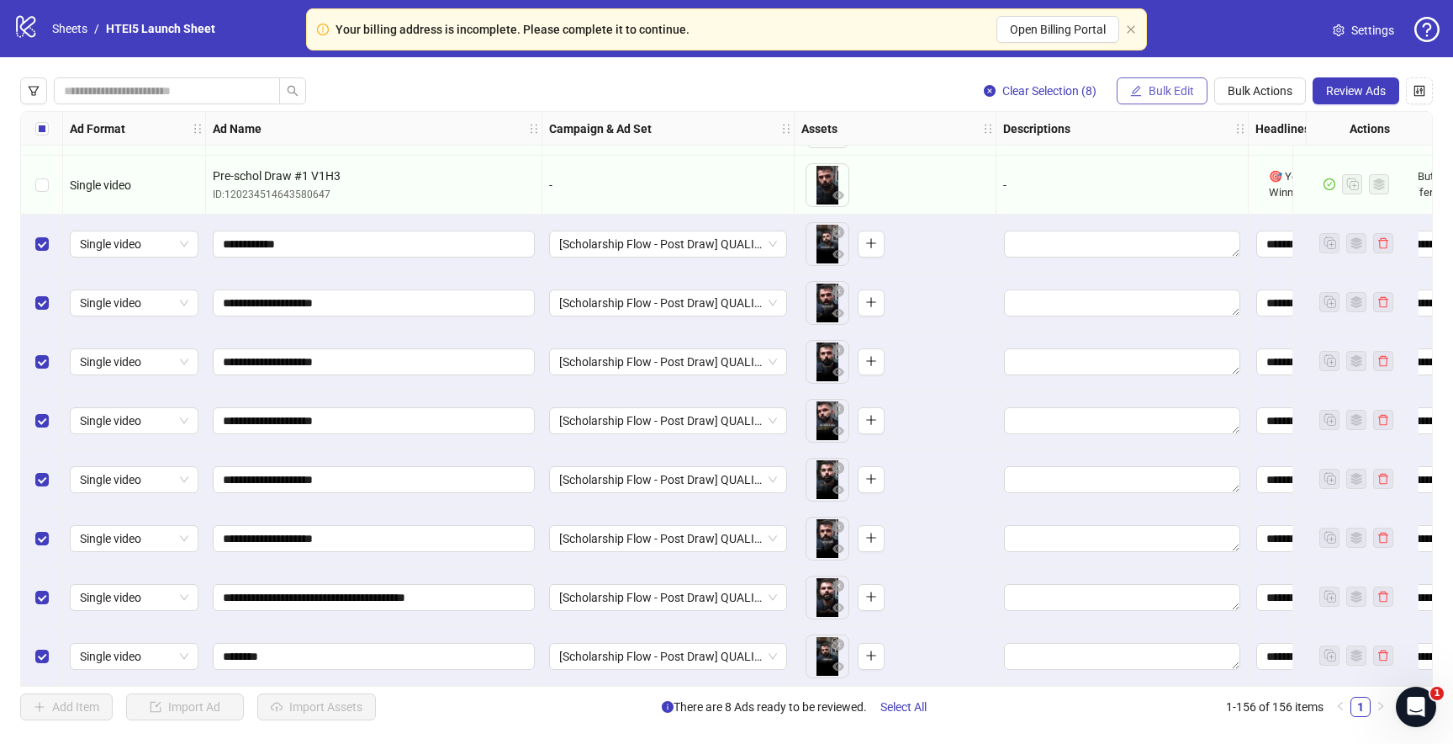
click at [1166, 84] on span "Bulk Edit" at bounding box center [1171, 90] width 45 height 13
click at [1246, 101] on button "Bulk Actions" at bounding box center [1261, 90] width 92 height 27
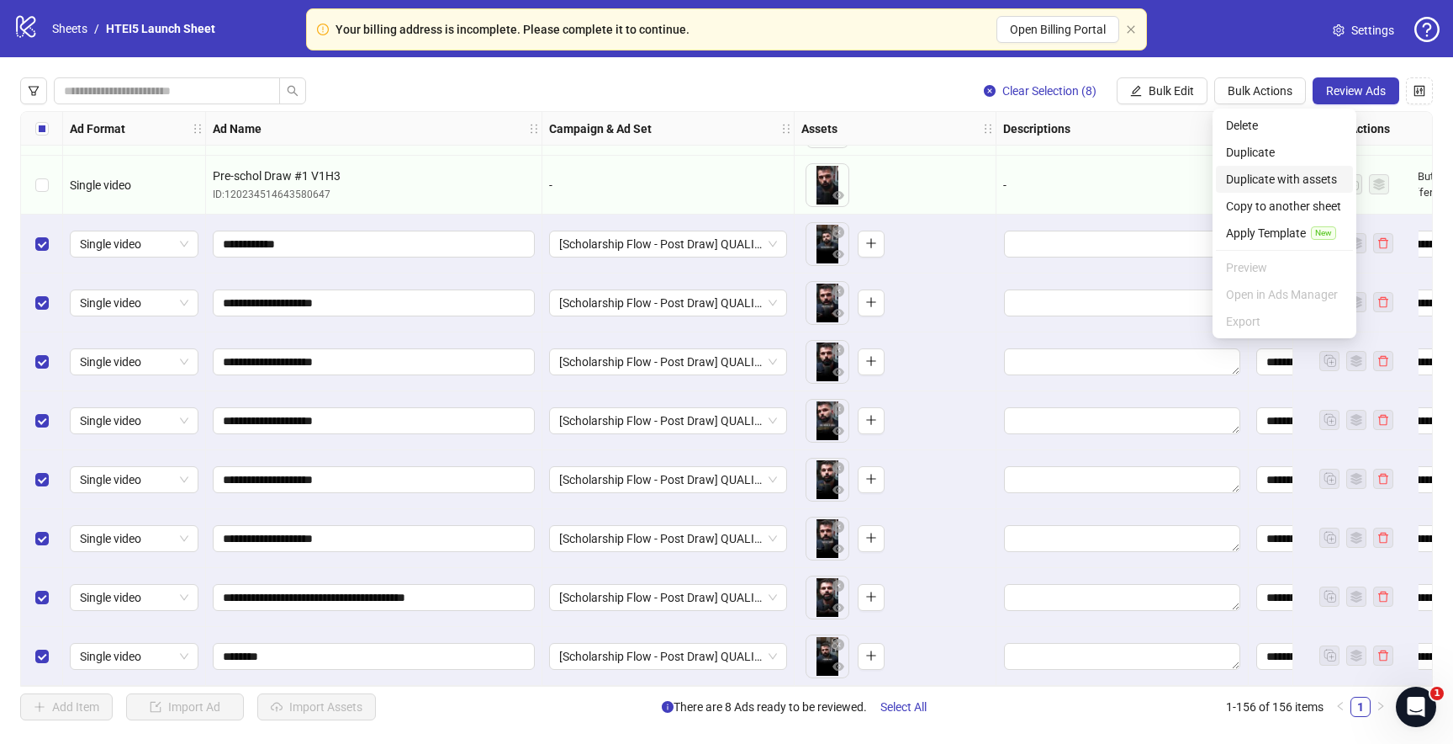
click at [1284, 187] on span "Duplicate with assets" at bounding box center [1284, 179] width 117 height 19
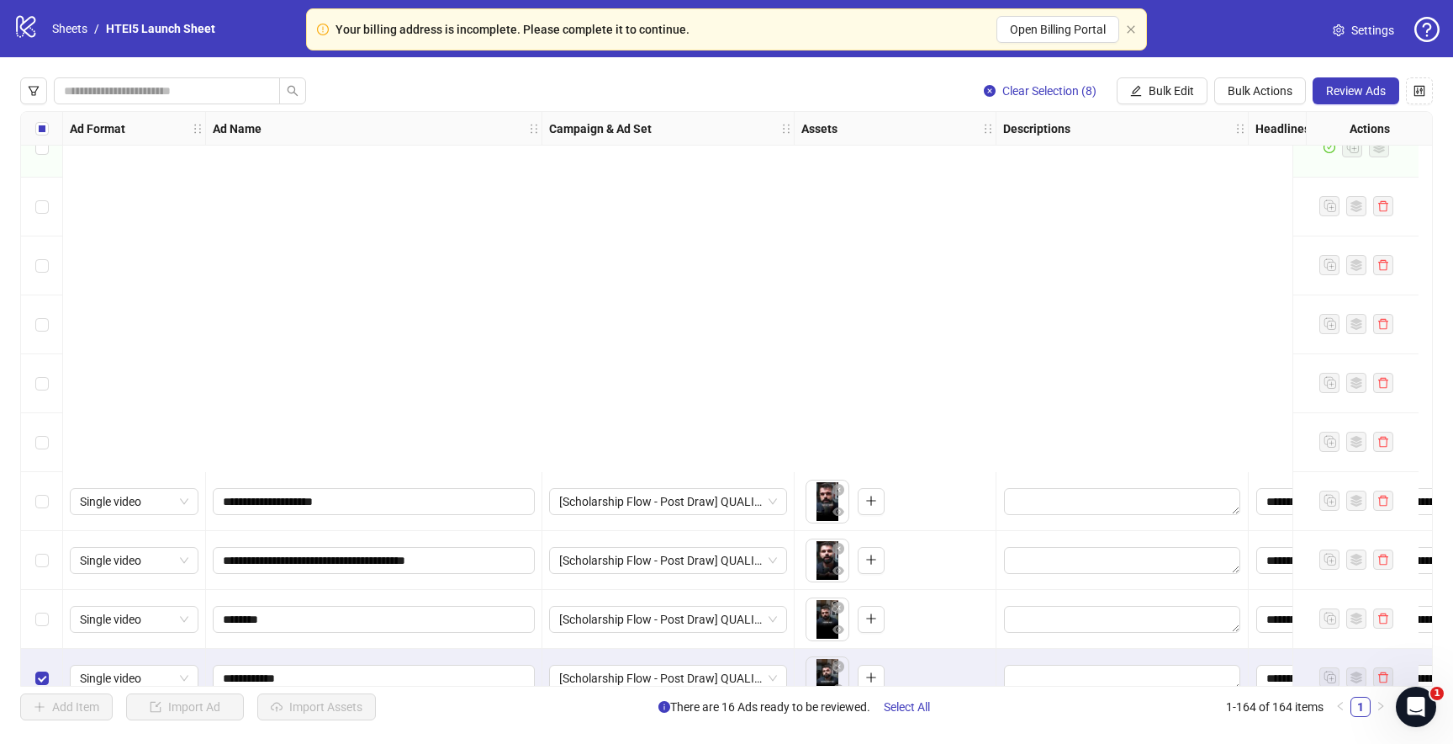
scroll to position [9123, 0]
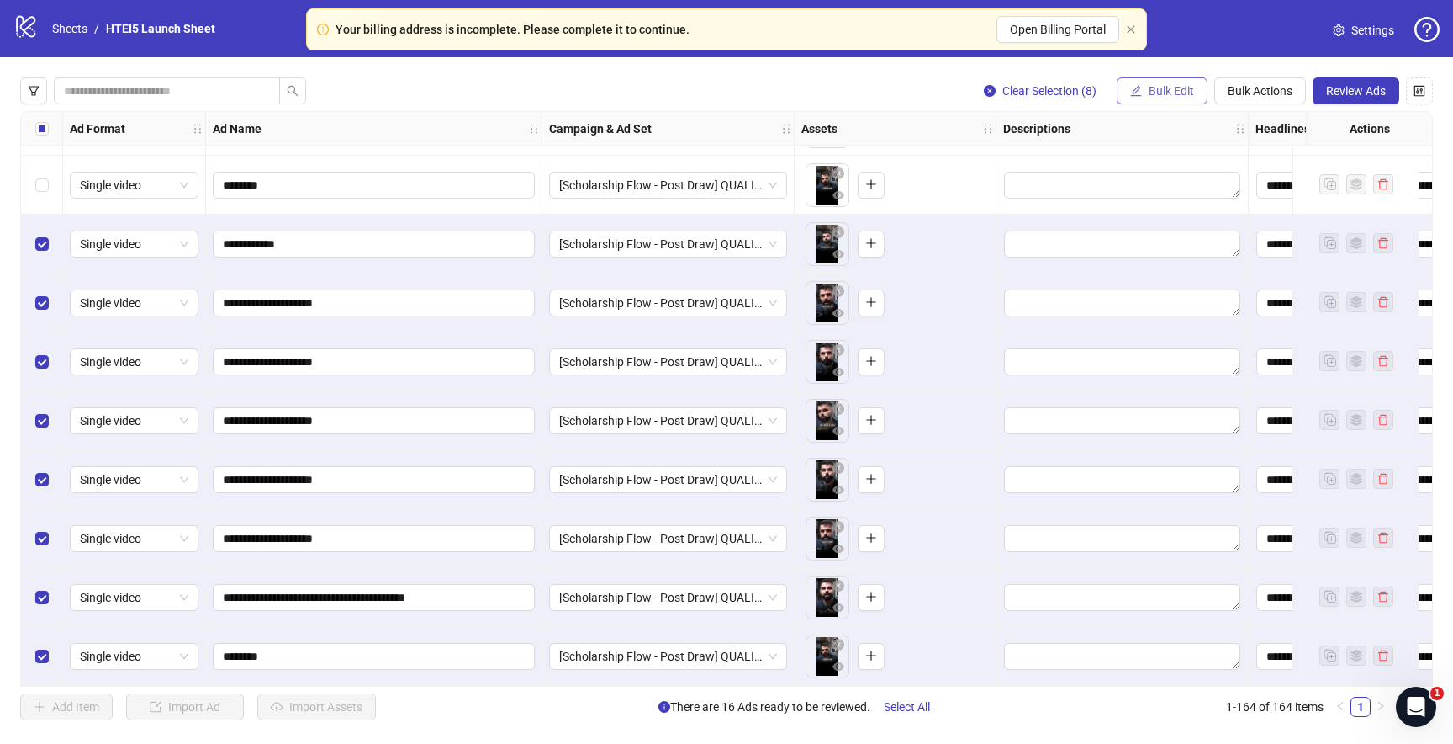
click at [1141, 85] on button "Bulk Edit" at bounding box center [1162, 90] width 91 height 27
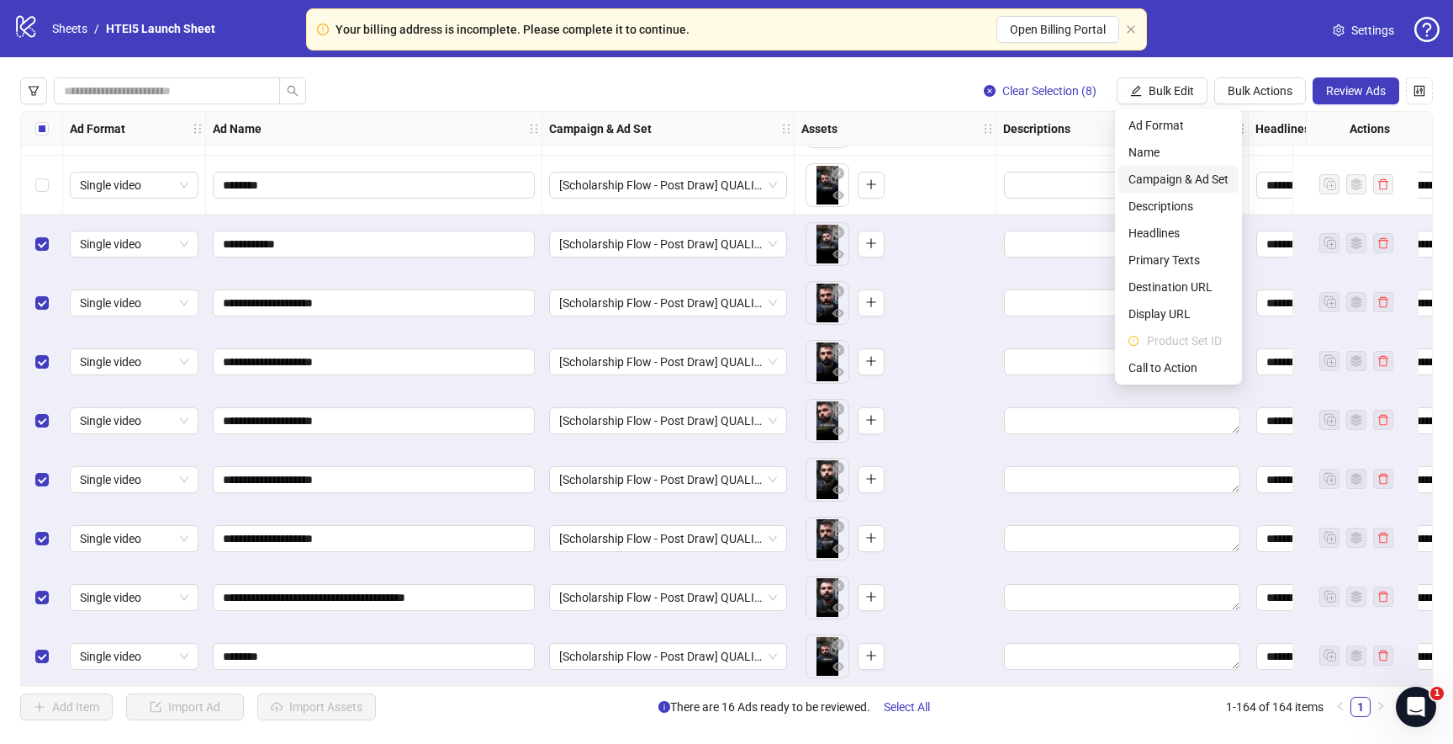
click at [1155, 180] on span "Campaign & Ad Set" at bounding box center [1179, 179] width 100 height 19
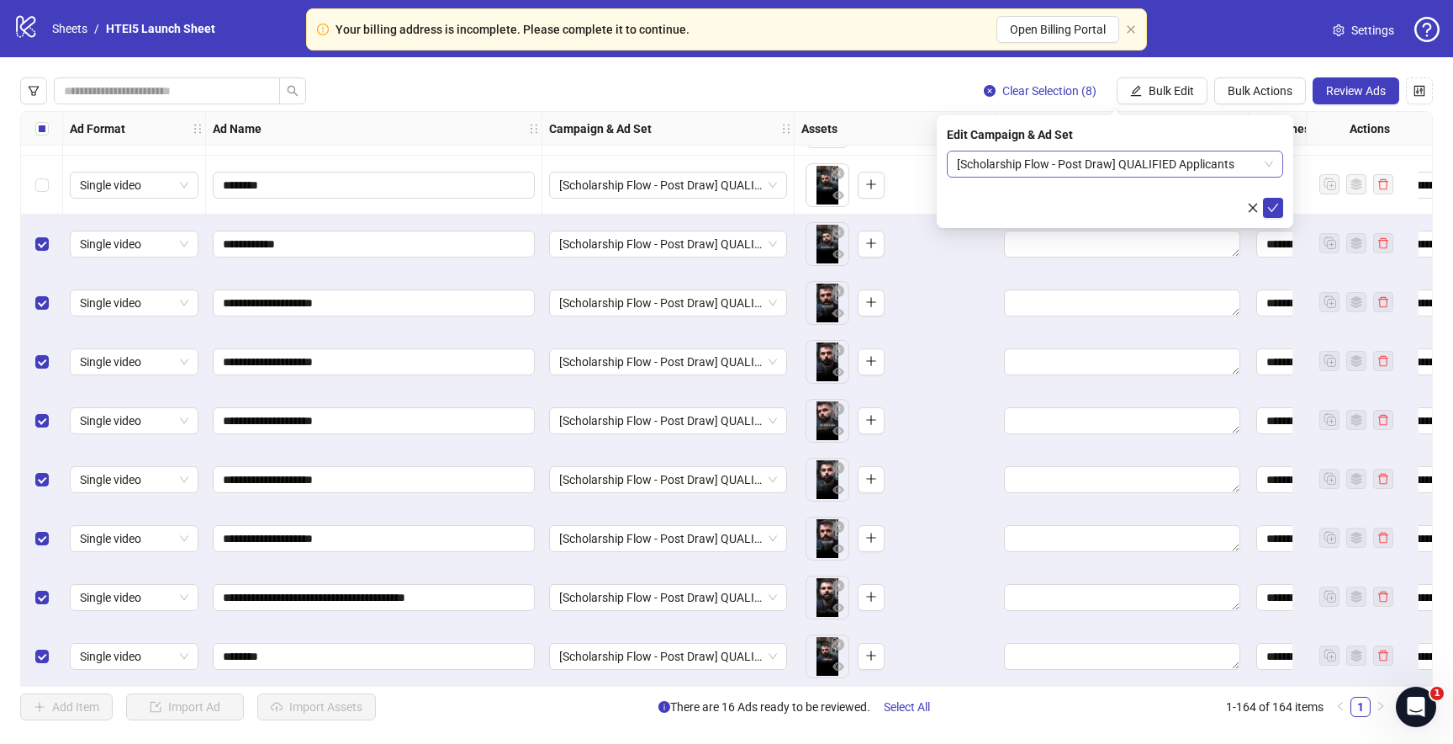
click at [1035, 165] on span "[Scholarship Flow - Post Draw] QUALIFIED Applicants" at bounding box center [1115, 163] width 316 height 25
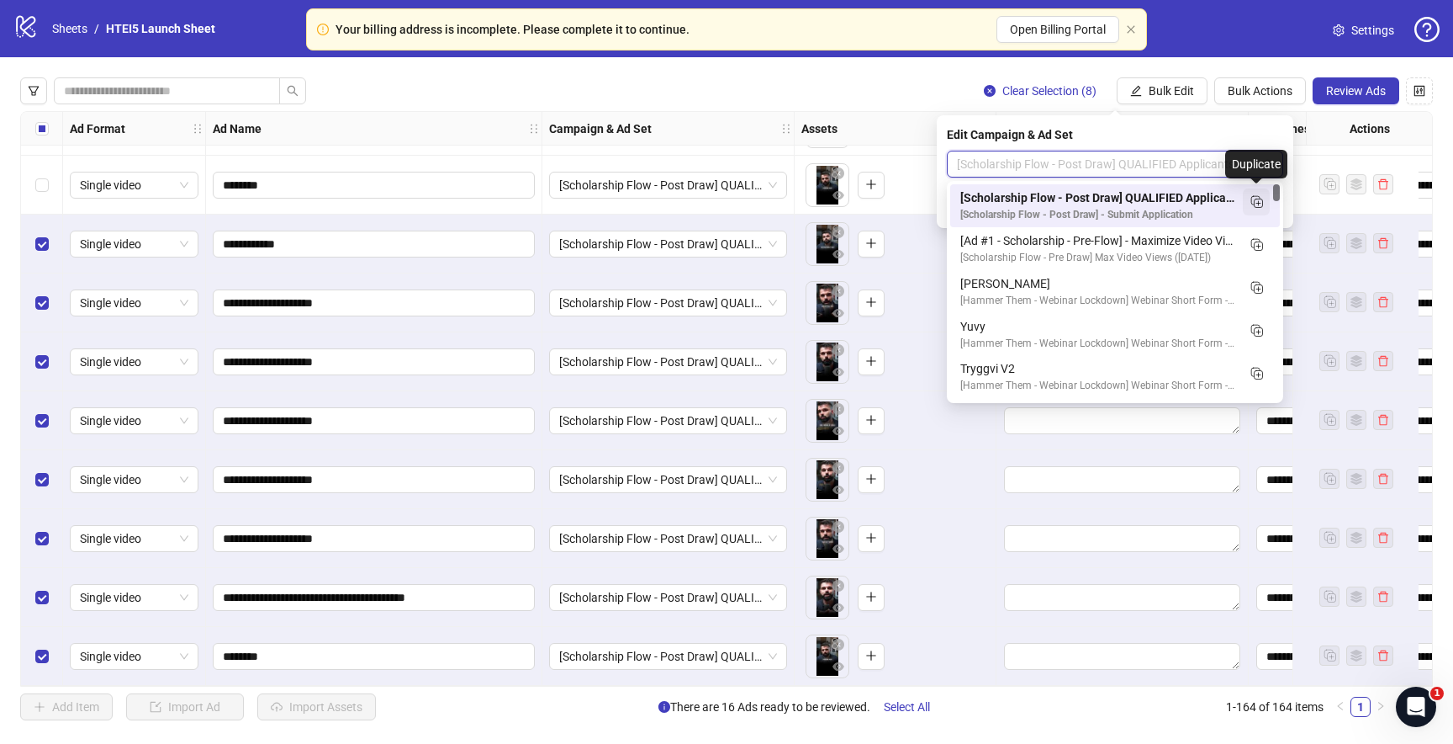
click at [1252, 203] on icon "Duplicate" at bounding box center [1256, 201] width 17 height 17
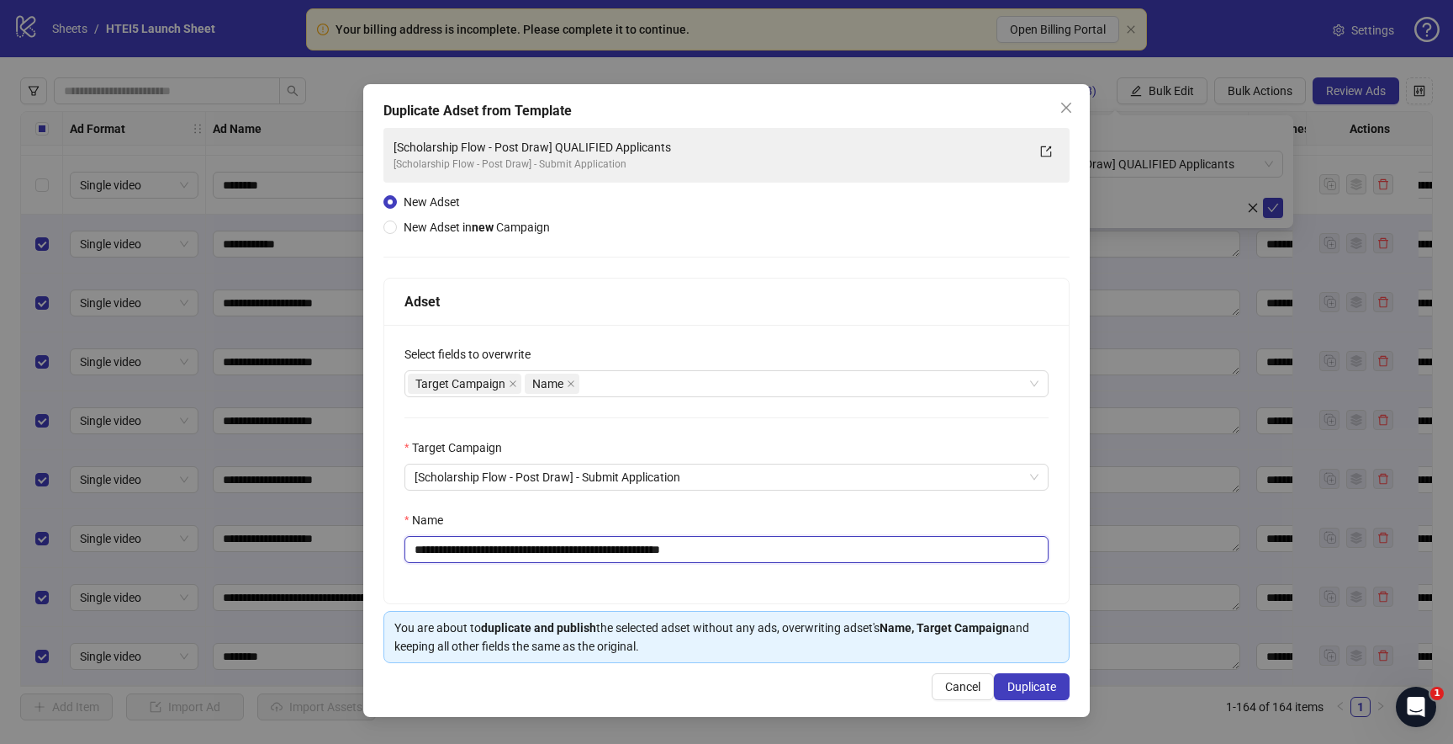
click at [604, 550] on input "**********" at bounding box center [727, 549] width 644 height 27
drag, startPoint x: 710, startPoint y: 555, endPoint x: 844, endPoint y: 553, distance: 134.6
click at [843, 555] on input "**********" at bounding box center [727, 549] width 644 height 27
type input "**********"
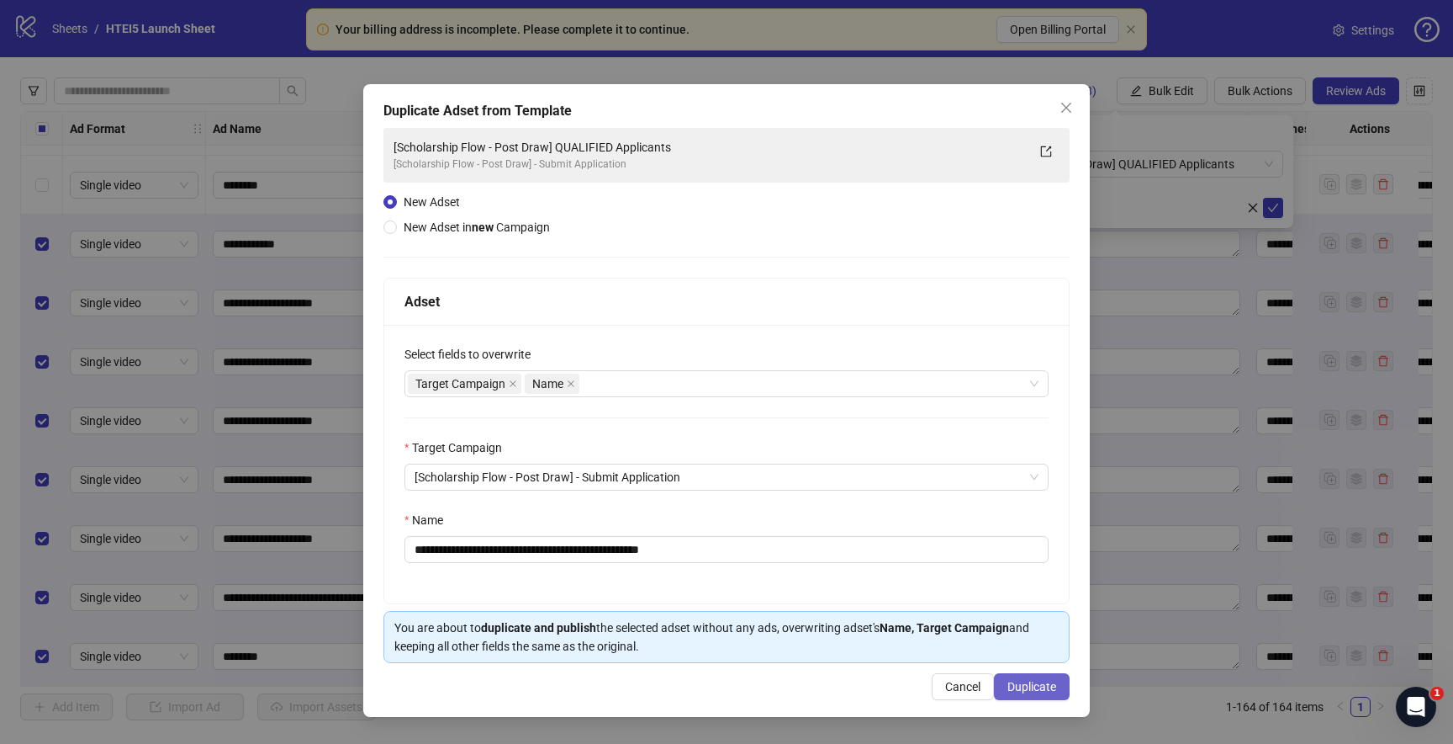
click at [1047, 681] on span "Duplicate" at bounding box center [1032, 686] width 49 height 13
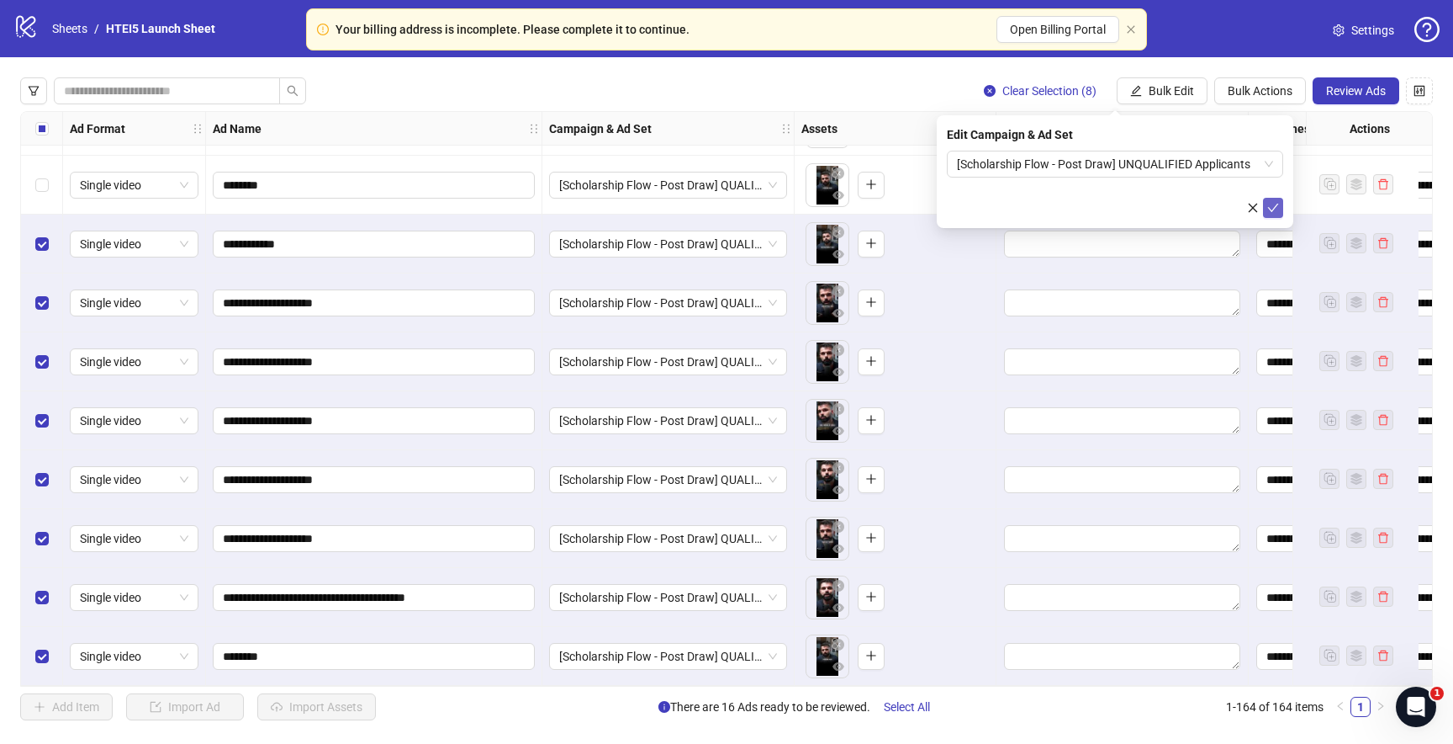
click at [1278, 209] on icon "check" at bounding box center [1274, 208] width 12 height 12
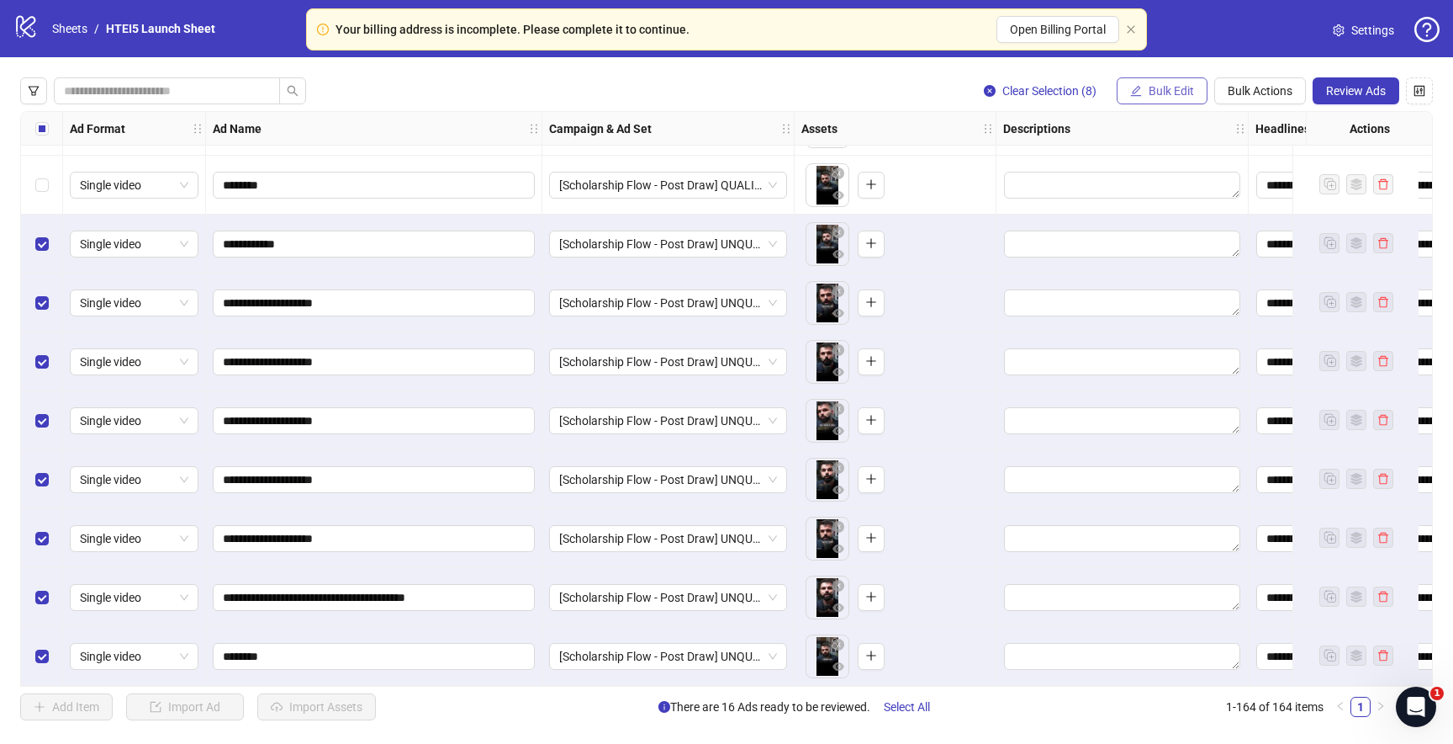
click at [1157, 96] on span "Bulk Edit" at bounding box center [1171, 90] width 45 height 13
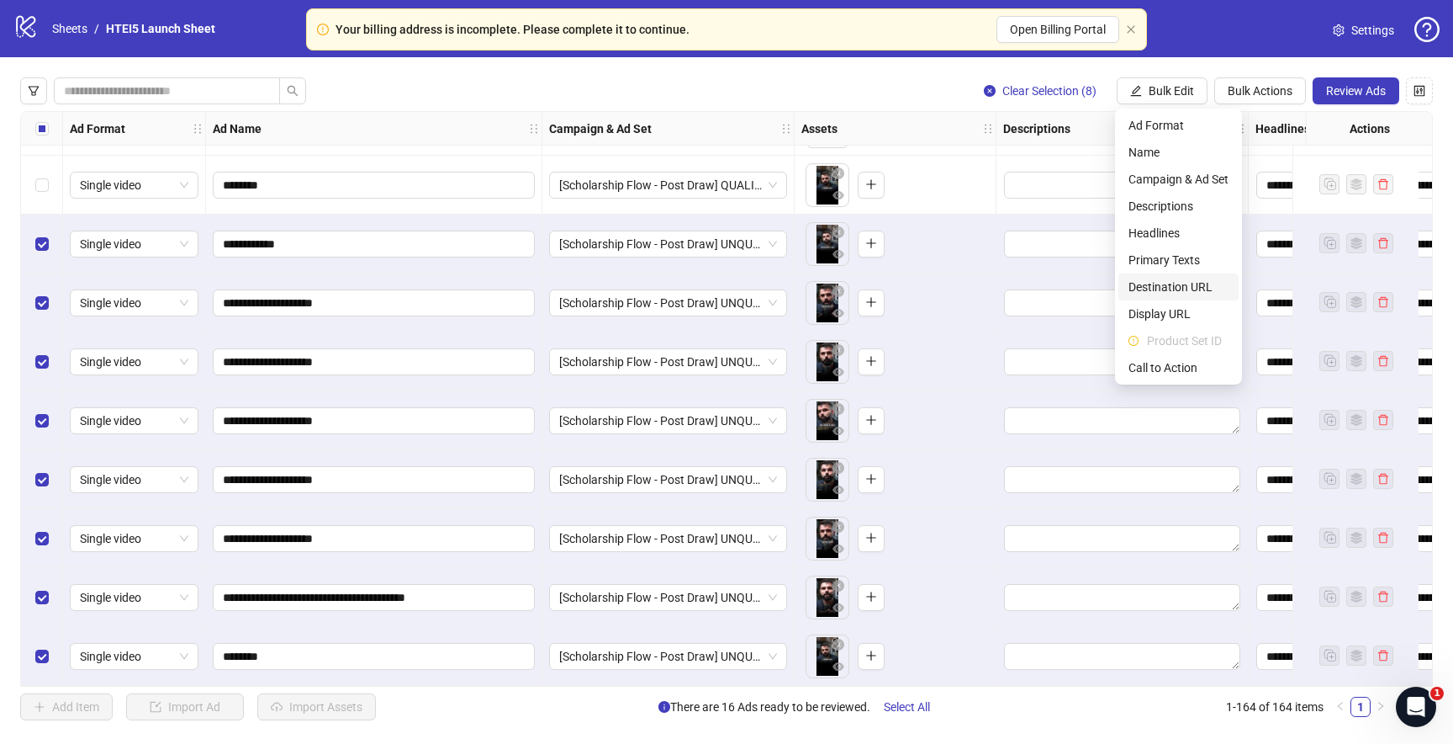
click at [1173, 283] on span "Destination URL" at bounding box center [1179, 287] width 100 height 19
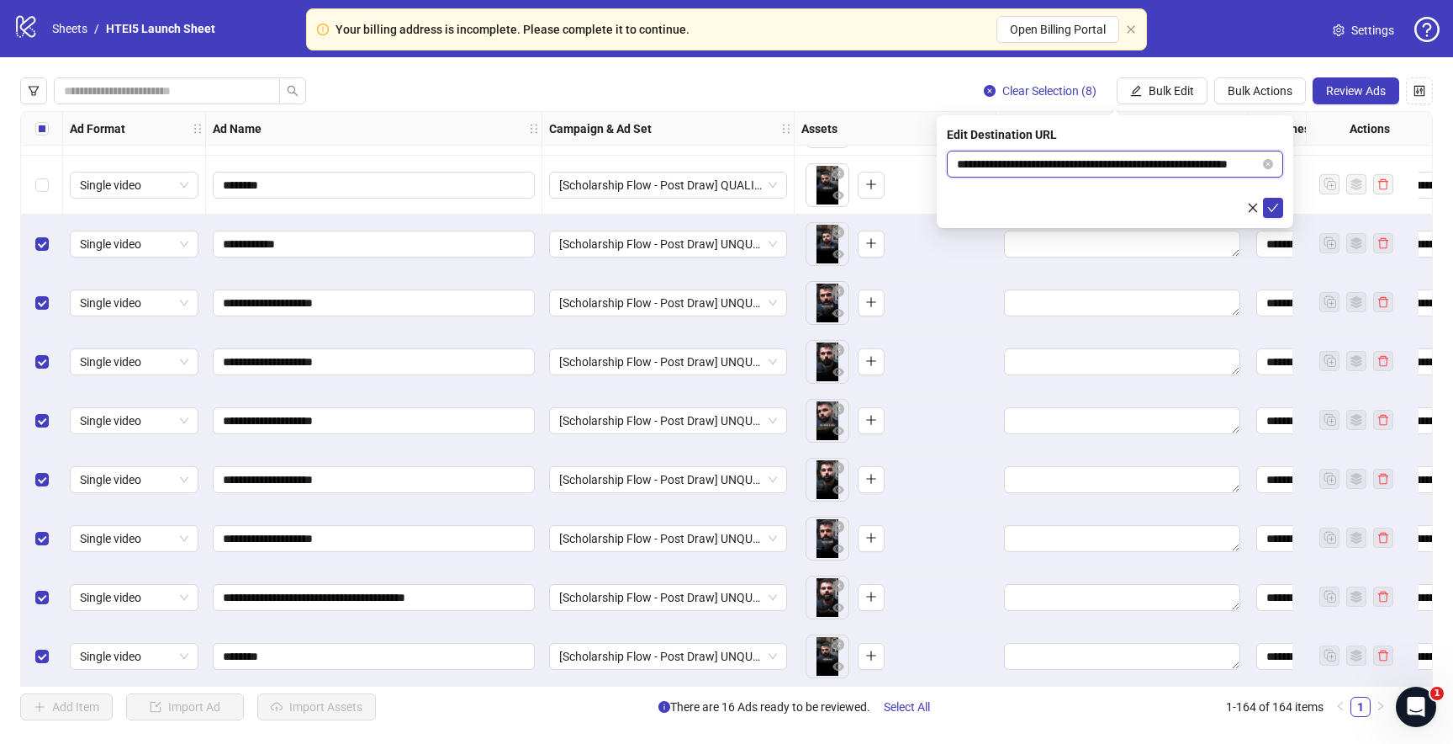
click at [1083, 170] on input "**********" at bounding box center [1108, 164] width 303 height 19
paste input "*****"
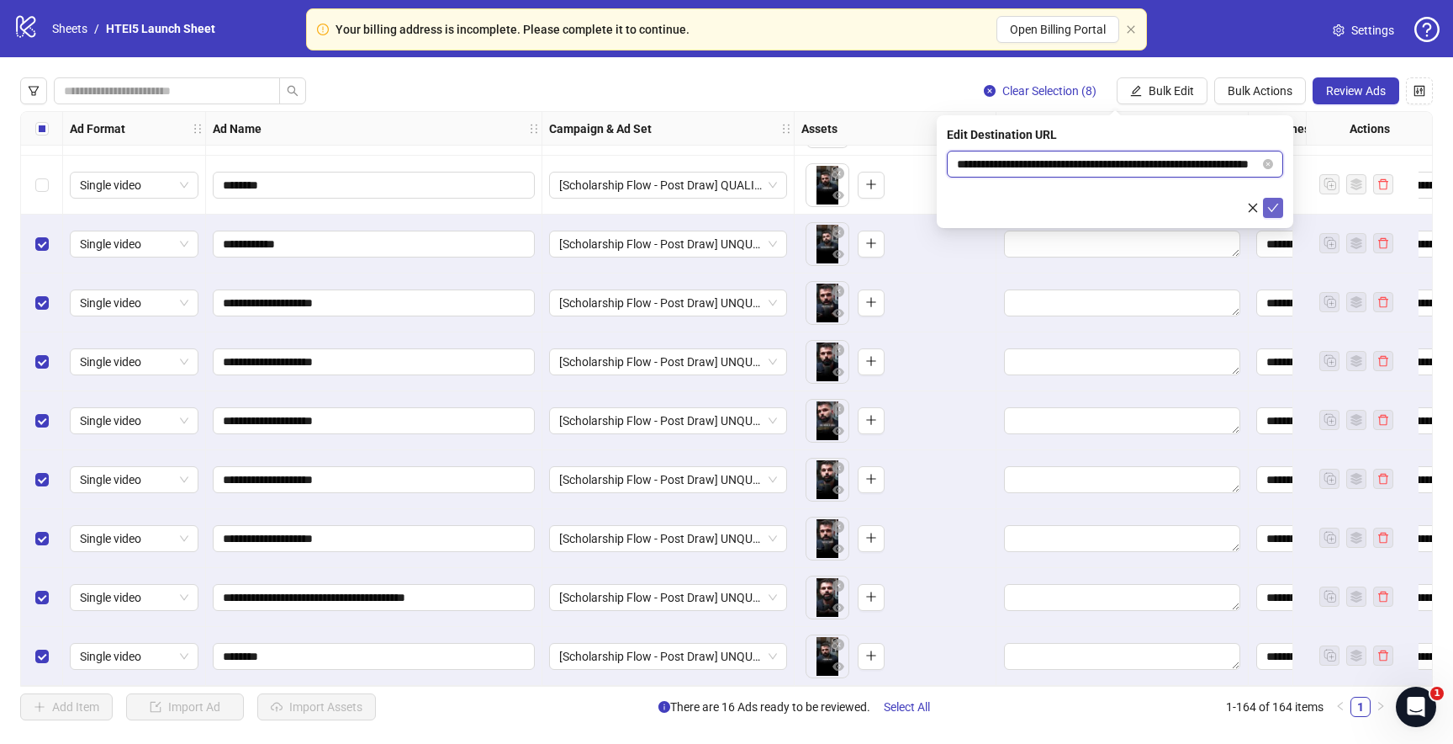
type input "**********"
click at [1273, 214] on span "submit" at bounding box center [1274, 207] width 12 height 13
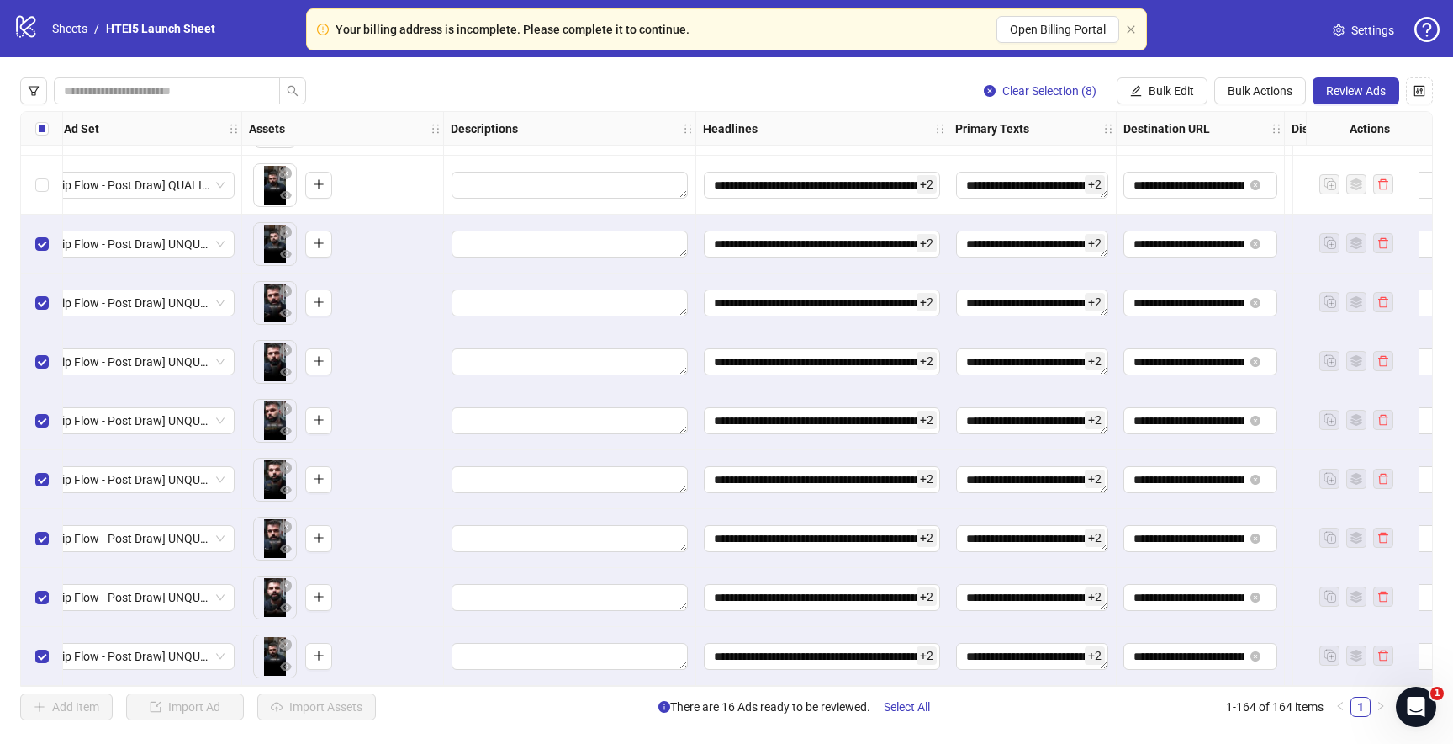
scroll to position [9123, 1274]
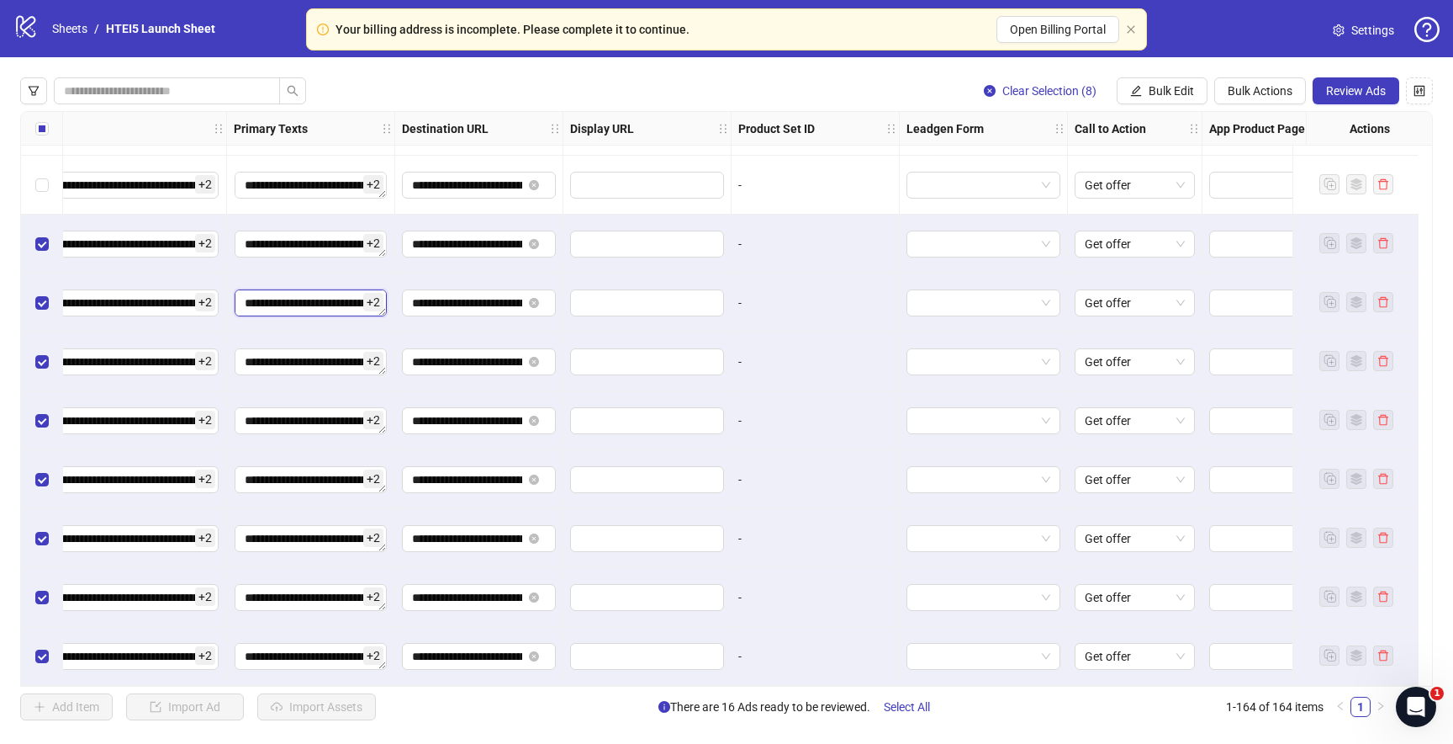
click at [304, 289] on textarea "Edit values" at bounding box center [311, 302] width 152 height 27
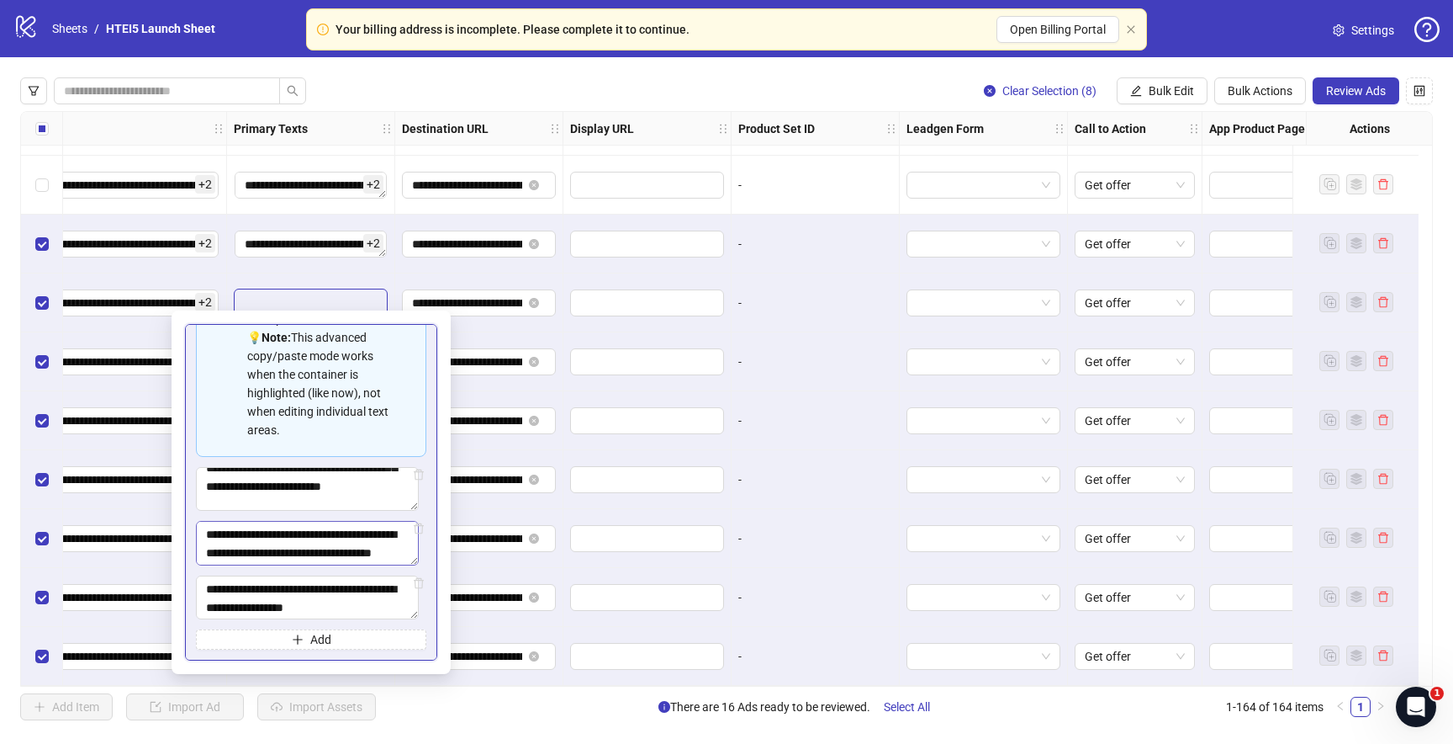
scroll to position [1129, 0]
click at [687, 529] on input "text" at bounding box center [645, 538] width 130 height 19
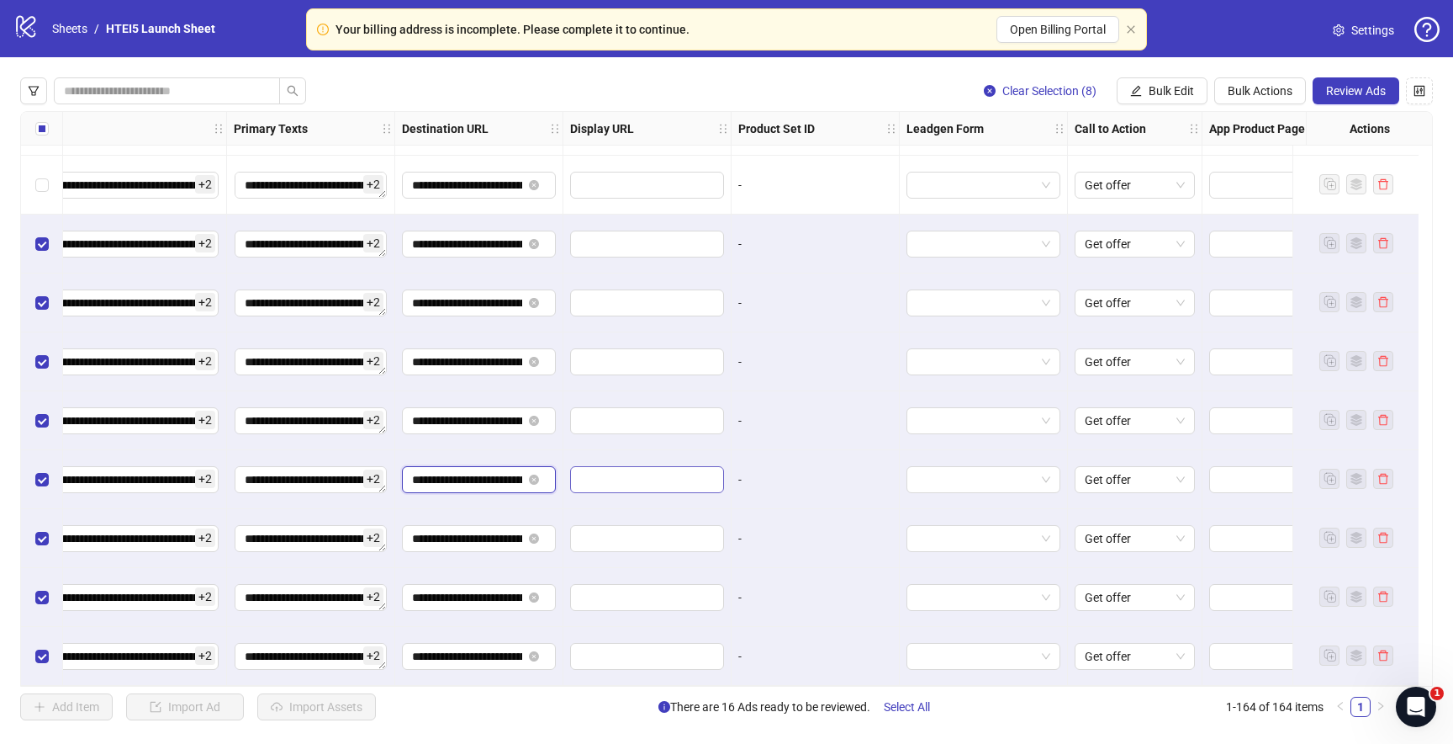
scroll to position [0, 238]
drag, startPoint x: 478, startPoint y: 467, endPoint x: 659, endPoint y: 469, distance: 180.9
click at [692, 451] on div at bounding box center [648, 479] width 168 height 59
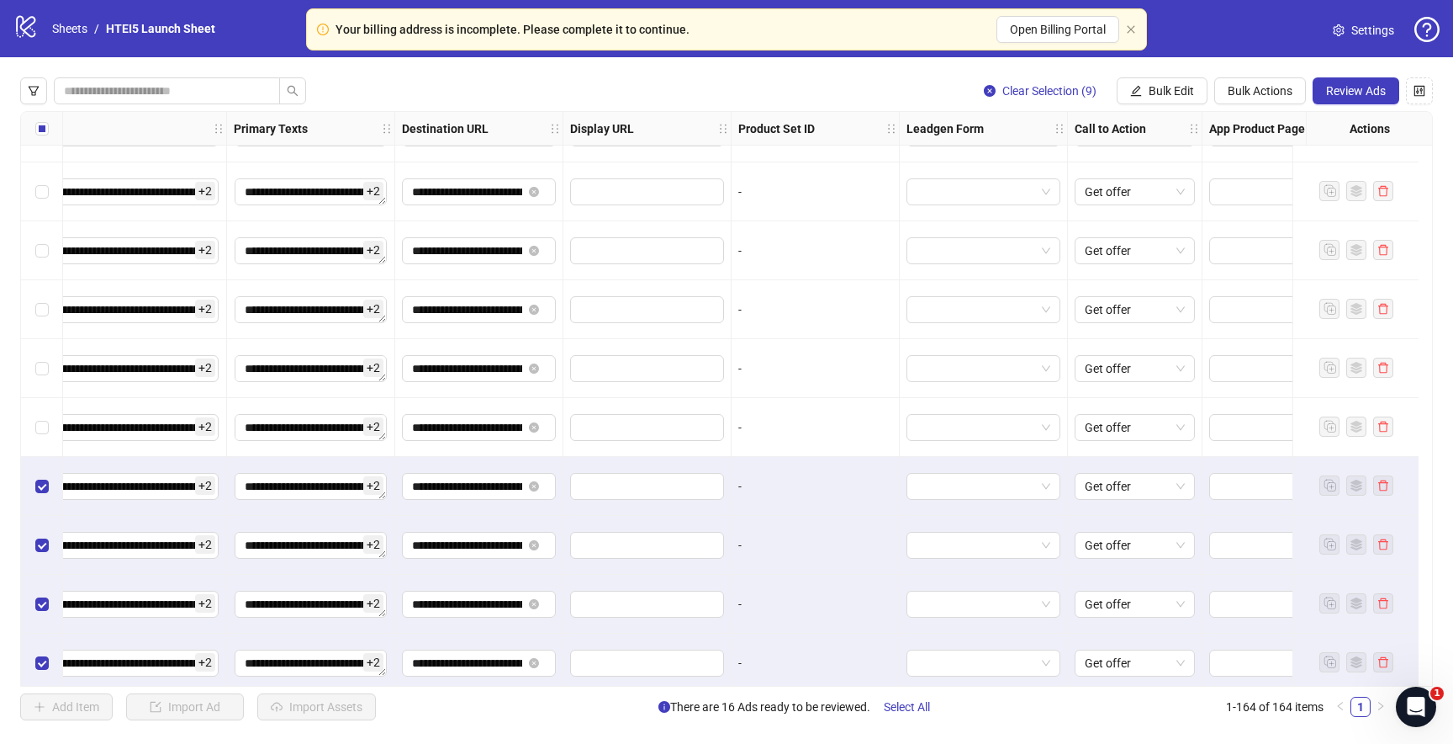
click at [42, 447] on div "Select row 155" at bounding box center [42, 427] width 42 height 59
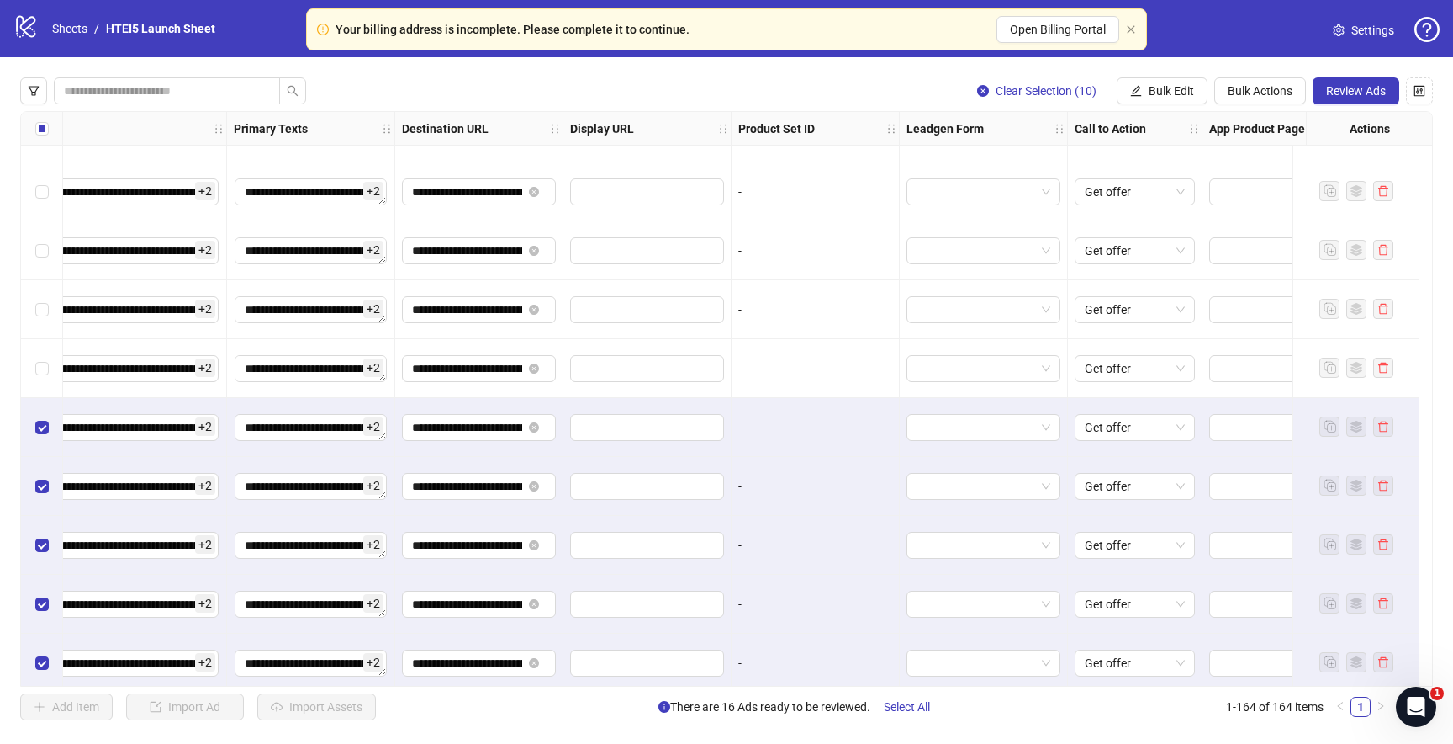
click at [43, 355] on div "Select row 154" at bounding box center [42, 368] width 42 height 59
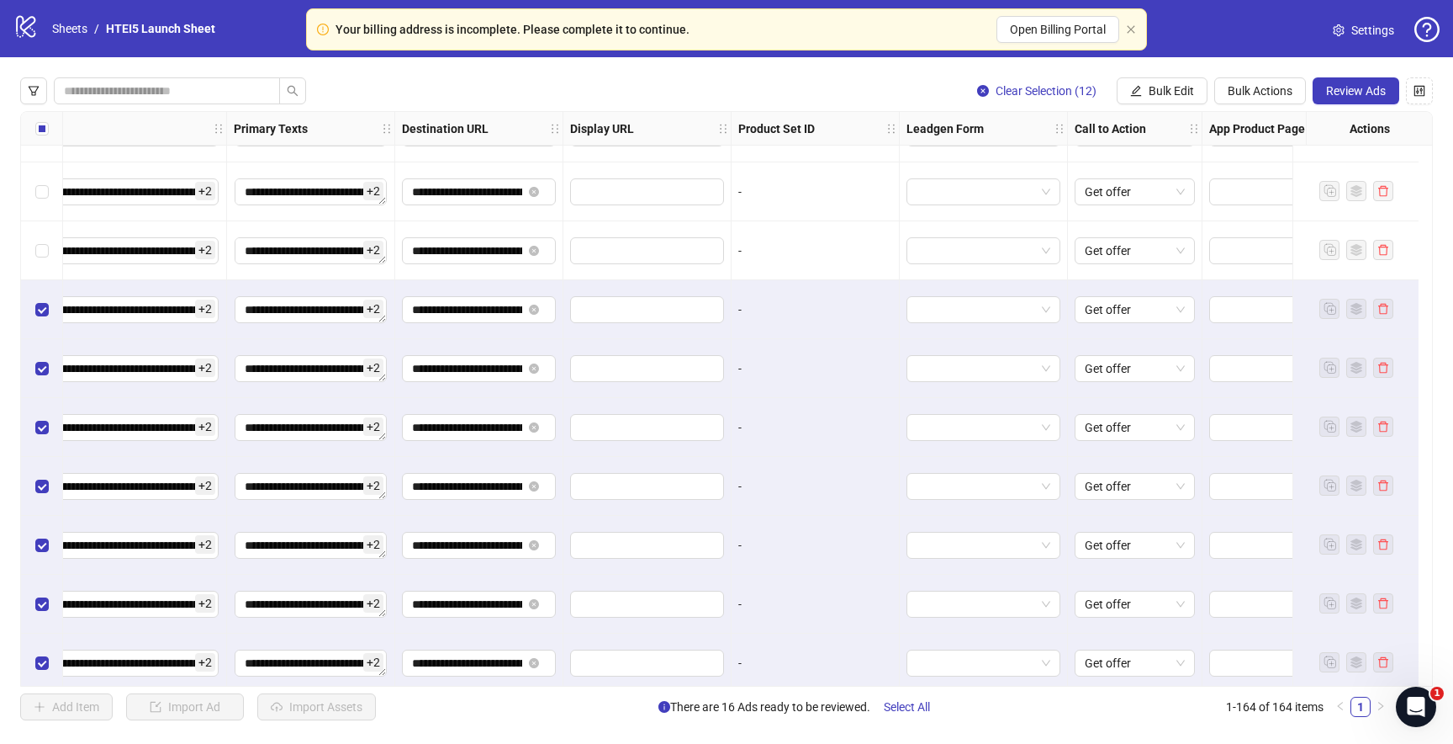
click at [43, 231] on div "Select row 152" at bounding box center [42, 250] width 42 height 59
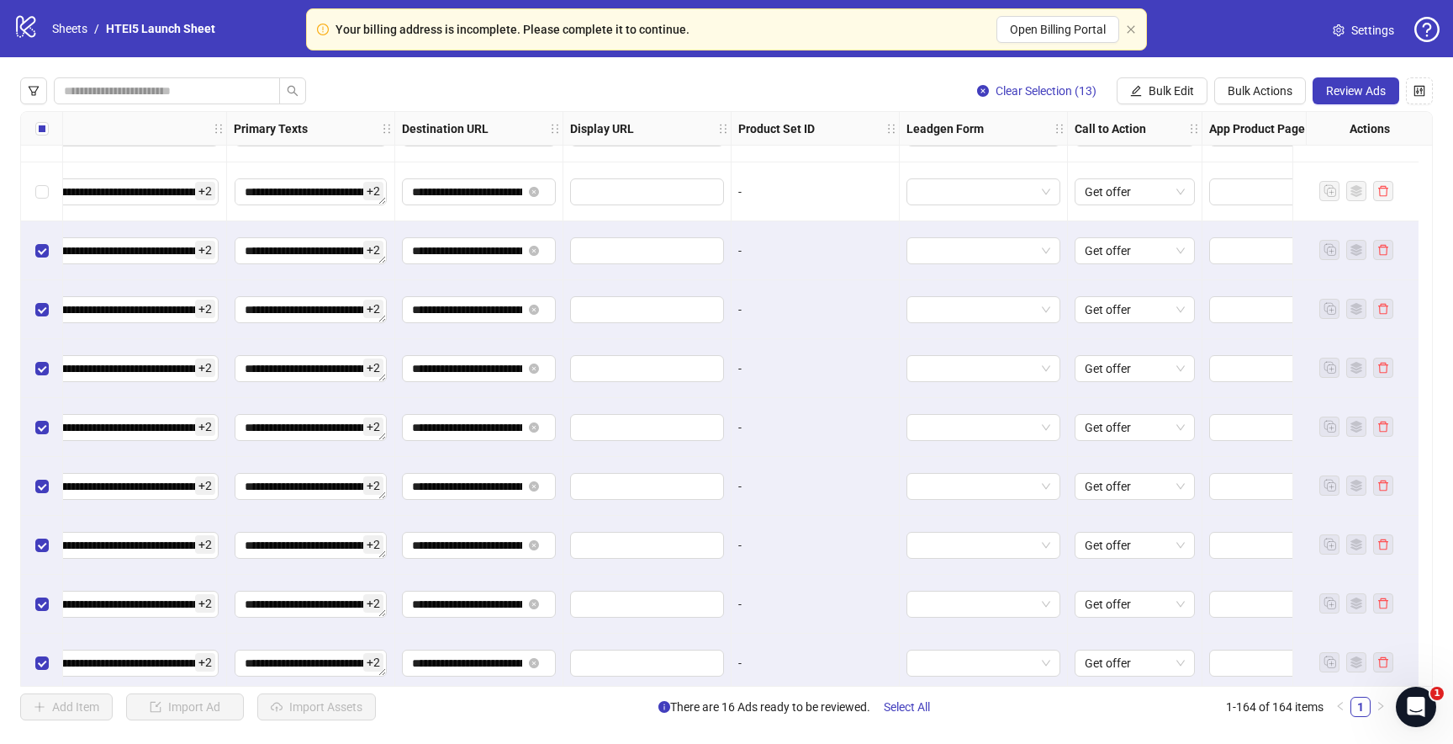
click at [43, 204] on div "Select row 151" at bounding box center [42, 191] width 42 height 59
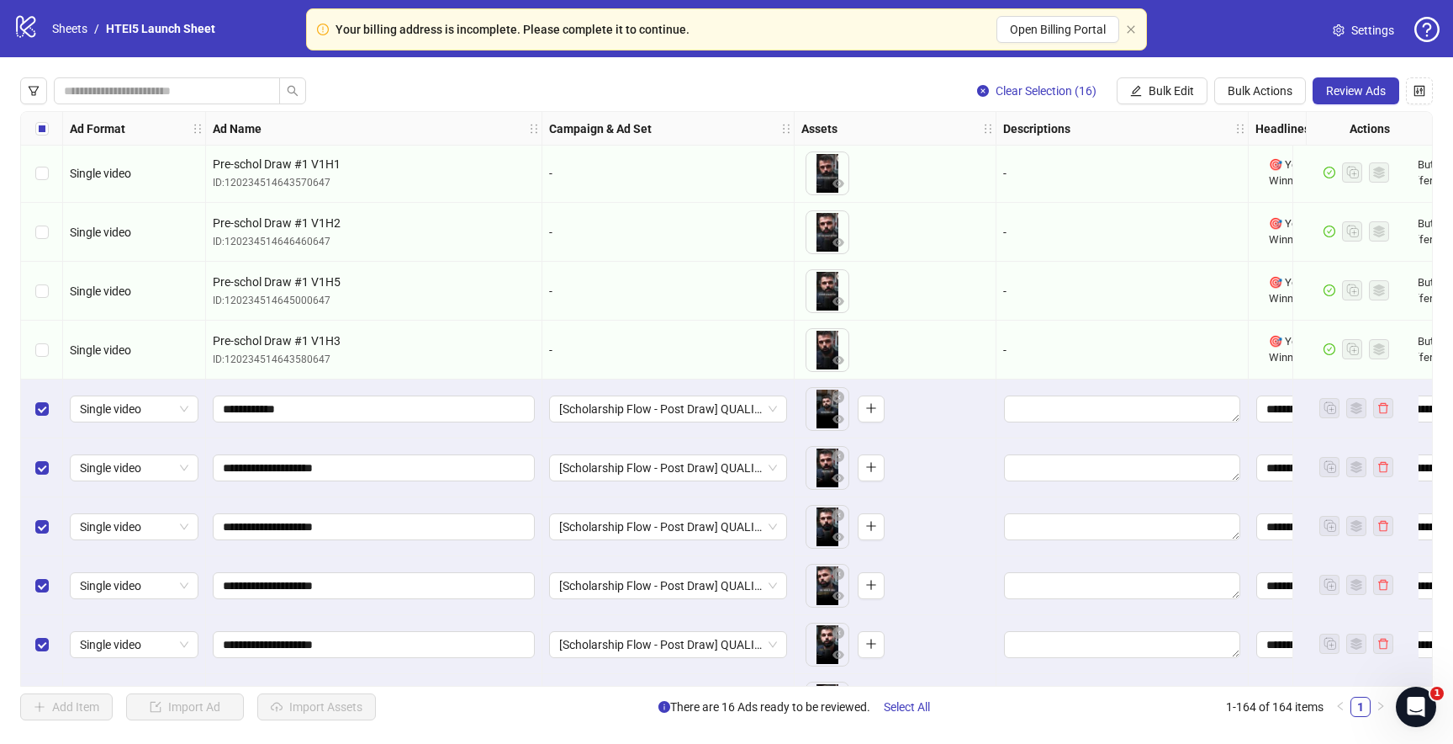
scroll to position [9123, 0]
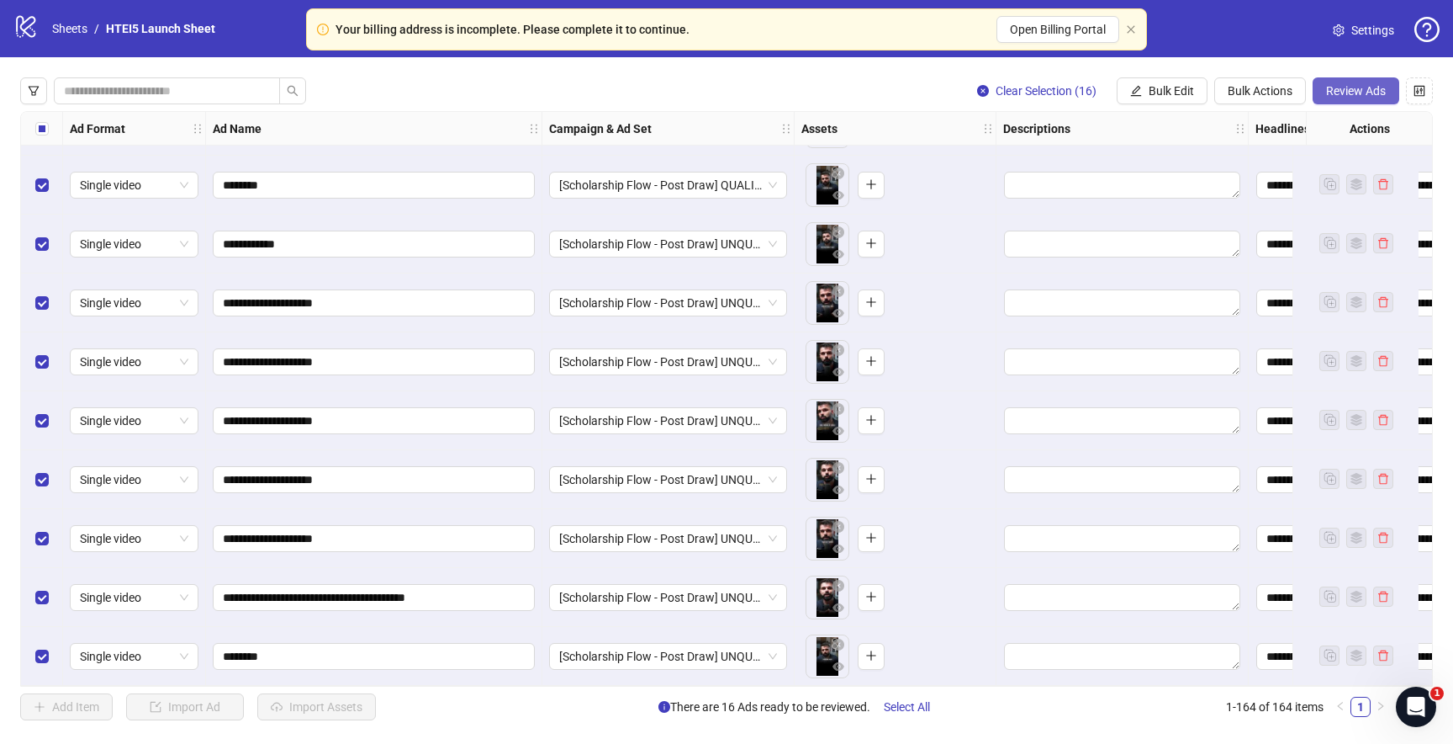
click at [1345, 98] on button "Review Ads" at bounding box center [1356, 90] width 87 height 27
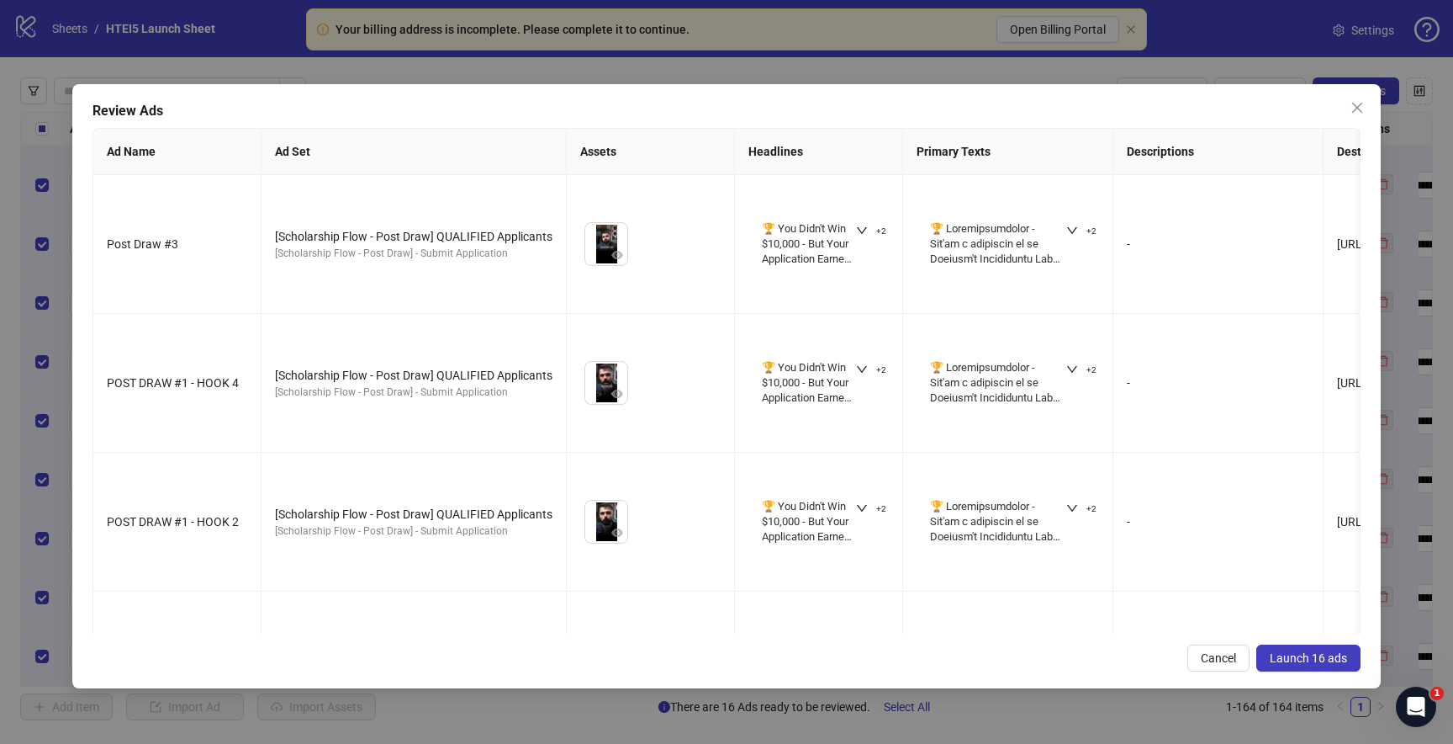
click at [1303, 652] on span "Launch 16 ads" at bounding box center [1308, 657] width 77 height 13
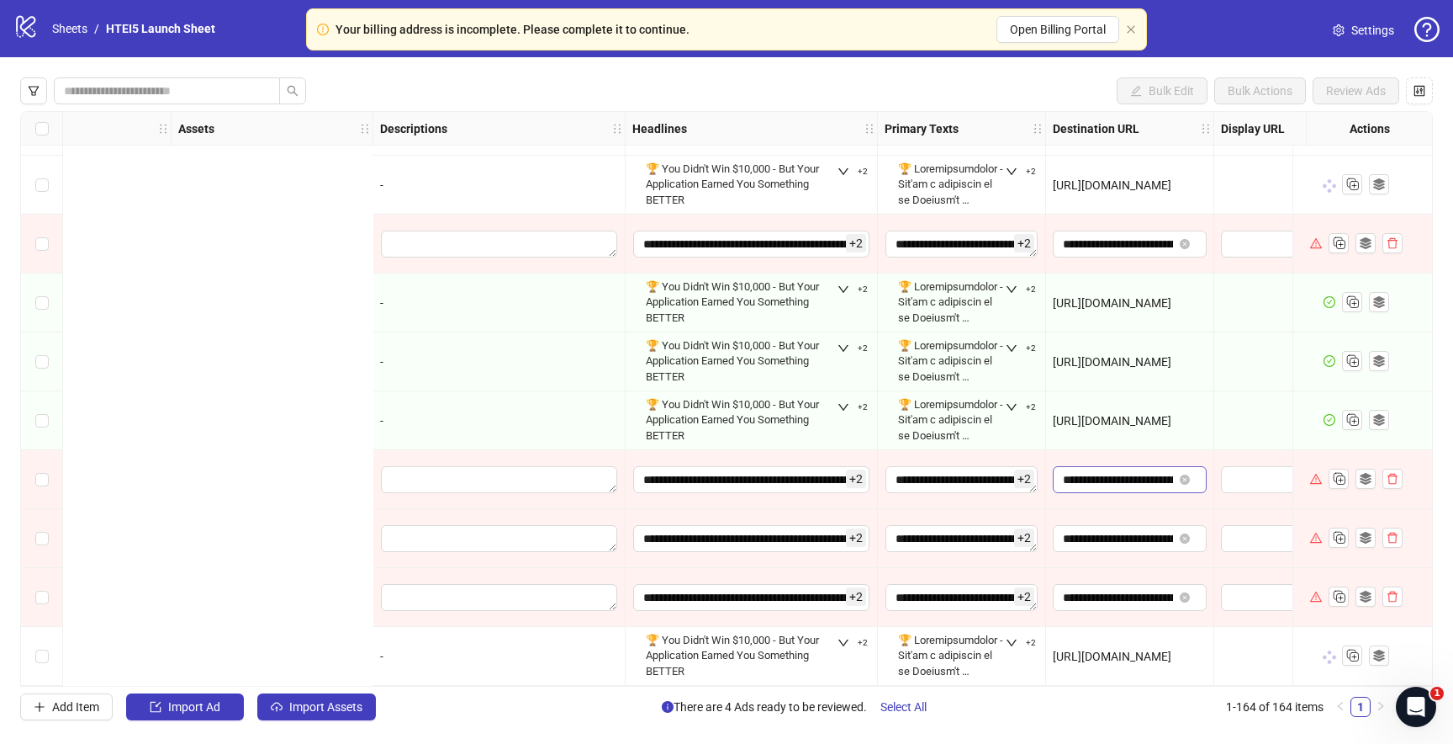
scroll to position [9123, 1353]
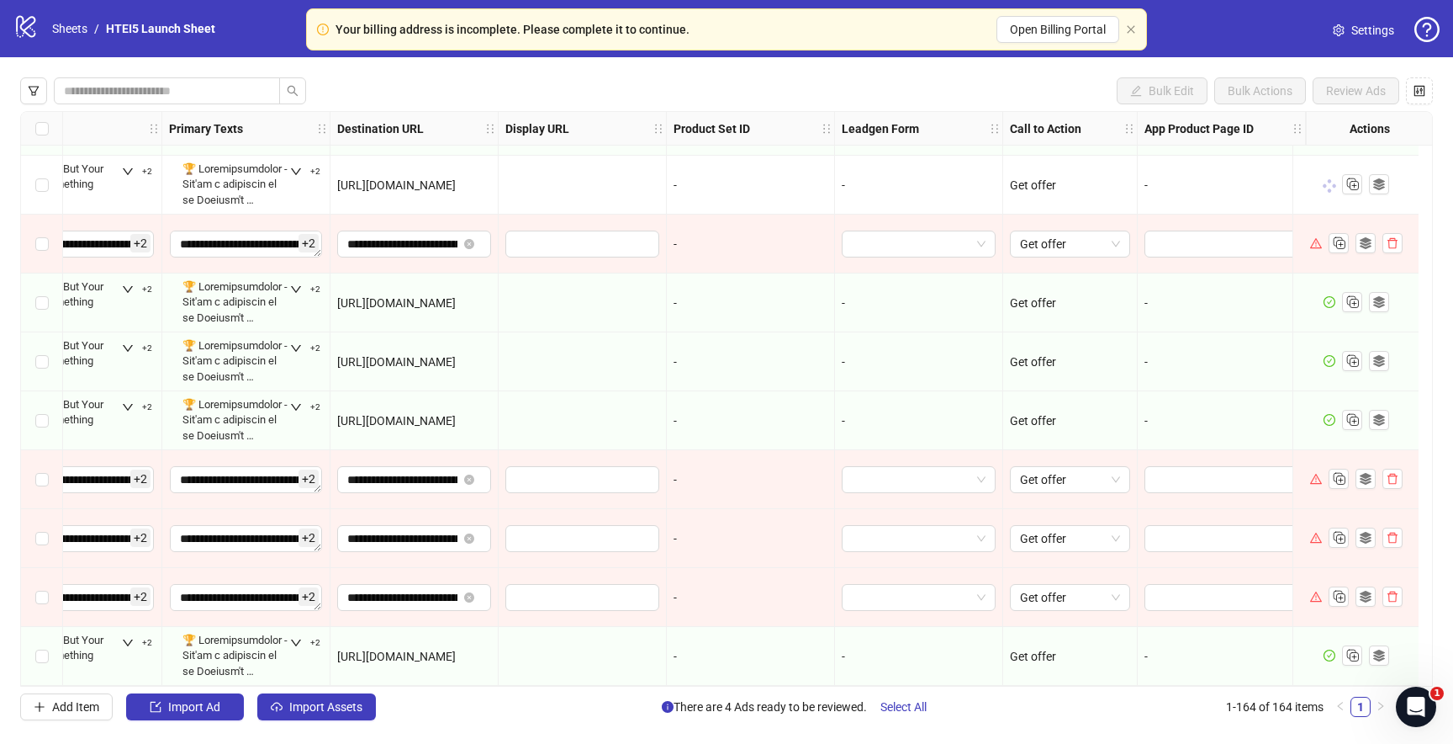
click at [1319, 478] on div at bounding box center [1316, 478] width 12 height 19
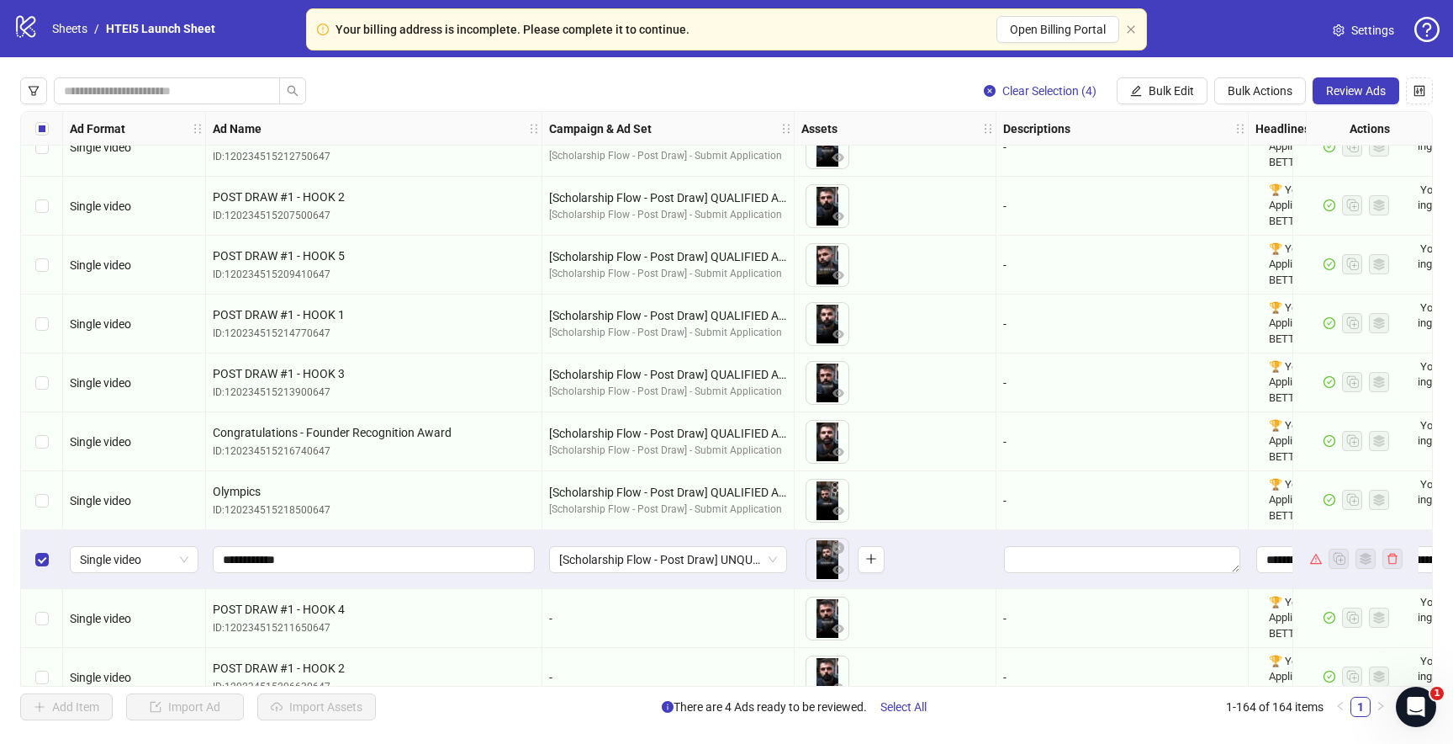
scroll to position [9123, 0]
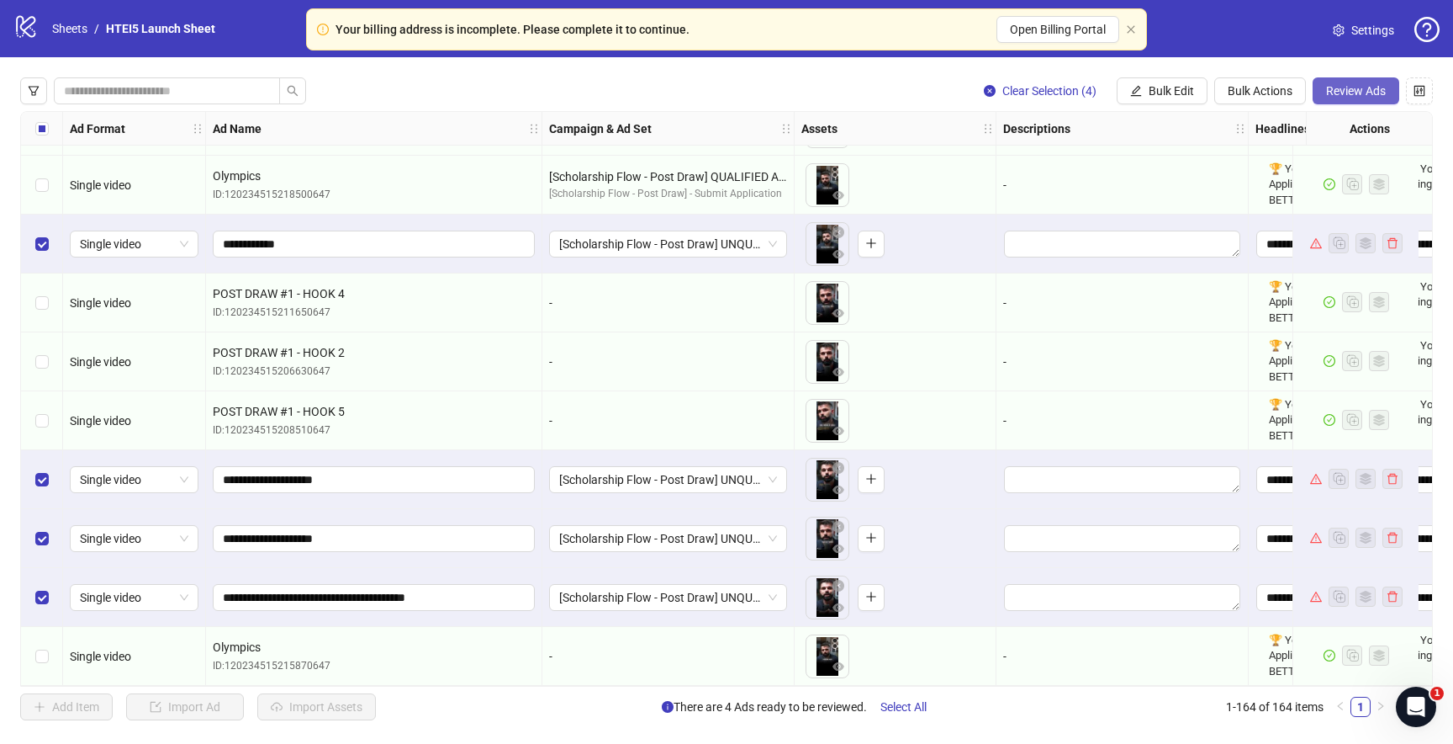
click at [1347, 102] on button "Review Ads" at bounding box center [1356, 90] width 87 height 27
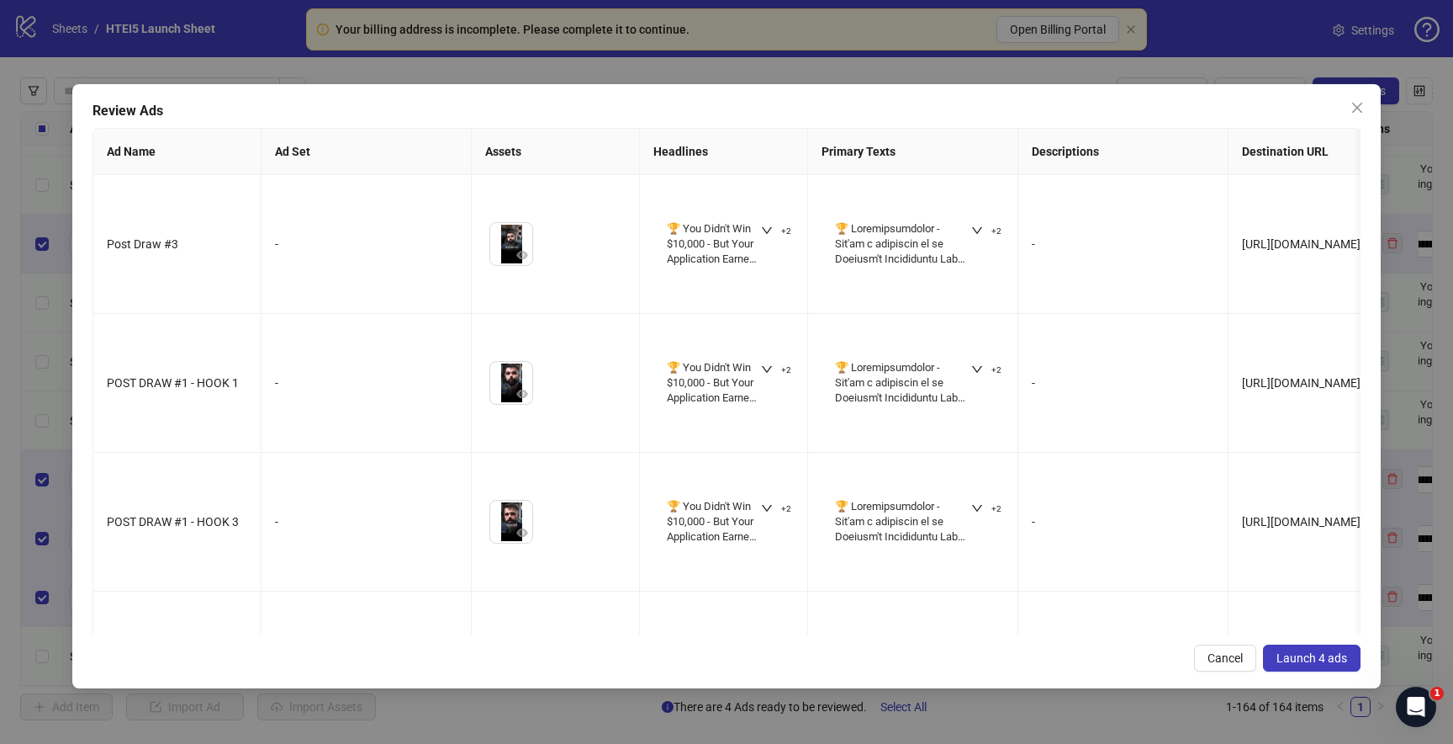
click at [1294, 659] on span "Launch 4 ads" at bounding box center [1312, 657] width 71 height 13
